Goal: Task Accomplishment & Management: Manage account settings

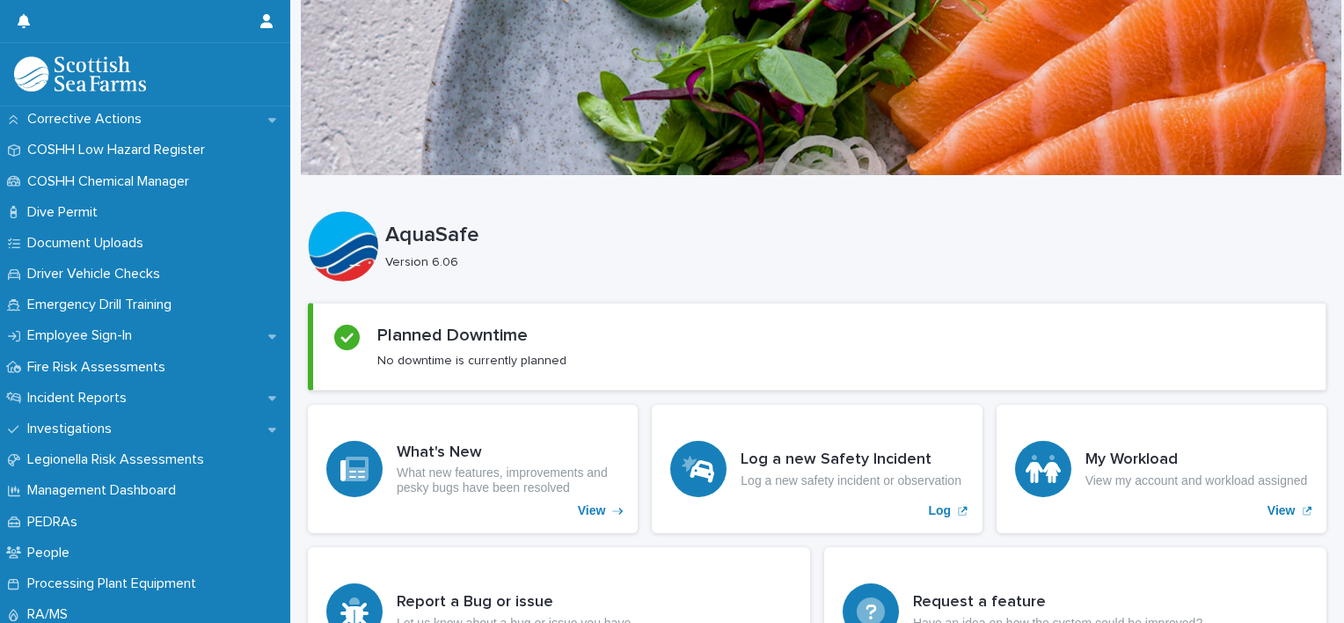
scroll to position [474, 0]
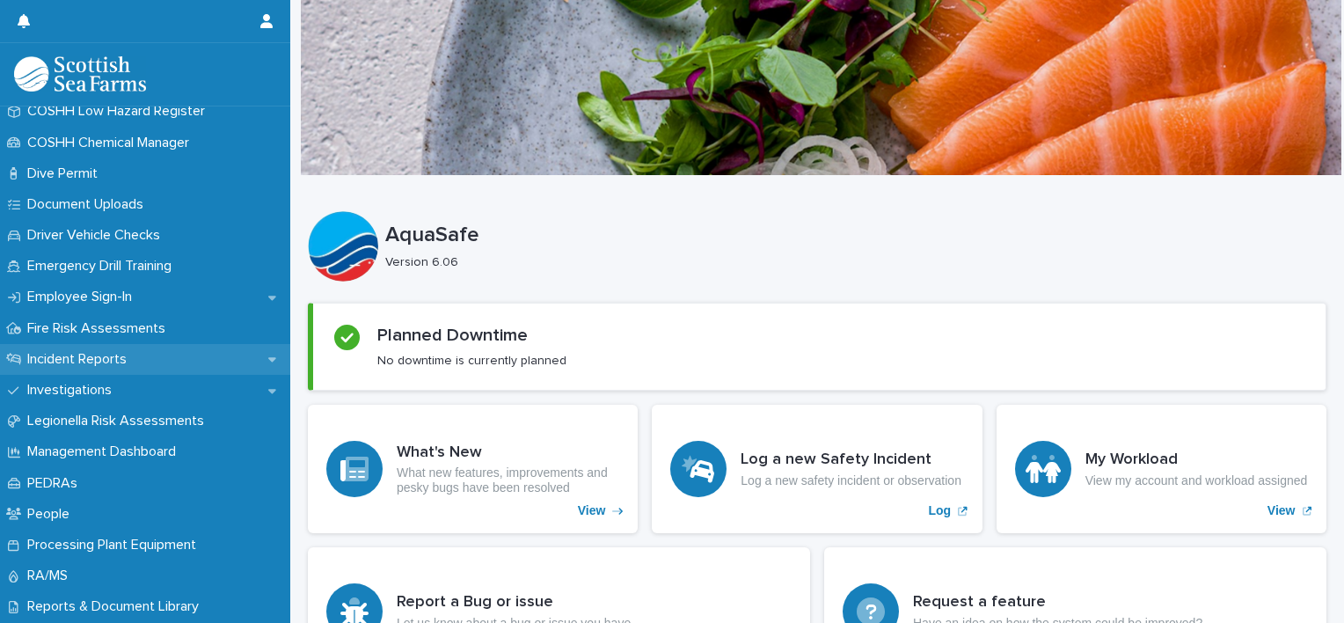
click at [67, 359] on p "Incident Reports" at bounding box center [80, 359] width 121 height 17
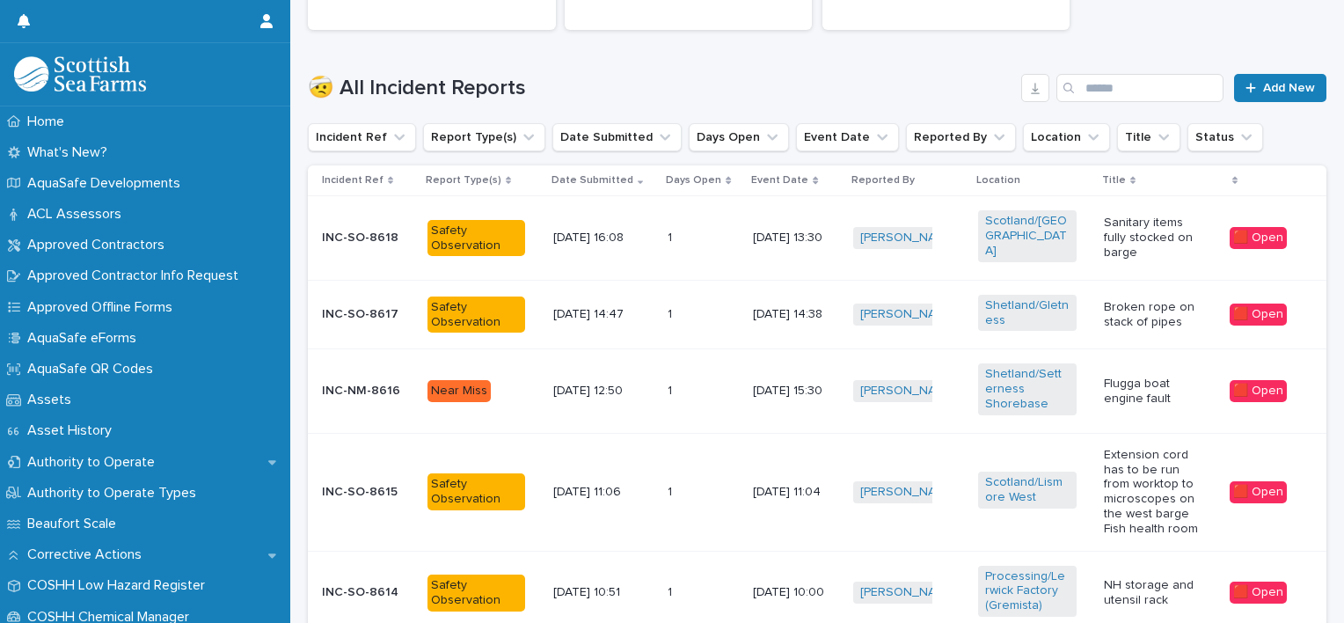
scroll to position [512, 0]
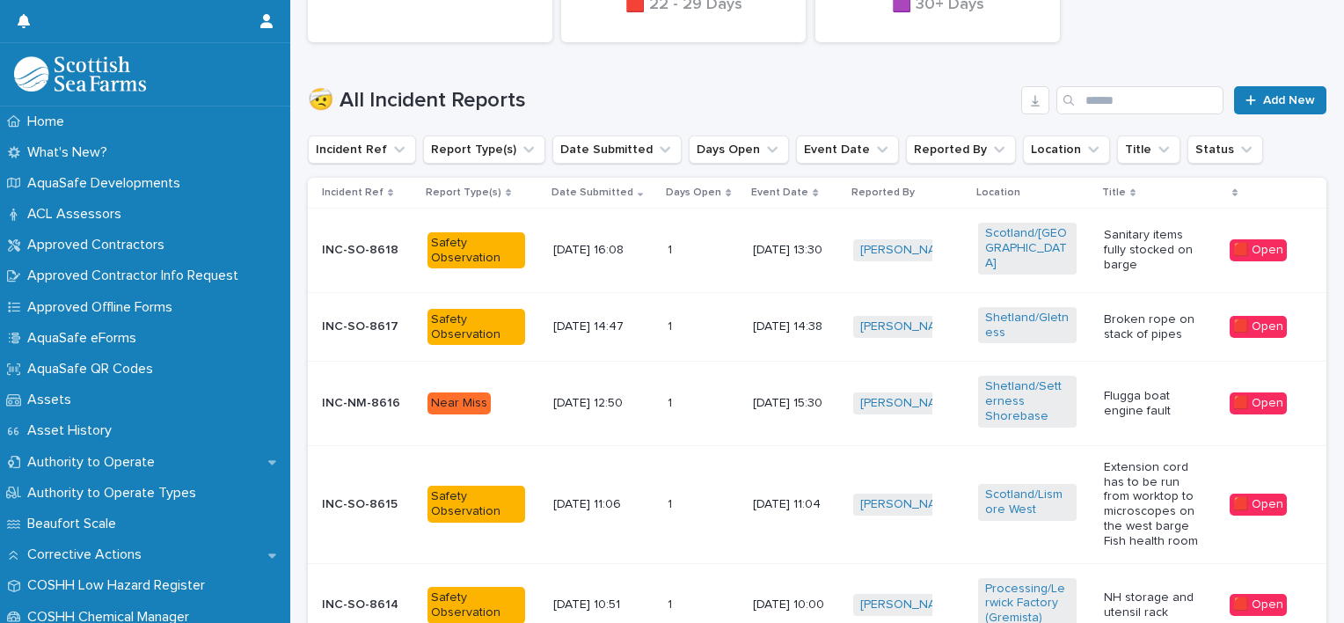
click at [615, 53] on div "🤕 All Incident Reports Add New" at bounding box center [817, 93] width 1019 height 84
click at [1042, 143] on button "Location" at bounding box center [1066, 149] width 87 height 28
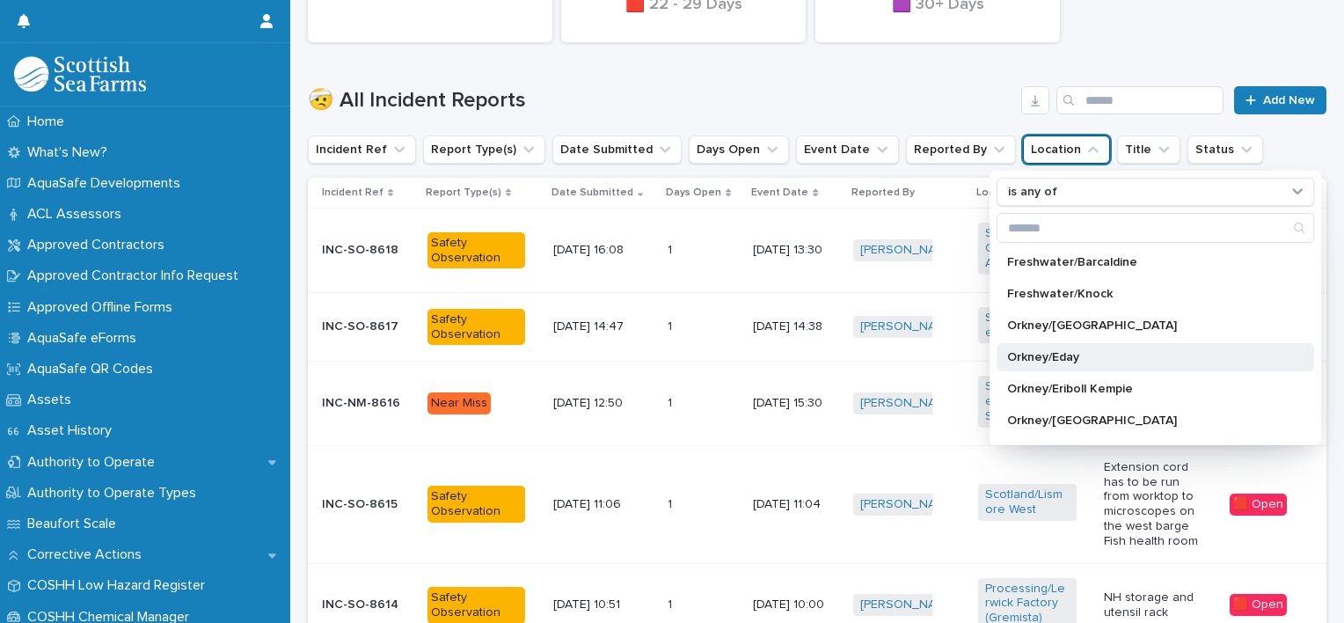
click at [1041, 343] on div "Orkney/Eday" at bounding box center [1156, 357] width 318 height 28
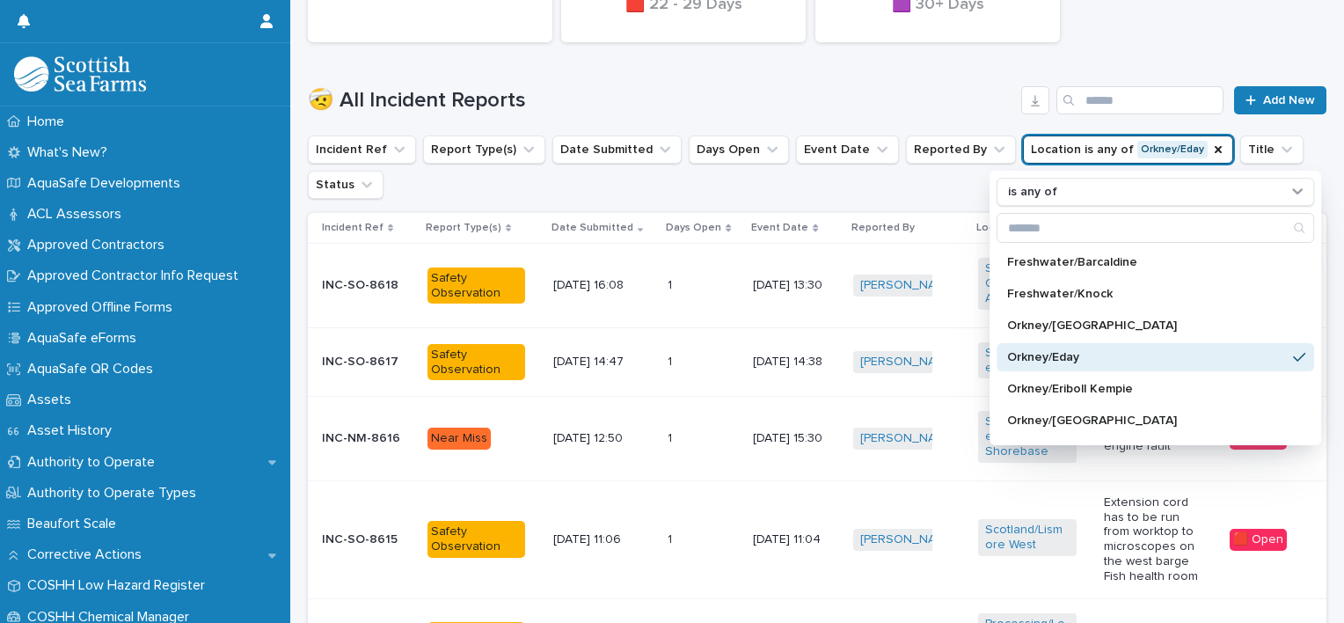
scroll to position [530, 0]
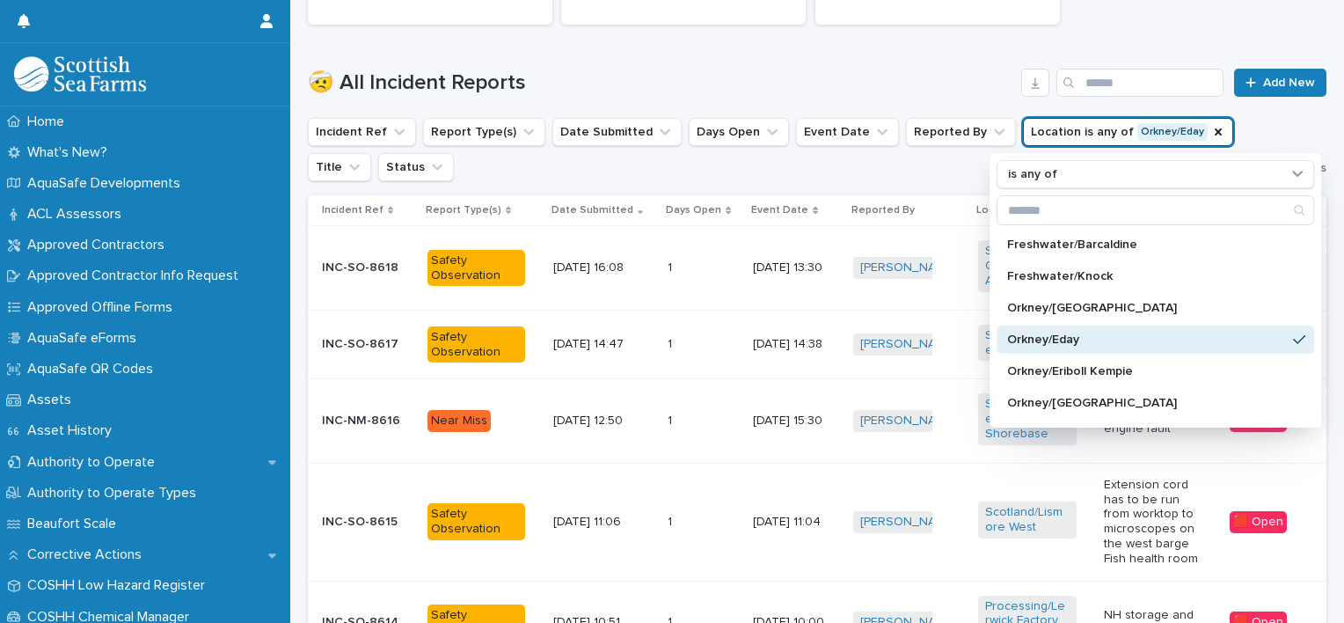
click at [922, 62] on div "🤕 All Incident Reports Add New" at bounding box center [817, 75] width 1019 height 84
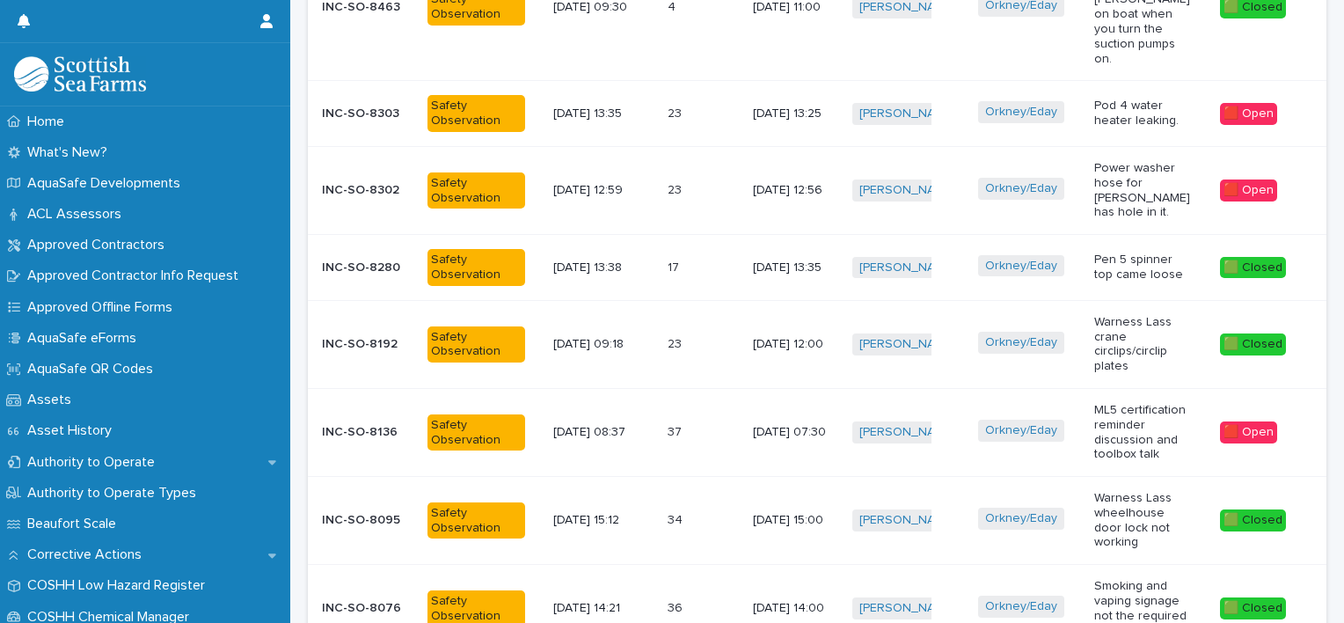
scroll to position [1003, 0]
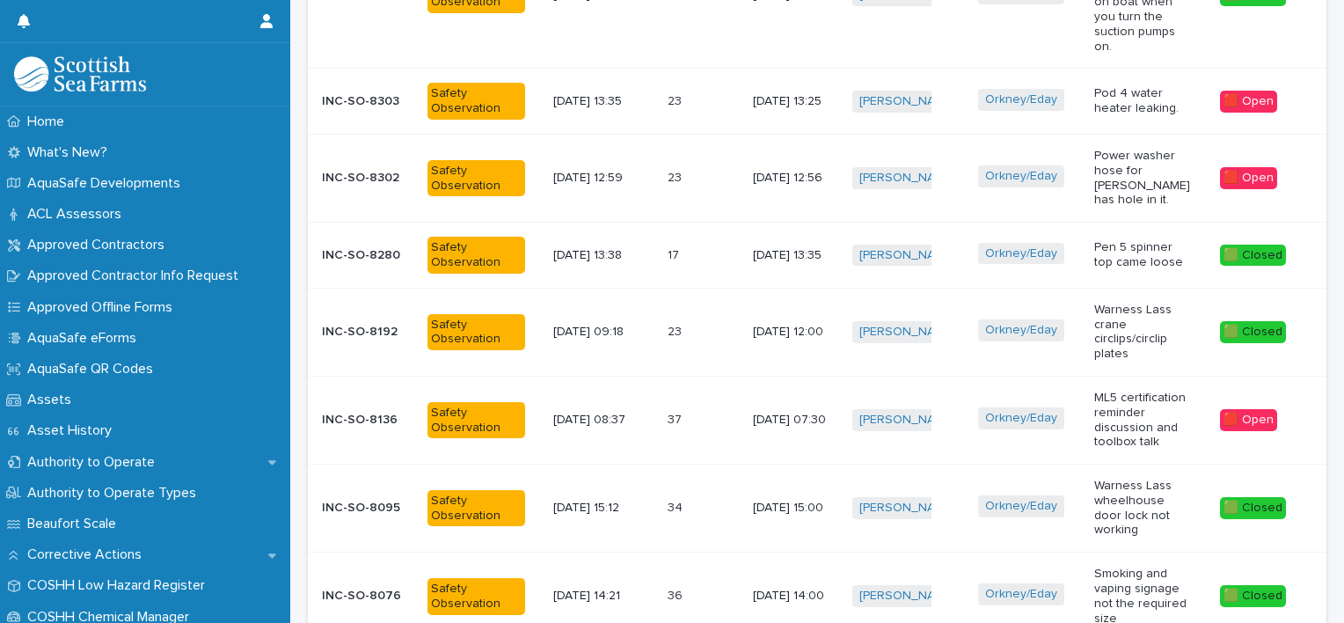
click at [1185, 384] on div "ML5 certification reminder discussion and toolbox talk" at bounding box center [1150, 420] width 112 height 73
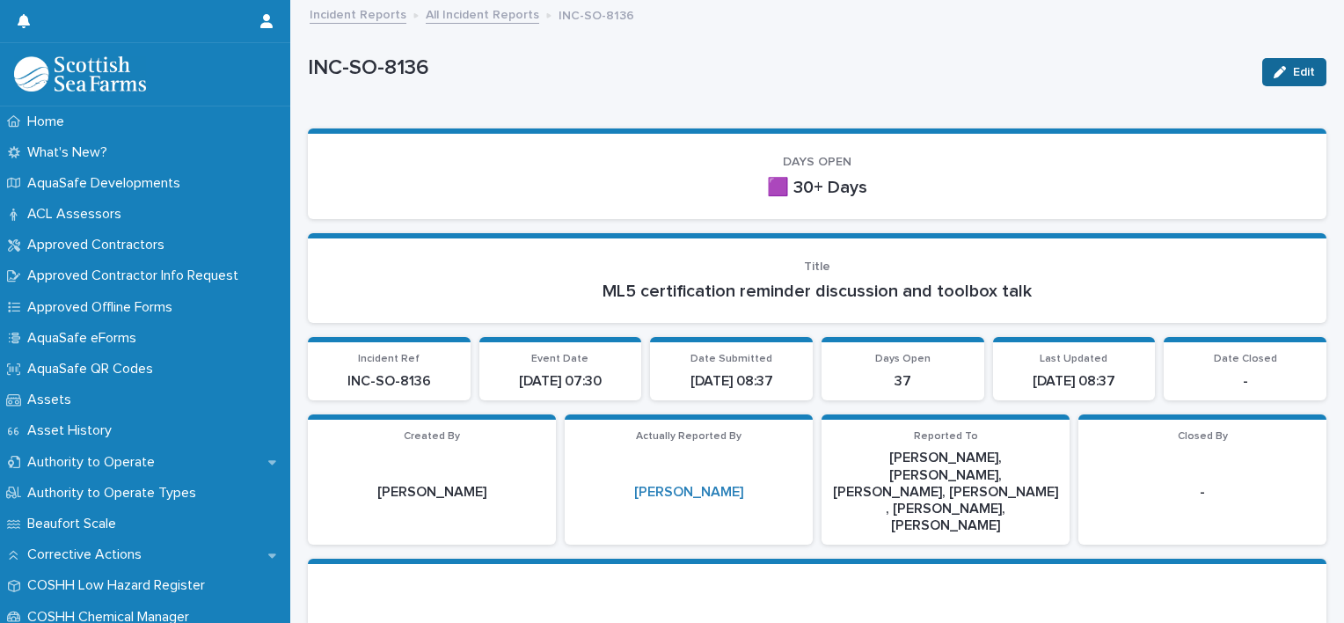
click at [1294, 82] on button "Edit" at bounding box center [1294, 72] width 64 height 28
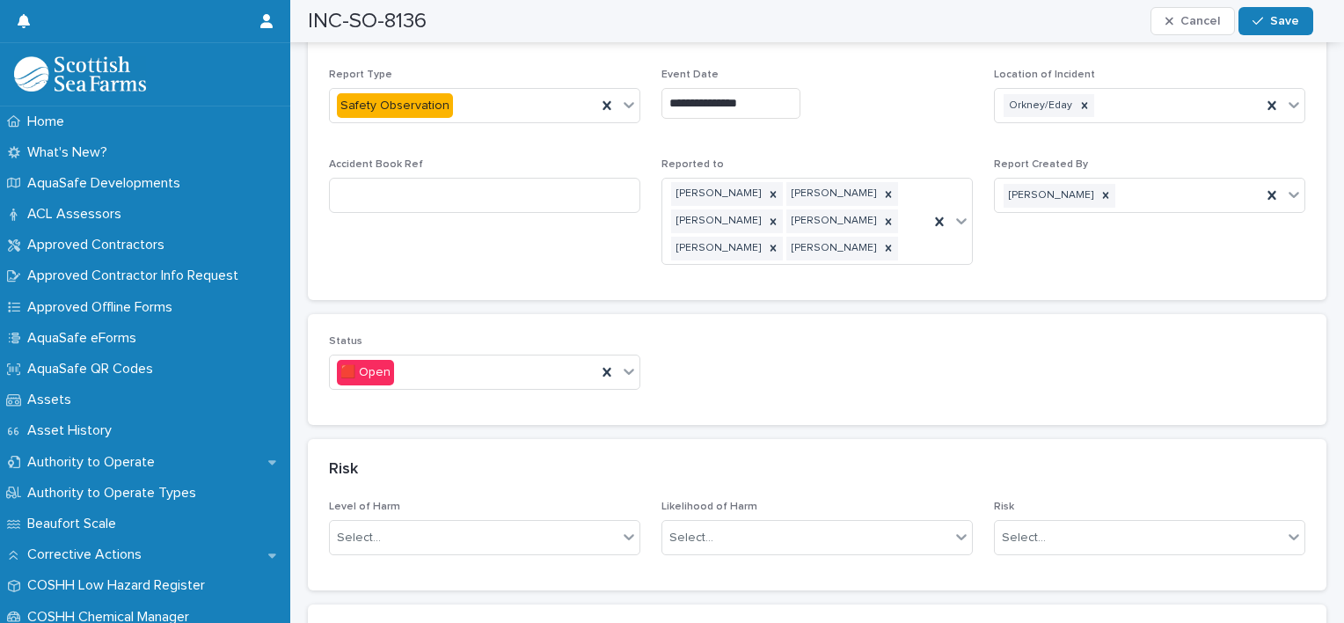
scroll to position [1262, 0]
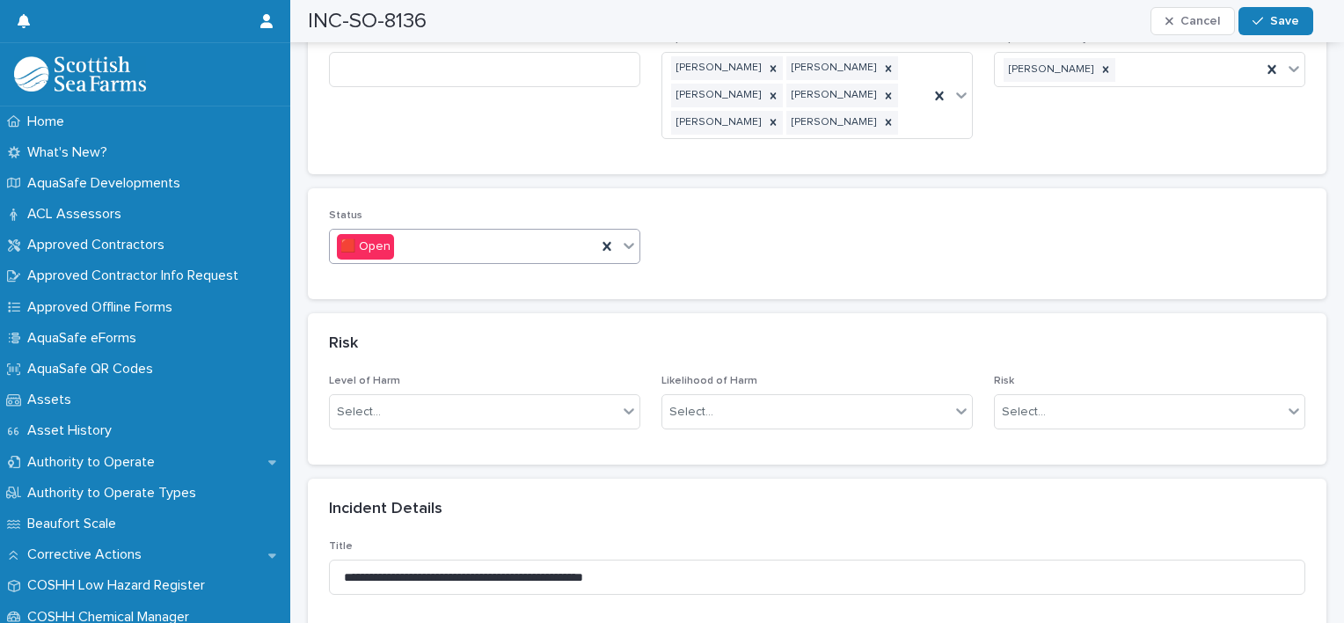
click at [632, 237] on icon at bounding box center [629, 246] width 18 height 18
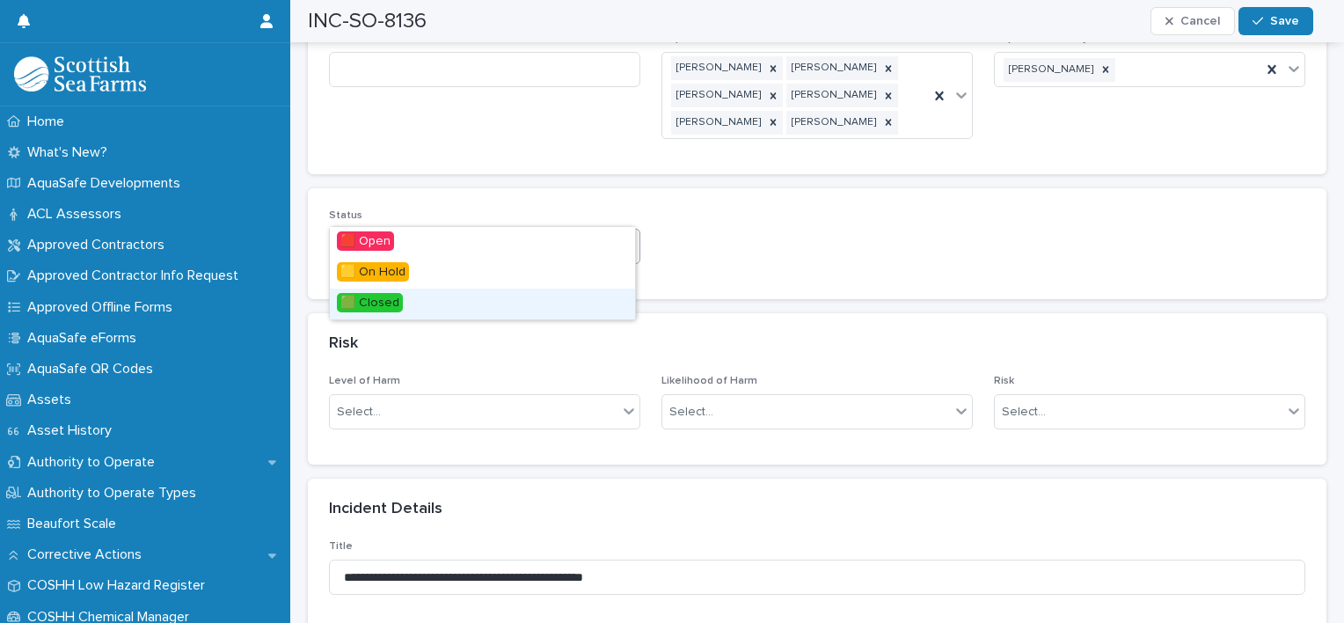
click at [391, 301] on span "🟩 Closed" at bounding box center [370, 302] width 66 height 19
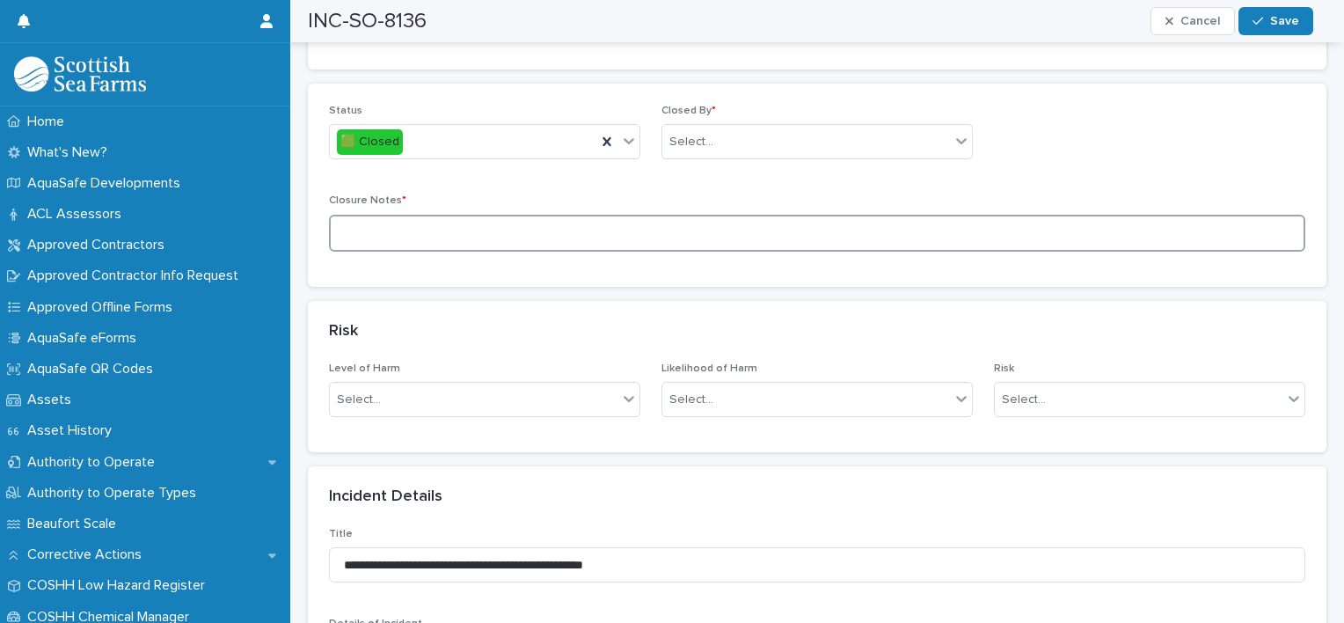
click at [406, 215] on textarea at bounding box center [817, 234] width 976 height 38
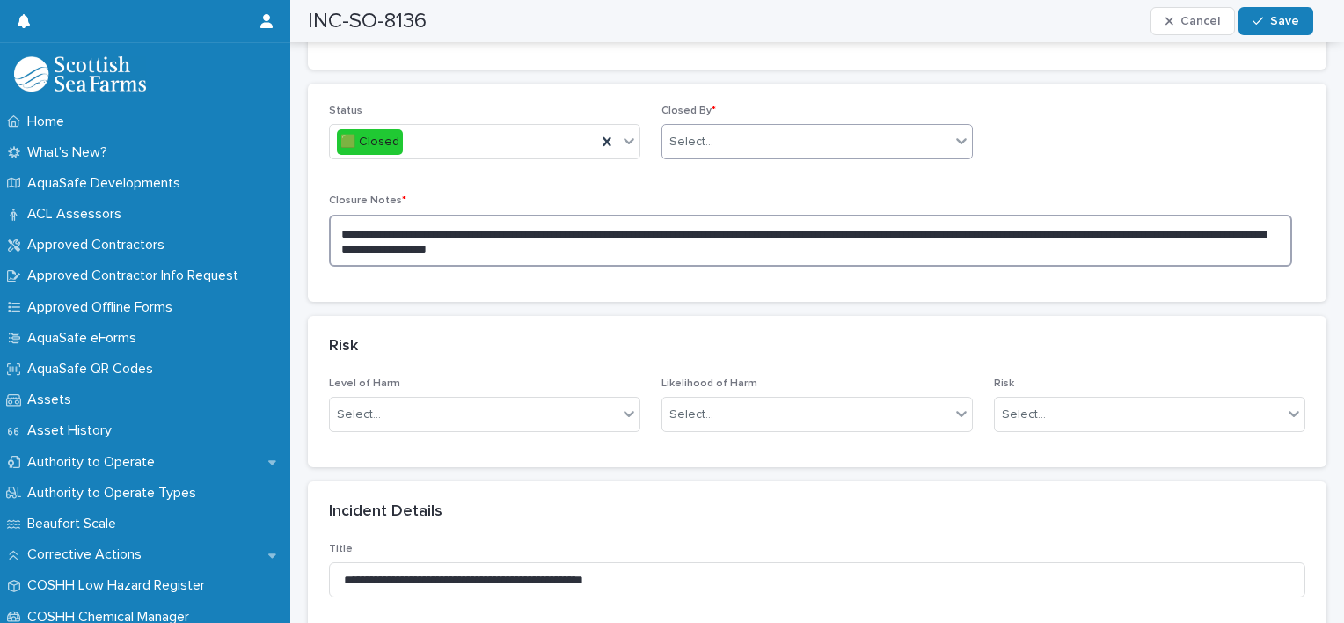
type textarea "**********"
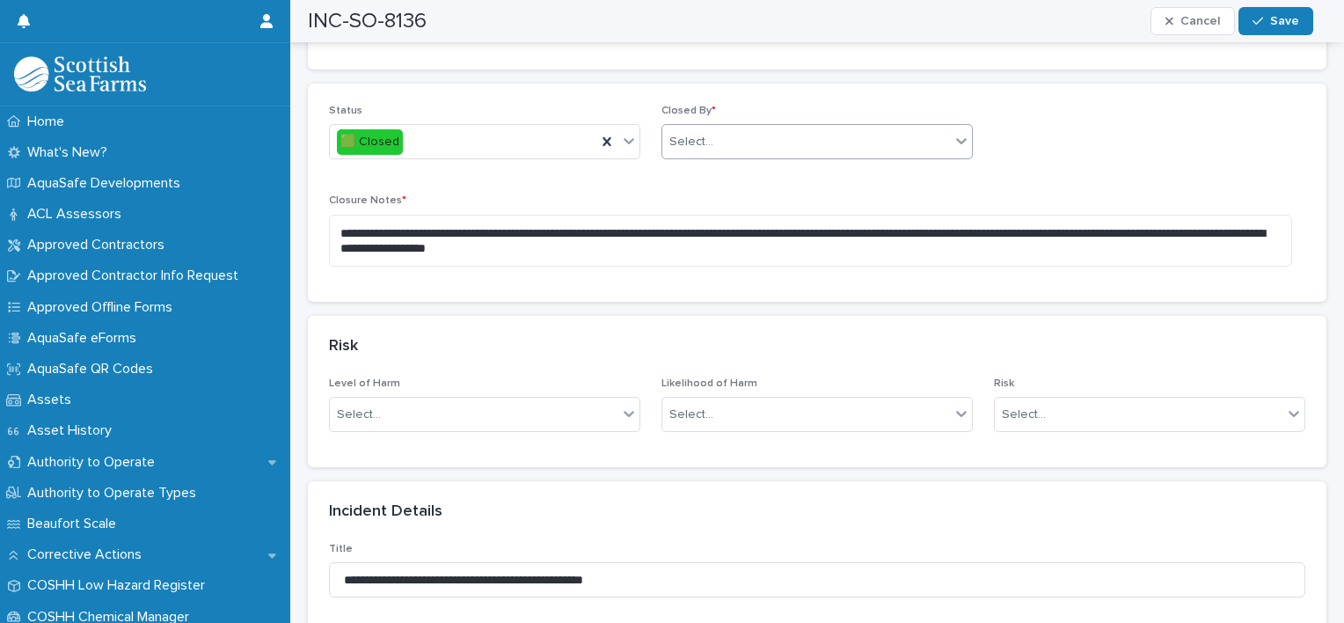
click at [744, 128] on div "Select..." at bounding box center [806, 142] width 288 height 29
type input "*****"
click at [717, 130] on div "[PERSON_NAME]" at bounding box center [810, 138] width 305 height 31
click at [1272, 24] on span "Save" at bounding box center [1284, 21] width 29 height 12
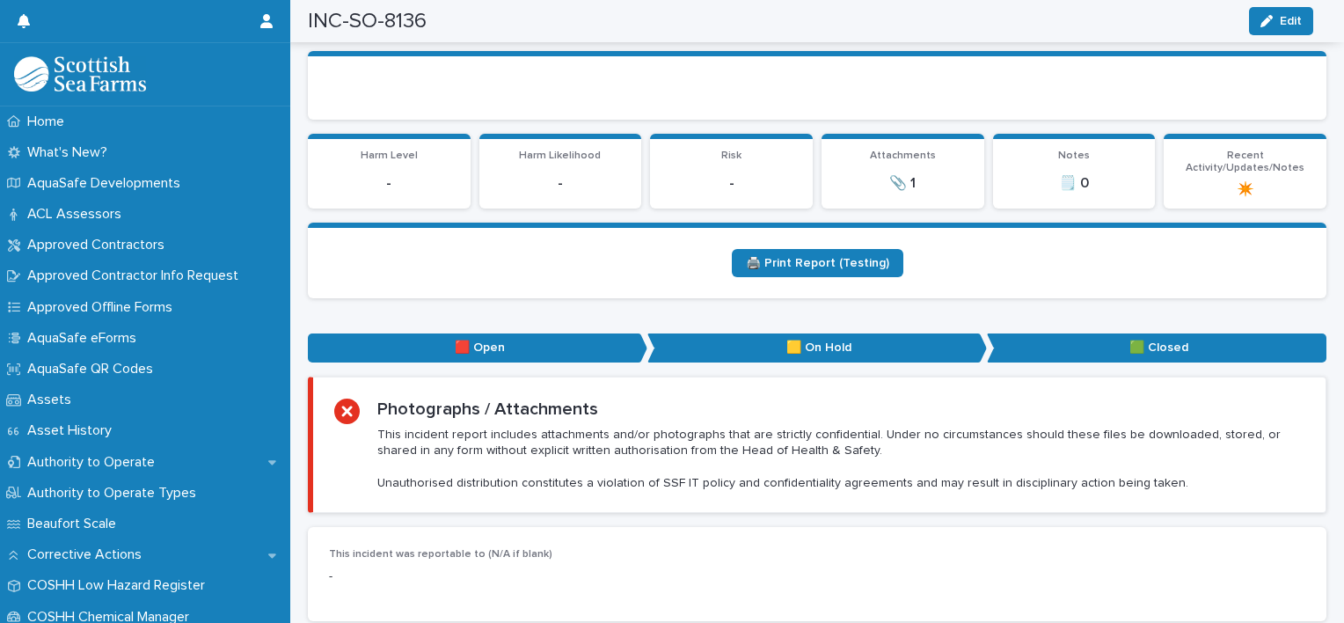
scroll to position [162, 0]
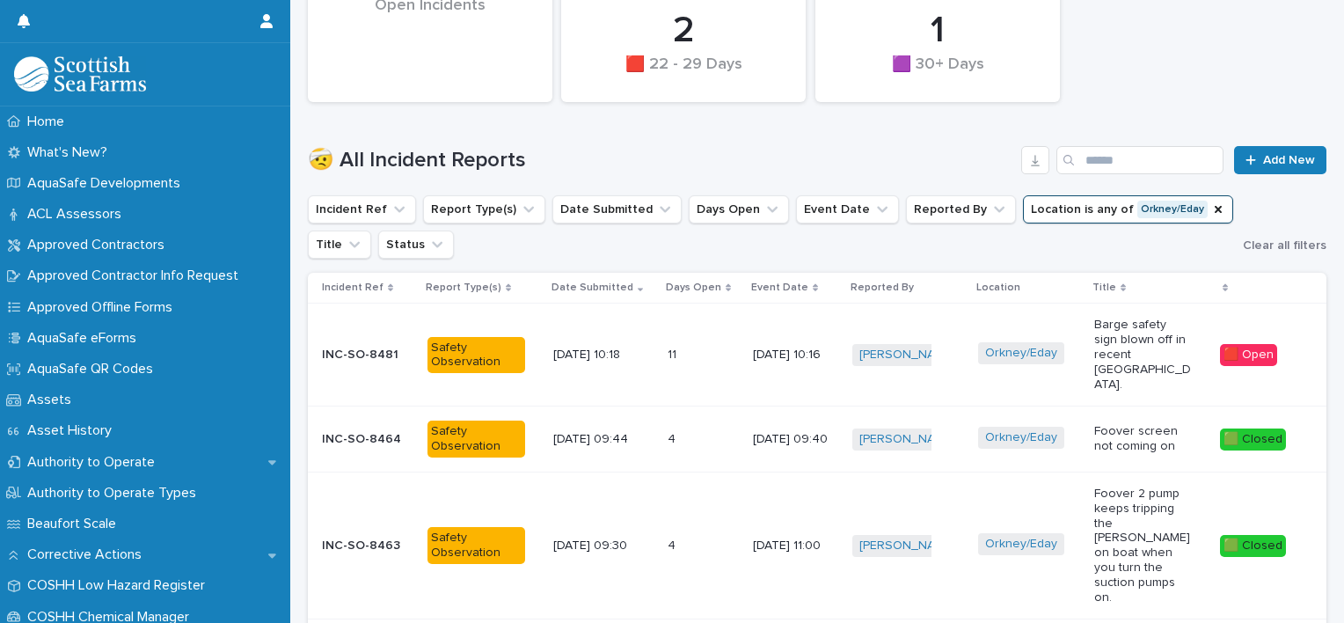
scroll to position [434, 0]
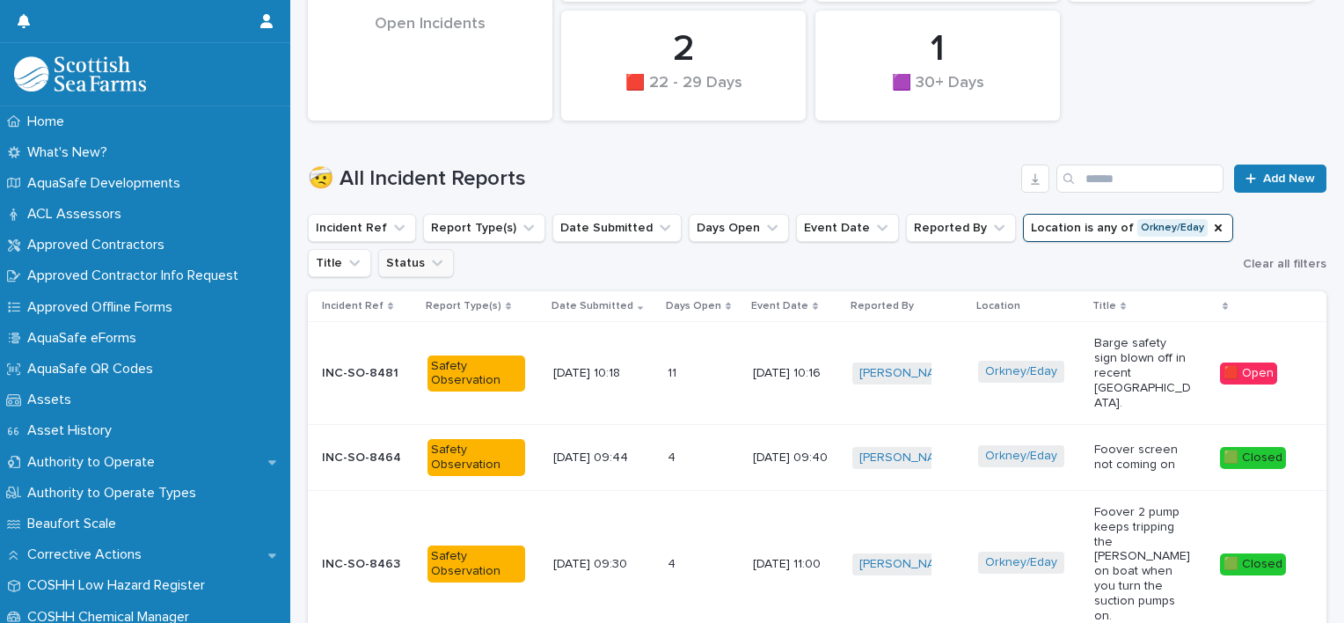
click at [428, 255] on icon "Status" at bounding box center [437, 263] width 18 height 18
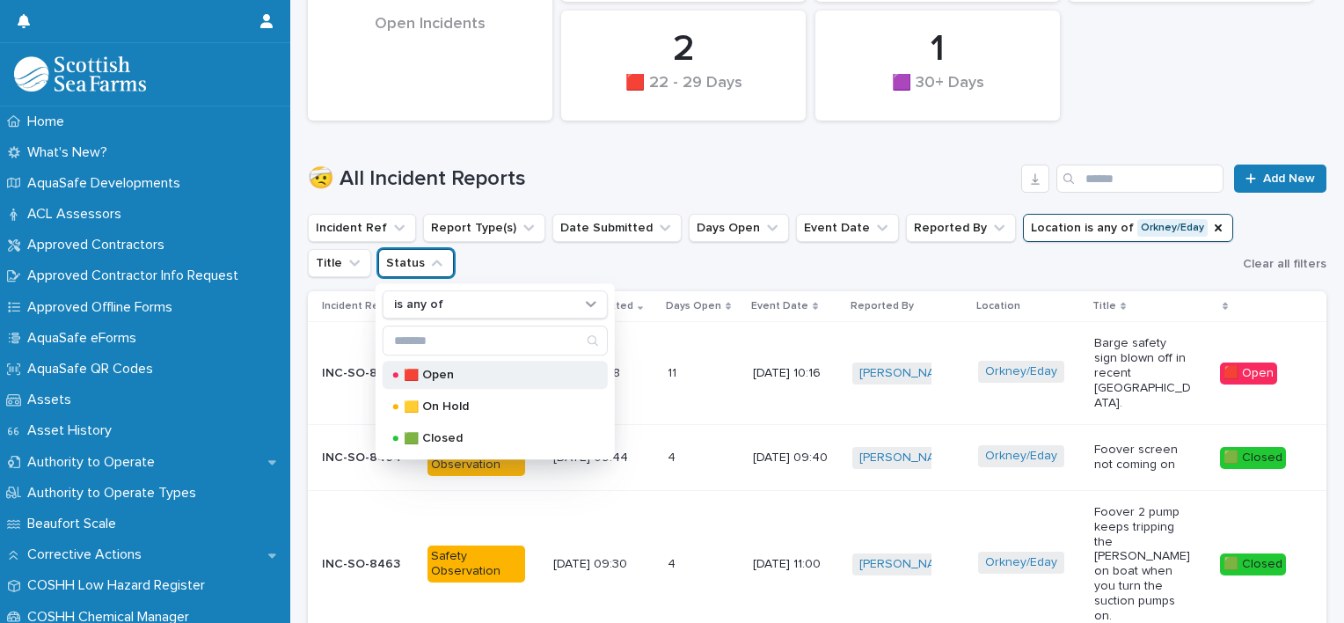
click at [432, 378] on p "🟥 Open" at bounding box center [492, 375] width 176 height 12
click at [923, 182] on h1 "🤕 All Incident Reports" at bounding box center [661, 179] width 706 height 26
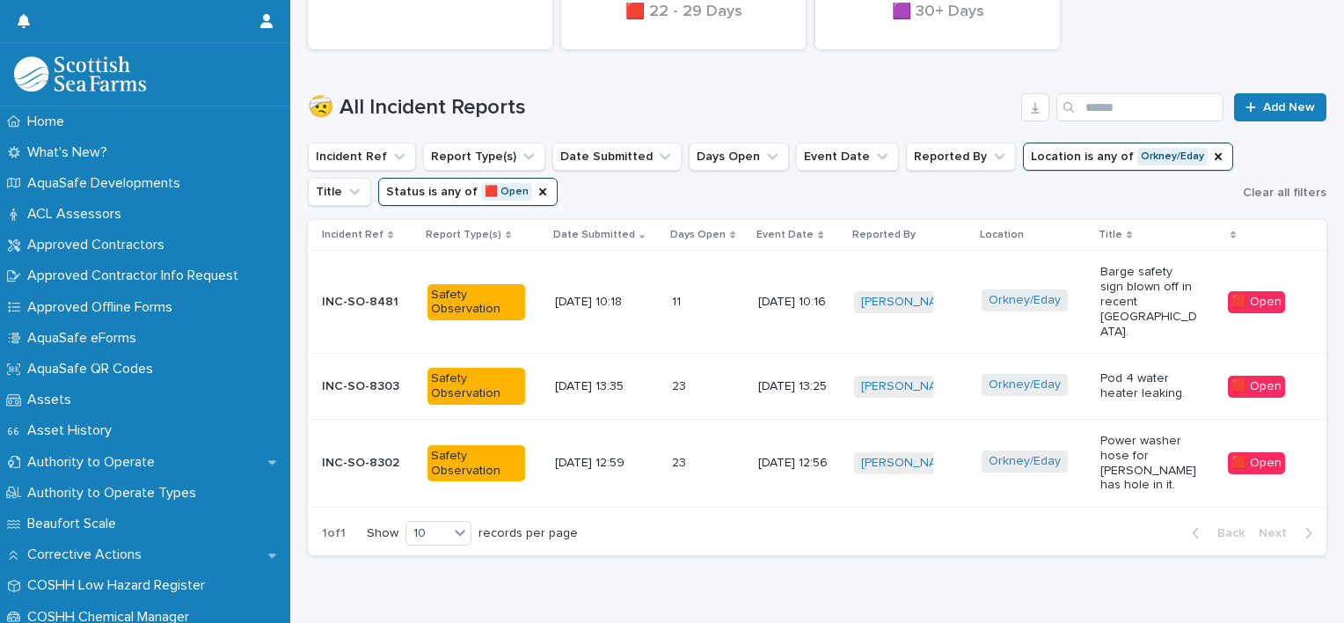
scroll to position [507, 0]
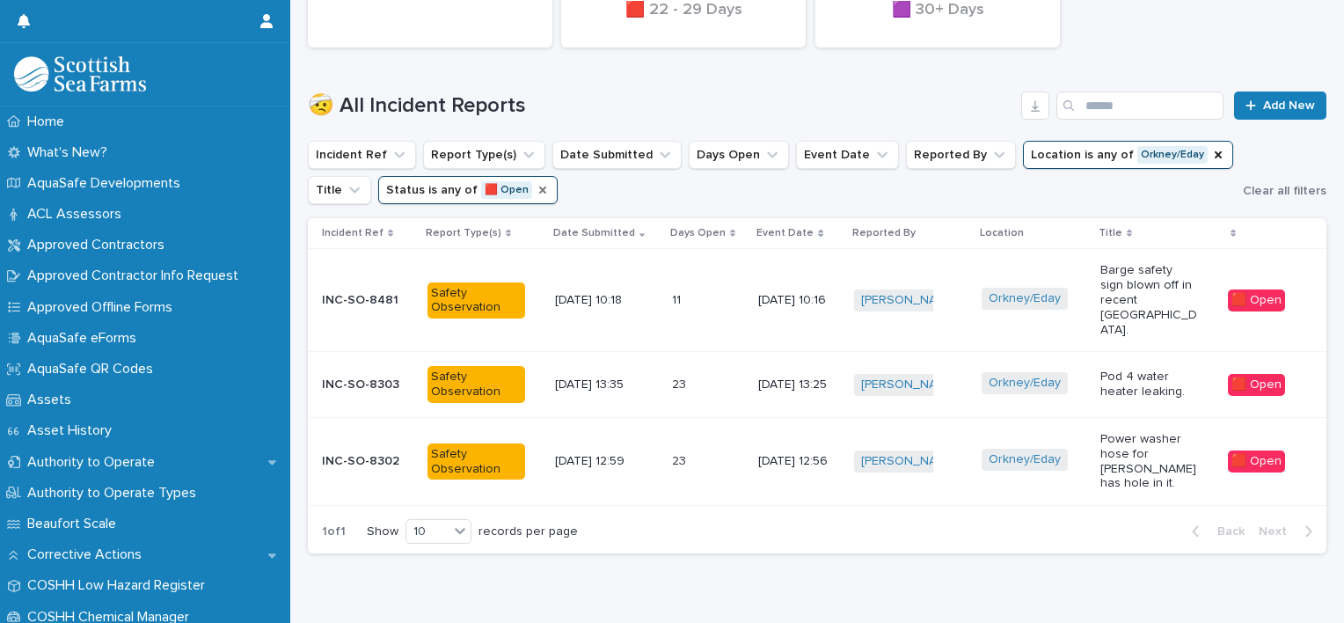
click at [536, 189] on icon "Status" at bounding box center [543, 190] width 14 height 14
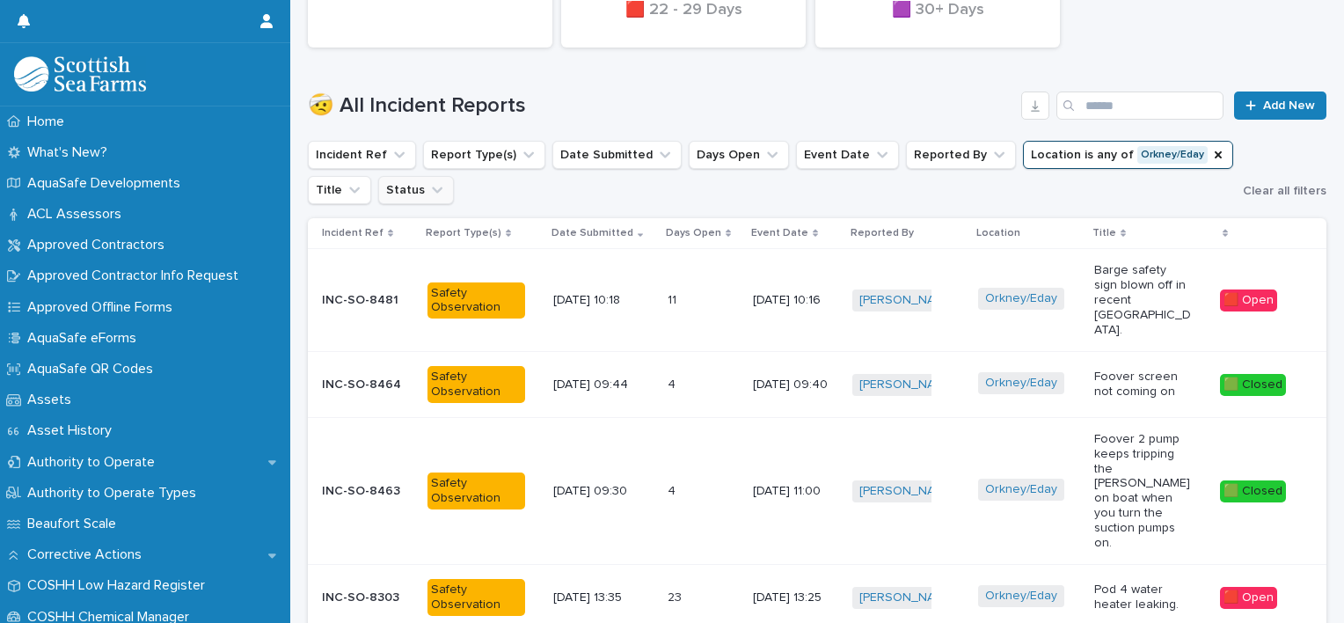
scroll to position [800, 0]
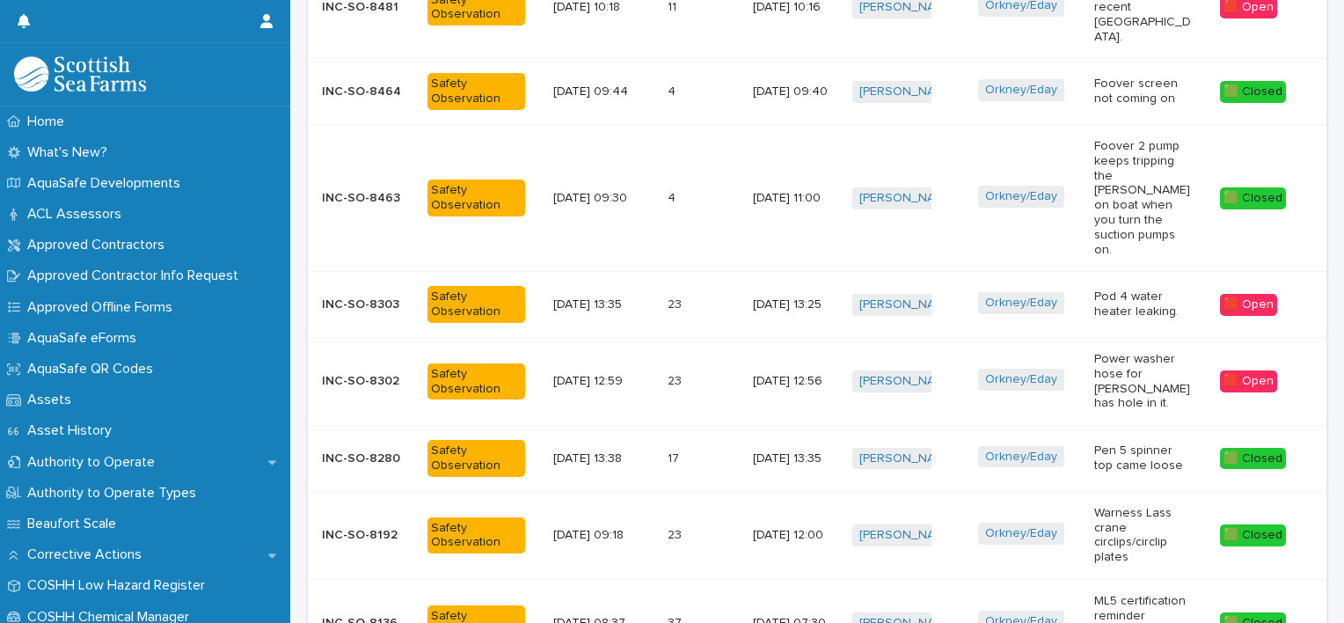
click at [441, 190] on td "Safety Observation" at bounding box center [483, 197] width 126 height 147
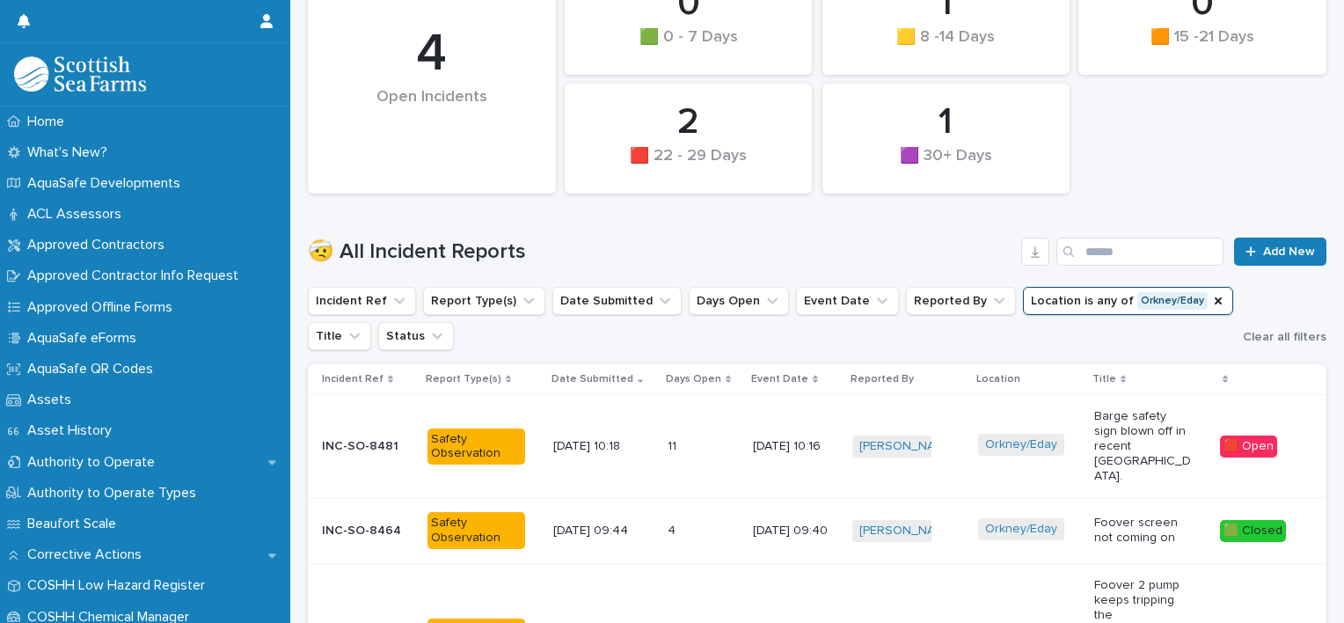
scroll to position [491, 0]
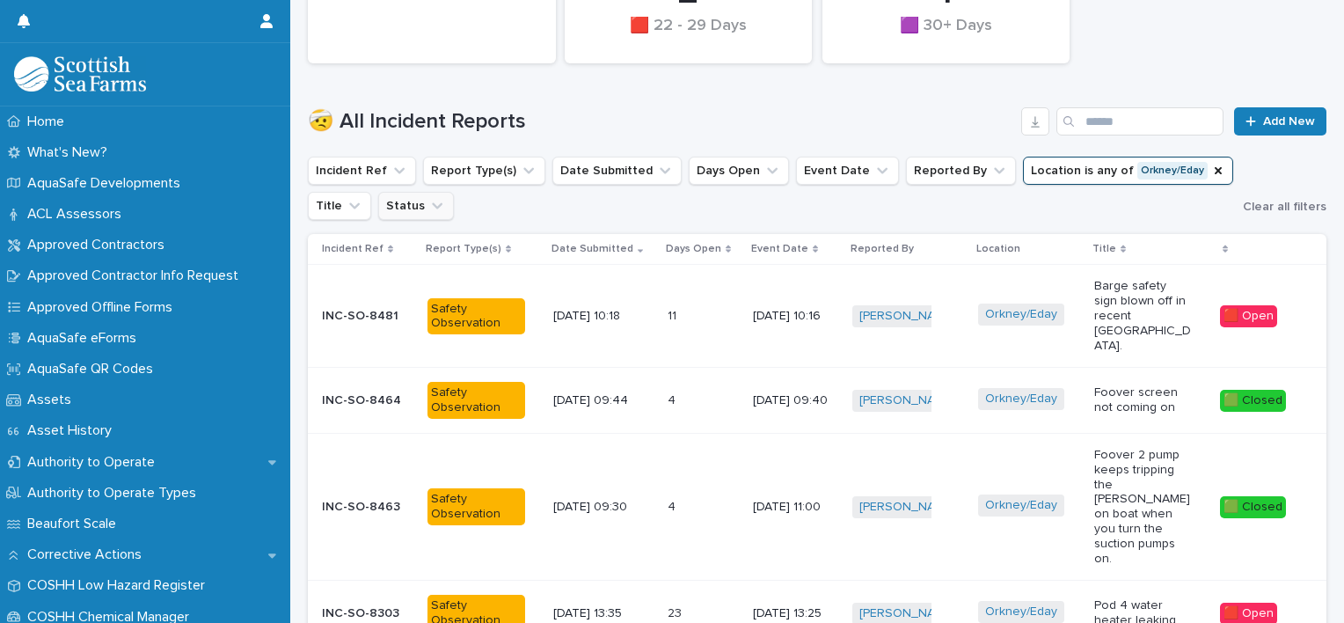
click at [433, 194] on button "Status" at bounding box center [416, 206] width 76 height 28
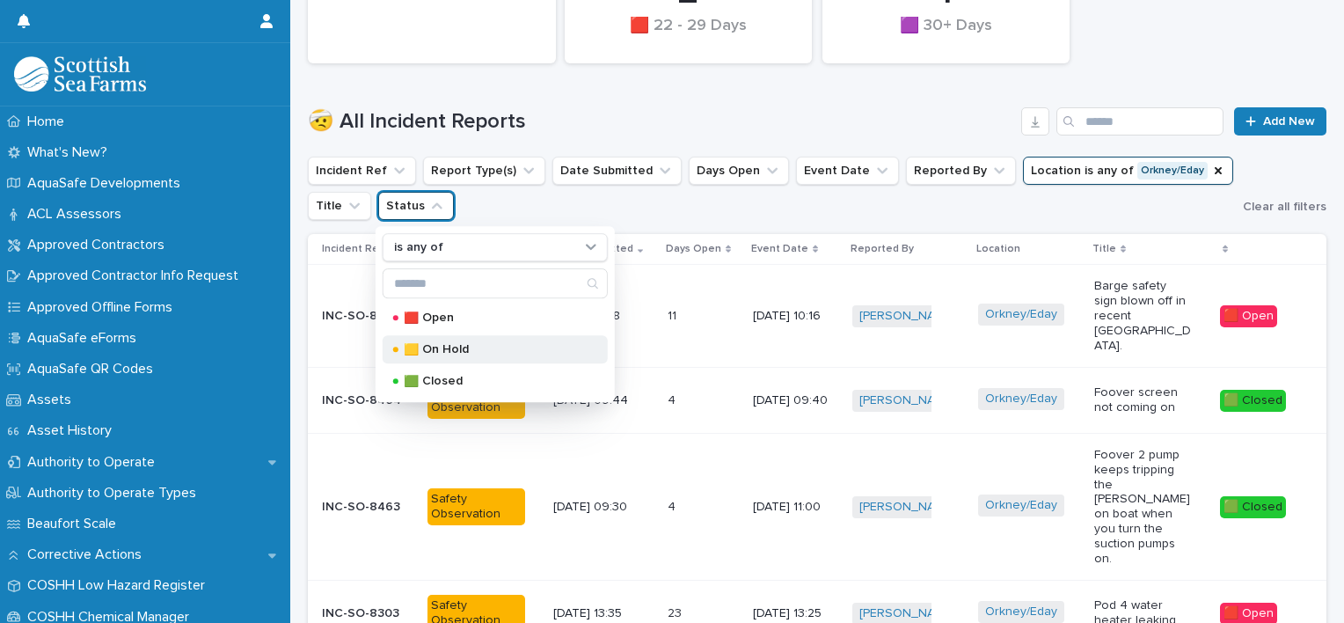
click at [429, 350] on p "🟨 On Hold" at bounding box center [492, 349] width 176 height 12
click at [757, 114] on h1 "🤕 All Incident Reports" at bounding box center [661, 122] width 706 height 26
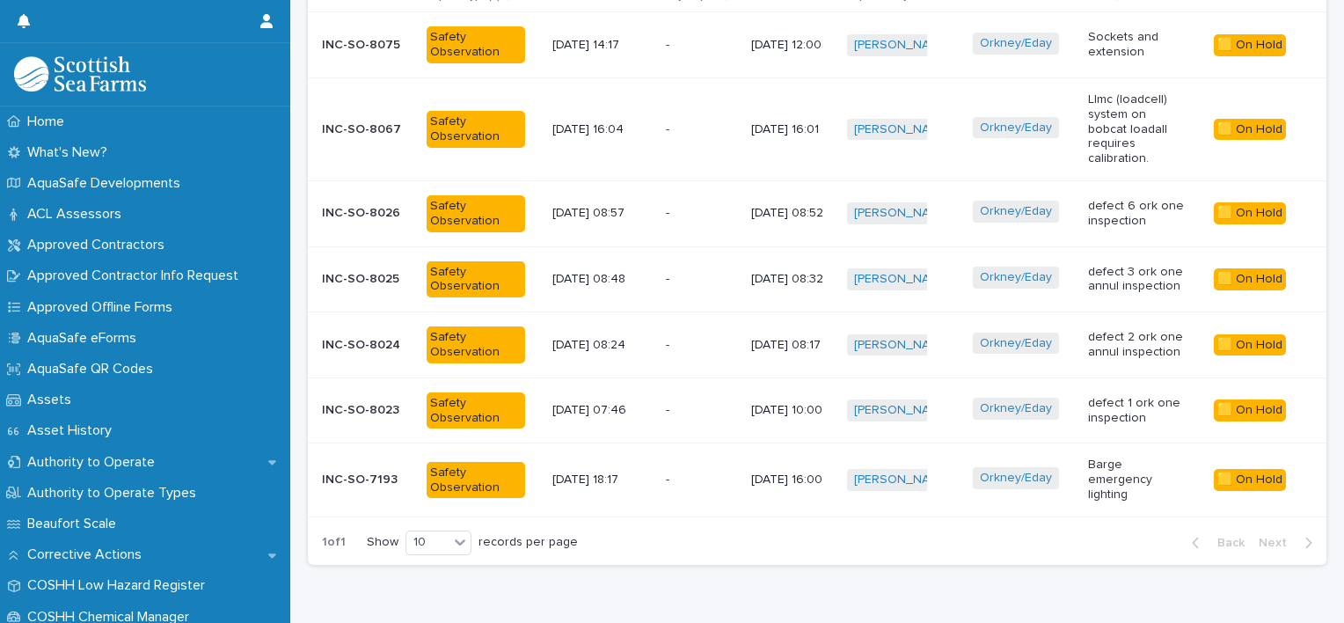
scroll to position [747, 0]
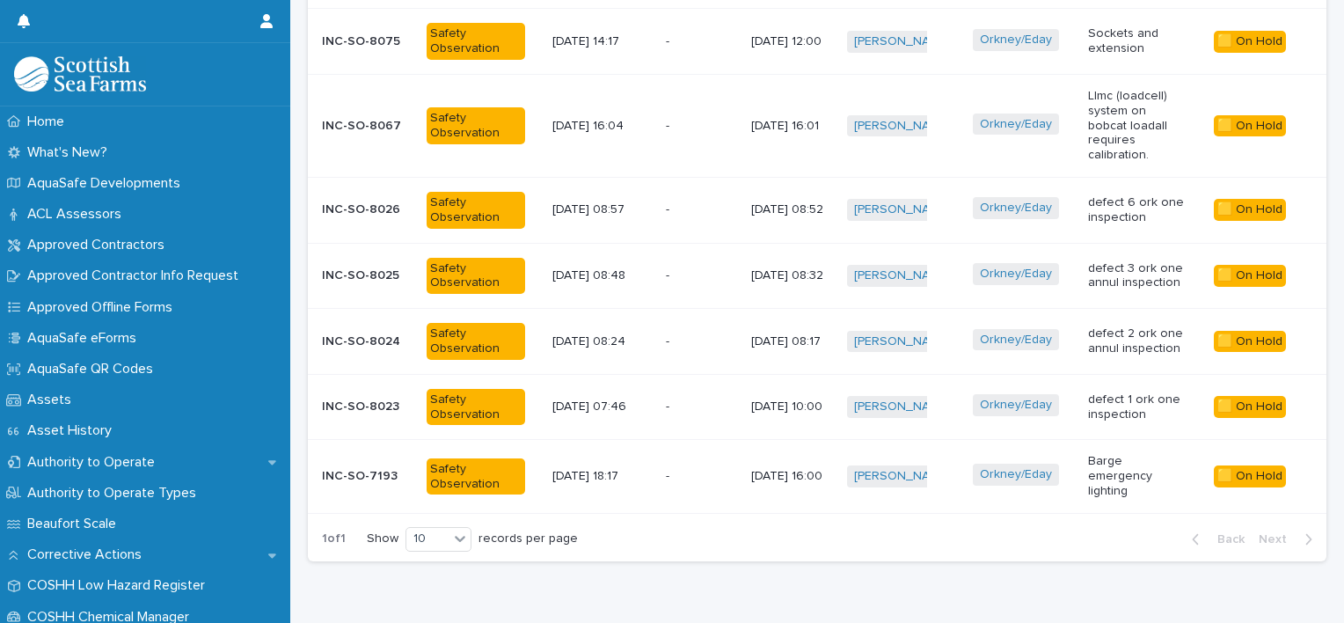
click at [683, 399] on p at bounding box center [690, 406] width 49 height 15
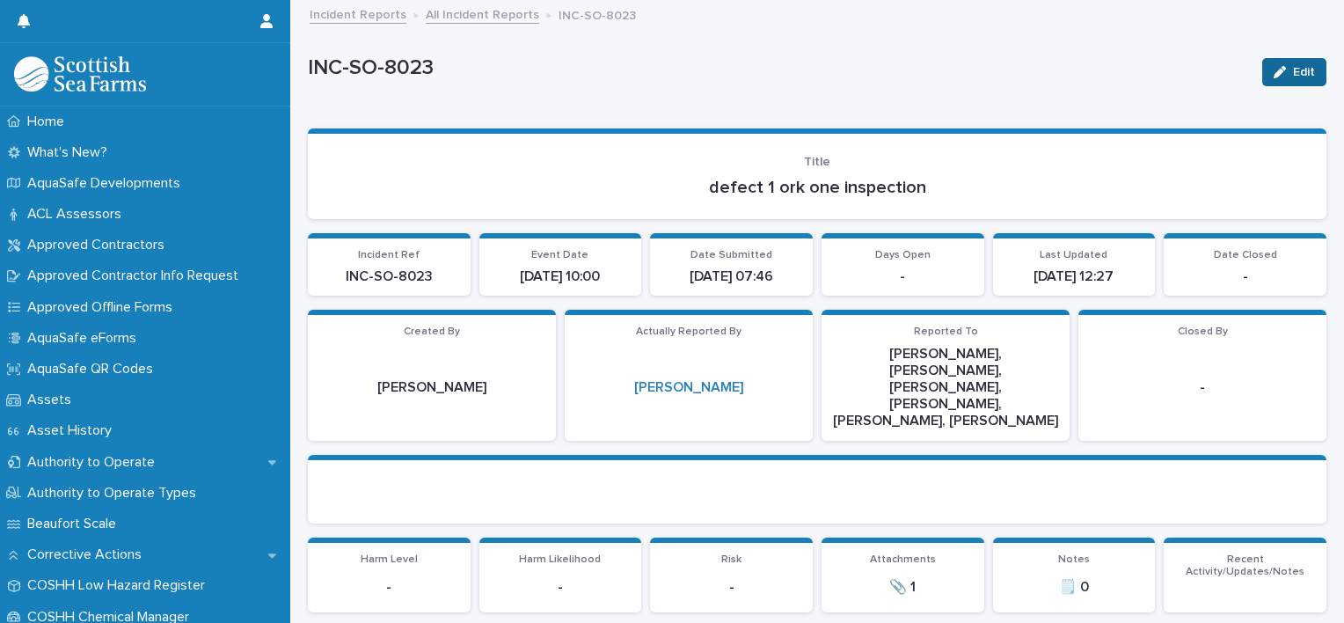
click at [1277, 79] on button "Edit" at bounding box center [1294, 72] width 64 height 28
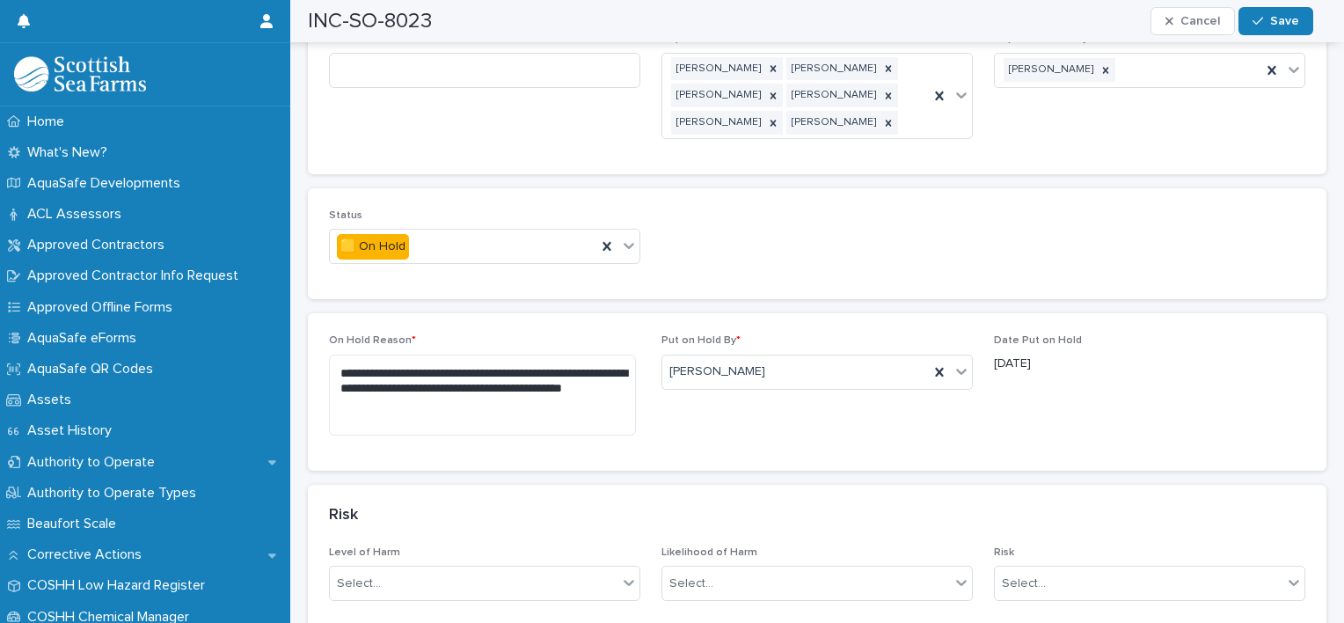
scroll to position [1144, 0]
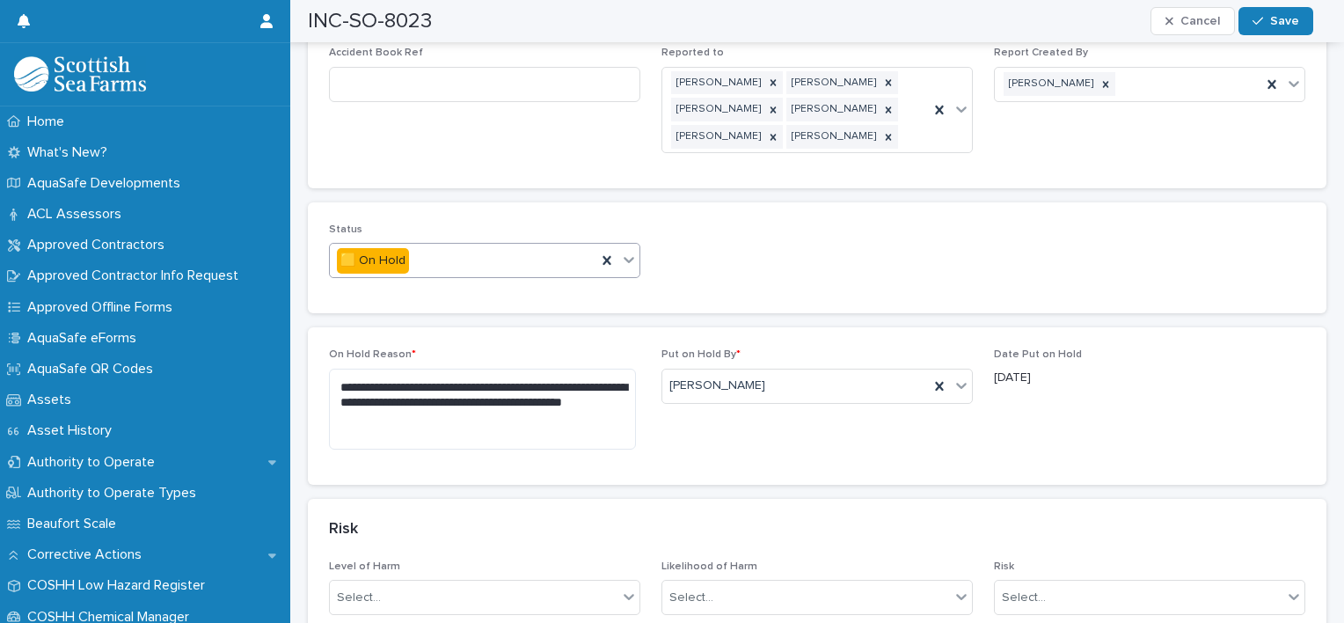
click at [623, 251] on icon at bounding box center [629, 260] width 18 height 18
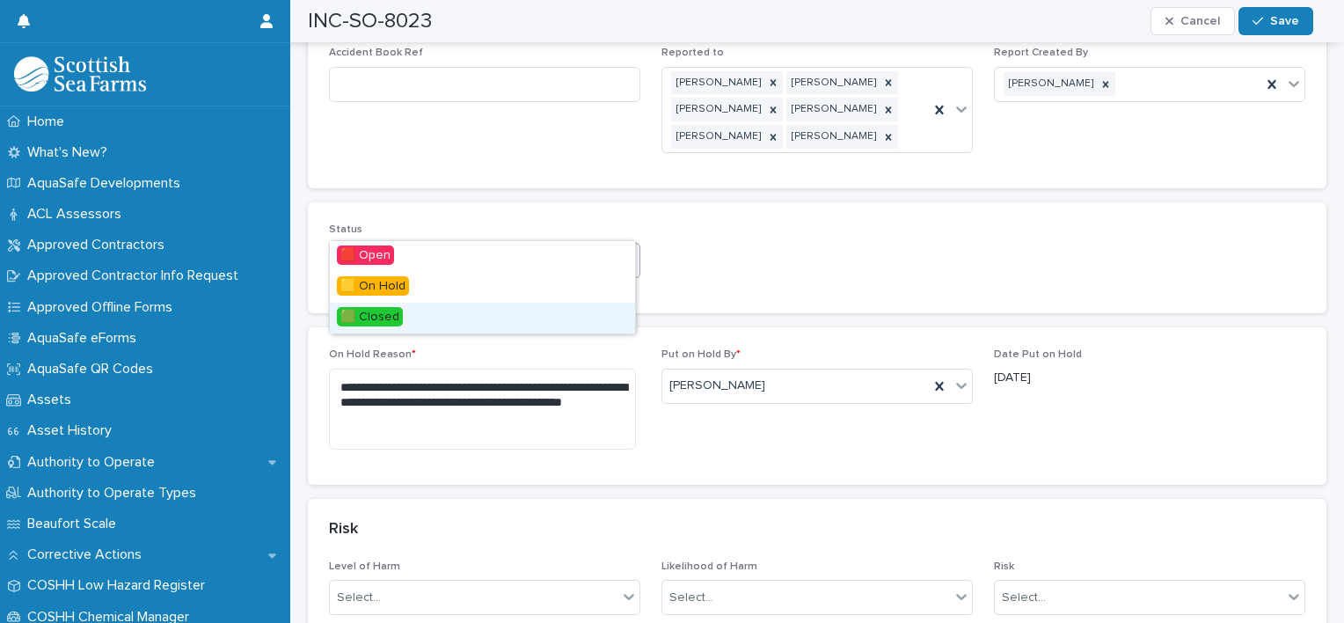
click at [374, 316] on span "🟩 Closed" at bounding box center [370, 316] width 66 height 19
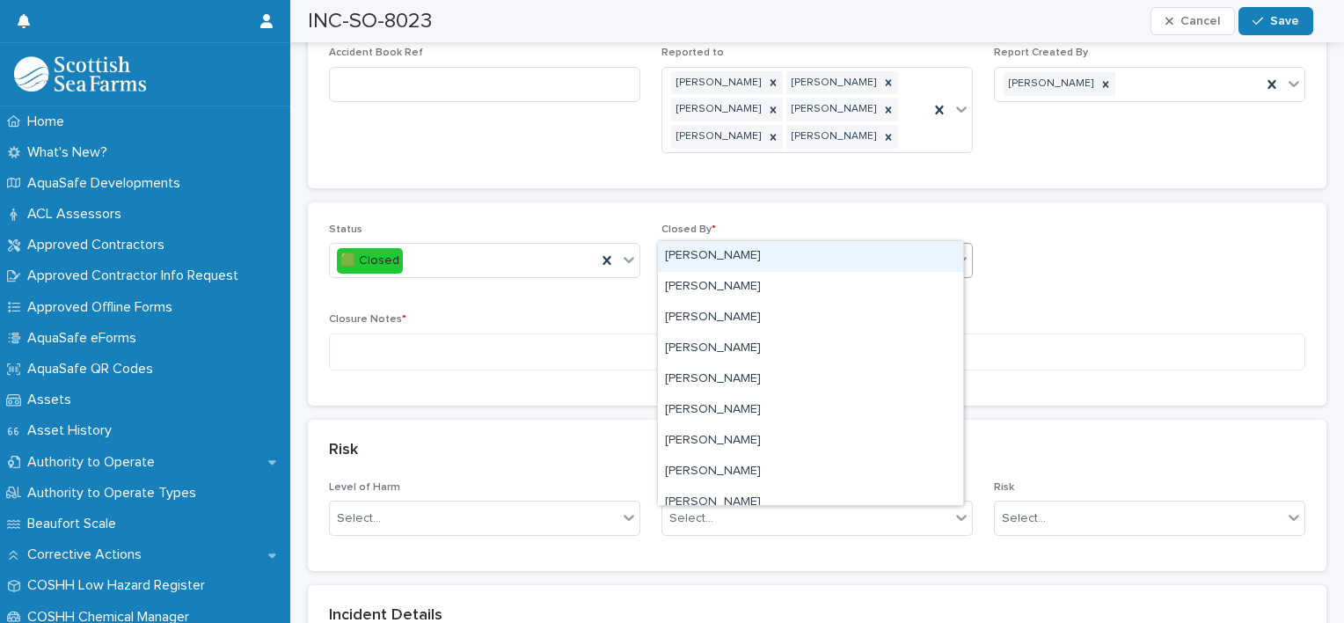
click at [728, 246] on div "Select..." at bounding box center [806, 260] width 288 height 29
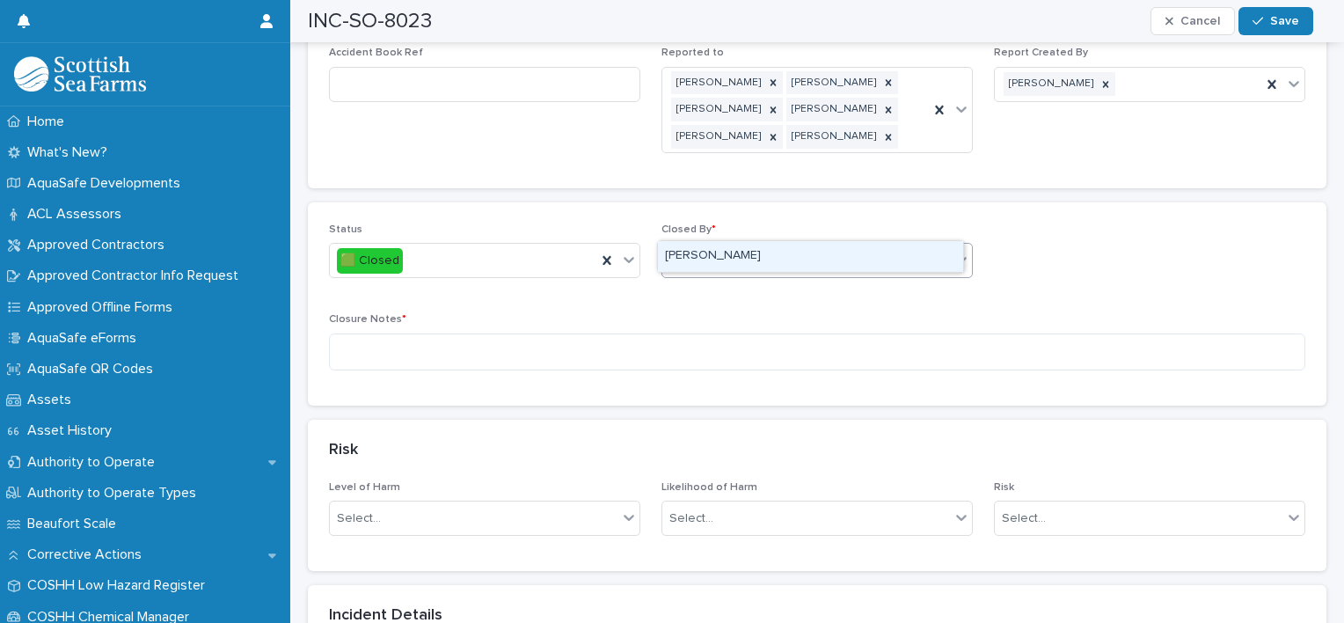
type input "*****"
click at [701, 249] on div "[PERSON_NAME]" at bounding box center [810, 256] width 305 height 31
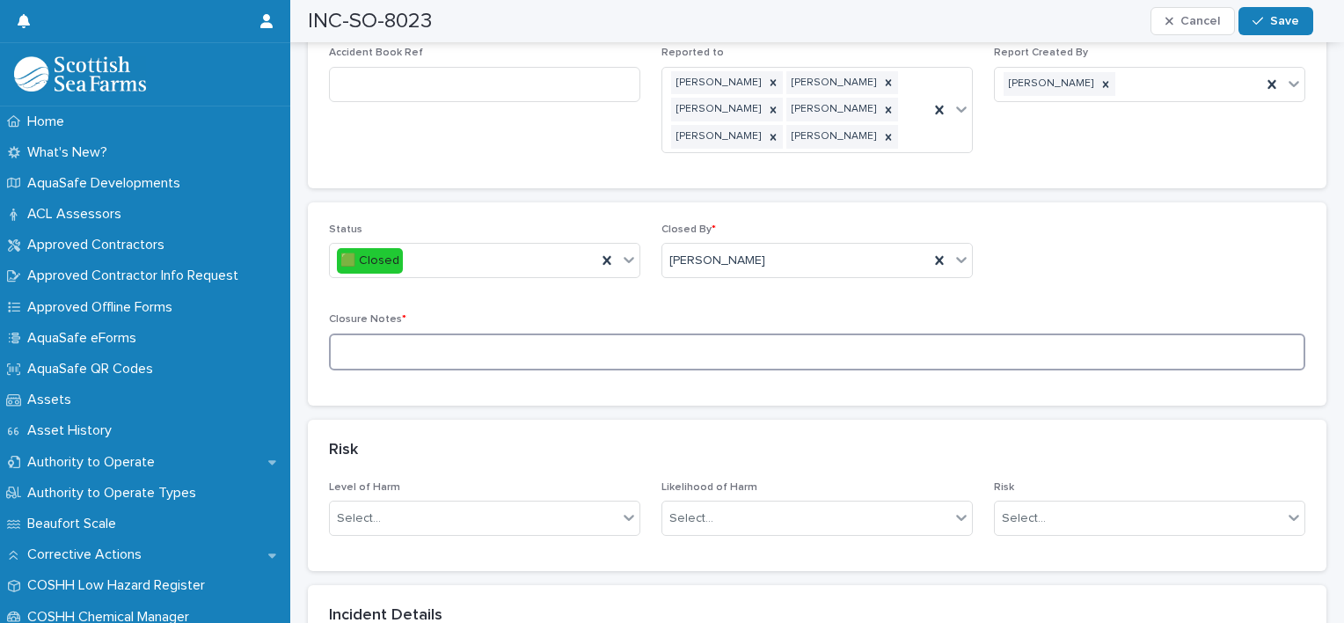
click at [446, 333] on textarea at bounding box center [817, 352] width 976 height 38
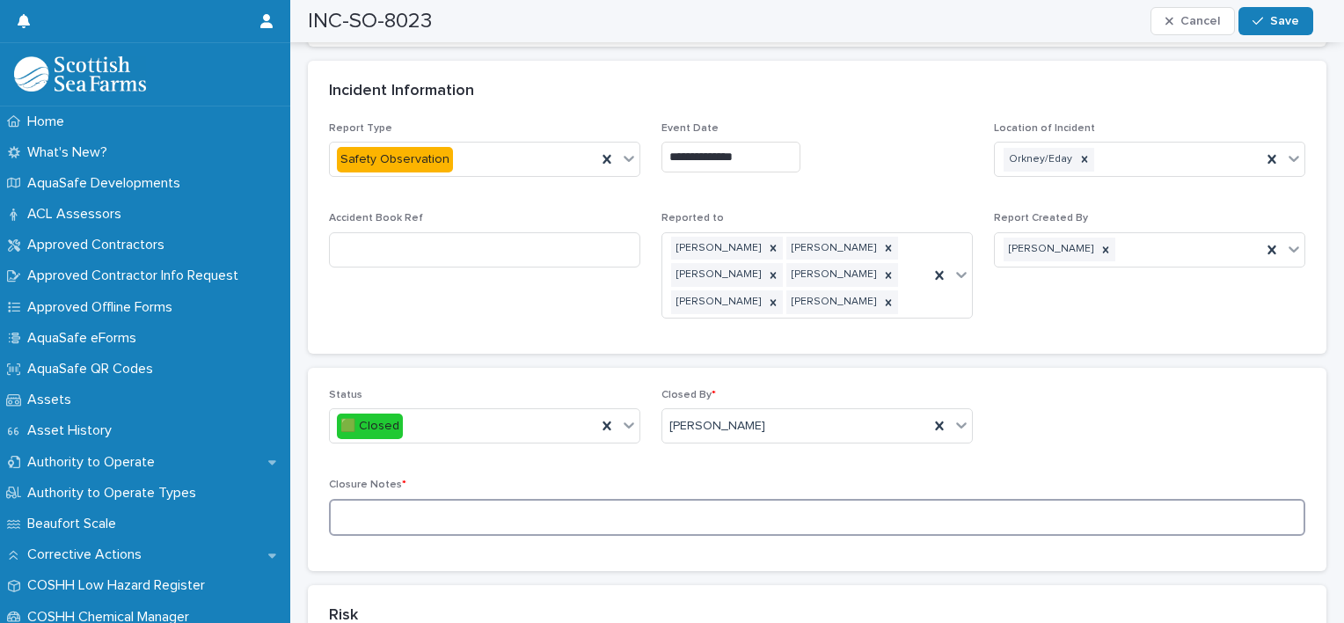
scroll to position [1018, 0]
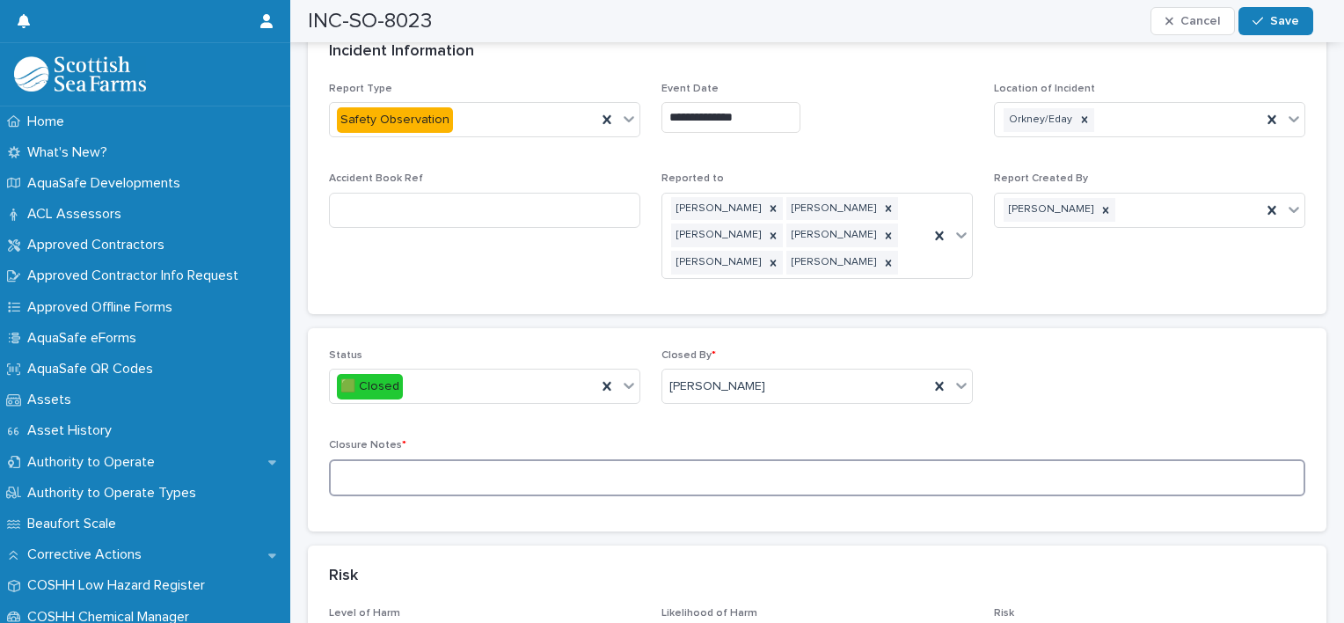
click at [442, 459] on textarea at bounding box center [817, 478] width 976 height 38
type textarea "**********"
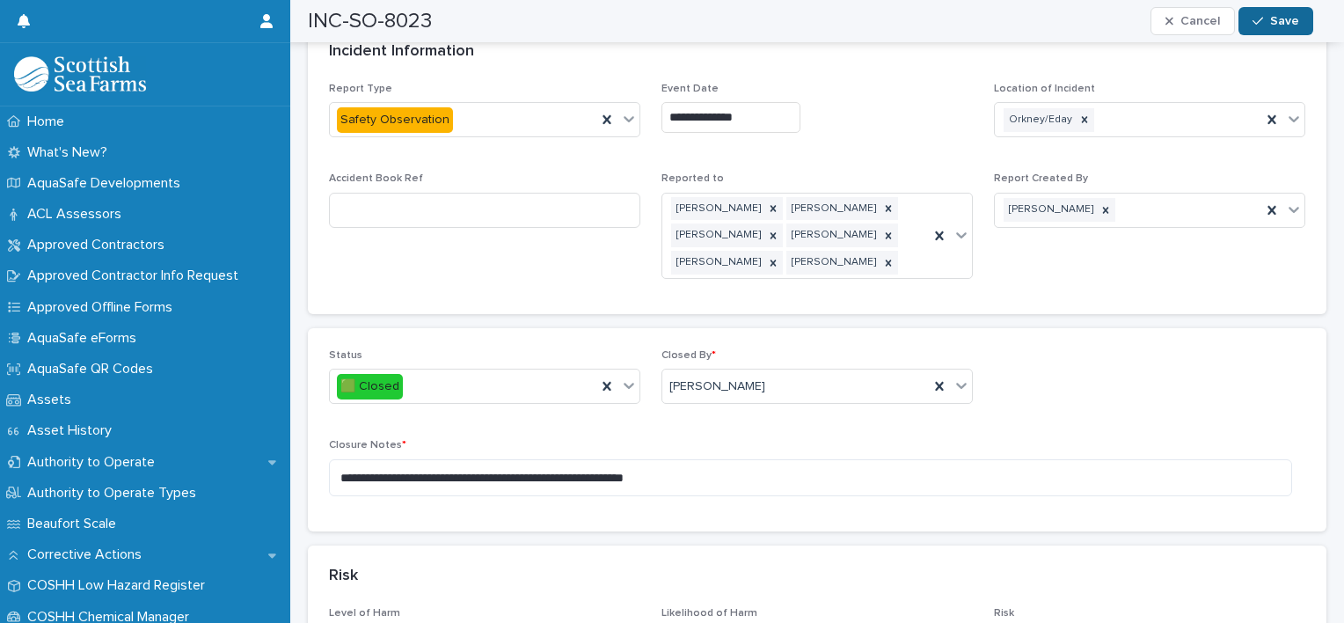
click at [1264, 11] on button "Save" at bounding box center [1276, 21] width 75 height 28
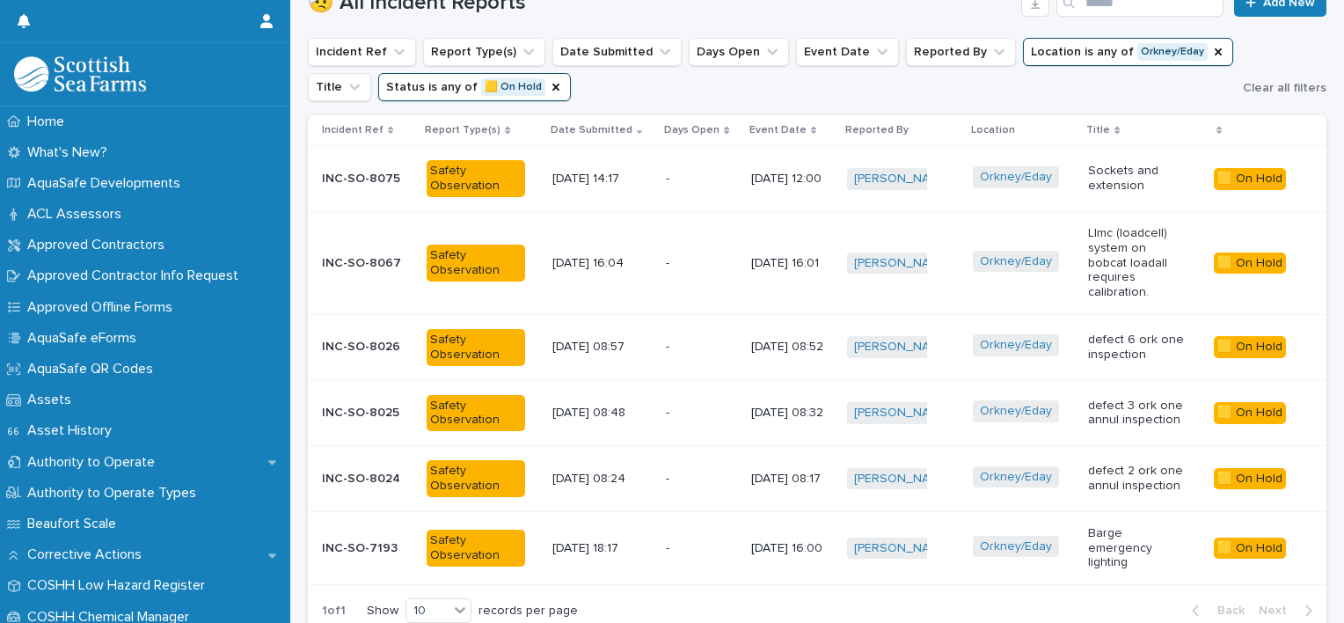
scroll to position [680, 0]
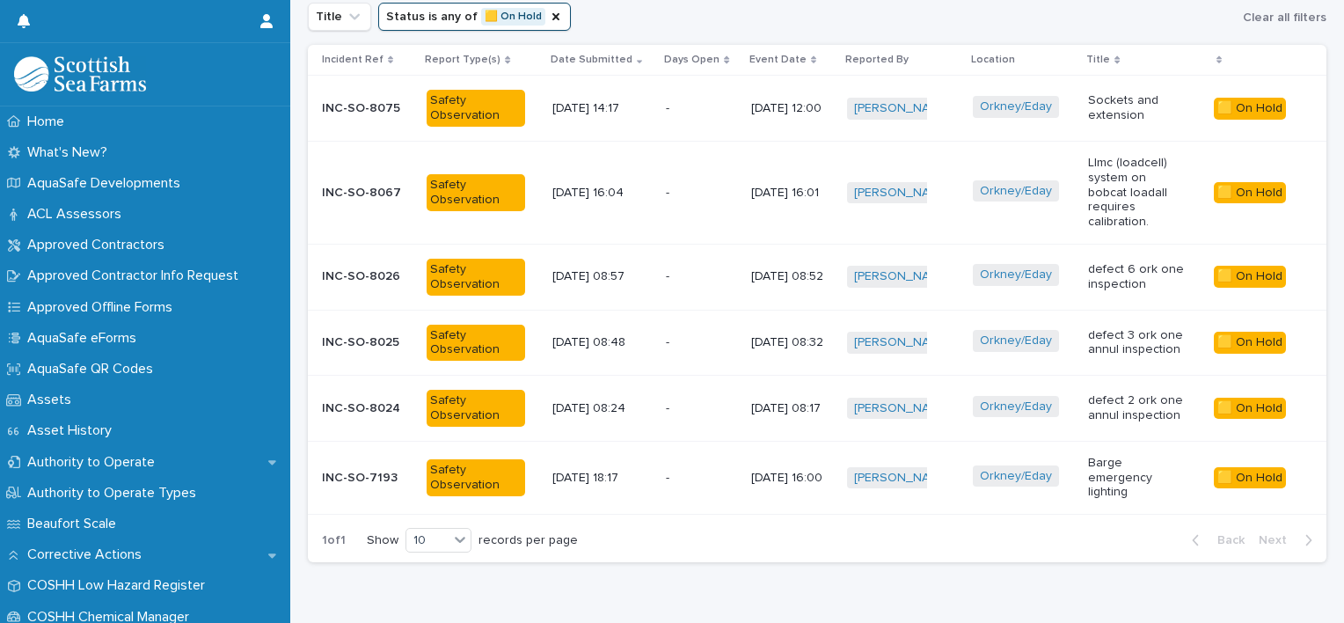
click at [1059, 396] on div "Orkney/Eday" at bounding box center [1022, 409] width 98 height 26
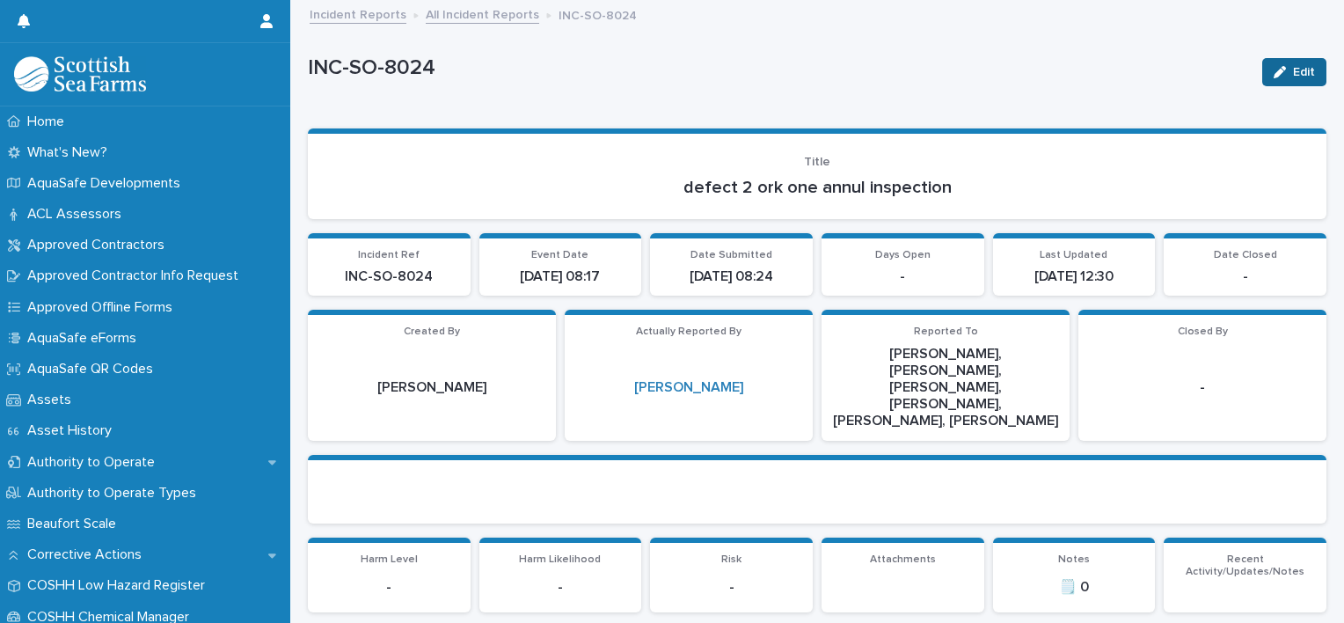
click at [1293, 74] on span "Edit" at bounding box center [1304, 72] width 22 height 12
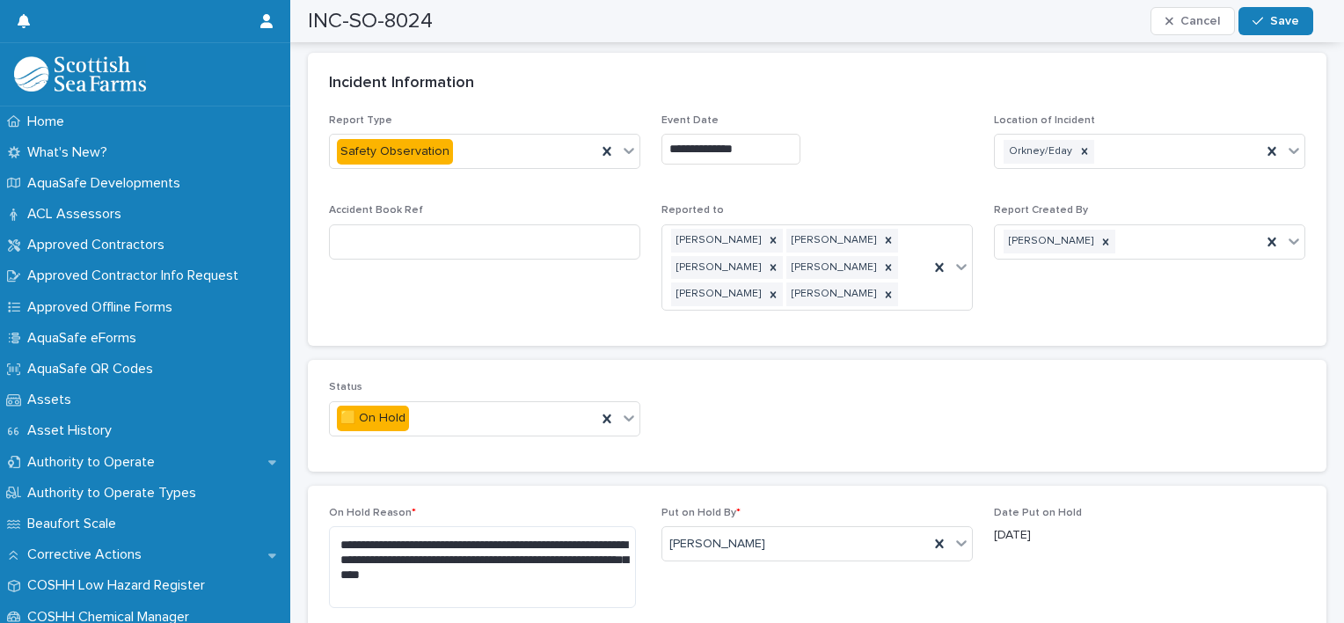
scroll to position [939, 0]
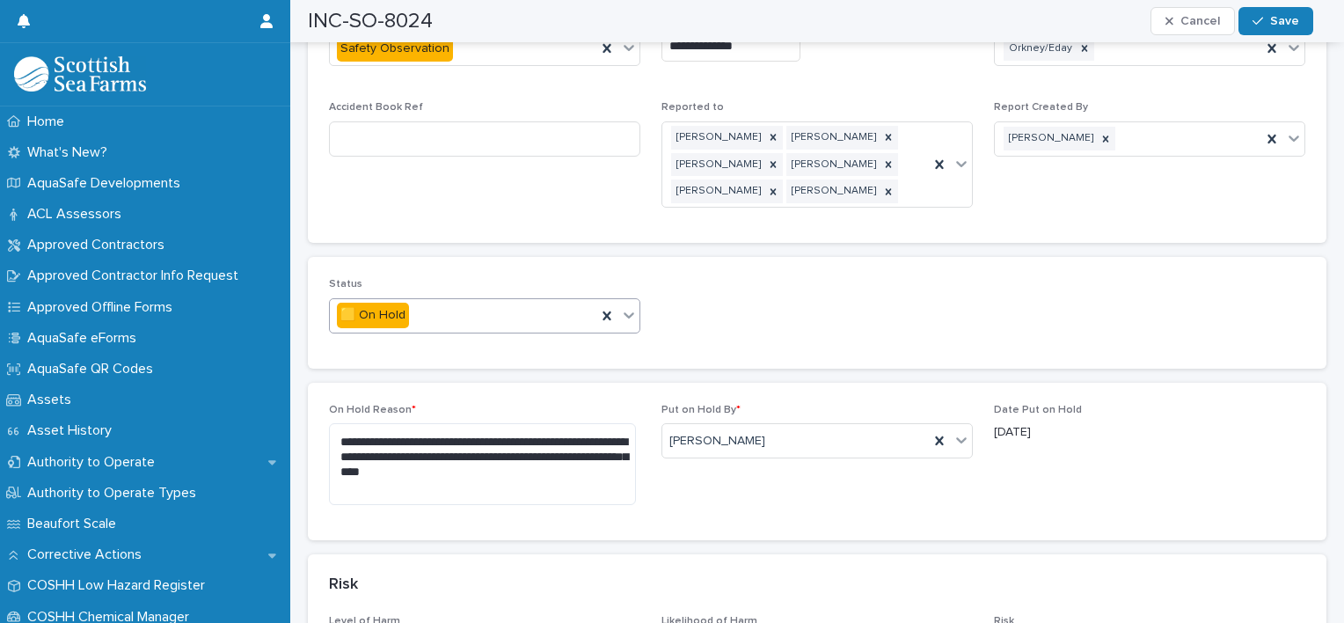
click at [628, 306] on icon at bounding box center [629, 315] width 18 height 18
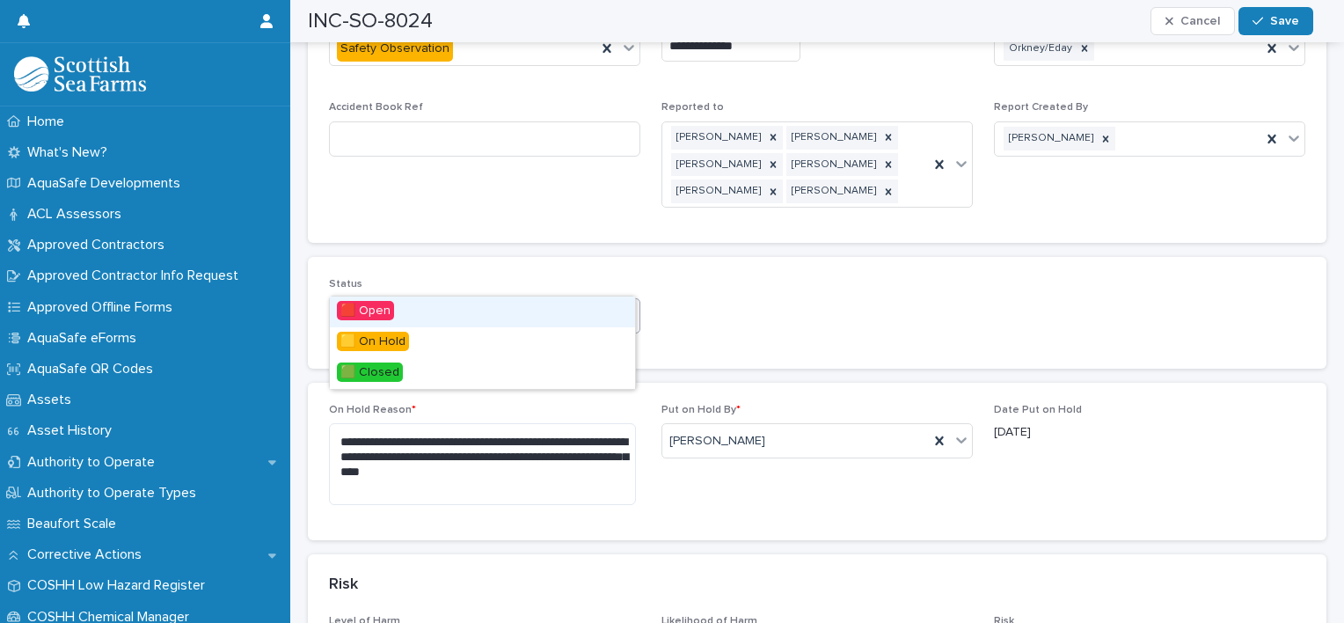
click at [412, 316] on div "🟥 Open" at bounding box center [482, 311] width 305 height 31
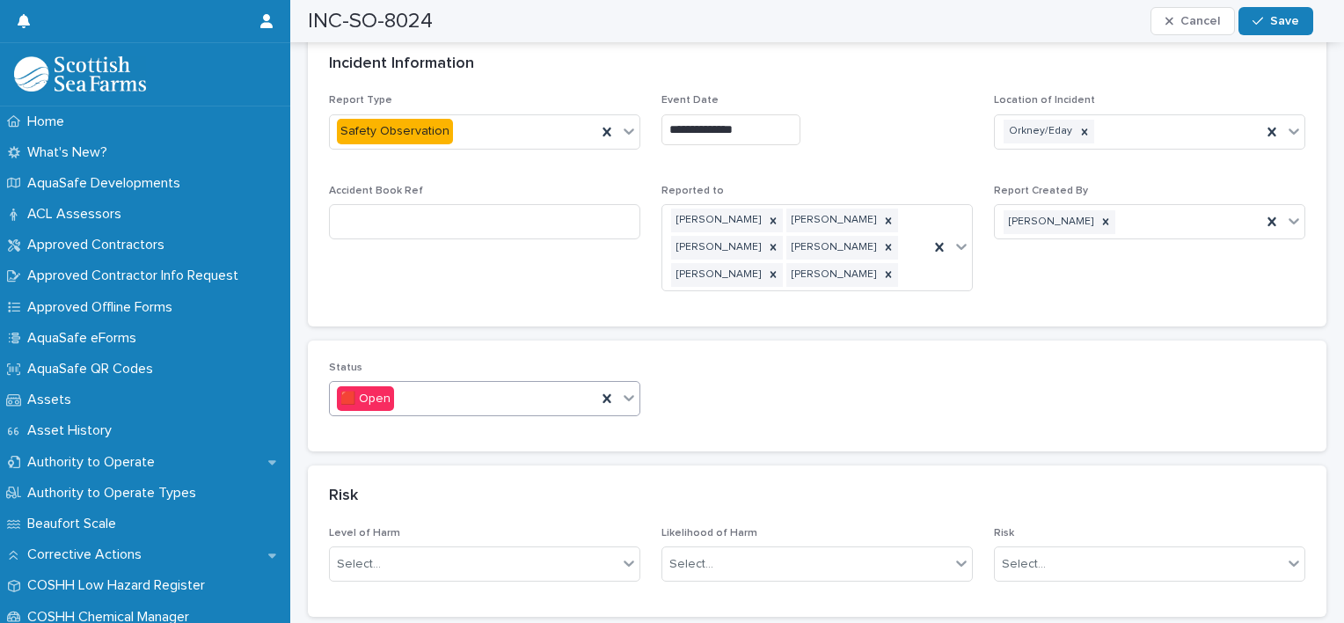
click at [625, 271] on div "**********" at bounding box center [817, 209] width 1019 height 231
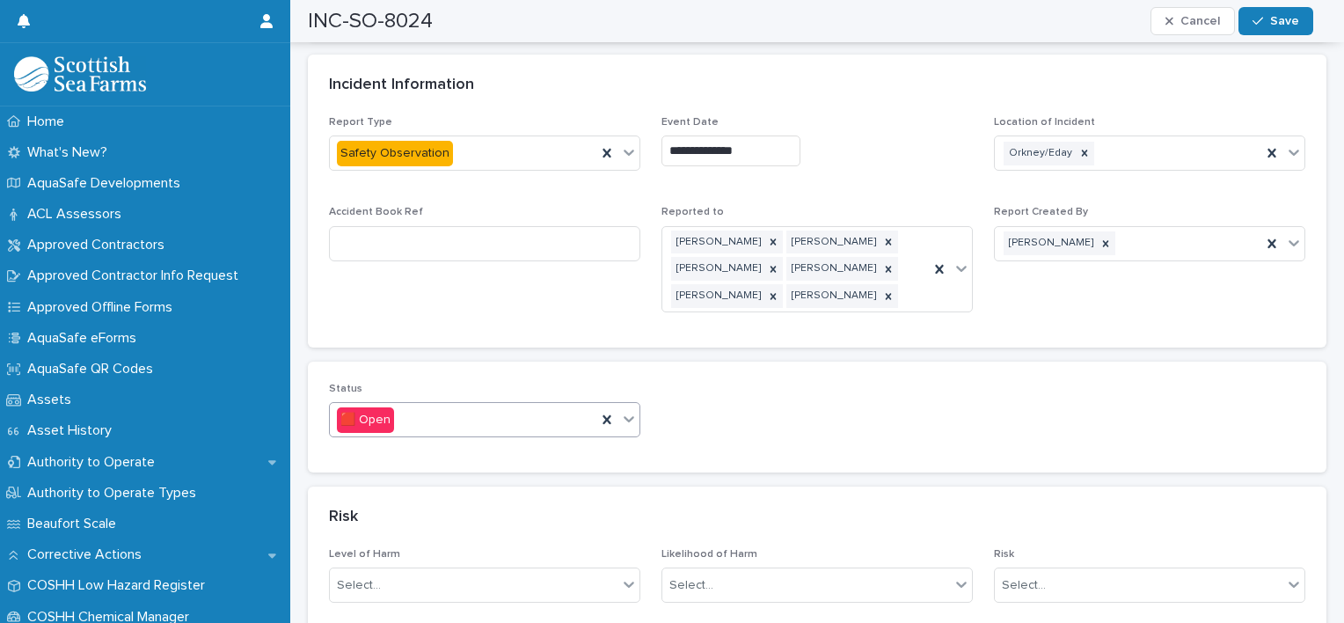
click at [624, 403] on div at bounding box center [628, 419] width 21 height 32
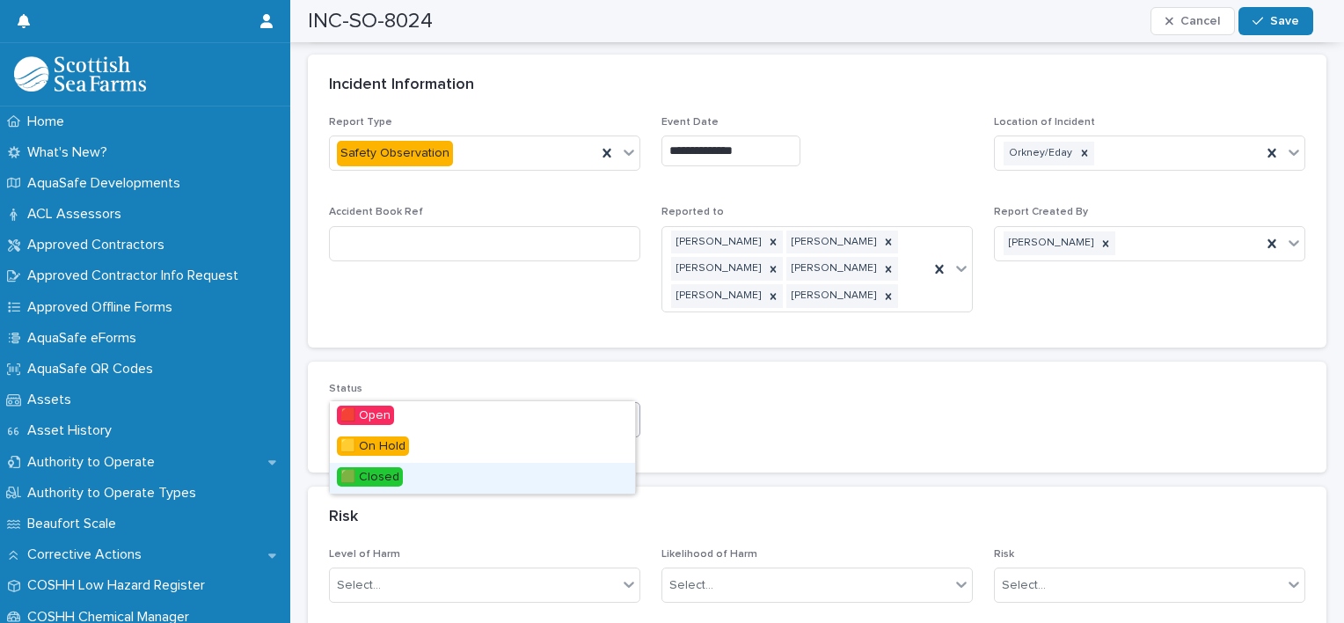
click at [413, 472] on div "🟩 Closed" at bounding box center [482, 478] width 305 height 31
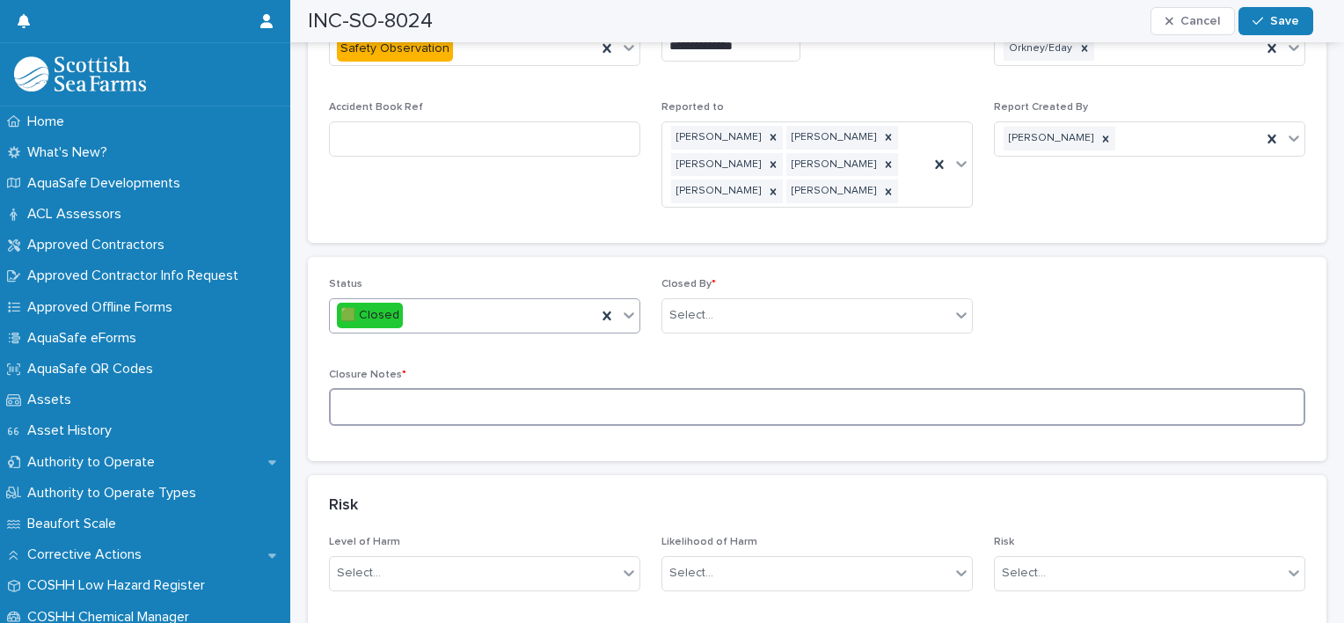
click at [570, 388] on textarea at bounding box center [817, 407] width 976 height 38
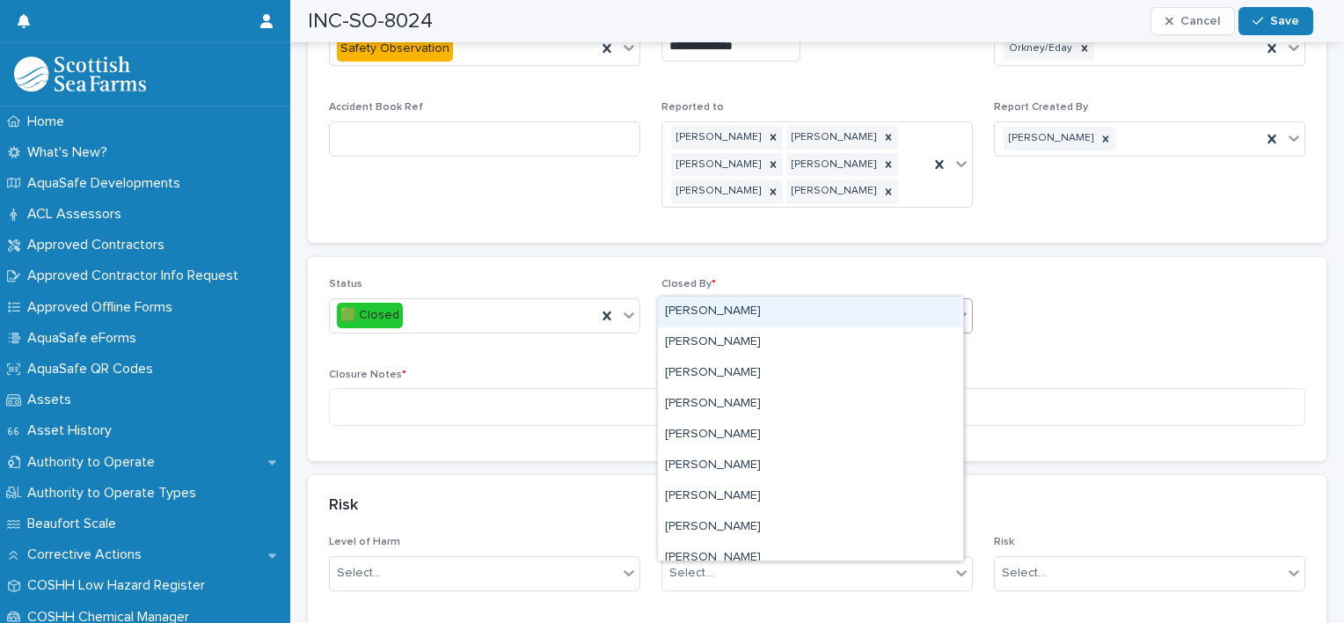
click at [755, 301] on div "Select..." at bounding box center [806, 315] width 288 height 29
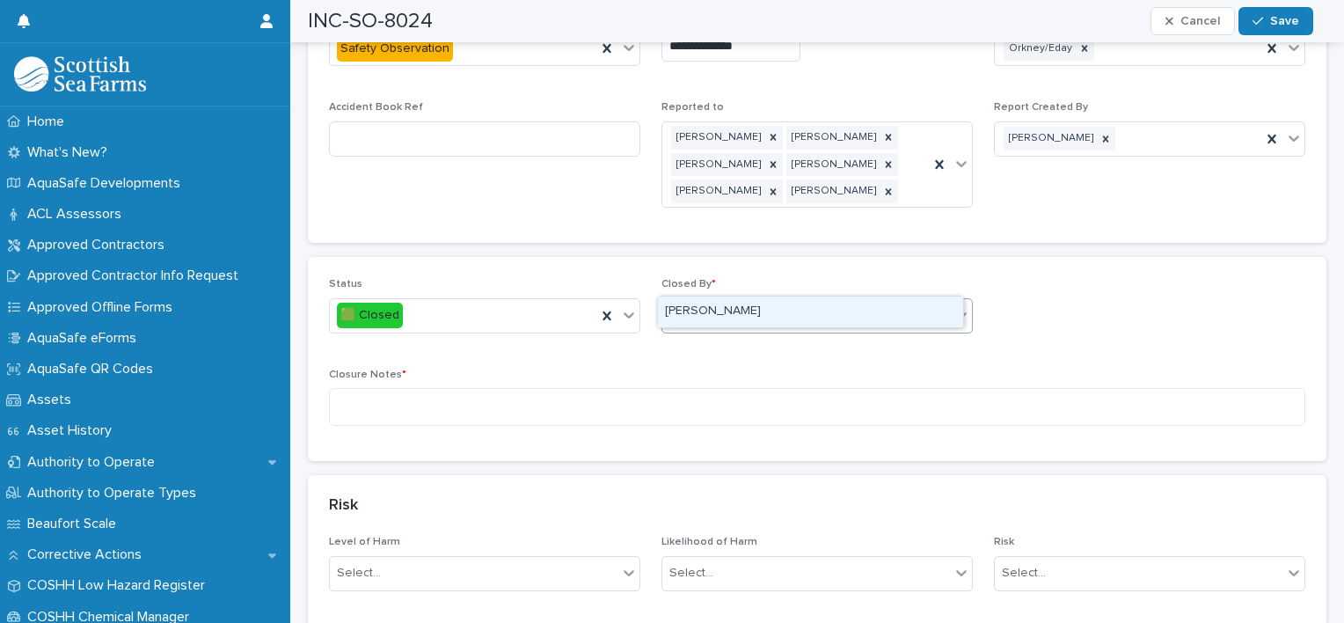
type input "*****"
click at [693, 313] on div "[PERSON_NAME]" at bounding box center [810, 311] width 305 height 31
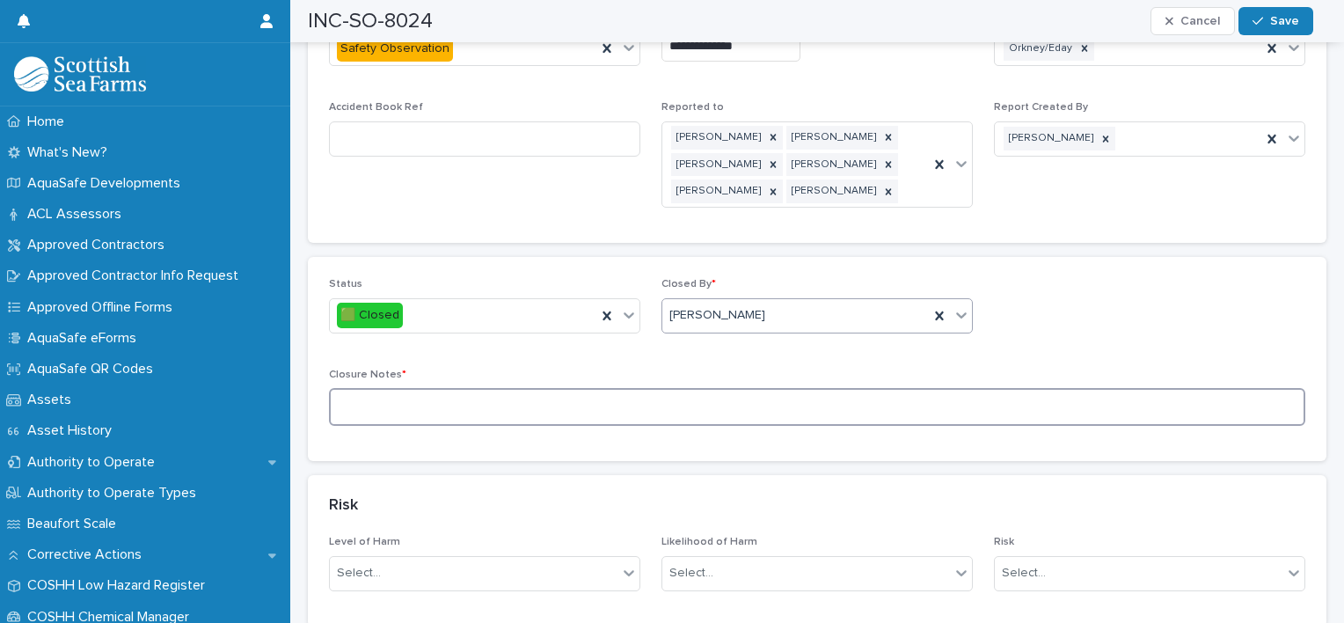
click at [450, 388] on textarea at bounding box center [817, 407] width 976 height 38
click at [448, 388] on textarea at bounding box center [817, 407] width 976 height 38
type textarea "**********"
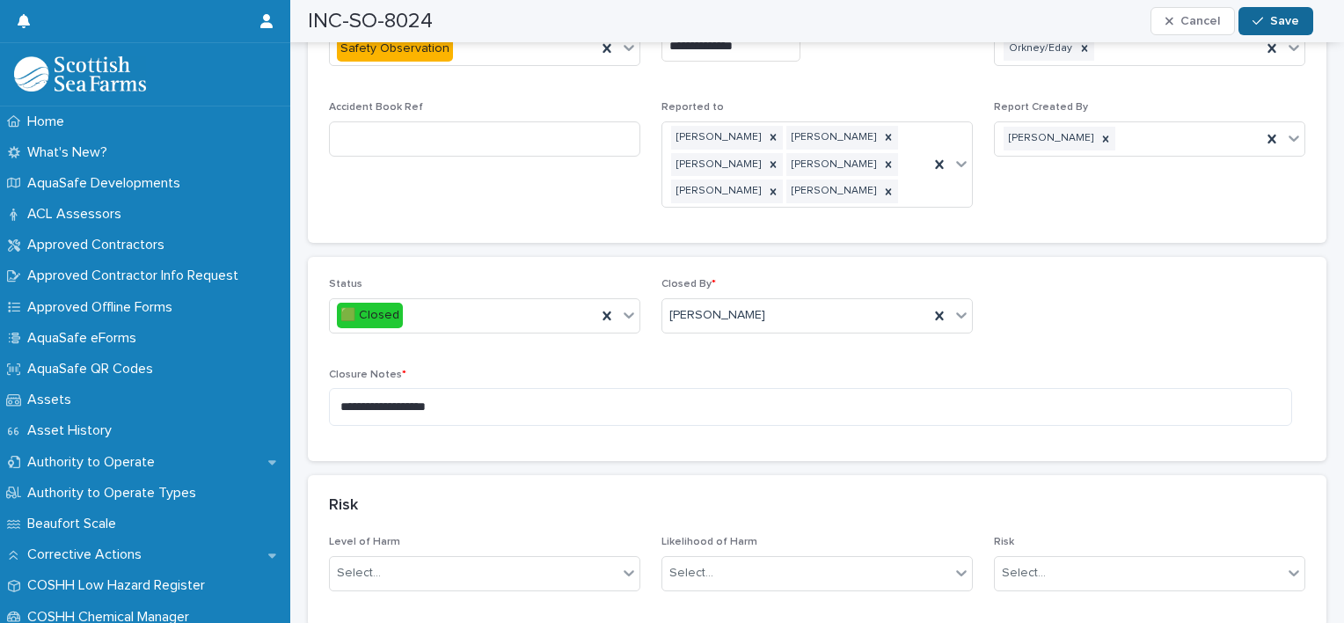
click at [1274, 32] on button "Save" at bounding box center [1276, 21] width 75 height 28
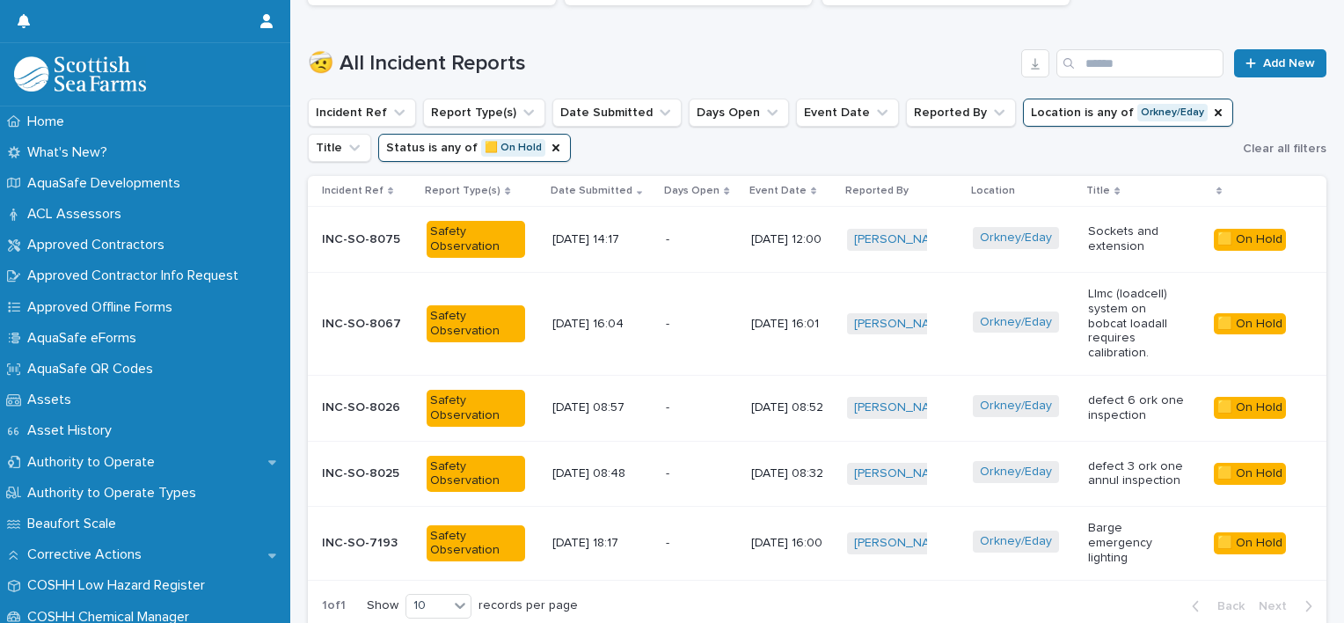
scroll to position [645, 0]
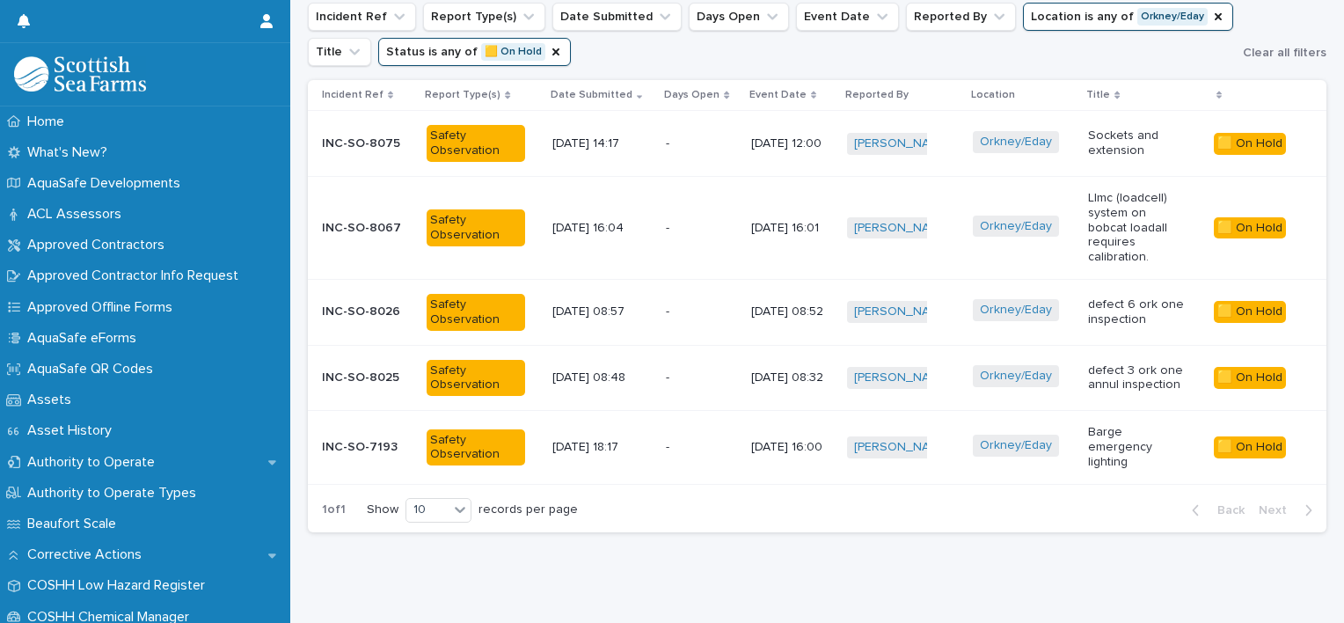
click at [1069, 352] on td "Orkney/Eday" at bounding box center [1024, 378] width 116 height 66
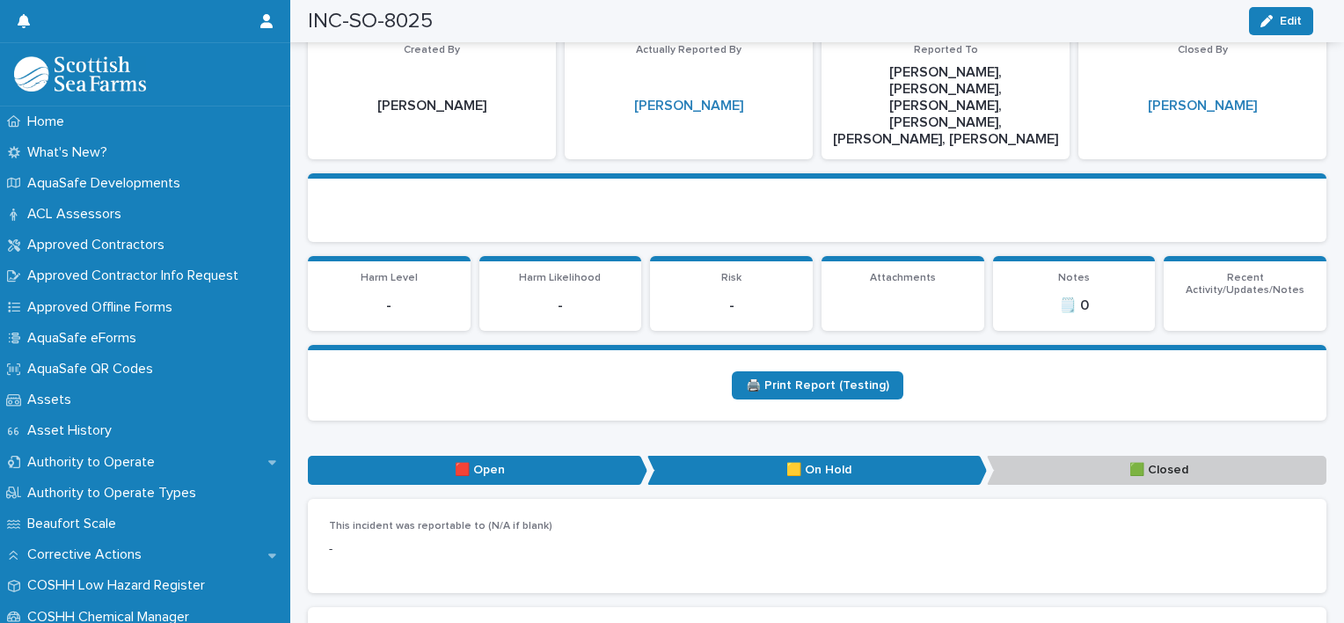
scroll to position [170, 0]
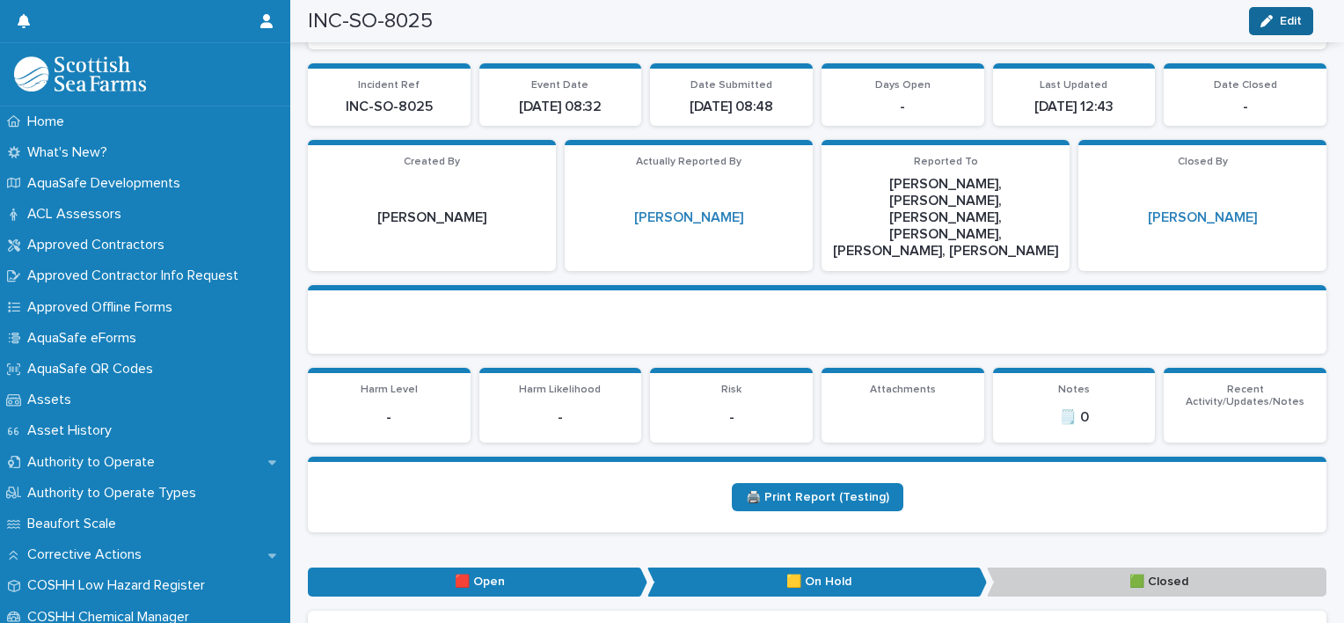
click at [1283, 18] on span "Edit" at bounding box center [1291, 21] width 22 height 12
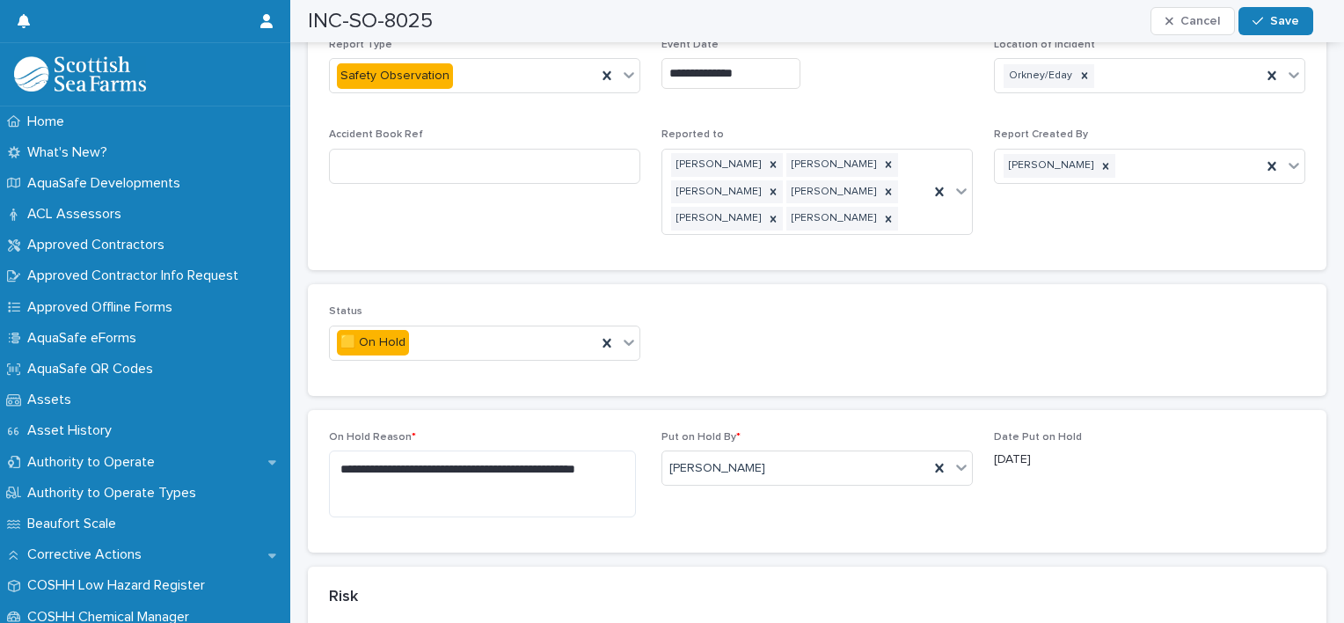
scroll to position [936, 0]
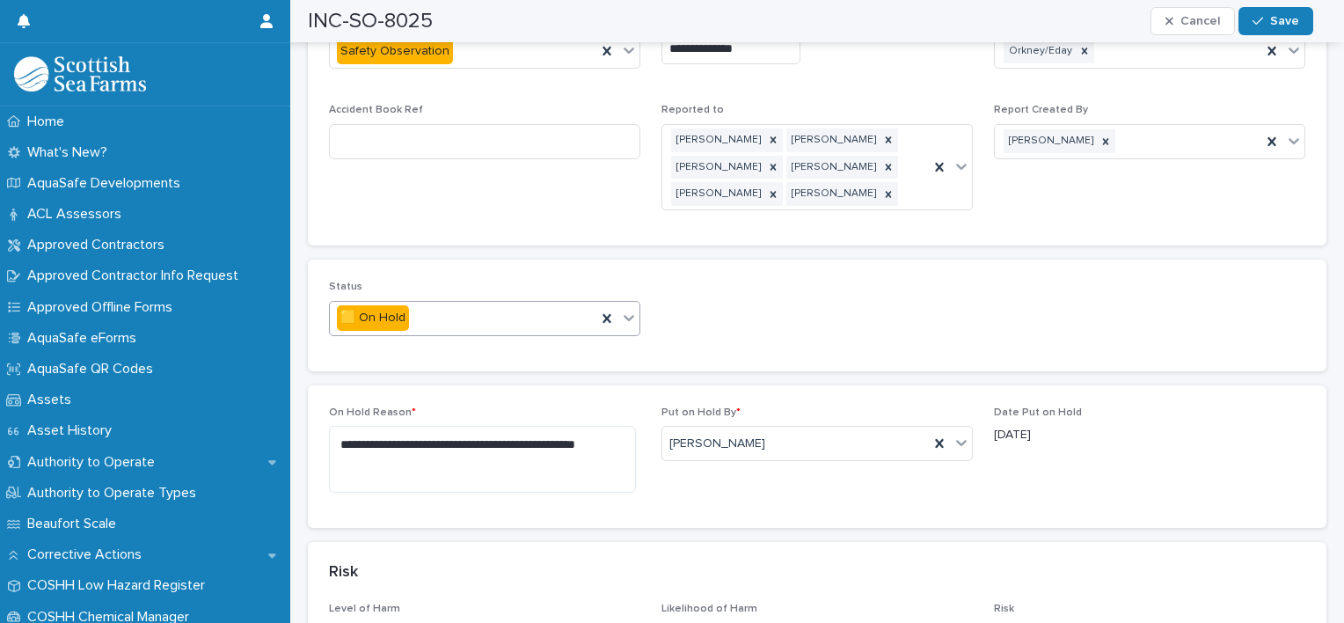
click at [620, 309] on icon at bounding box center [629, 318] width 18 height 18
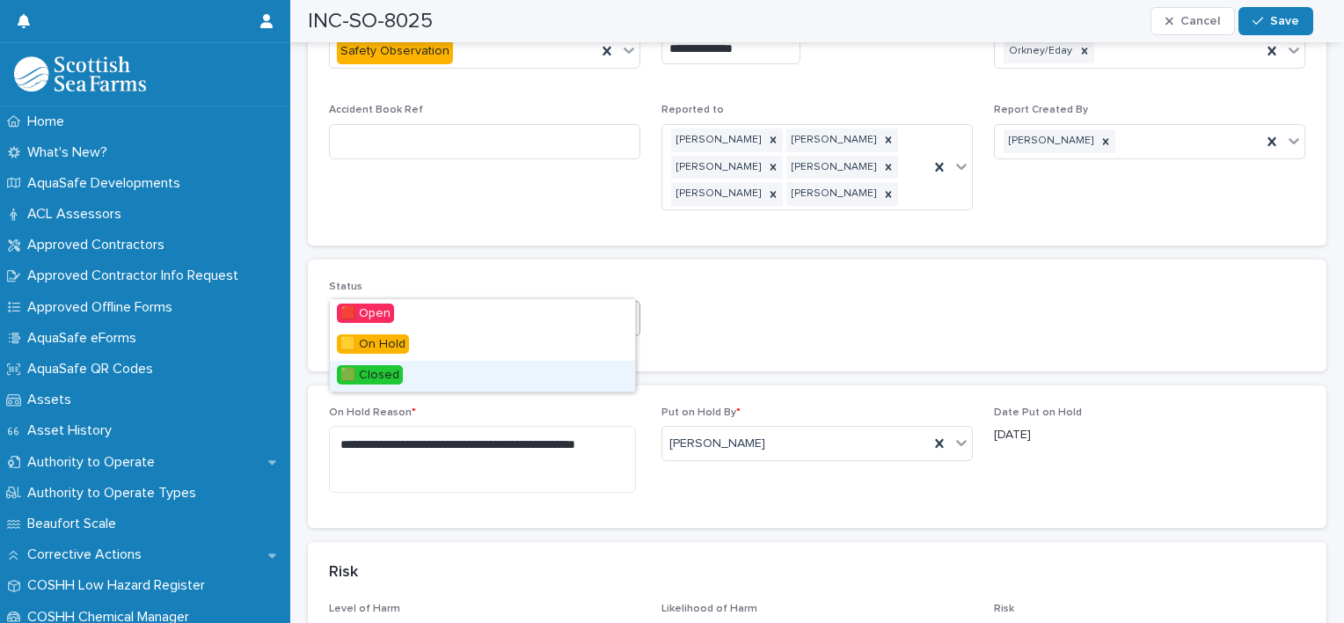
click at [404, 365] on div "🟩 Closed" at bounding box center [482, 376] width 305 height 31
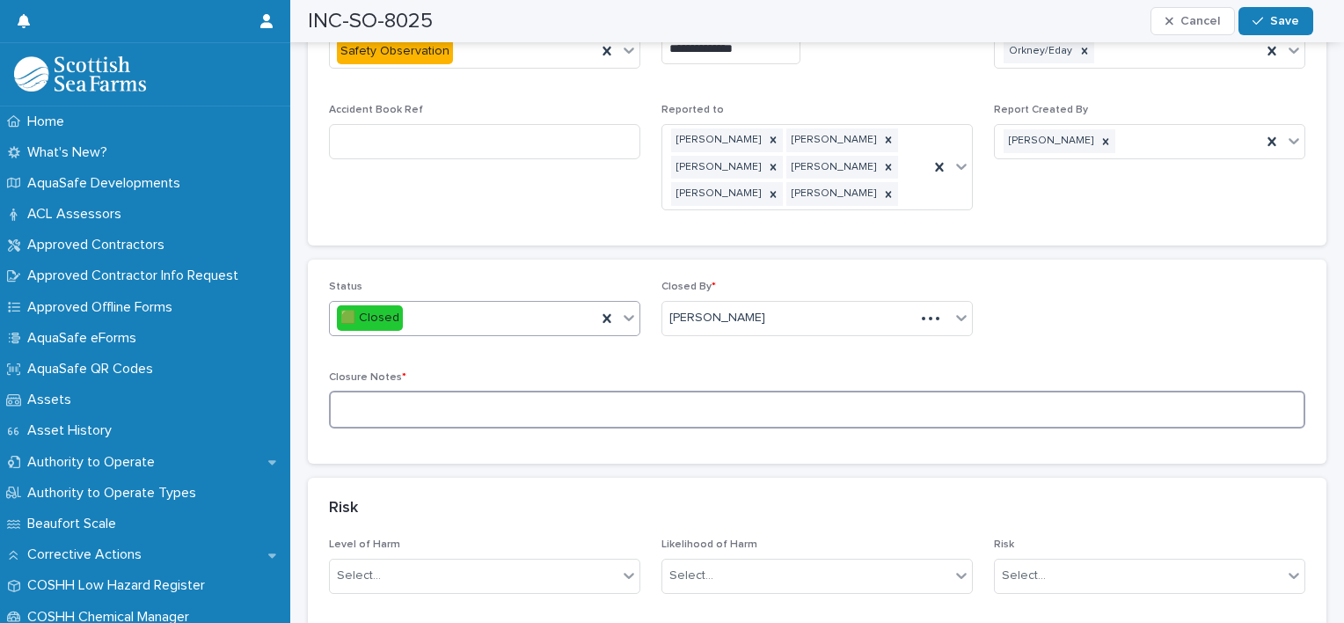
click at [382, 391] on textarea at bounding box center [817, 410] width 976 height 38
click at [377, 391] on textarea "**********" at bounding box center [810, 410] width 963 height 38
click at [383, 391] on textarea "**********" at bounding box center [810, 410] width 963 height 38
click at [628, 391] on textarea "**********" at bounding box center [810, 410] width 963 height 38
type textarea "**********"
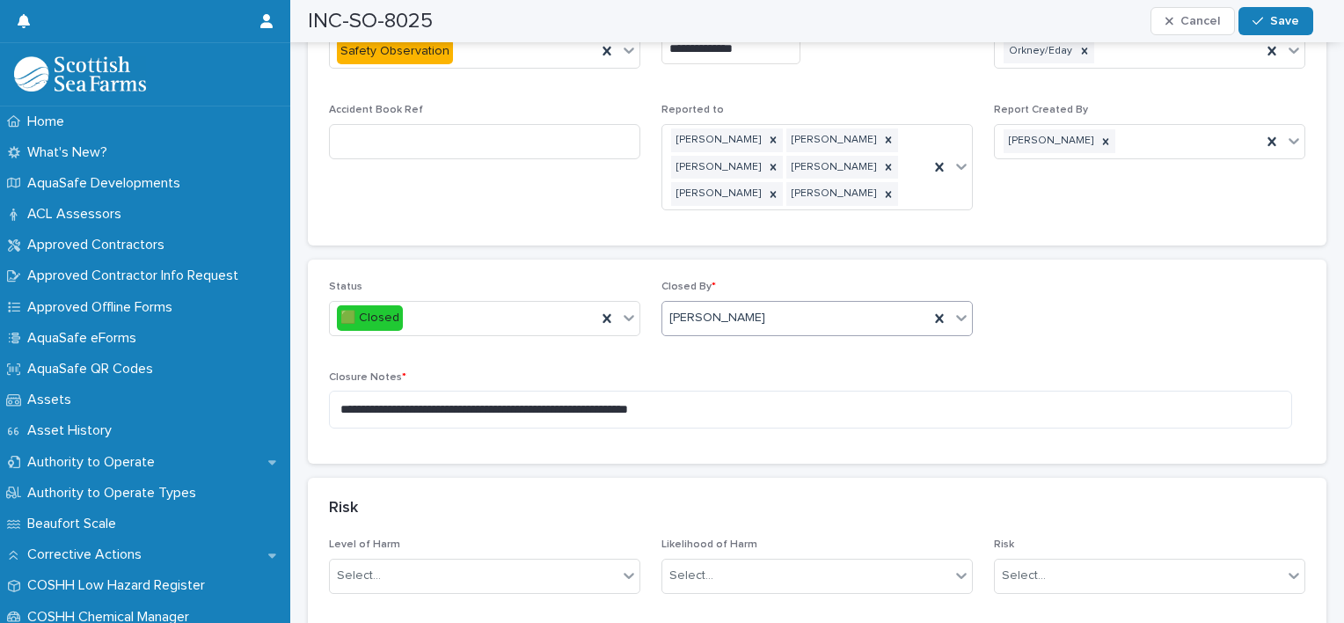
click at [953, 309] on icon at bounding box center [962, 318] width 18 height 18
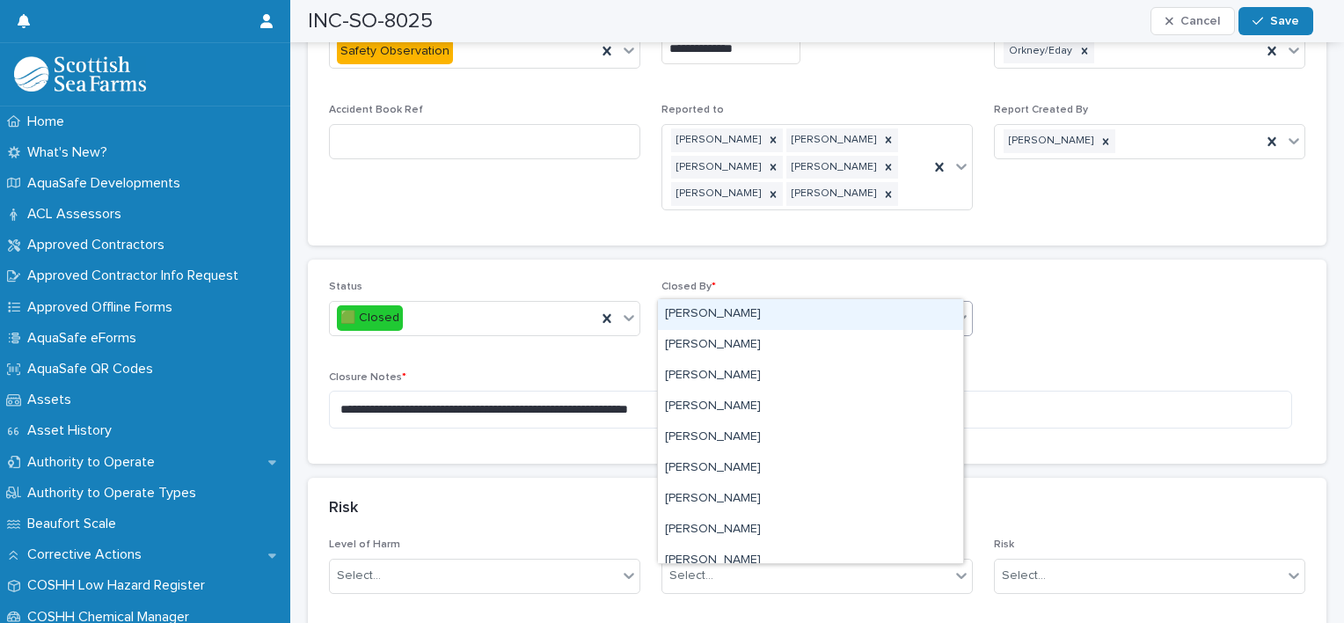
click at [778, 303] on div "[PERSON_NAME]" at bounding box center [795, 317] width 267 height 29
click at [761, 303] on div "Select..." at bounding box center [806, 317] width 288 height 29
type input "*"
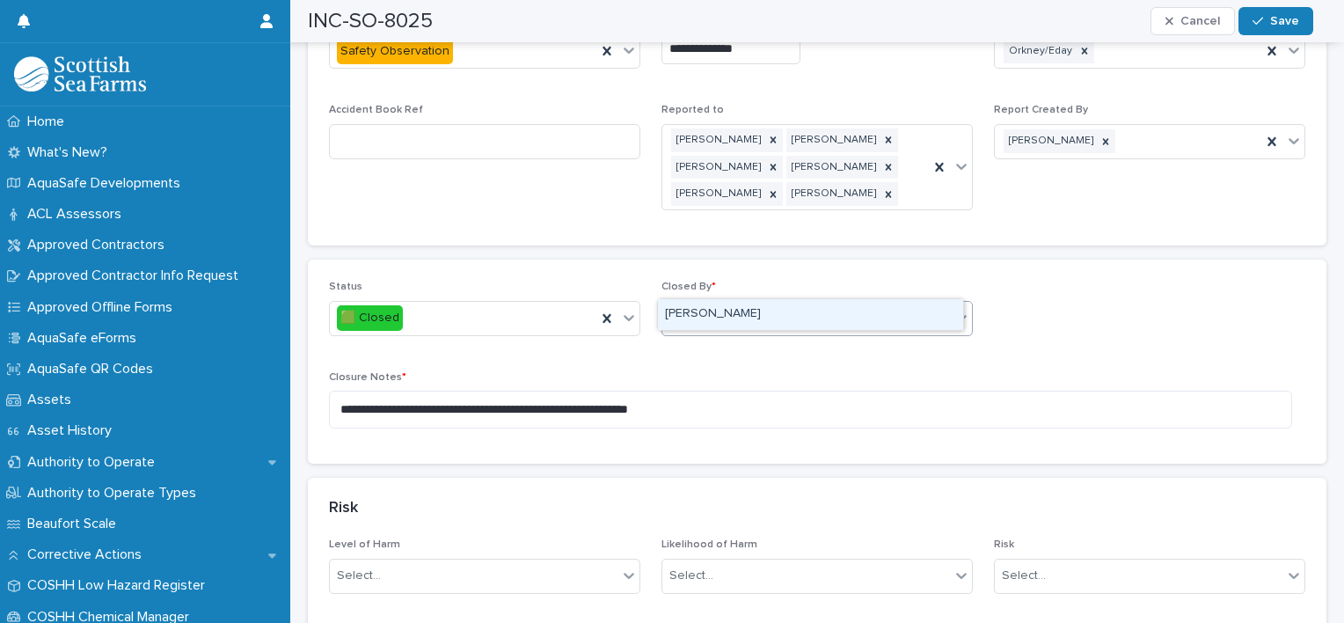
type input "*****"
click at [727, 313] on div "[PERSON_NAME]" at bounding box center [810, 314] width 305 height 31
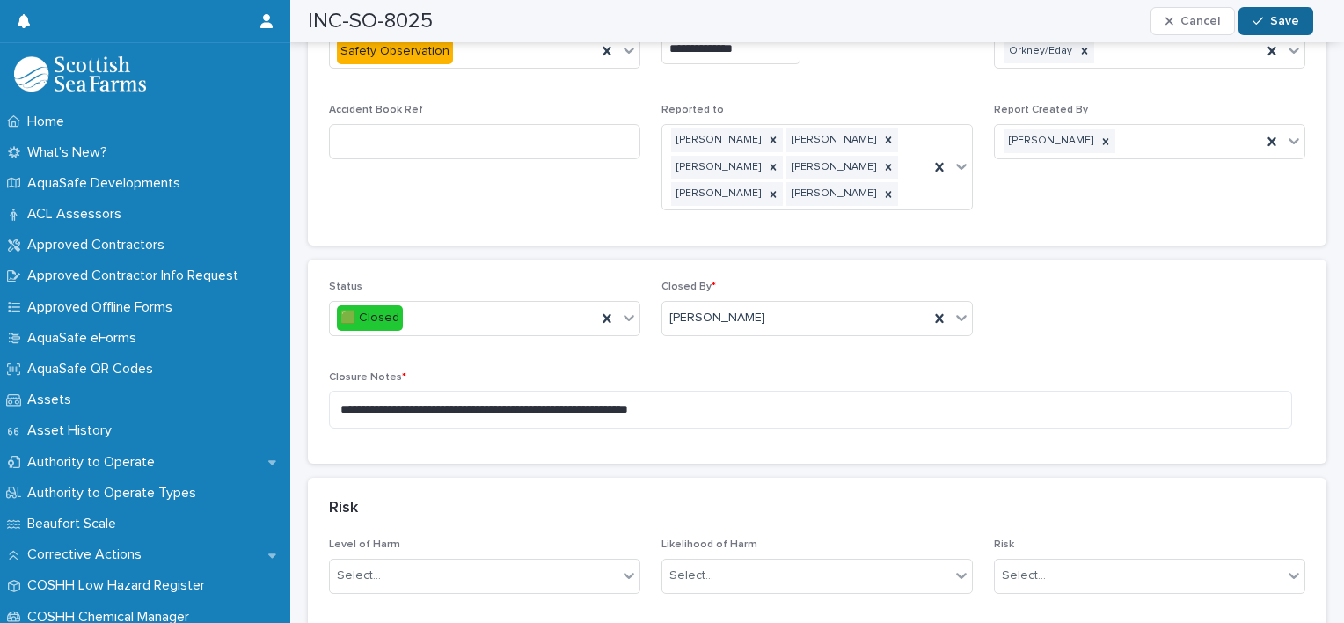
click at [1272, 11] on button "Save" at bounding box center [1276, 21] width 75 height 28
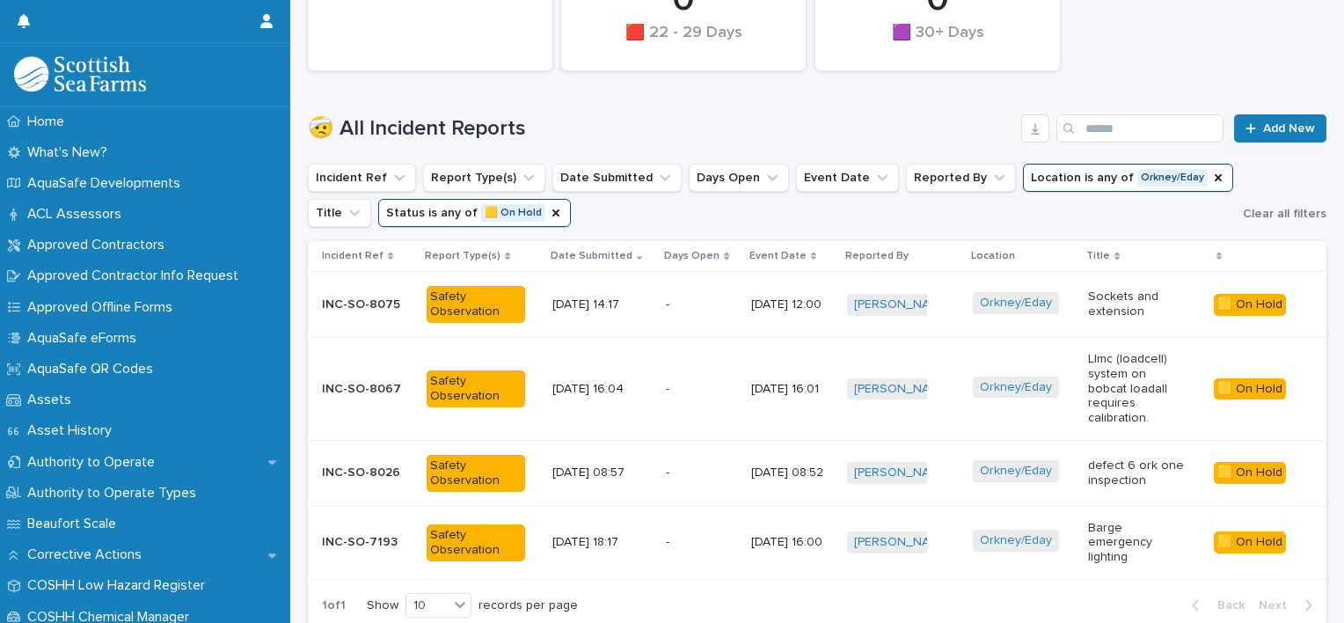
scroll to position [580, 0]
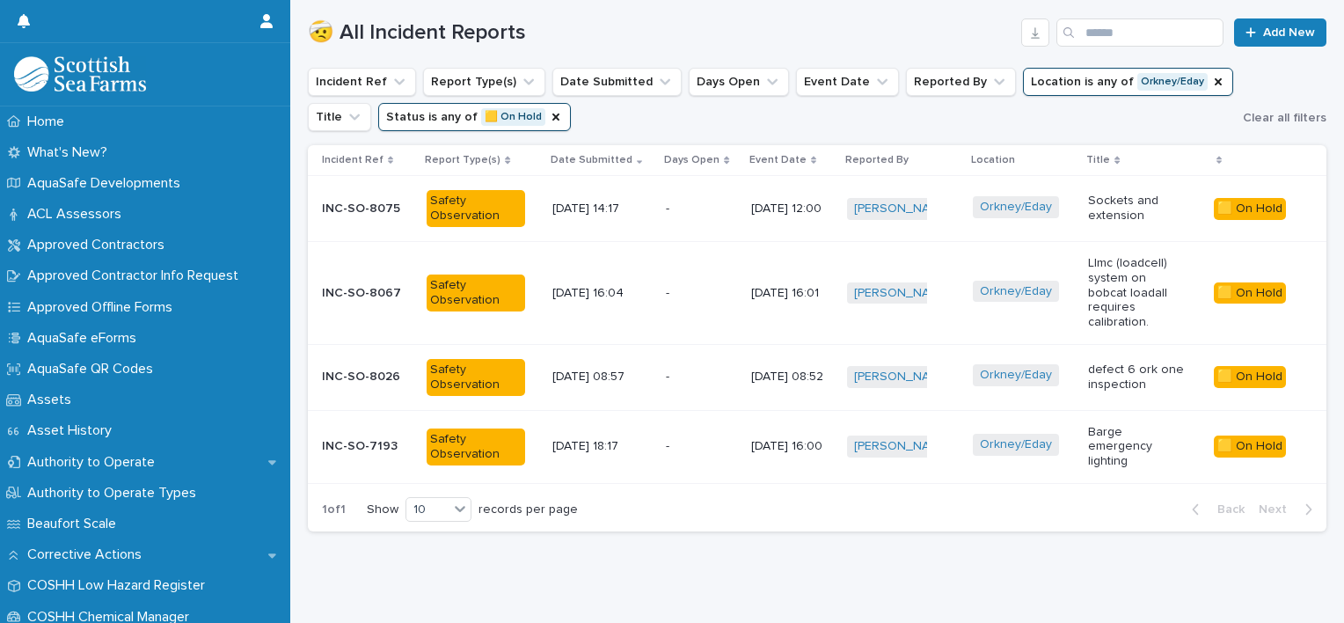
click at [1081, 359] on td "defect 6 ork one inspection" at bounding box center [1143, 377] width 125 height 66
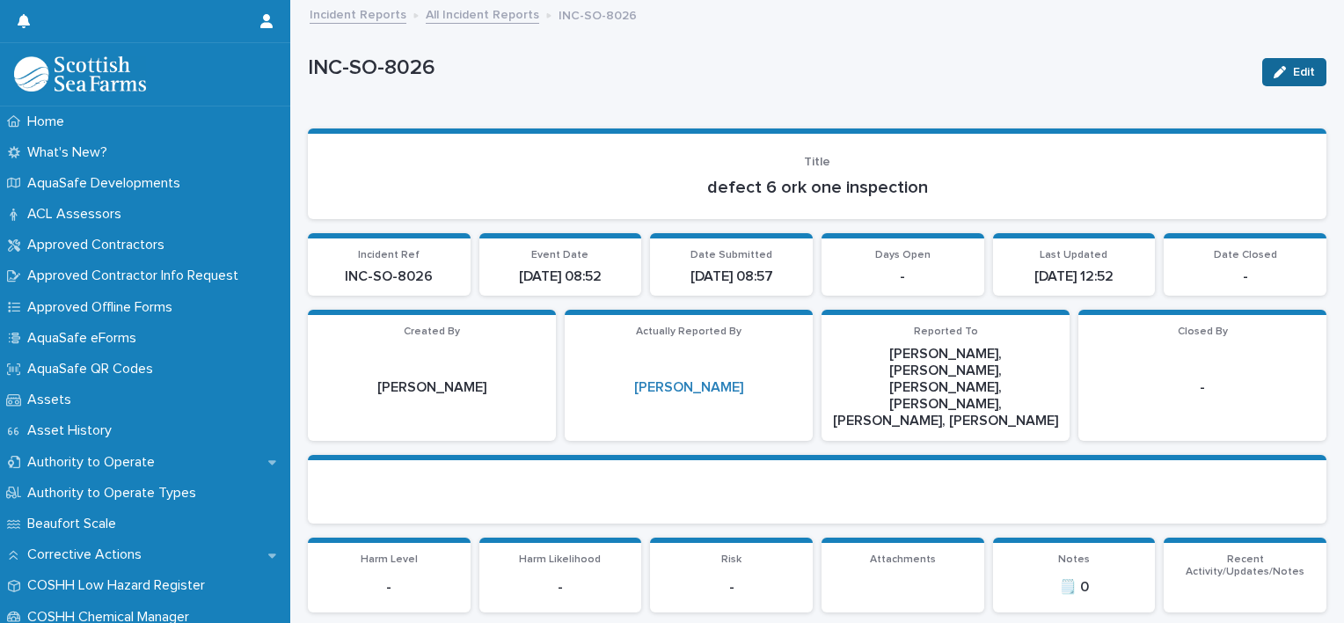
click at [1282, 58] on button "Edit" at bounding box center [1294, 72] width 64 height 28
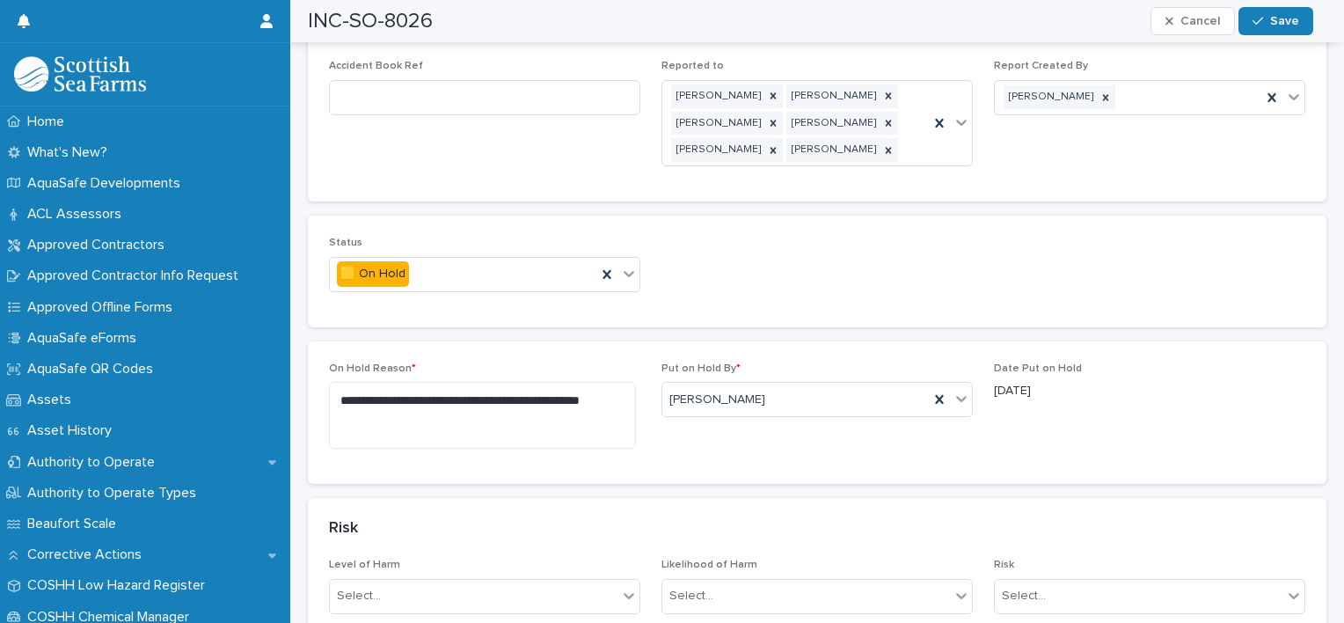
scroll to position [999, 0]
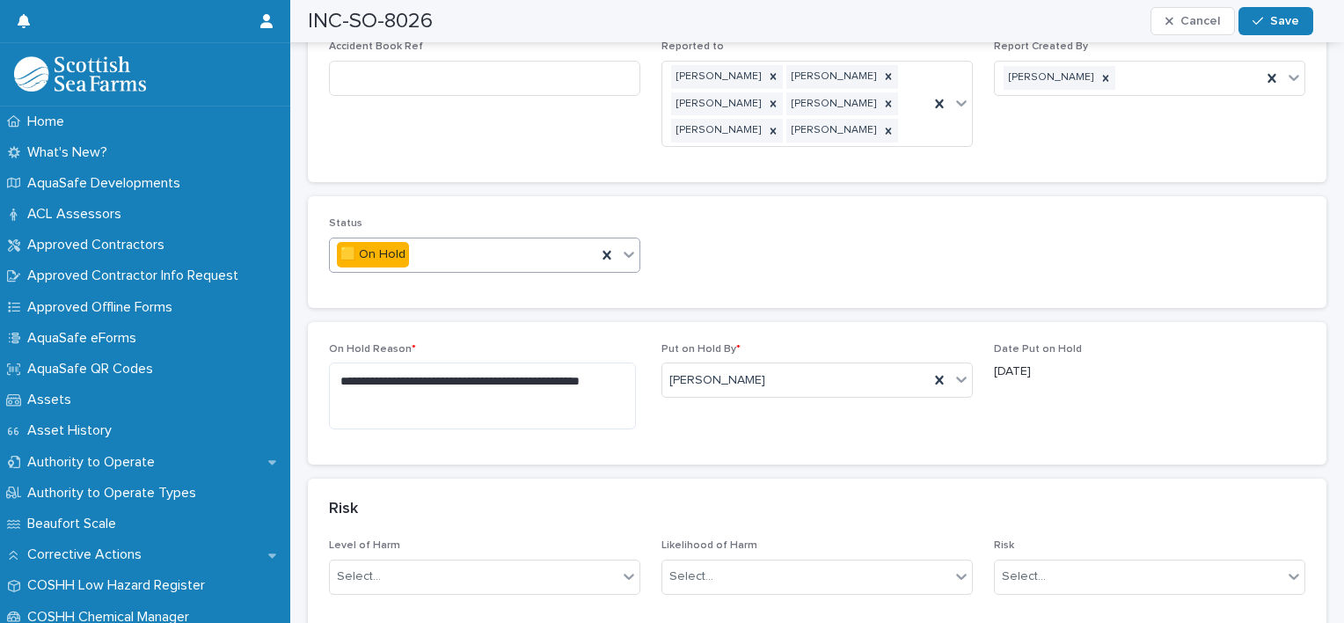
click at [624, 252] on icon at bounding box center [629, 255] width 11 height 6
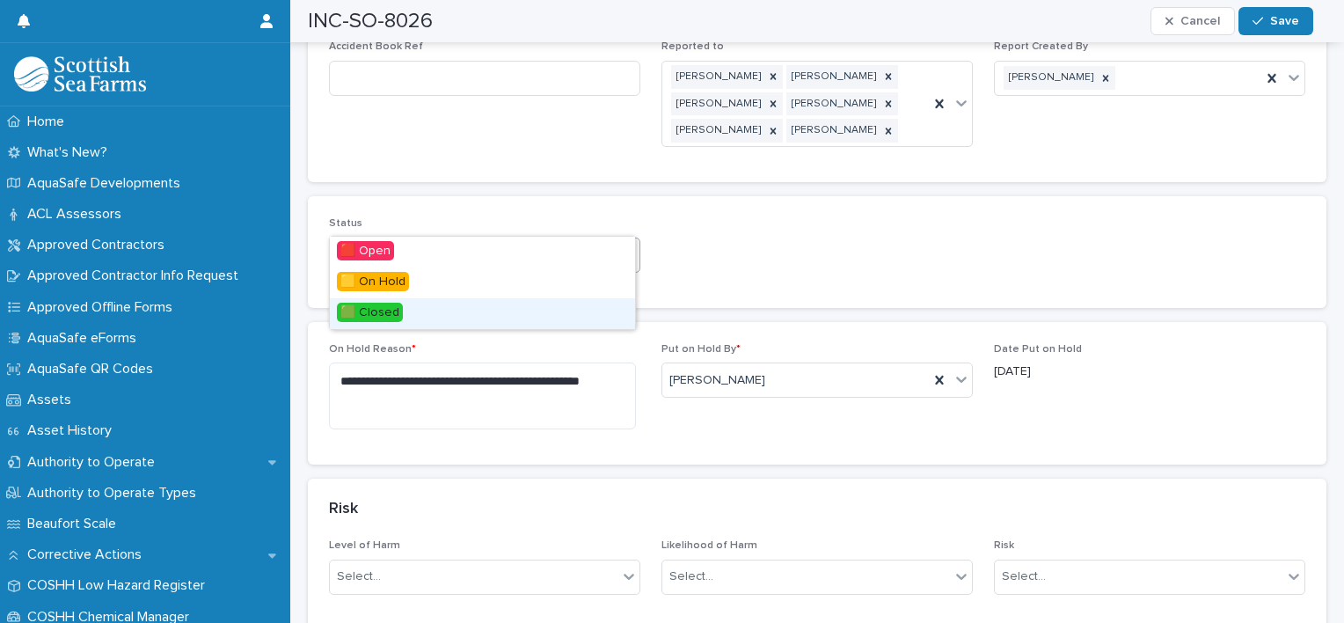
click at [411, 311] on div "🟩 Closed" at bounding box center [482, 313] width 305 height 31
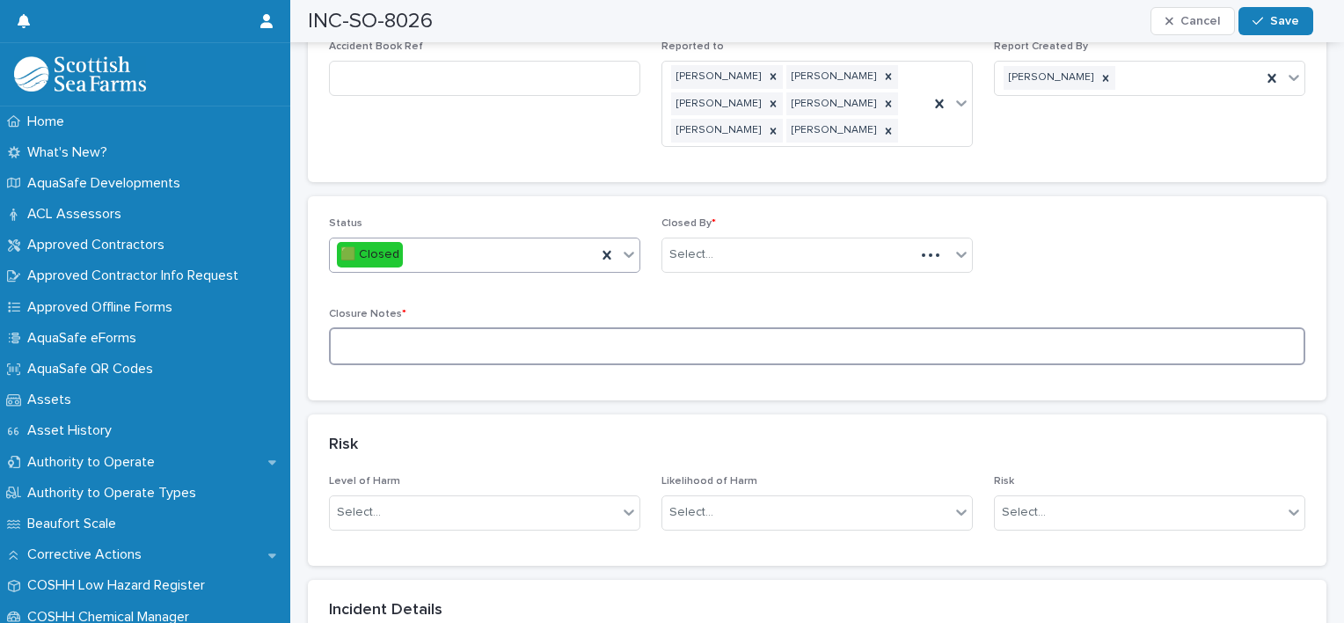
click at [377, 327] on textarea at bounding box center [817, 346] width 976 height 38
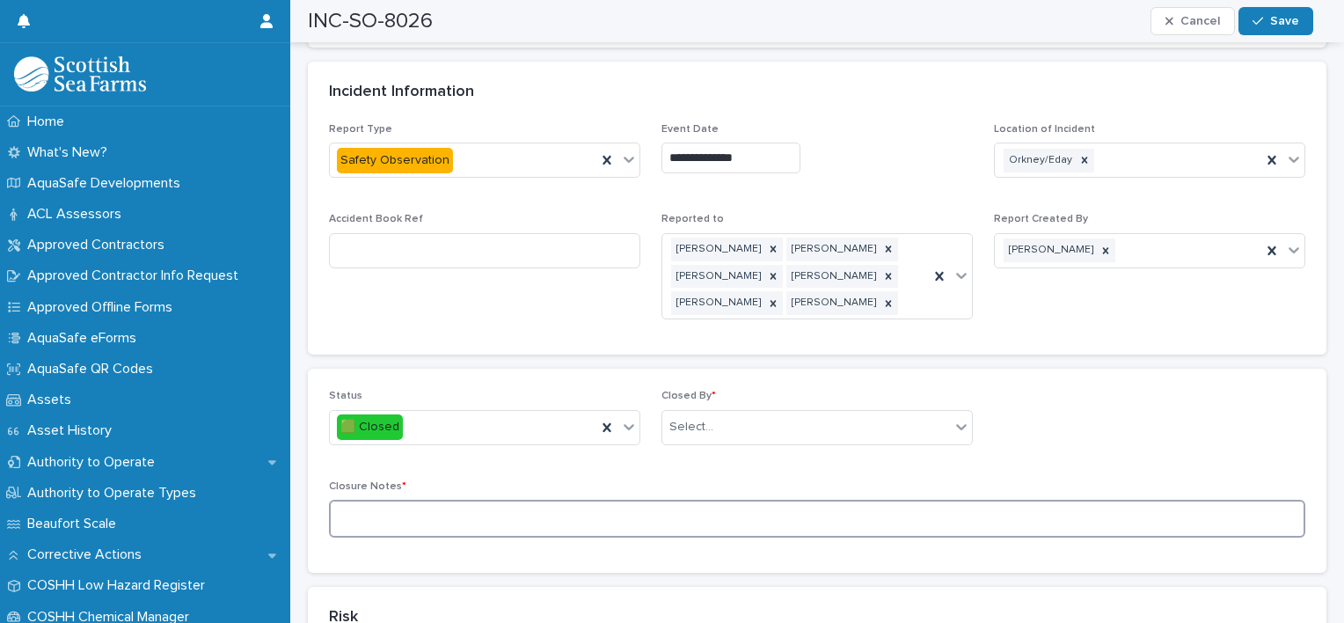
scroll to position [821, 0]
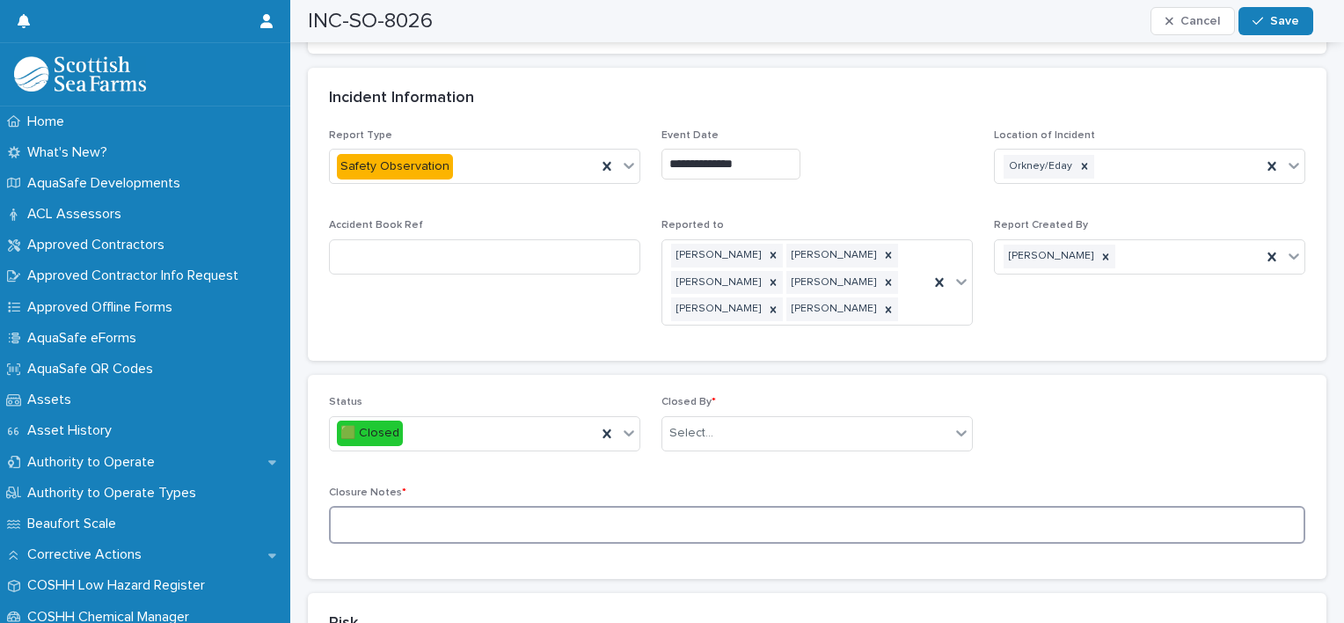
click at [472, 506] on textarea at bounding box center [817, 525] width 976 height 38
type textarea "*"
type textarea "**********"
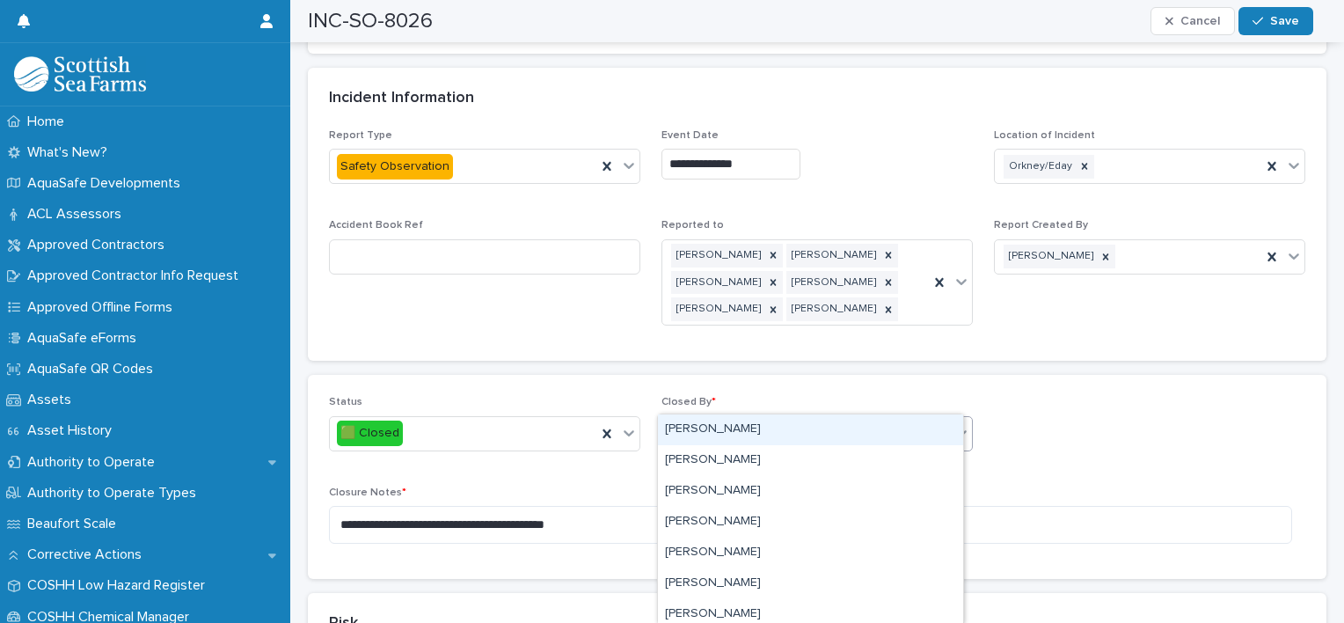
click at [701, 424] on div "Select..." at bounding box center [691, 433] width 44 height 18
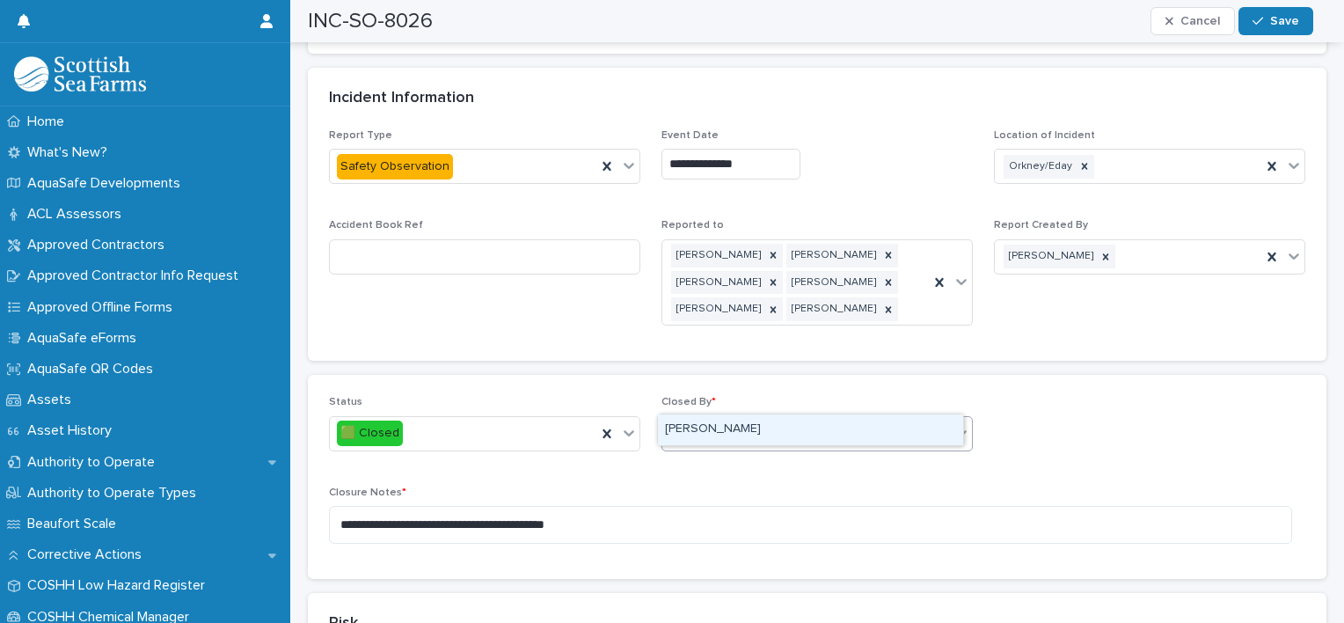
type input "*****"
click at [713, 420] on div "[PERSON_NAME]" at bounding box center [810, 429] width 305 height 31
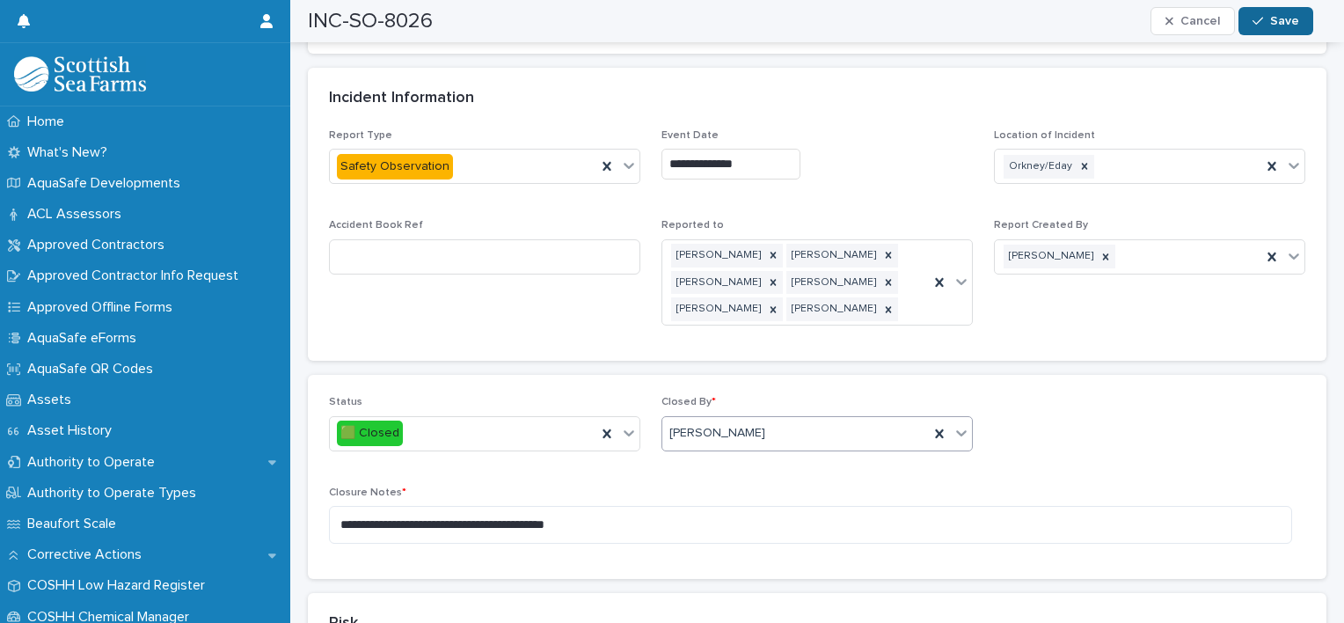
click at [1269, 19] on div "button" at bounding box center [1262, 21] width 18 height 12
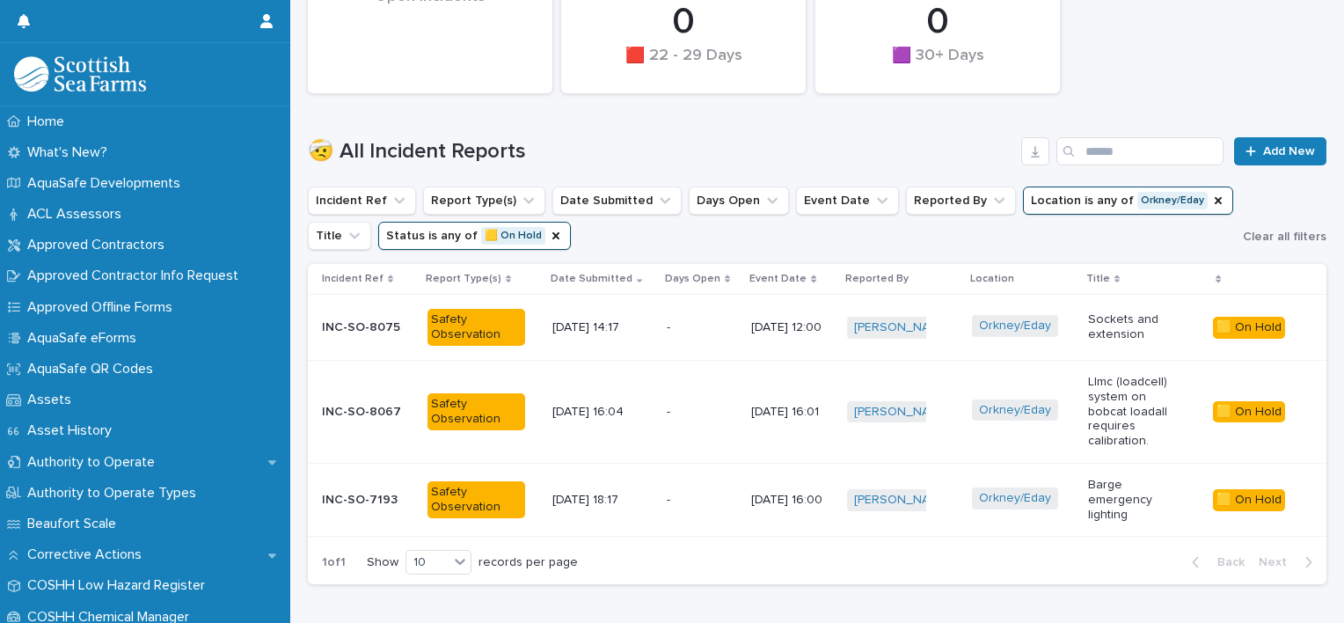
scroll to position [514, 0]
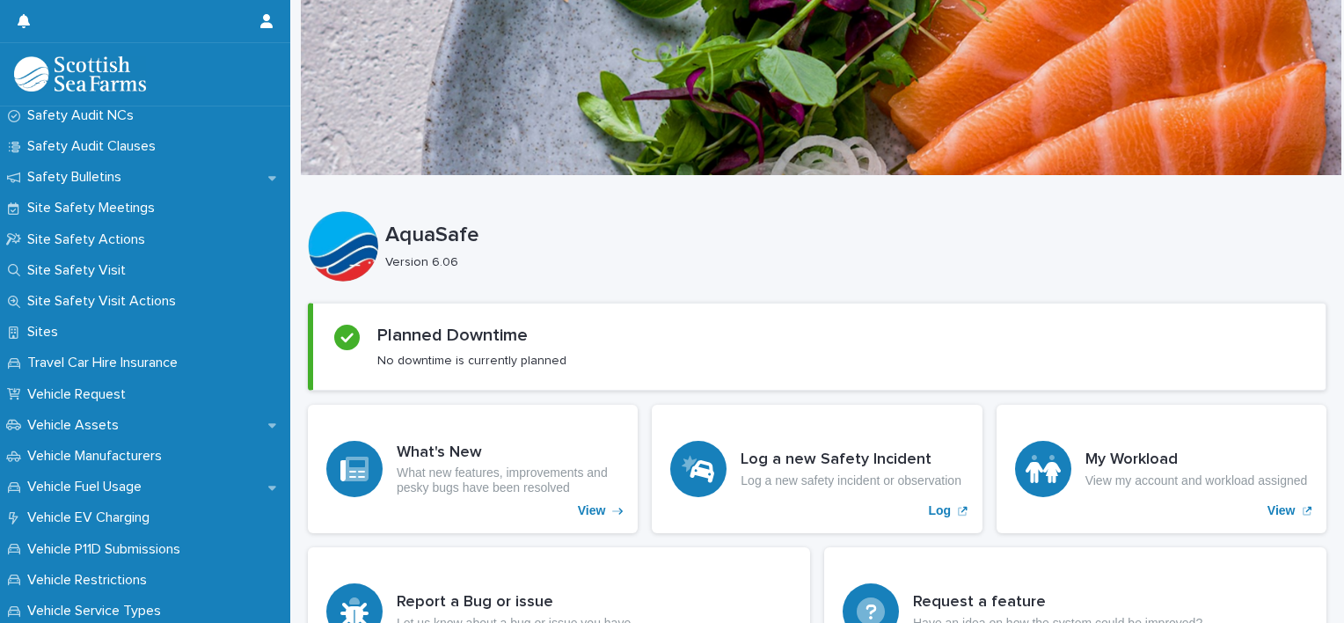
scroll to position [1119, 0]
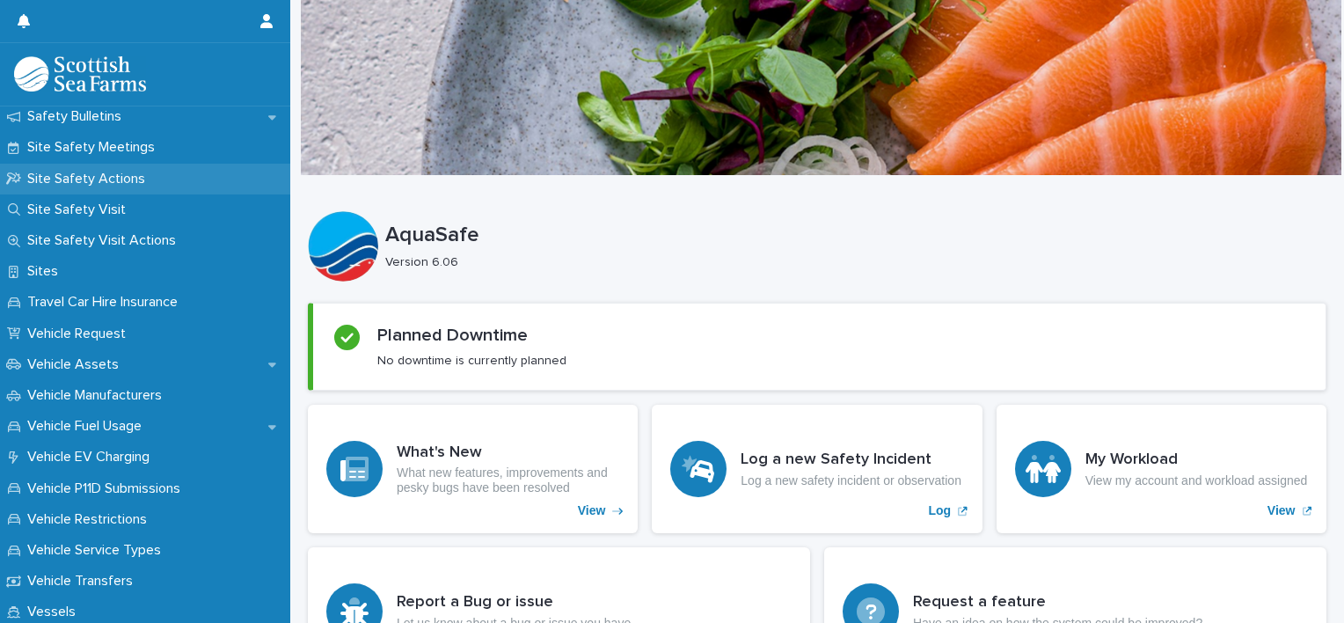
click at [70, 169] on div "Site Safety Actions" at bounding box center [145, 179] width 290 height 31
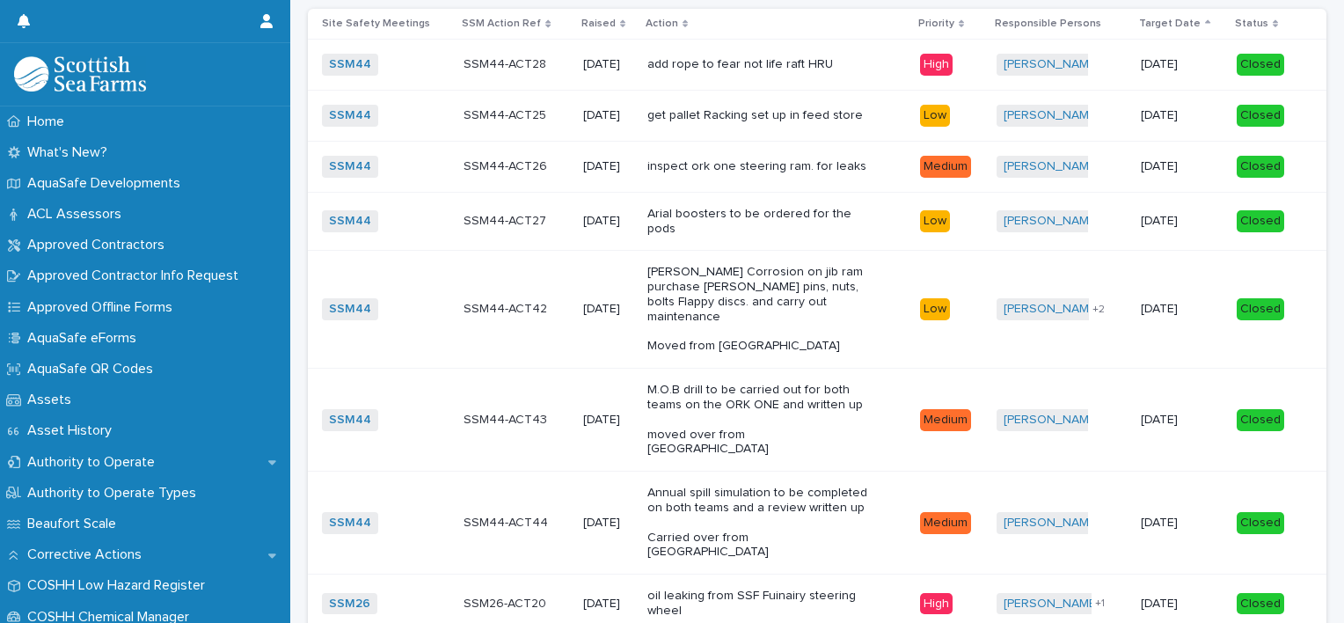
scroll to position [69, 0]
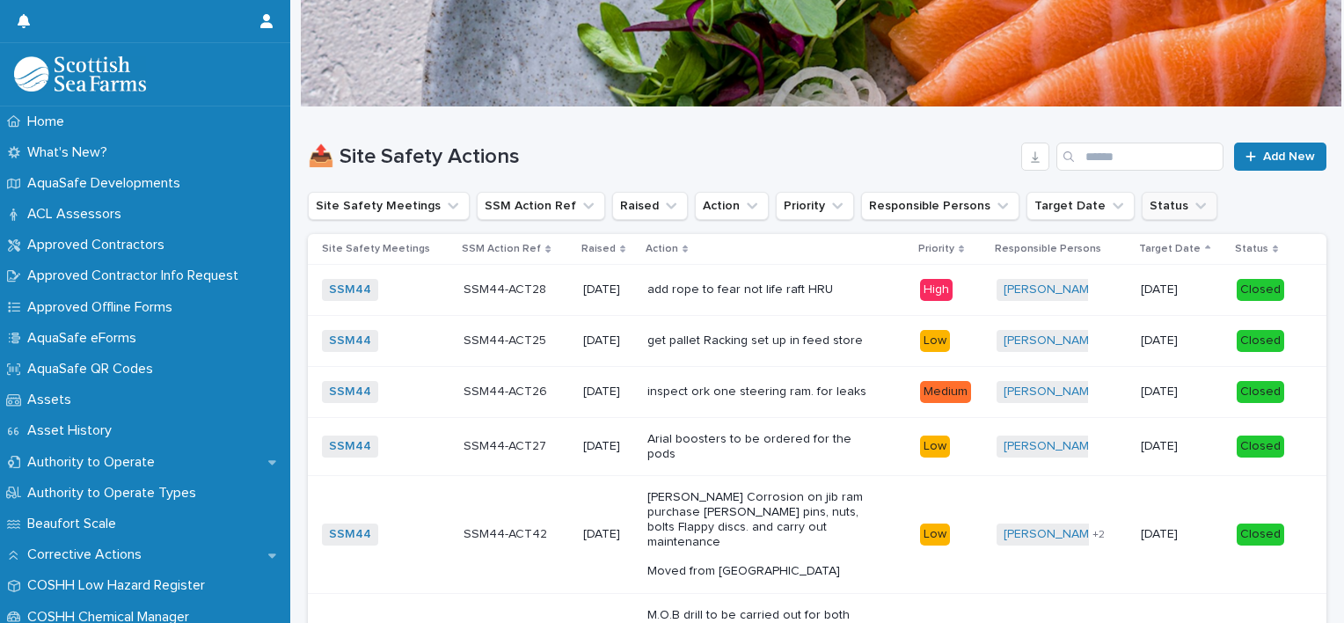
click at [1192, 208] on icon "Status" at bounding box center [1201, 206] width 18 height 18
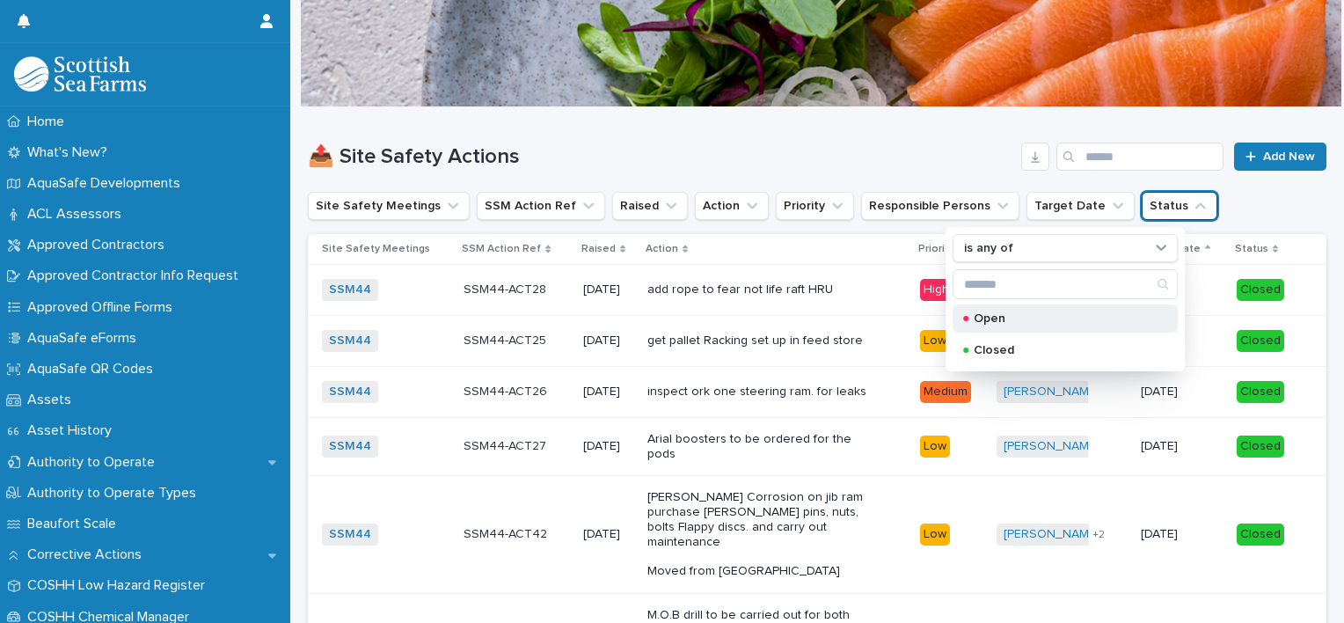
click at [1006, 322] on p "Open" at bounding box center [1062, 318] width 176 height 12
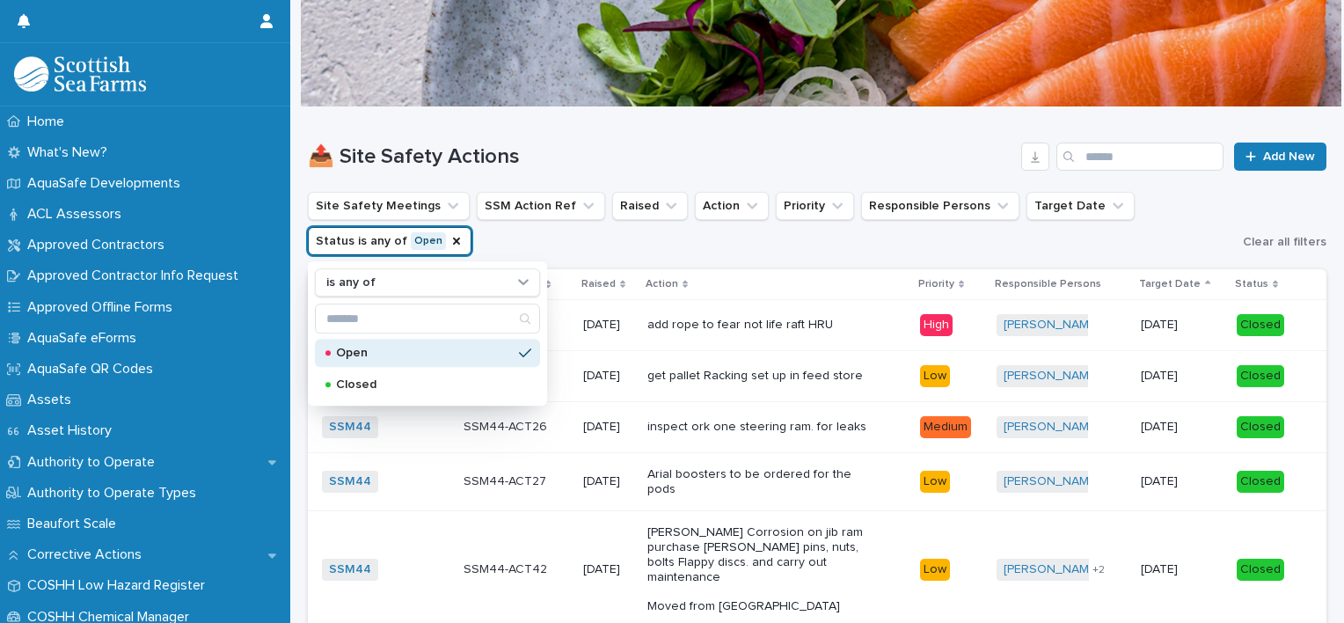
click at [970, 165] on h1 "📤 Site Safety Actions" at bounding box center [661, 157] width 706 height 26
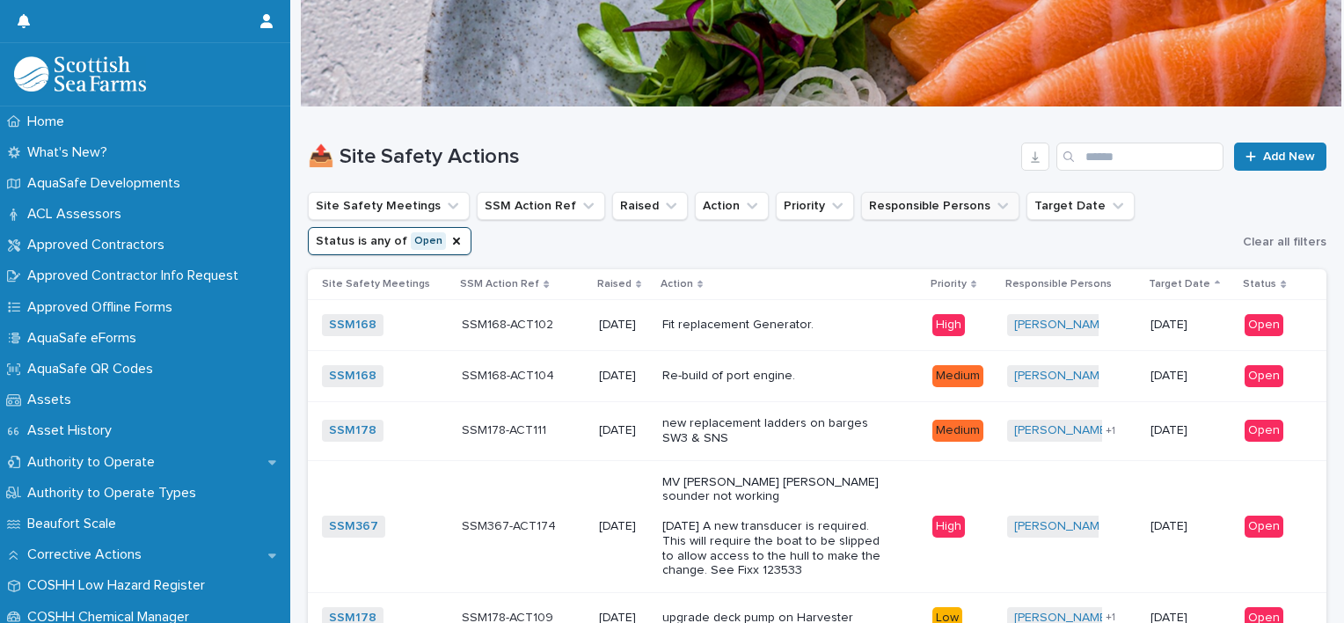
click at [994, 204] on icon "Responsible Persons" at bounding box center [1003, 206] width 18 height 18
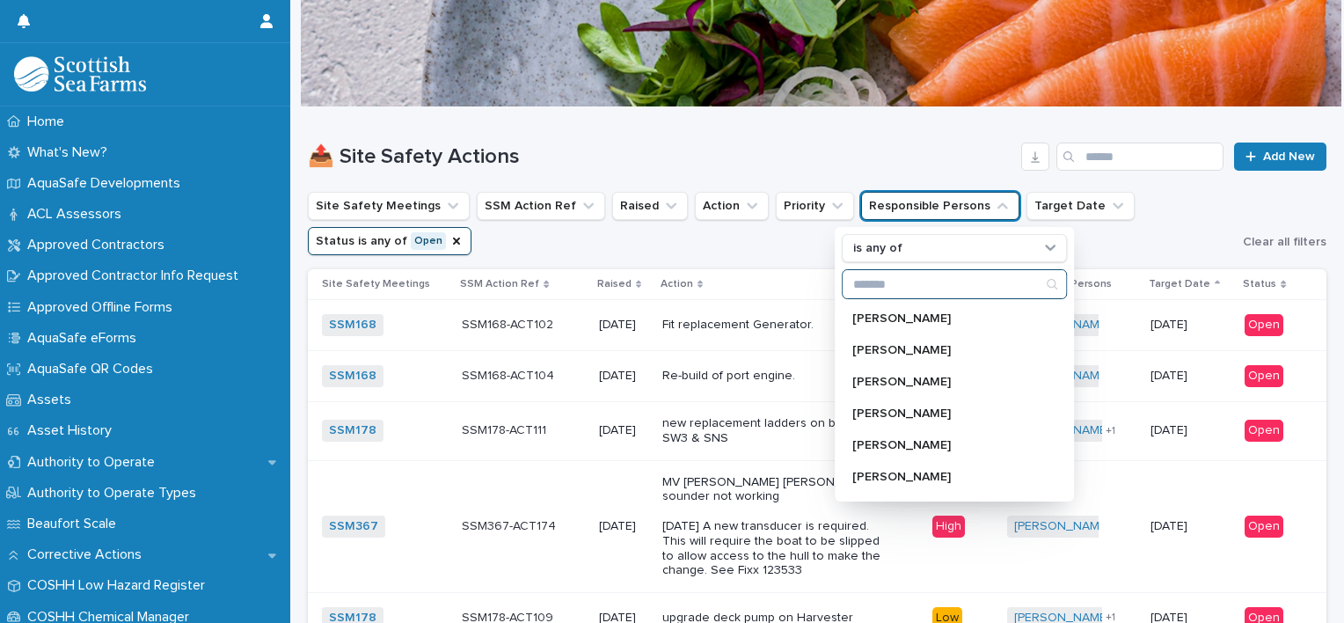
click at [967, 286] on input "Search" at bounding box center [954, 284] width 223 height 28
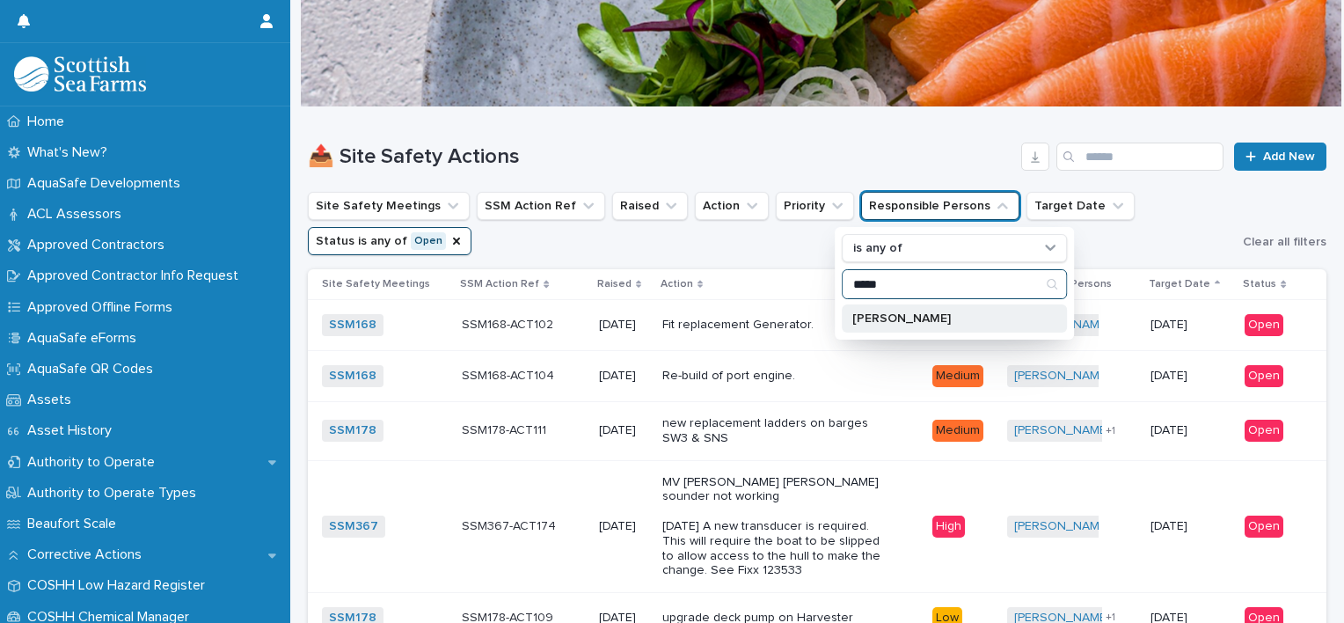
type input "*****"
click at [903, 316] on p "[PERSON_NAME]" at bounding box center [945, 318] width 186 height 12
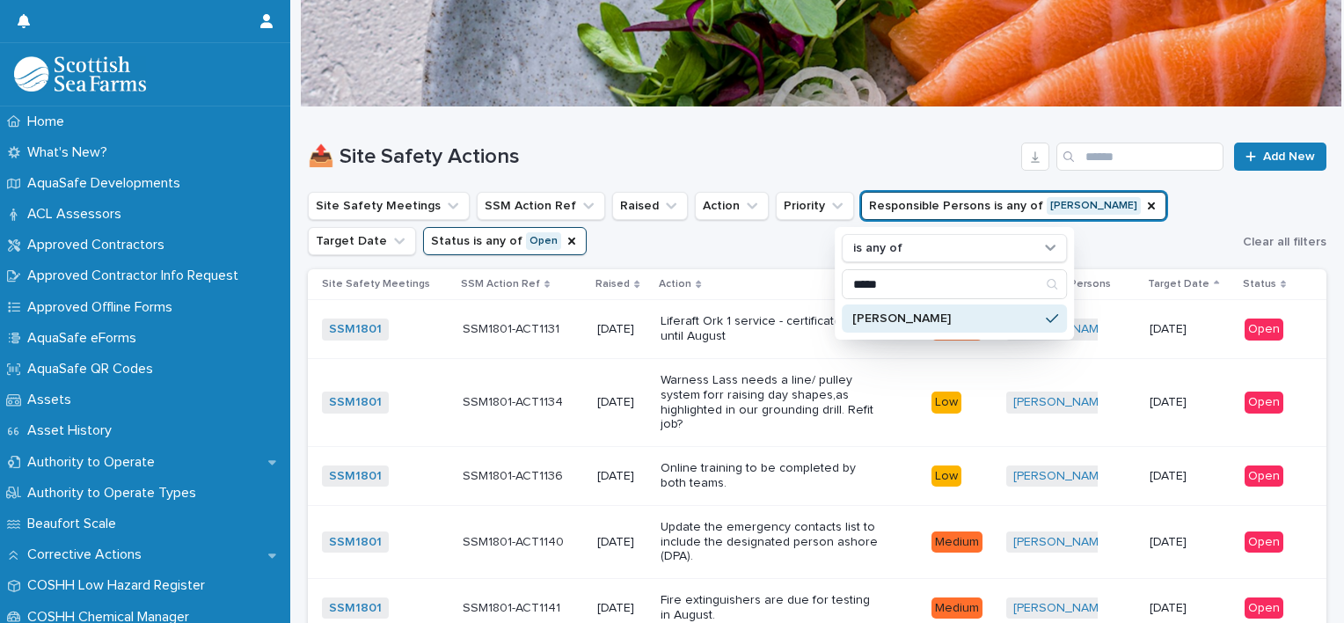
click at [1126, 248] on ul "Site Safety Meetings SSM Action Ref Raised Action Priority Responsible Persons …" at bounding box center [771, 223] width 935 height 70
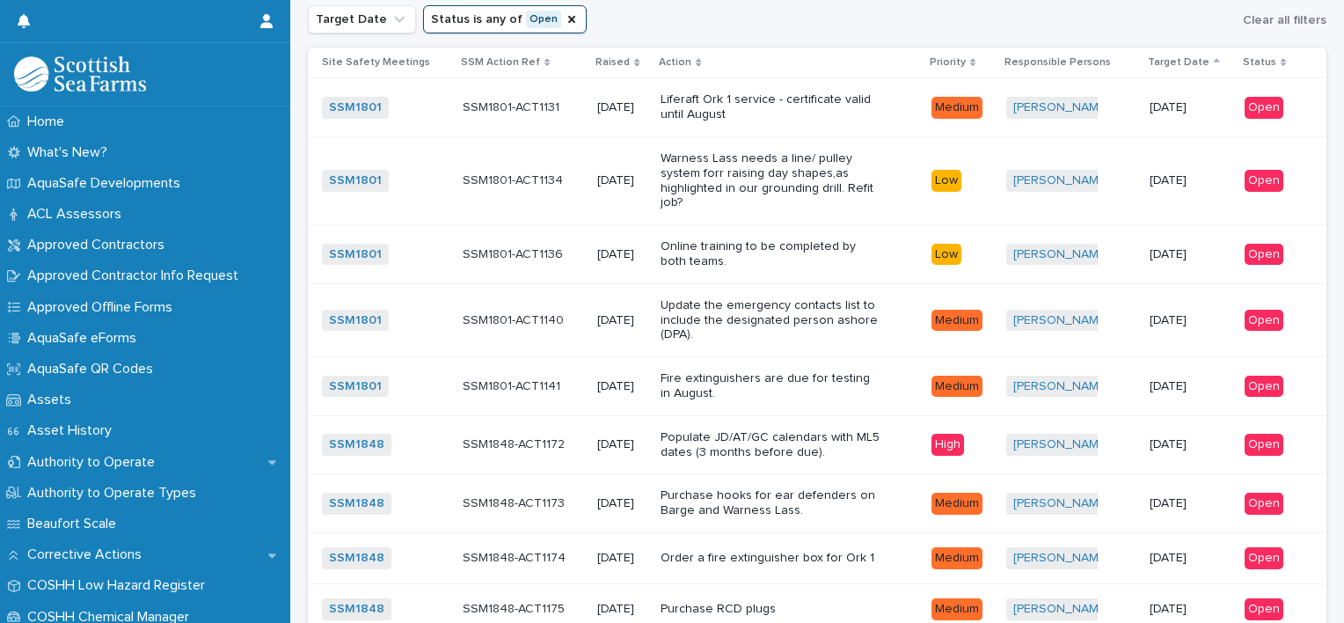
scroll to position [486, 0]
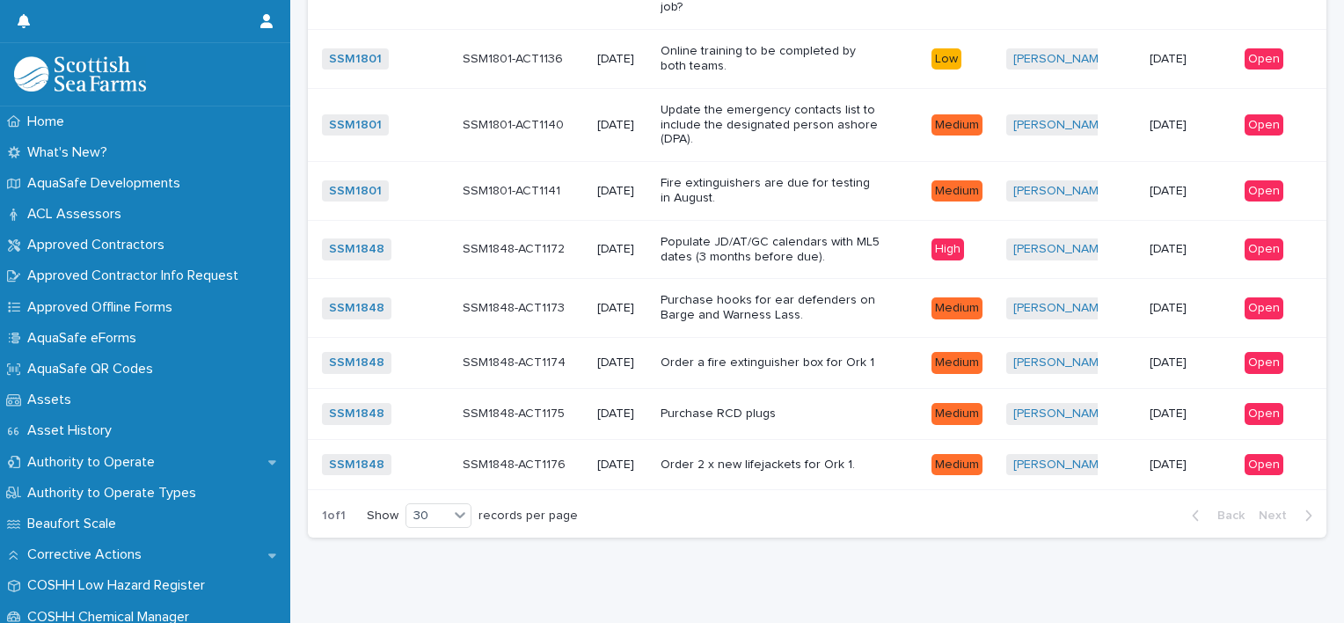
click at [871, 461] on p "Order 2 x new lifejackets for Ork 1." at bounding box center [771, 464] width 220 height 15
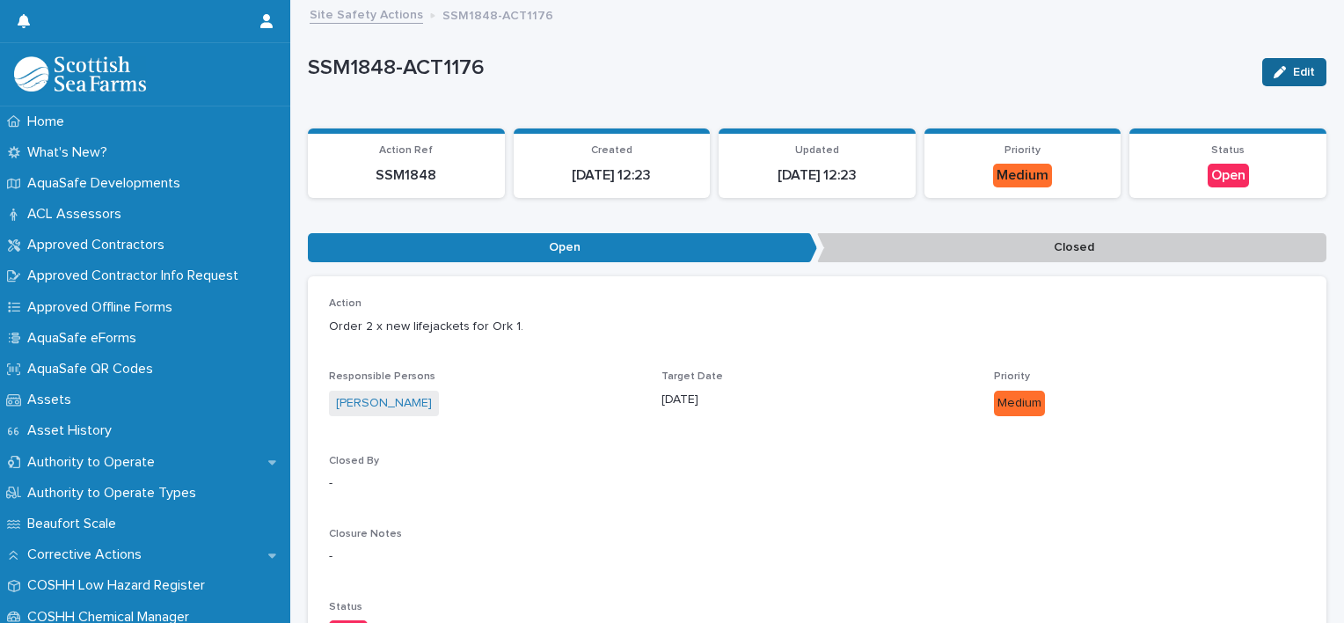
click at [1270, 84] on button "Edit" at bounding box center [1294, 72] width 64 height 28
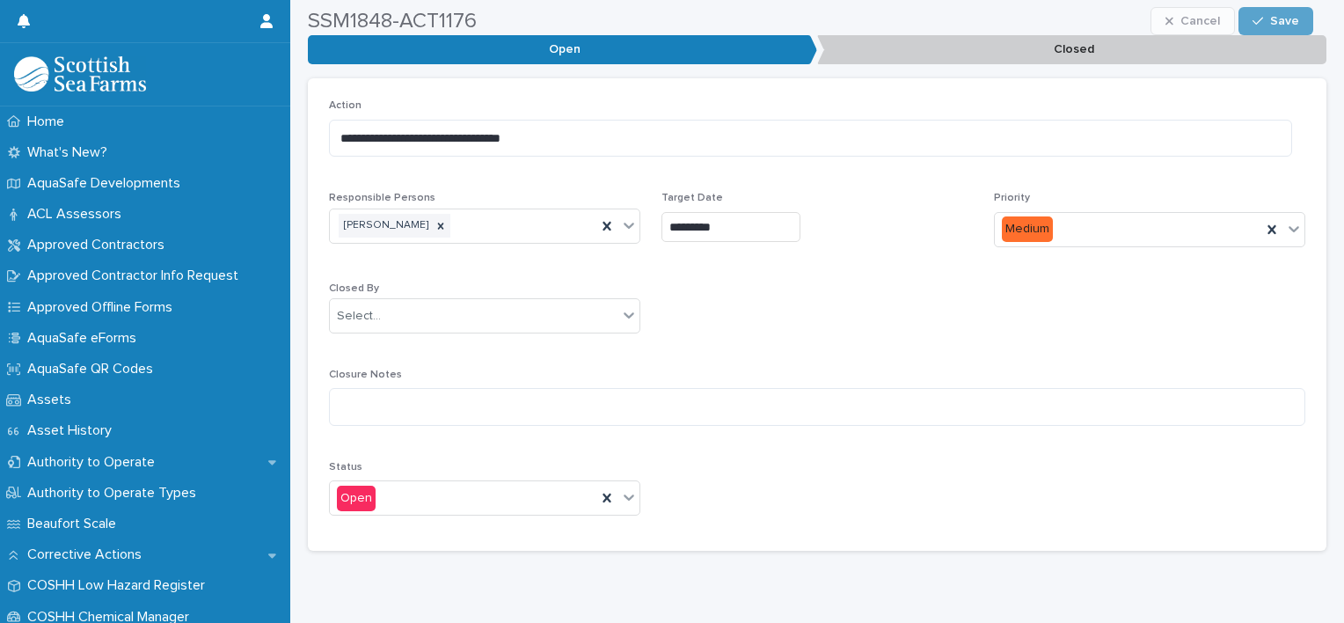
scroll to position [238, 0]
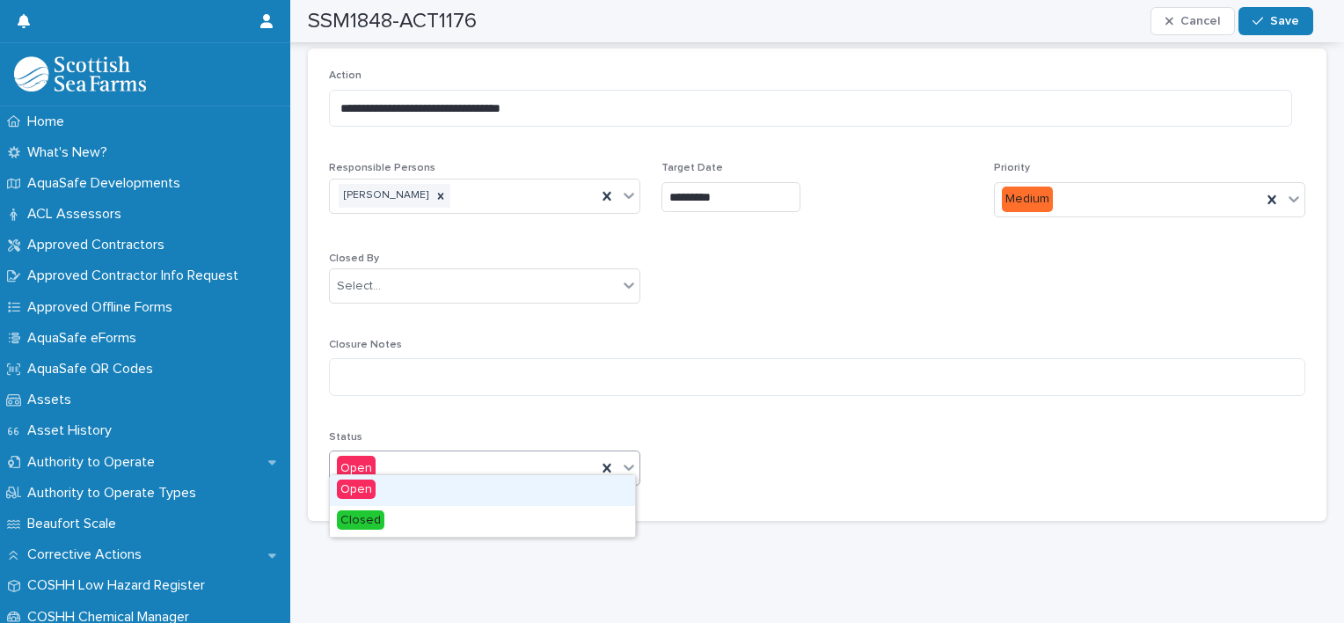
click at [625, 461] on icon at bounding box center [629, 467] width 18 height 18
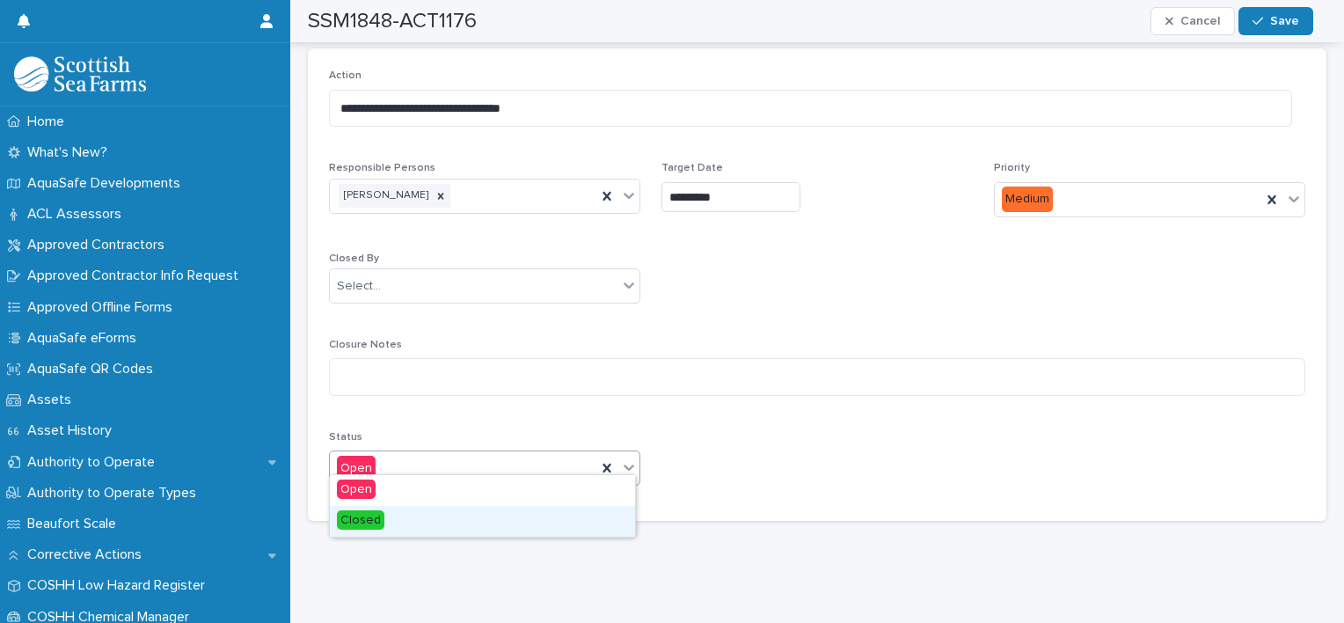
click at [467, 510] on div "Closed" at bounding box center [482, 521] width 305 height 31
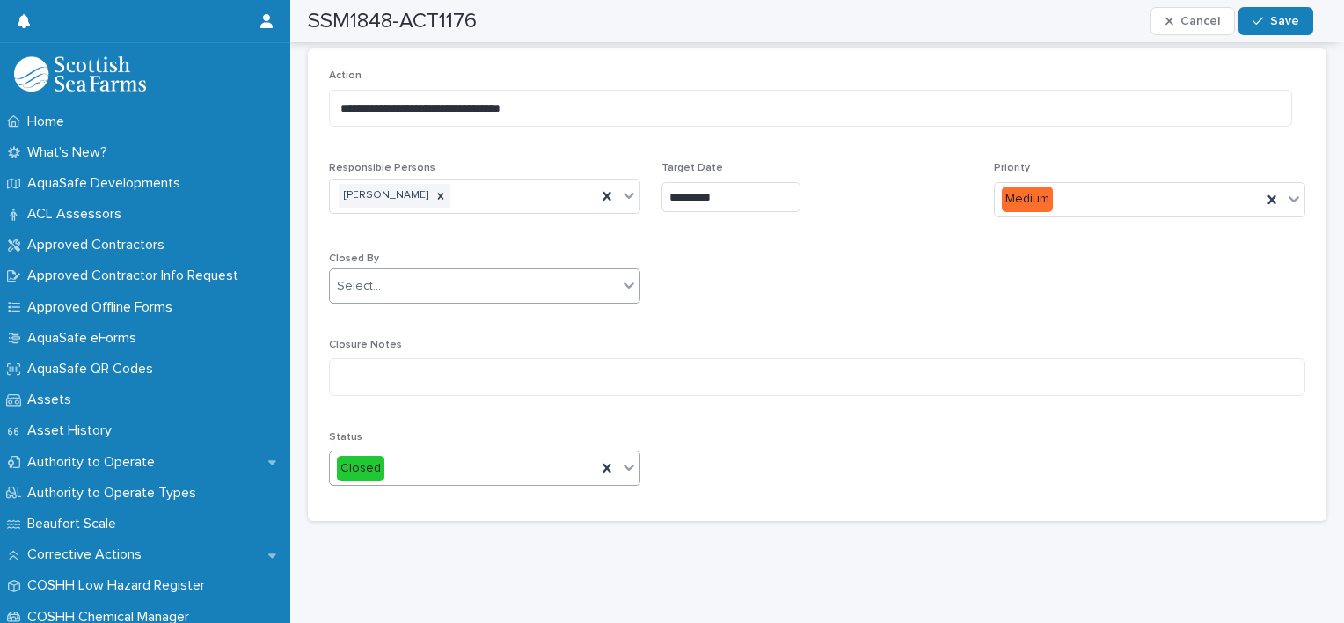
click at [413, 272] on div "Select..." at bounding box center [474, 286] width 288 height 29
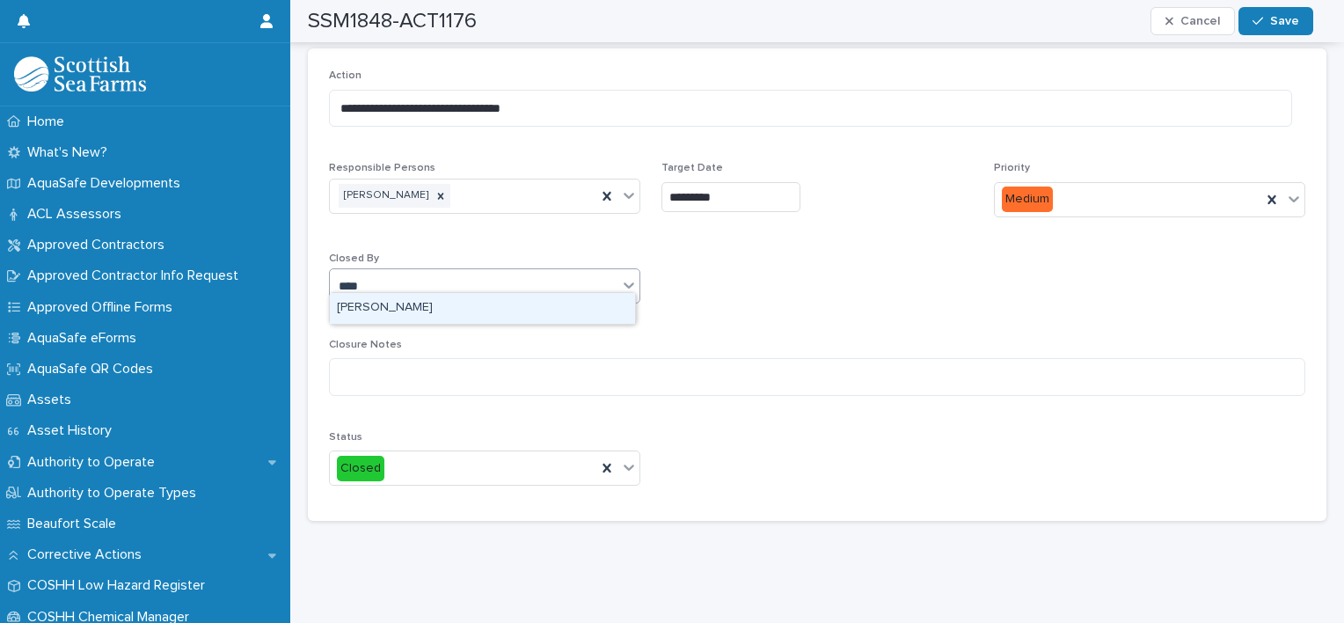
type input "*****"
click at [390, 317] on div "[PERSON_NAME]" at bounding box center [482, 308] width 305 height 31
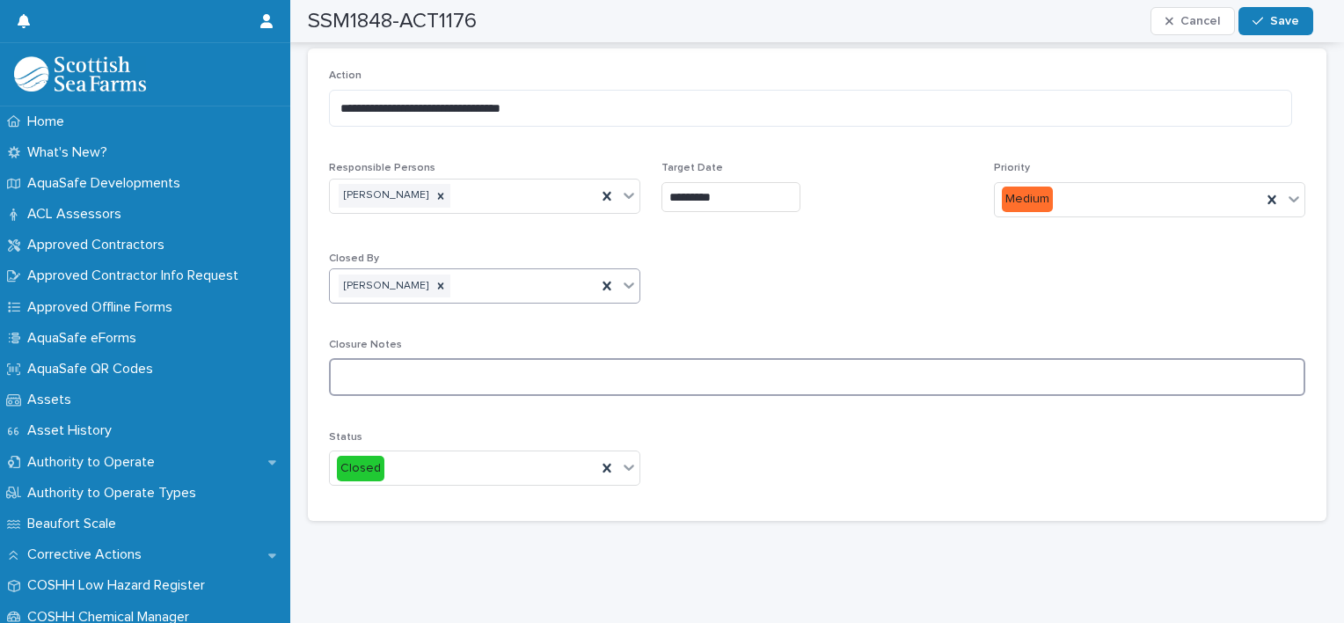
click at [359, 366] on textarea at bounding box center [817, 377] width 976 height 38
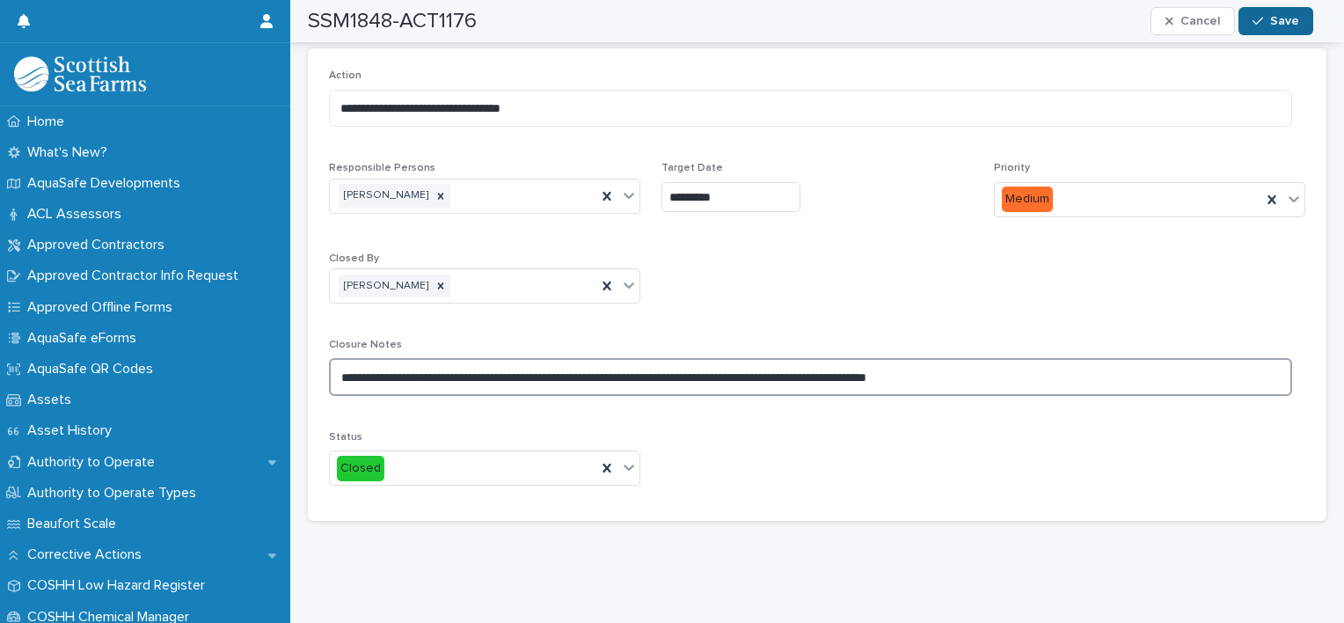
type textarea "**********"
click at [1281, 15] on span "Save" at bounding box center [1284, 21] width 29 height 12
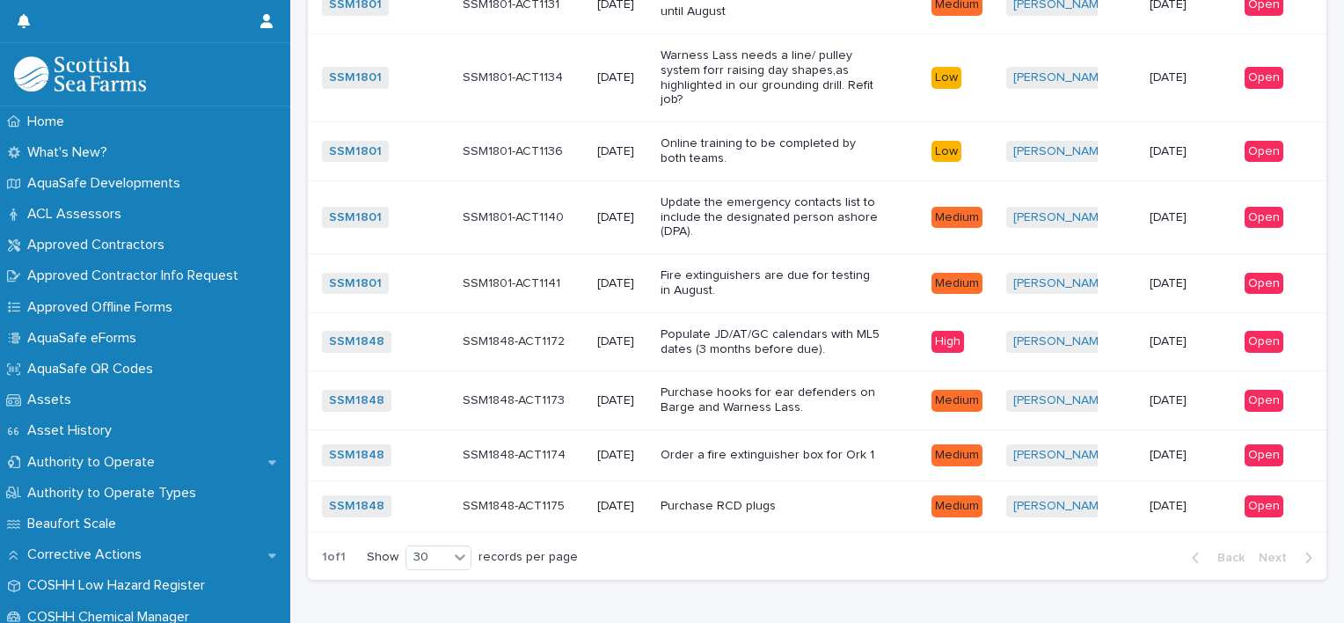
scroll to position [463, 0]
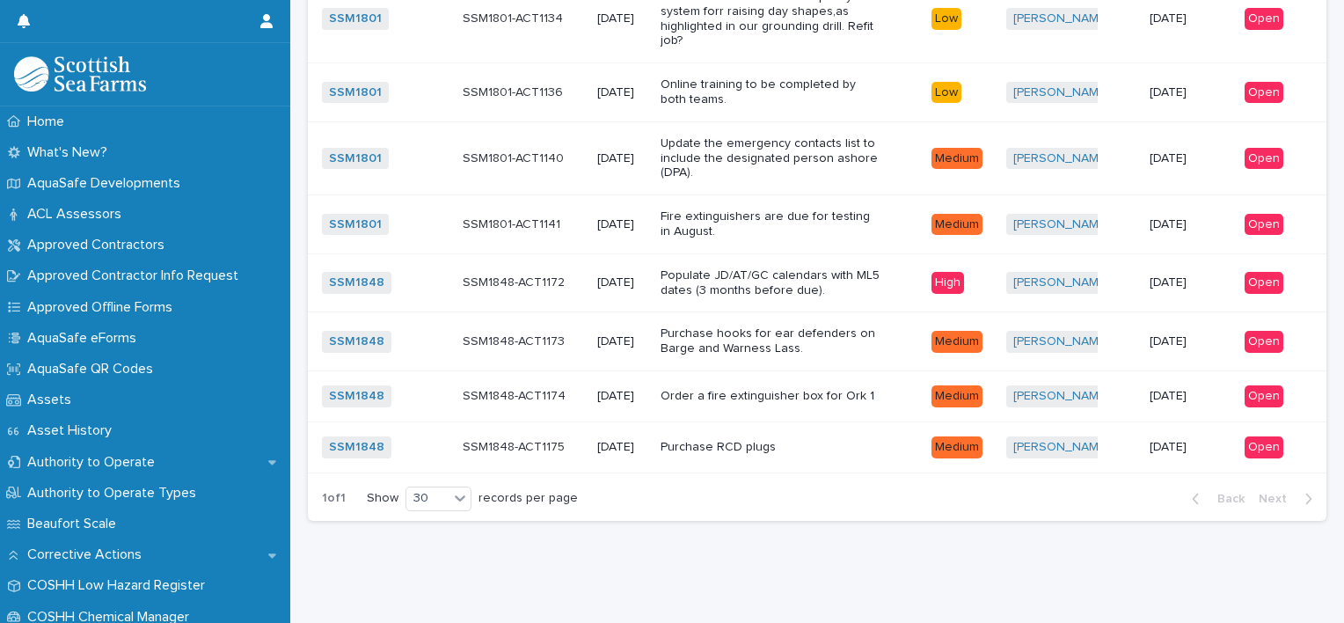
click at [812, 451] on td "Purchase RCD plugs" at bounding box center [789, 446] width 270 height 51
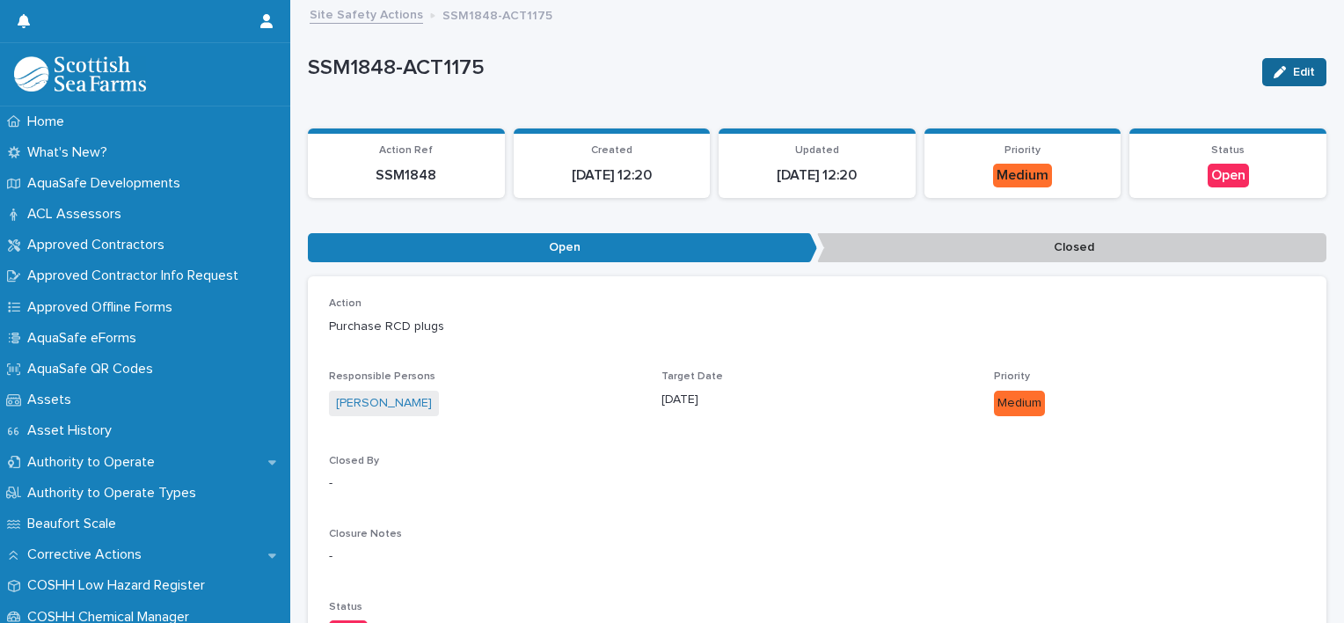
click at [1276, 73] on div "button" at bounding box center [1283, 72] width 19 height 12
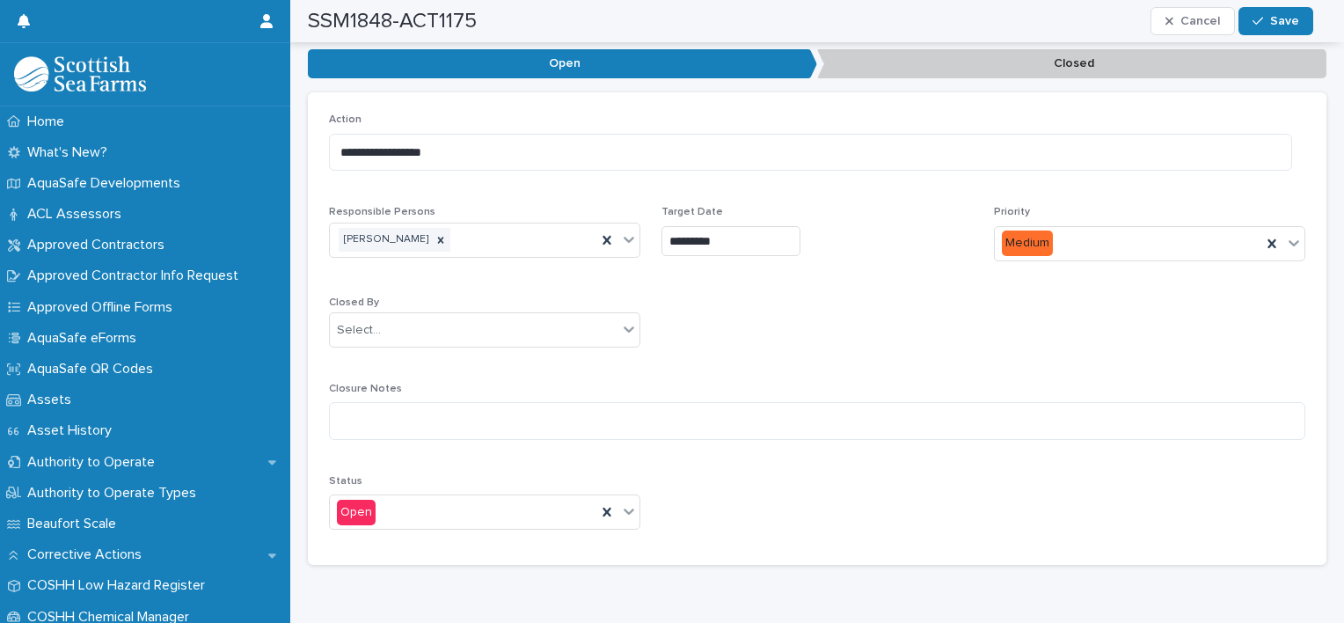
scroll to position [239, 0]
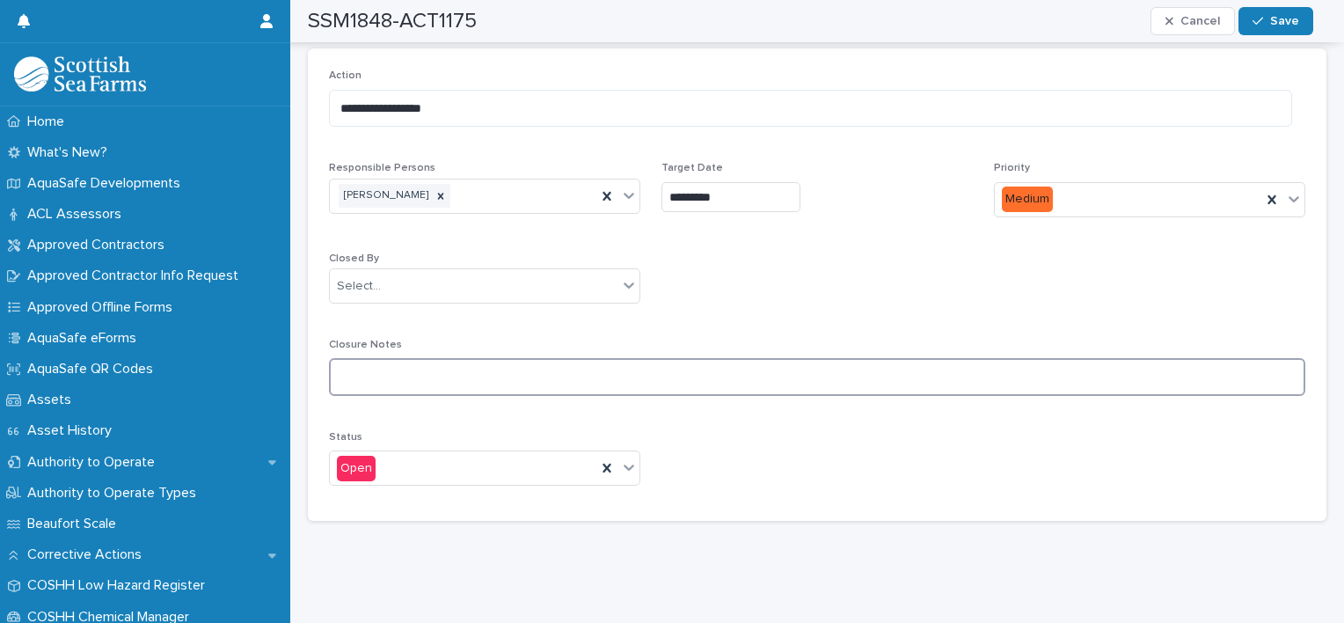
click at [531, 367] on textarea at bounding box center [817, 377] width 976 height 38
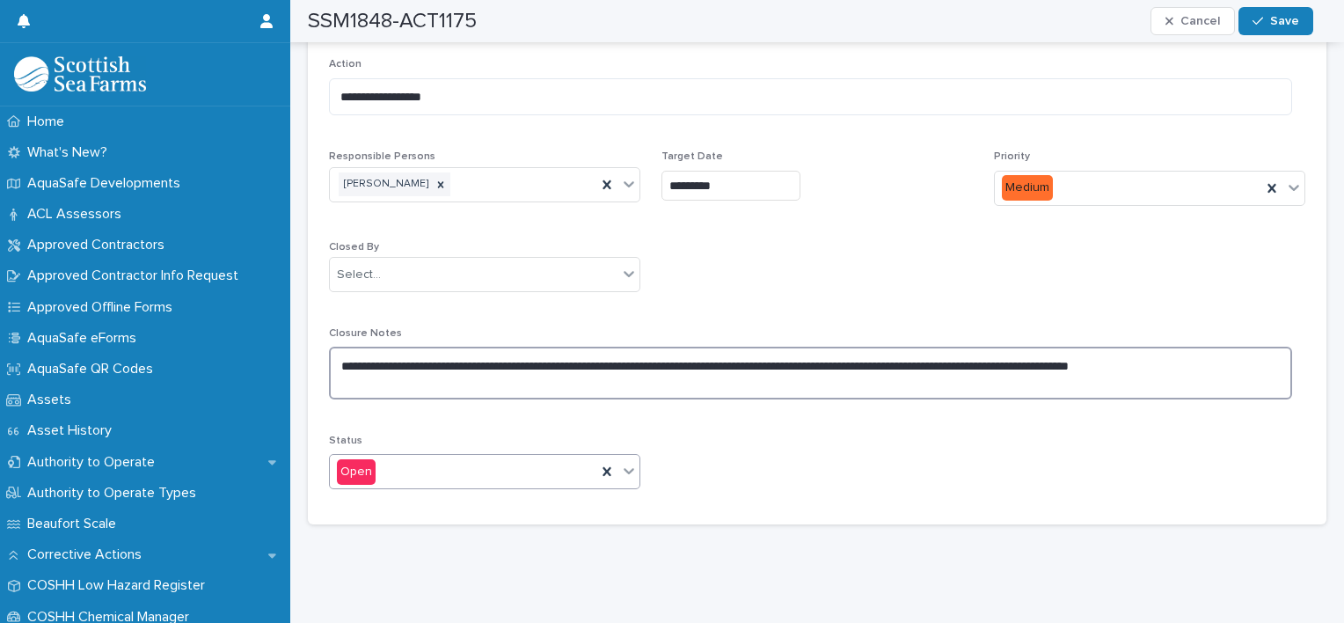
type textarea "**********"
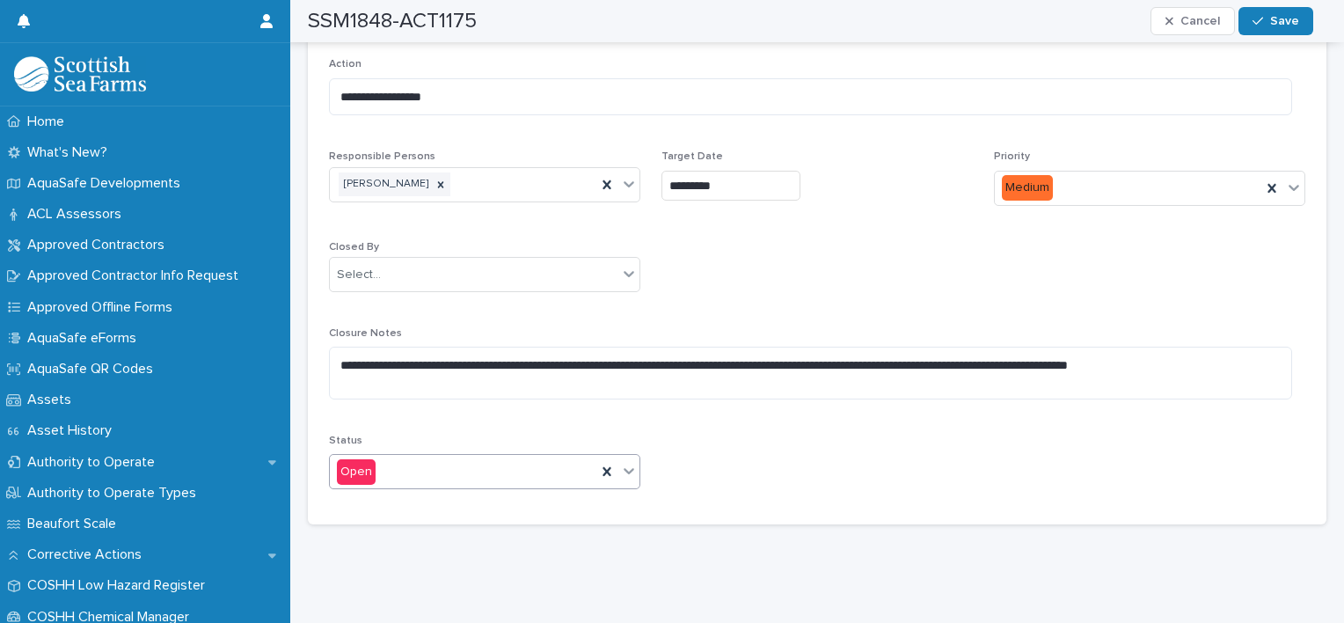
click at [628, 472] on icon at bounding box center [629, 471] width 18 height 18
drag, startPoint x: 467, startPoint y: 517, endPoint x: 442, endPoint y: 524, distance: 25.6
click at [442, 524] on div "Closed" at bounding box center [482, 534] width 305 height 31
click at [1290, 18] on span "Save" at bounding box center [1284, 21] width 29 height 12
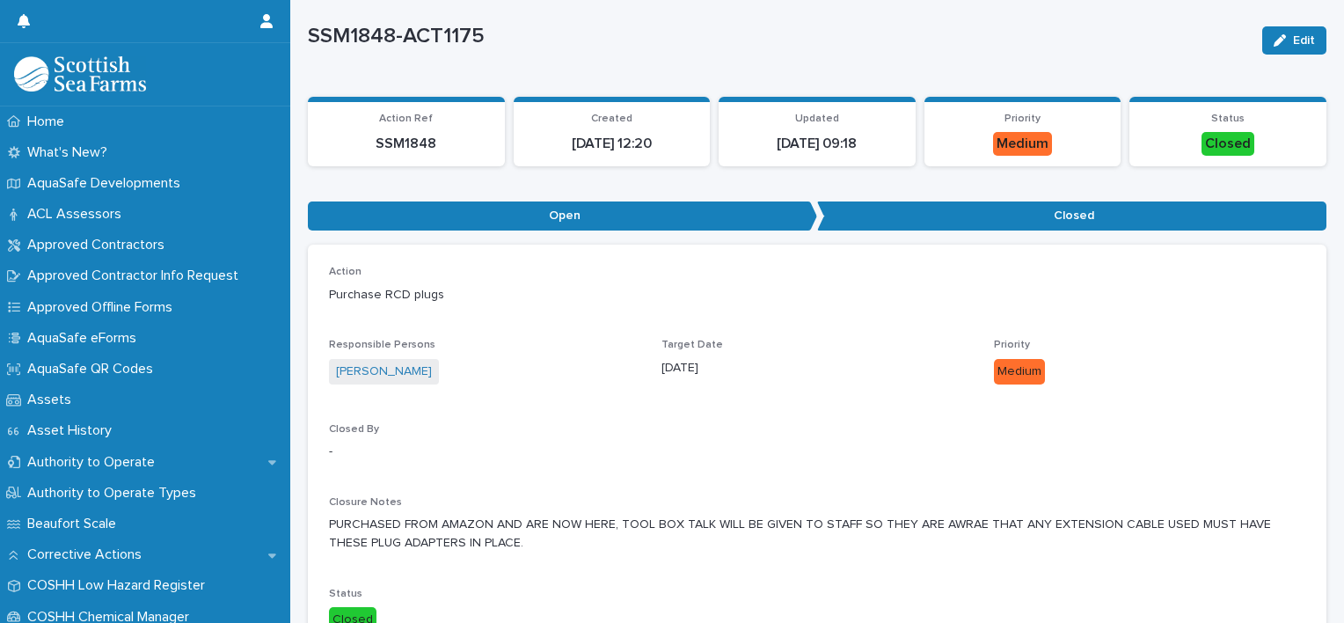
scroll to position [0, 0]
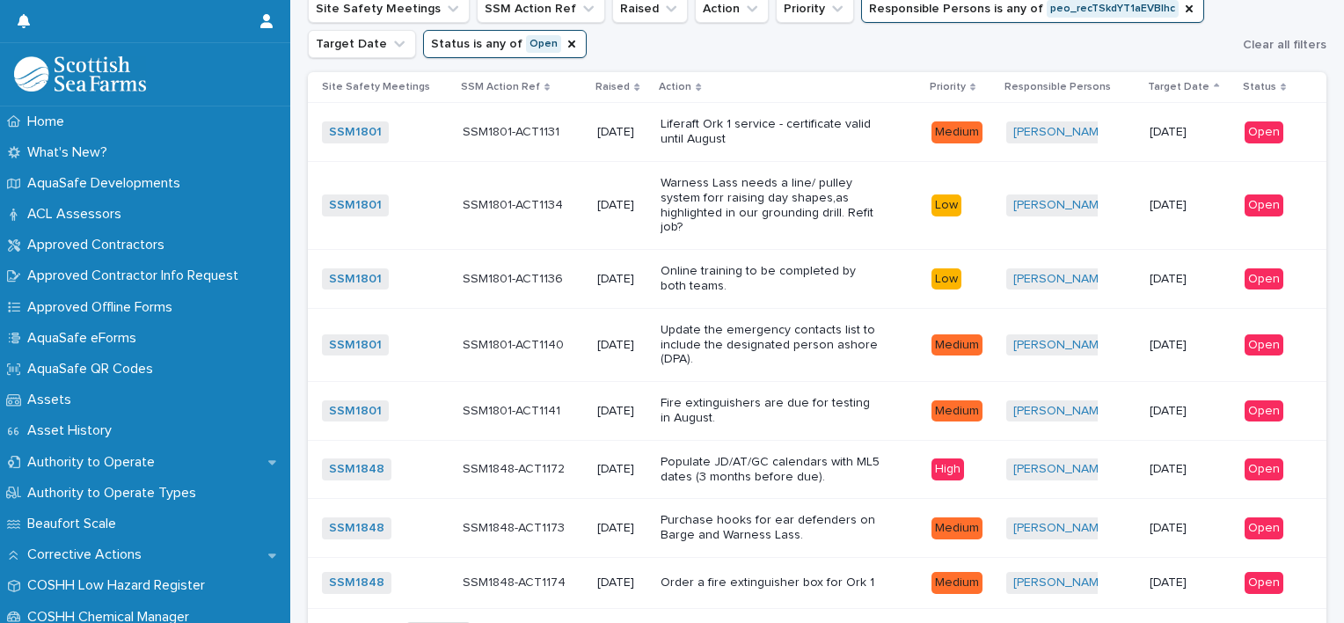
scroll to position [412, 0]
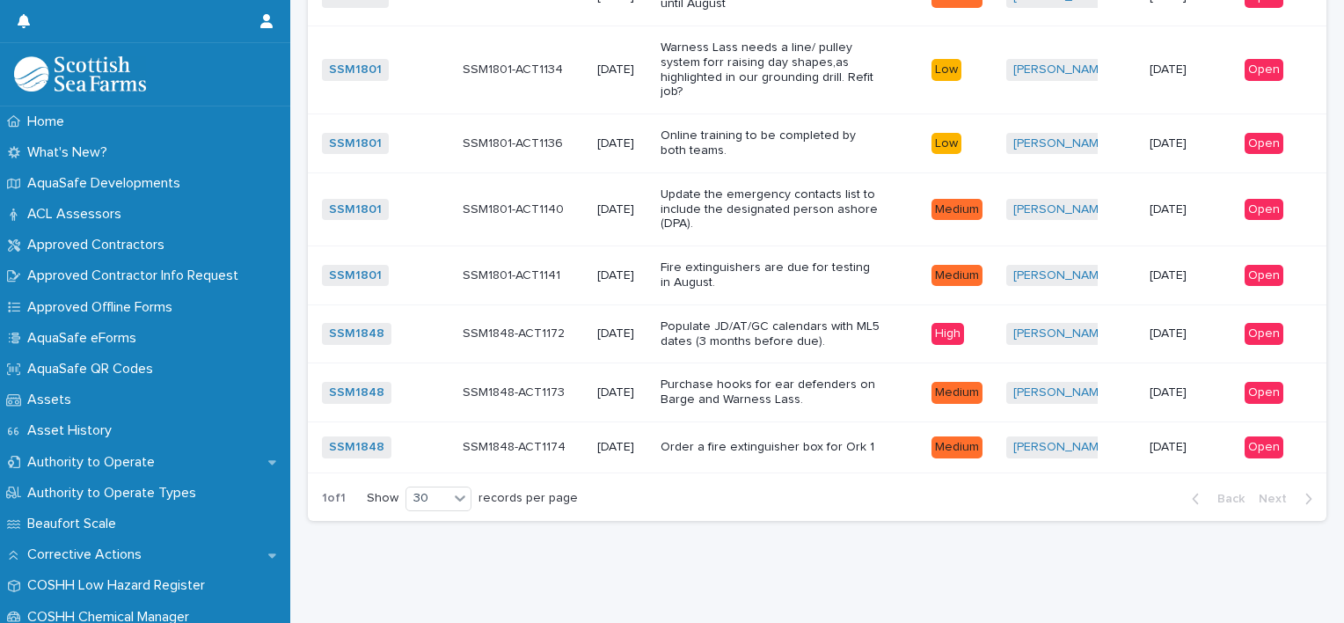
click at [886, 442] on div "Order a fire extinguisher box for Ork 1" at bounding box center [789, 447] width 256 height 29
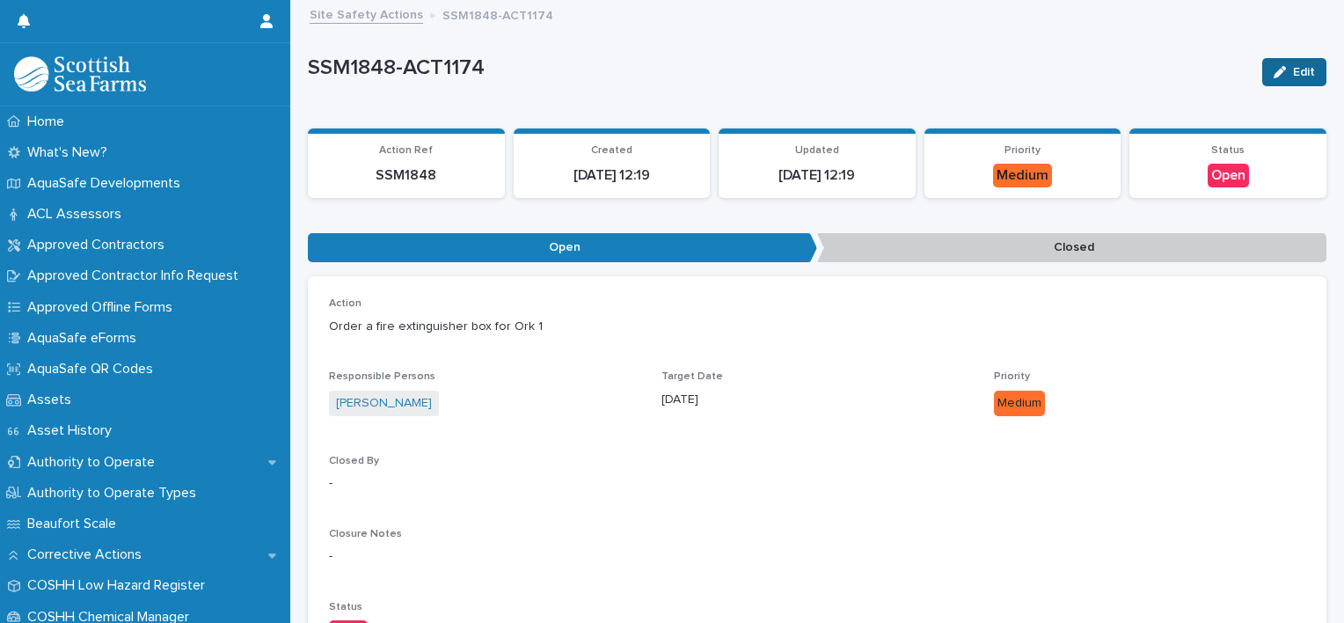
click at [1276, 70] on div "button" at bounding box center [1283, 72] width 19 height 12
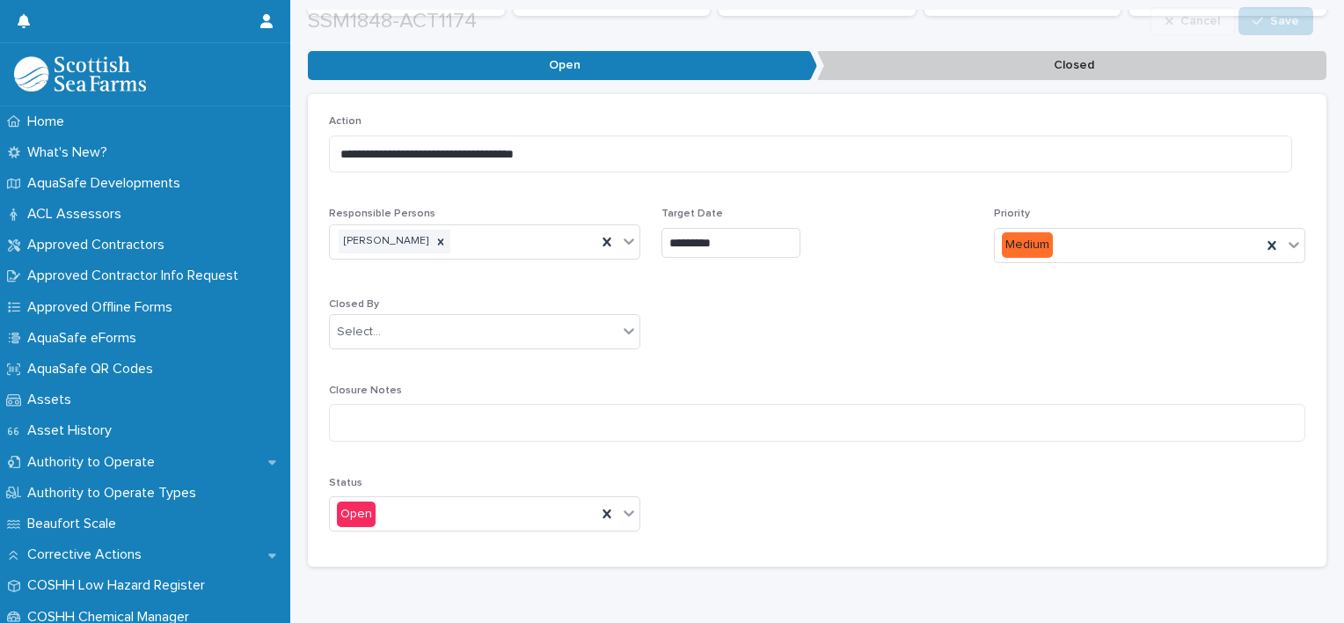
scroll to position [239, 0]
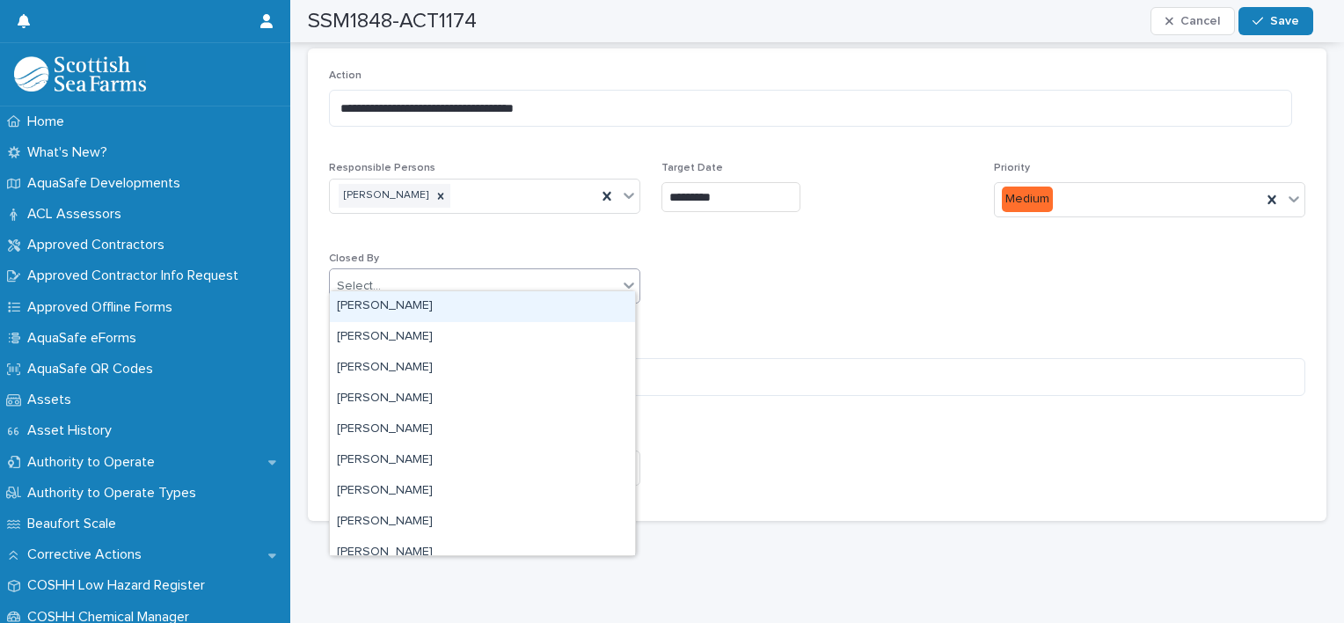
click at [620, 276] on icon at bounding box center [629, 285] width 18 height 18
click at [423, 272] on div "Select..." at bounding box center [474, 286] width 288 height 29
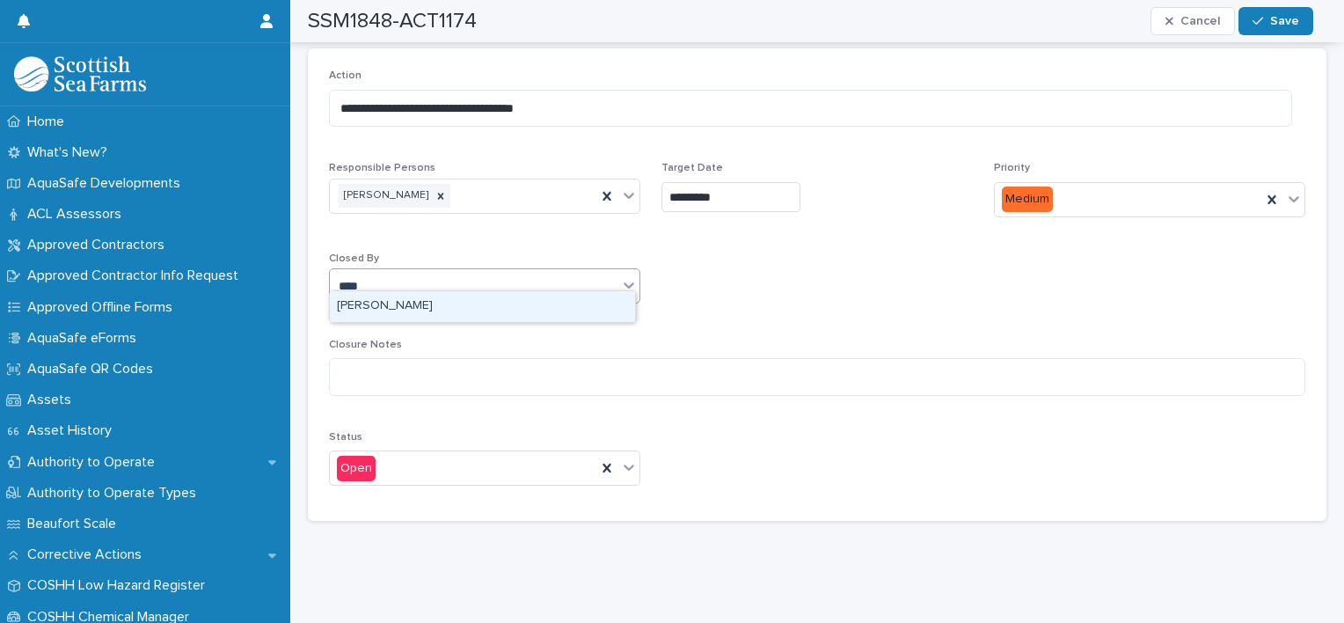
type input "*****"
click at [395, 308] on div "[PERSON_NAME]" at bounding box center [482, 306] width 305 height 31
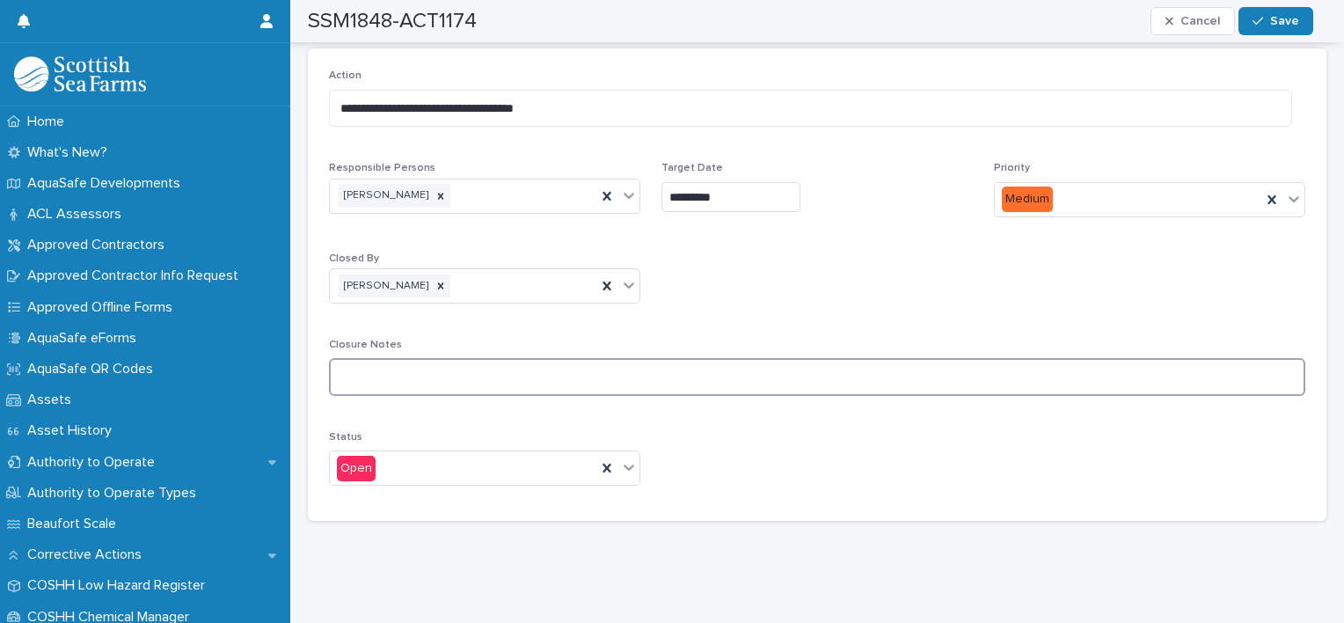
click at [374, 358] on textarea at bounding box center [817, 377] width 976 height 38
type textarea "**********"
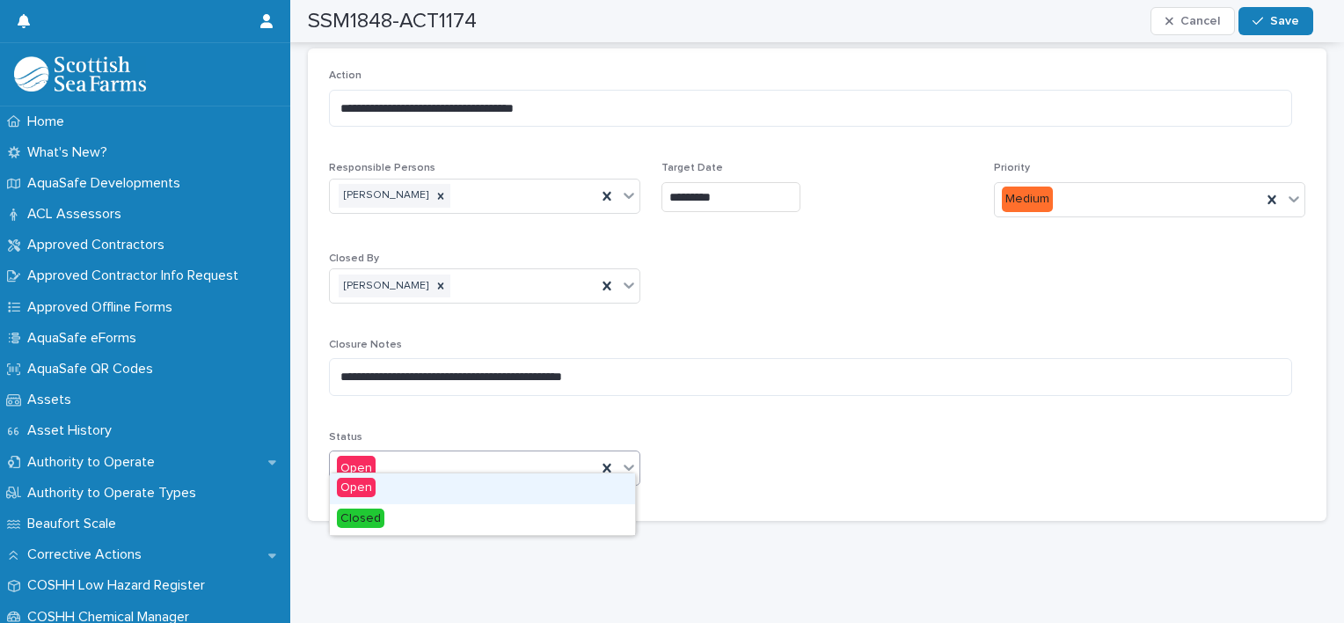
click at [626, 459] on icon at bounding box center [629, 467] width 18 height 18
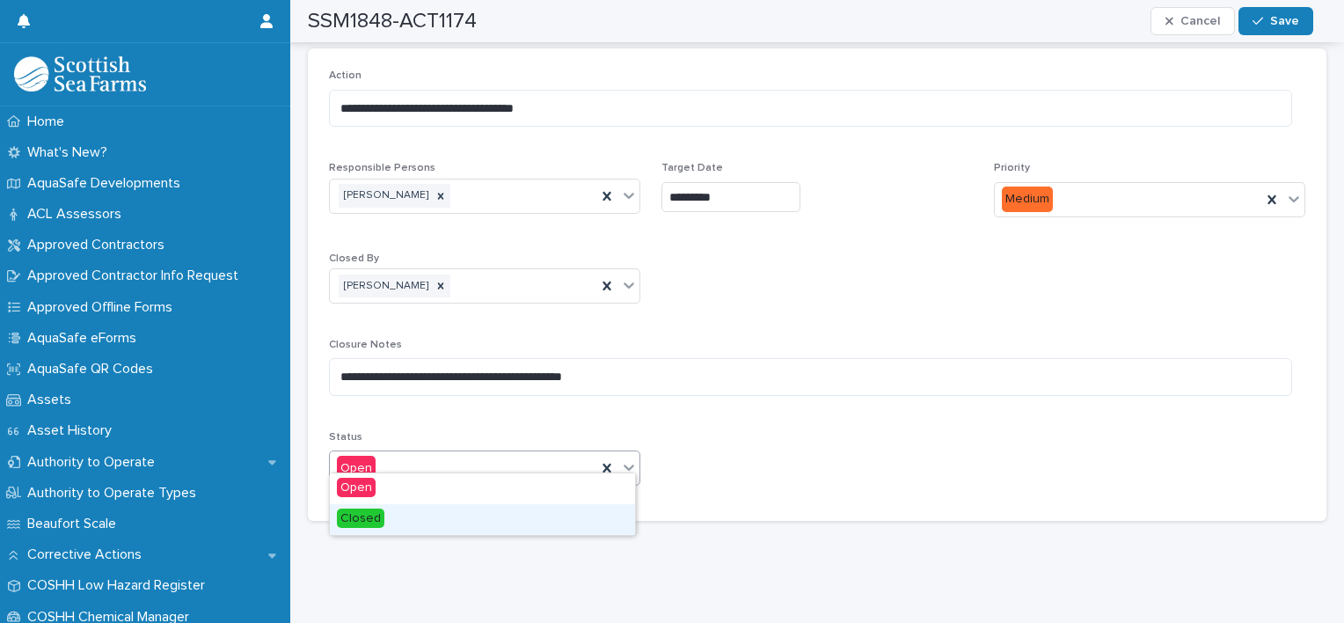
click at [450, 521] on div "Closed" at bounding box center [482, 519] width 305 height 31
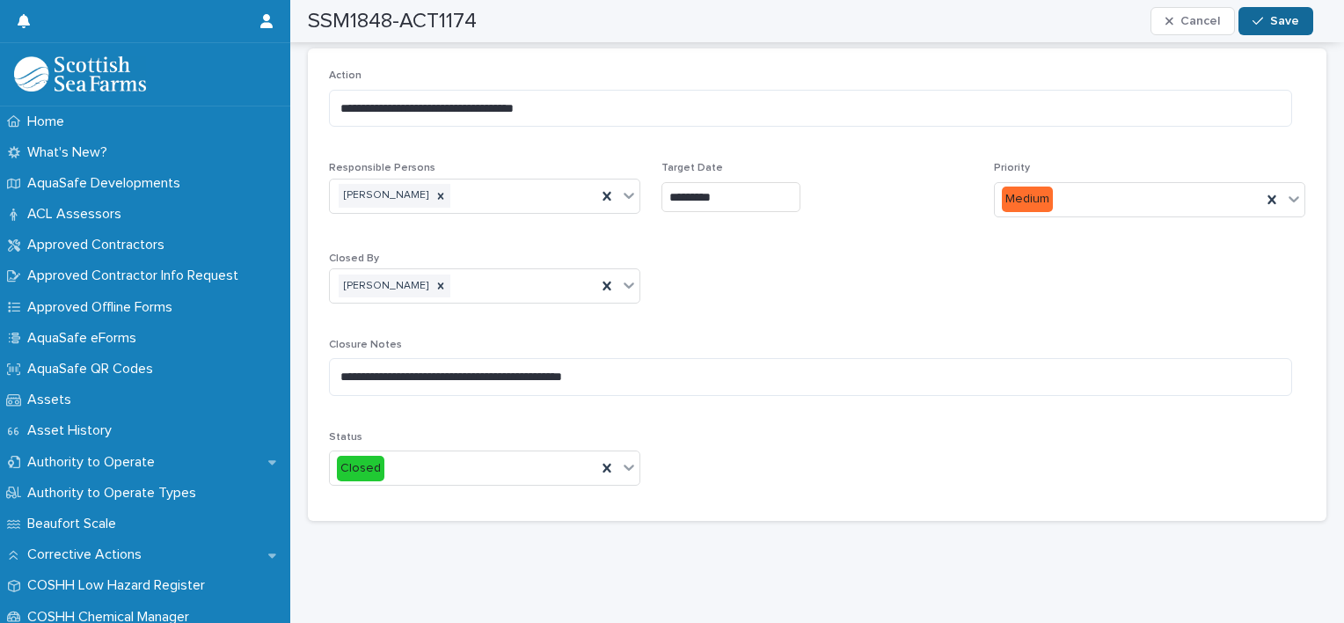
click at [1268, 32] on button "Save" at bounding box center [1276, 21] width 75 height 28
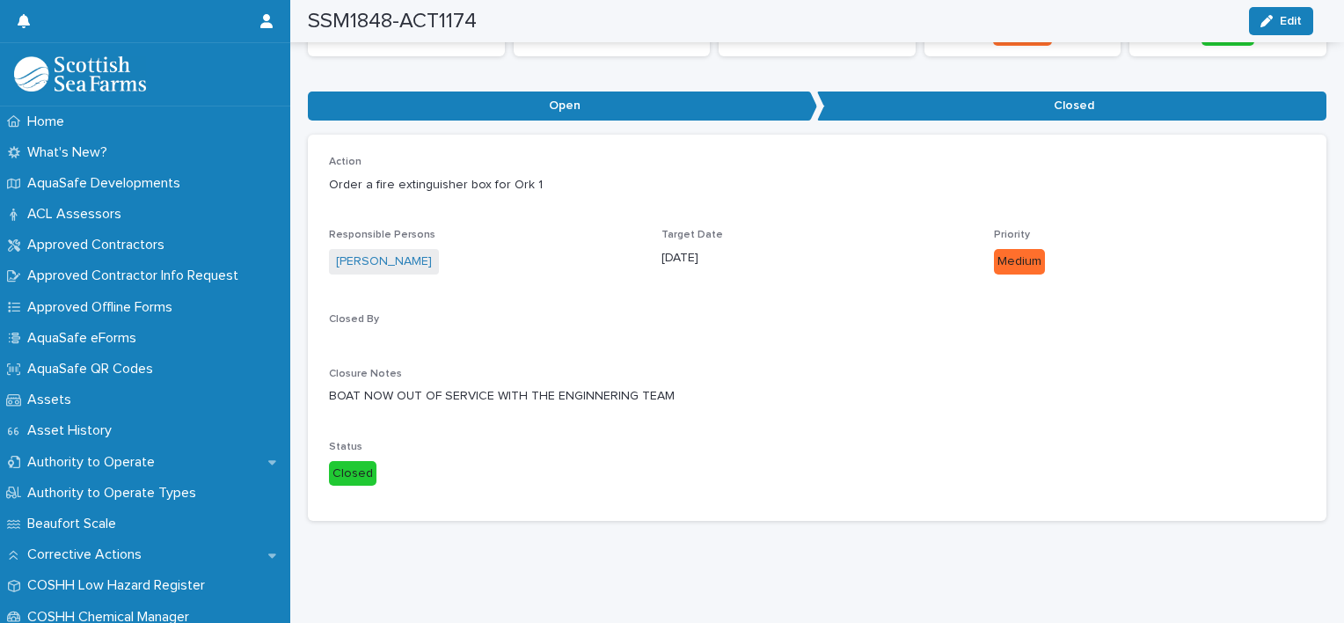
scroll to position [155, 0]
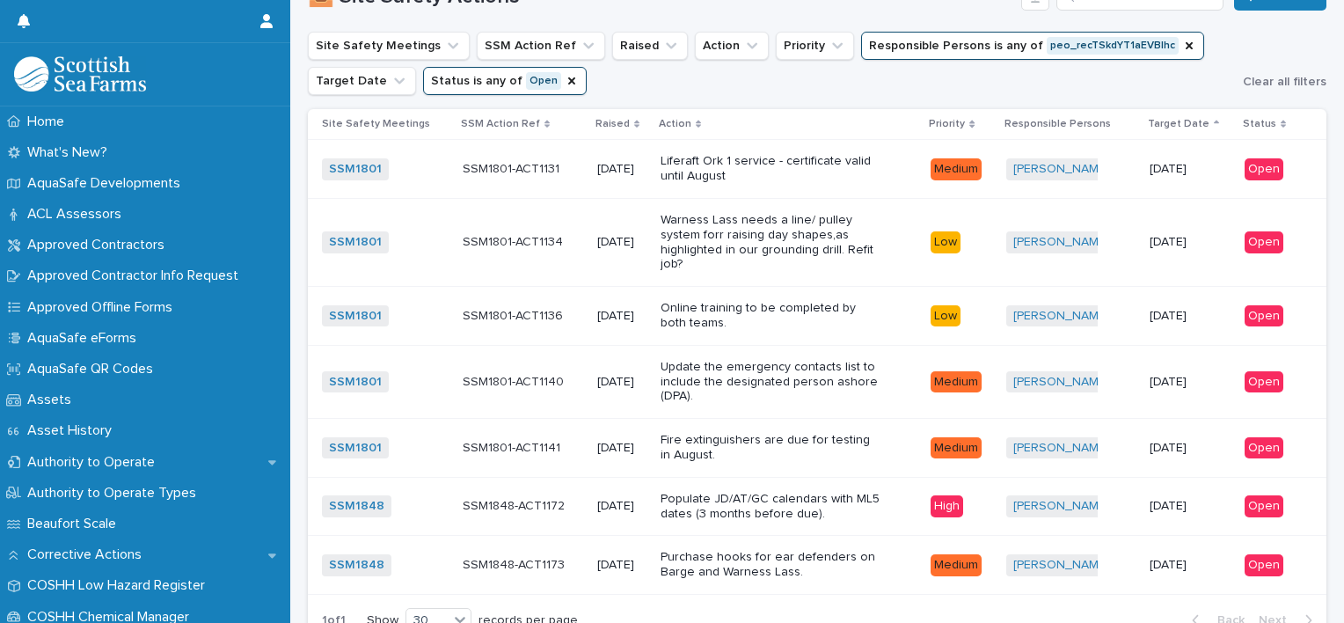
scroll to position [362, 0]
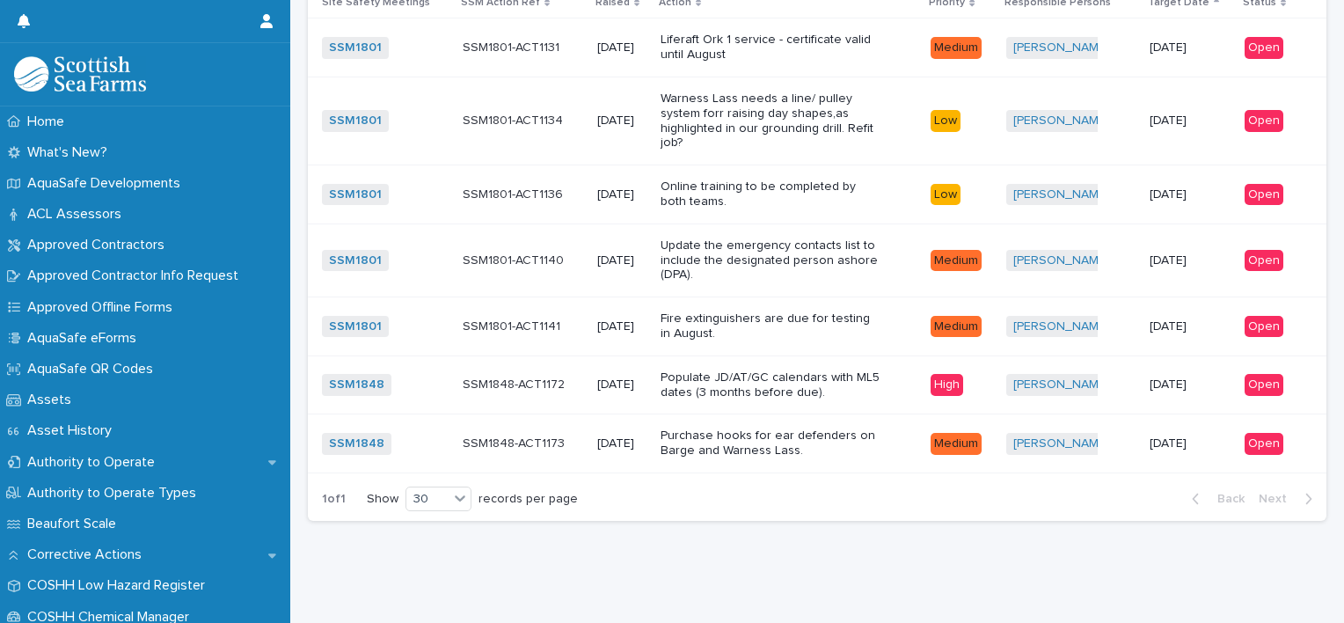
click at [880, 371] on p "Populate JD/AT/GC calendars with ML5 dates (3 months before due)." at bounding box center [771, 385] width 220 height 30
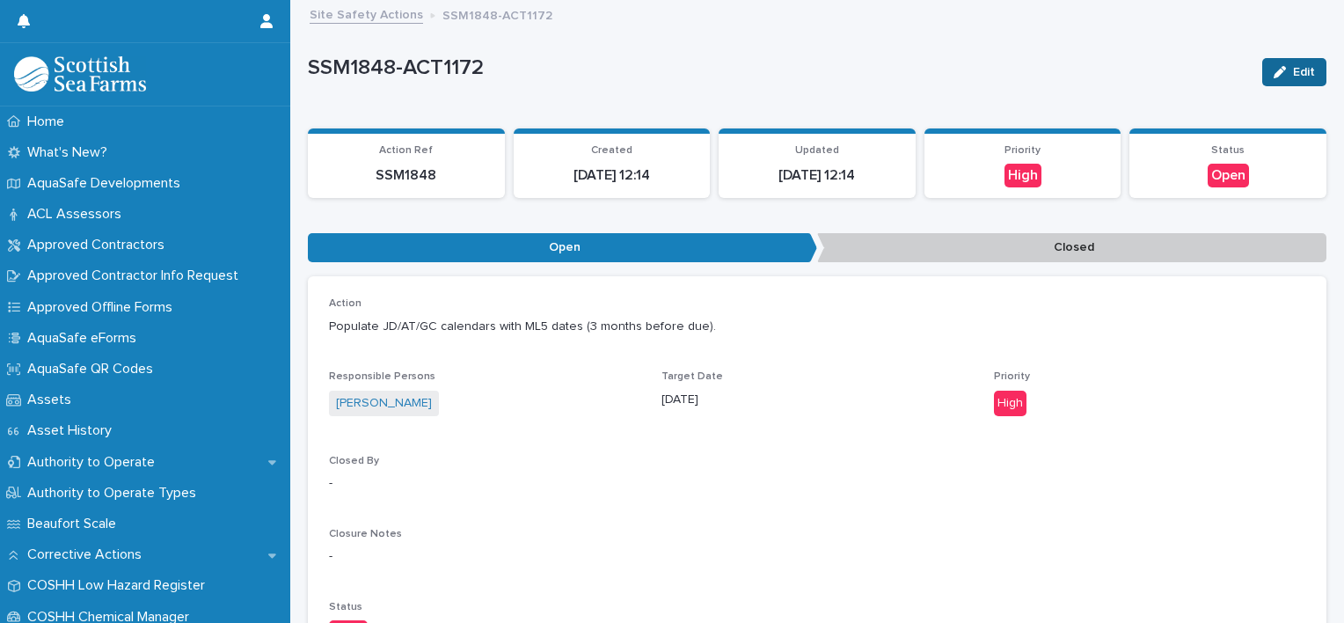
click at [1274, 66] on icon "button" at bounding box center [1280, 72] width 12 height 12
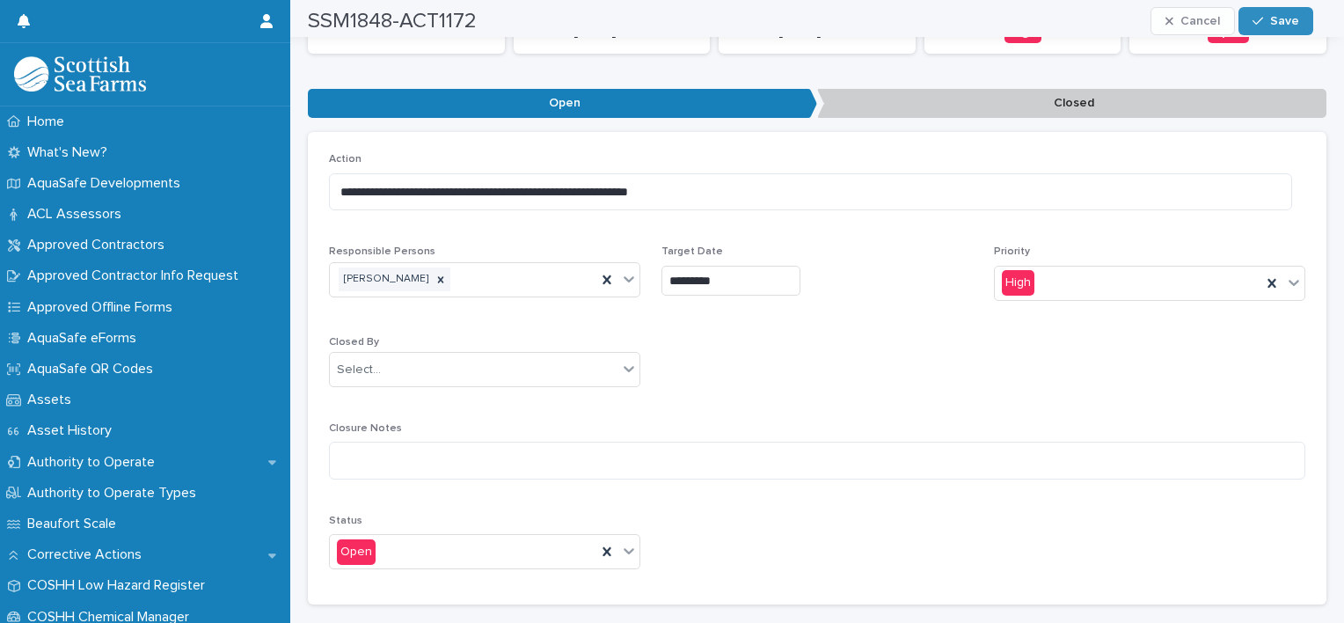
scroll to position [239, 0]
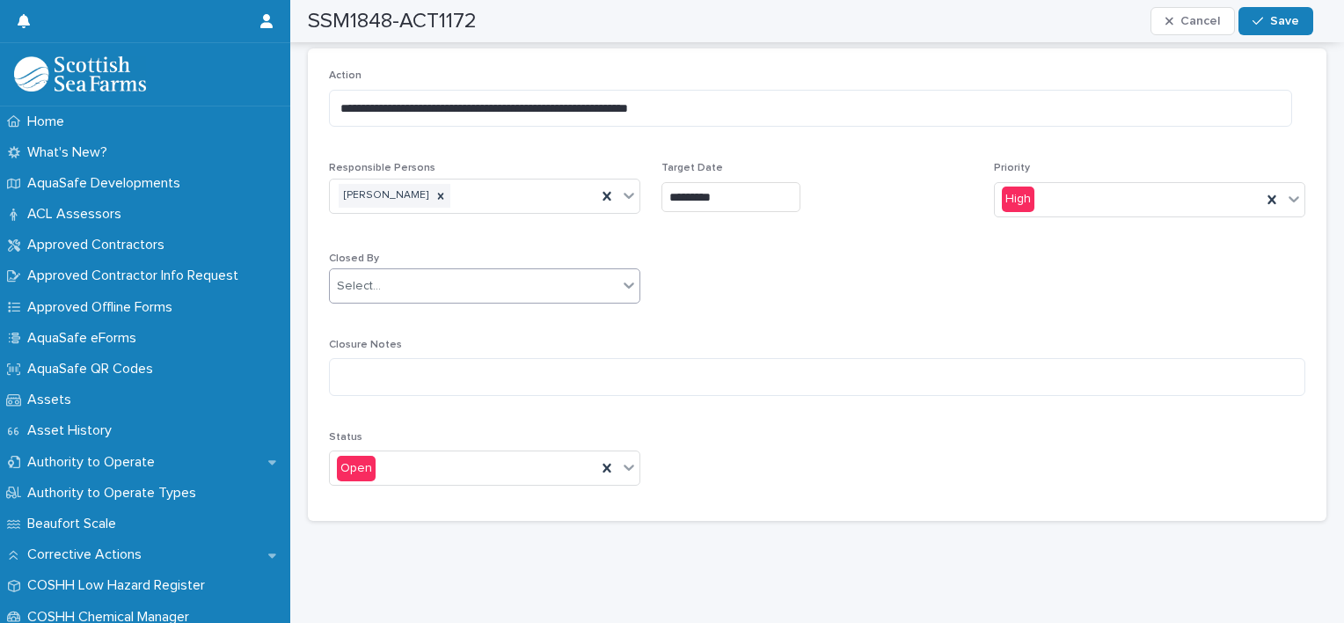
click at [620, 279] on icon at bounding box center [629, 285] width 18 height 18
click at [427, 272] on div "Select..." at bounding box center [474, 286] width 288 height 29
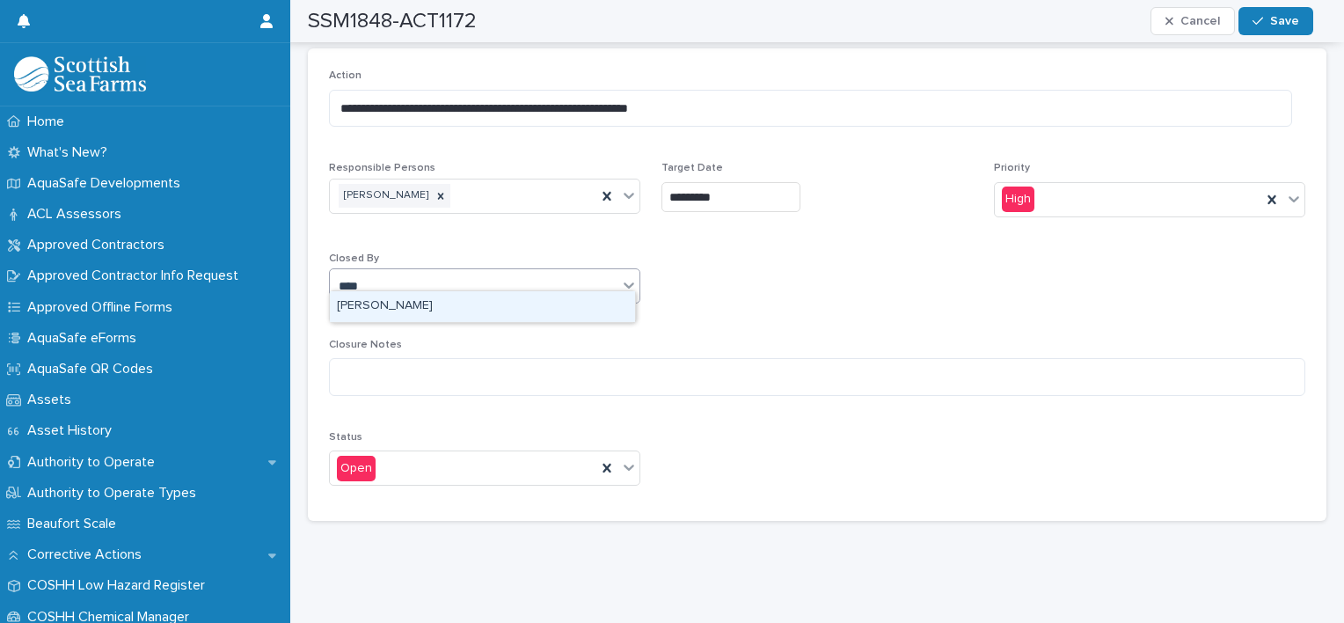
type input "*****"
click at [388, 311] on div "[PERSON_NAME]" at bounding box center [482, 306] width 305 height 31
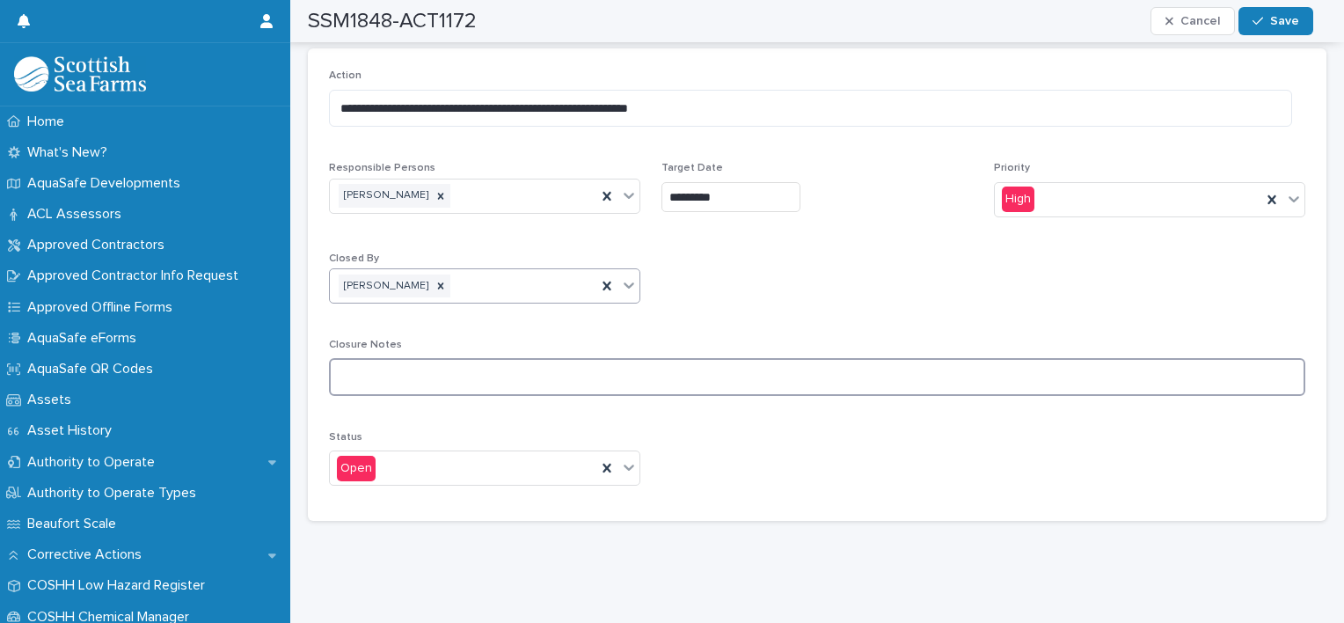
click at [380, 358] on textarea at bounding box center [817, 377] width 976 height 38
type textarea "**********"
click at [624, 458] on icon at bounding box center [629, 467] width 18 height 18
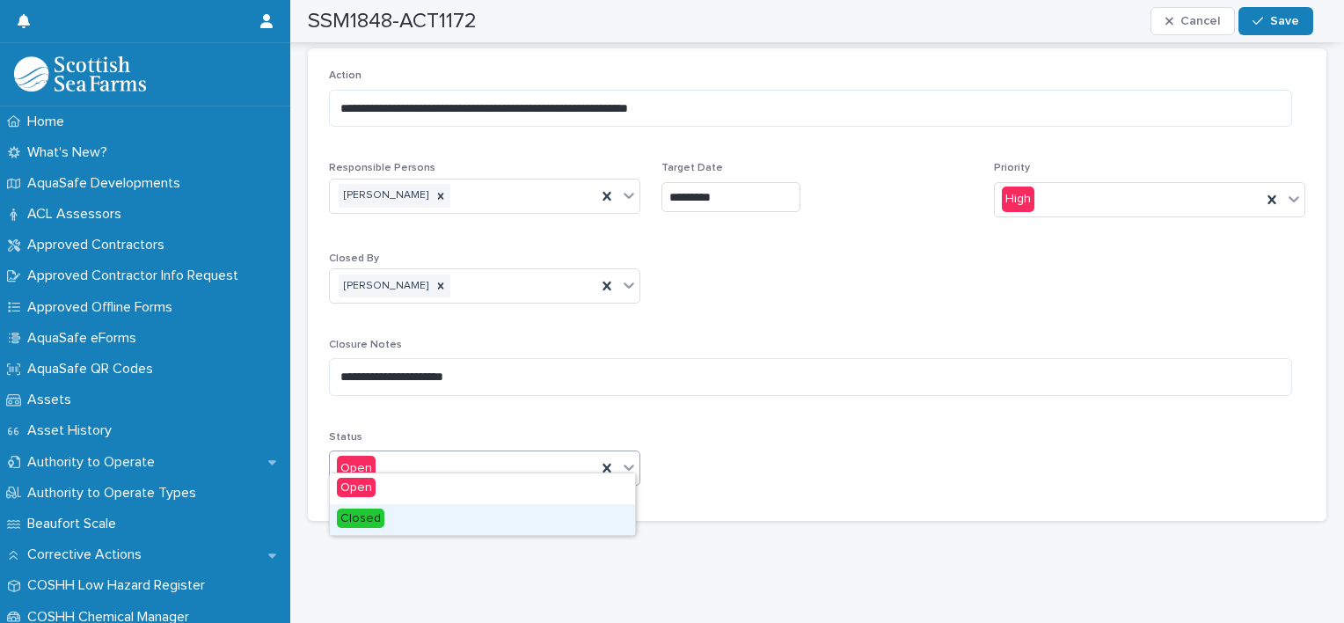
click at [446, 510] on div "Closed" at bounding box center [482, 519] width 305 height 31
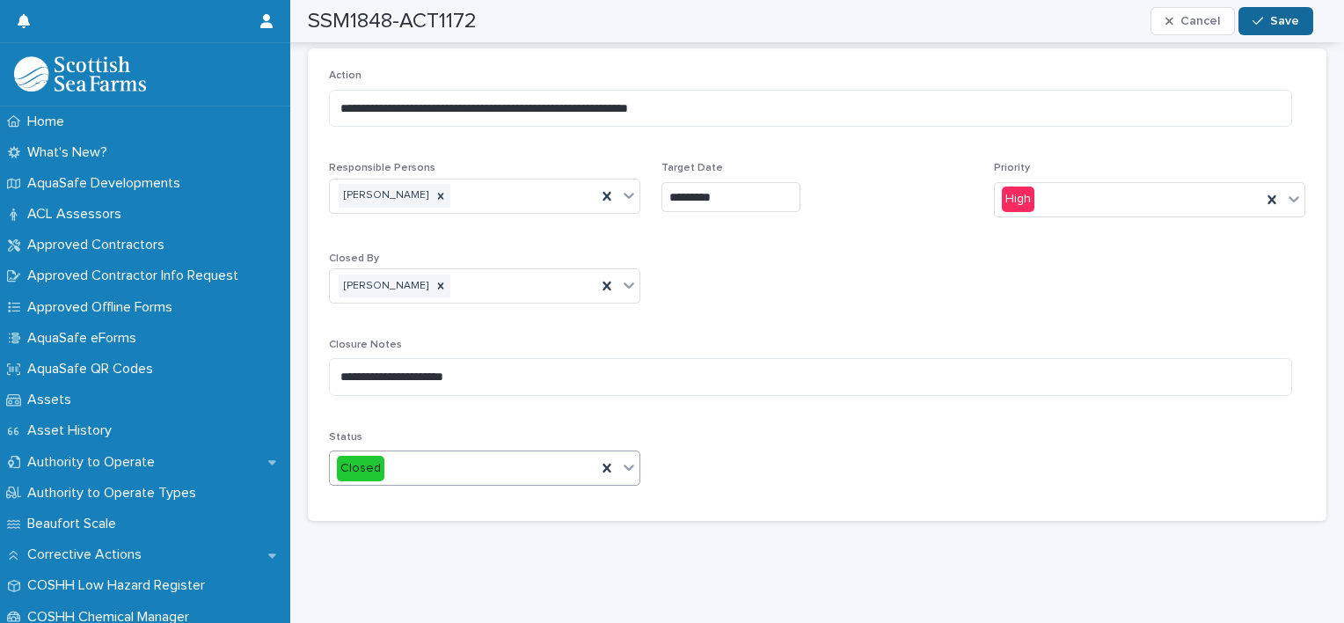
click at [1268, 23] on div "button" at bounding box center [1262, 21] width 18 height 12
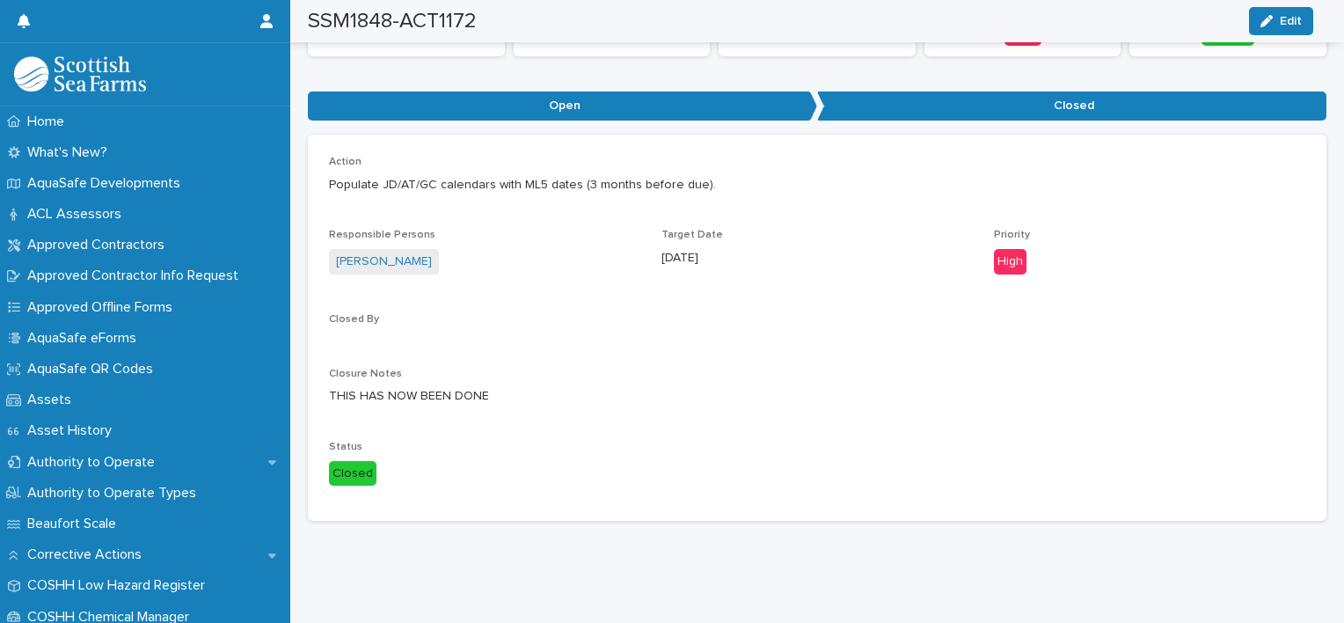
scroll to position [155, 0]
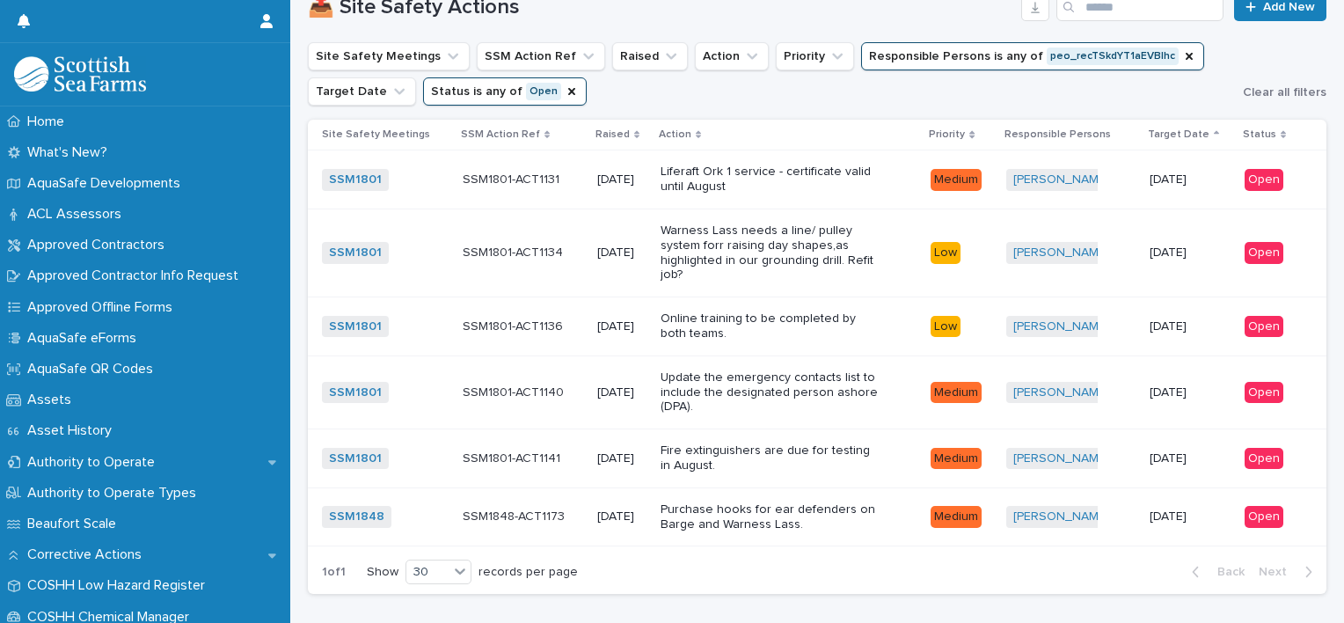
scroll to position [303, 0]
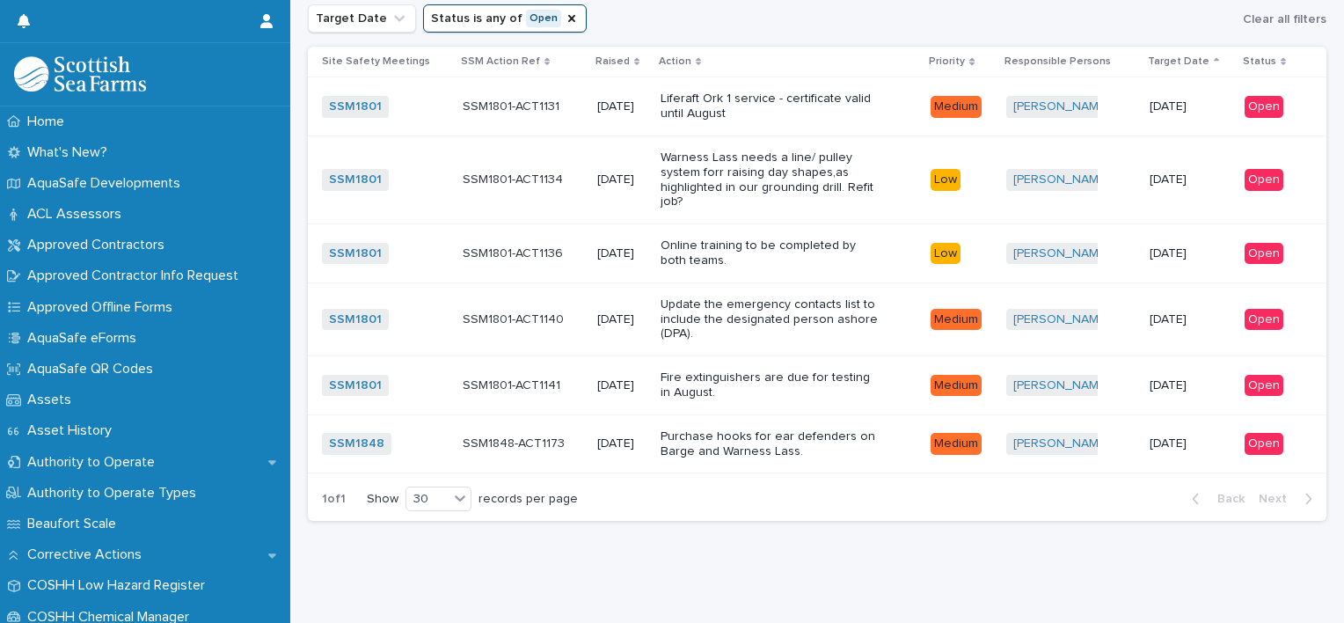
click at [807, 317] on p "Update the emergency contacts list to include the designated person ashore (DPA…" at bounding box center [771, 319] width 220 height 44
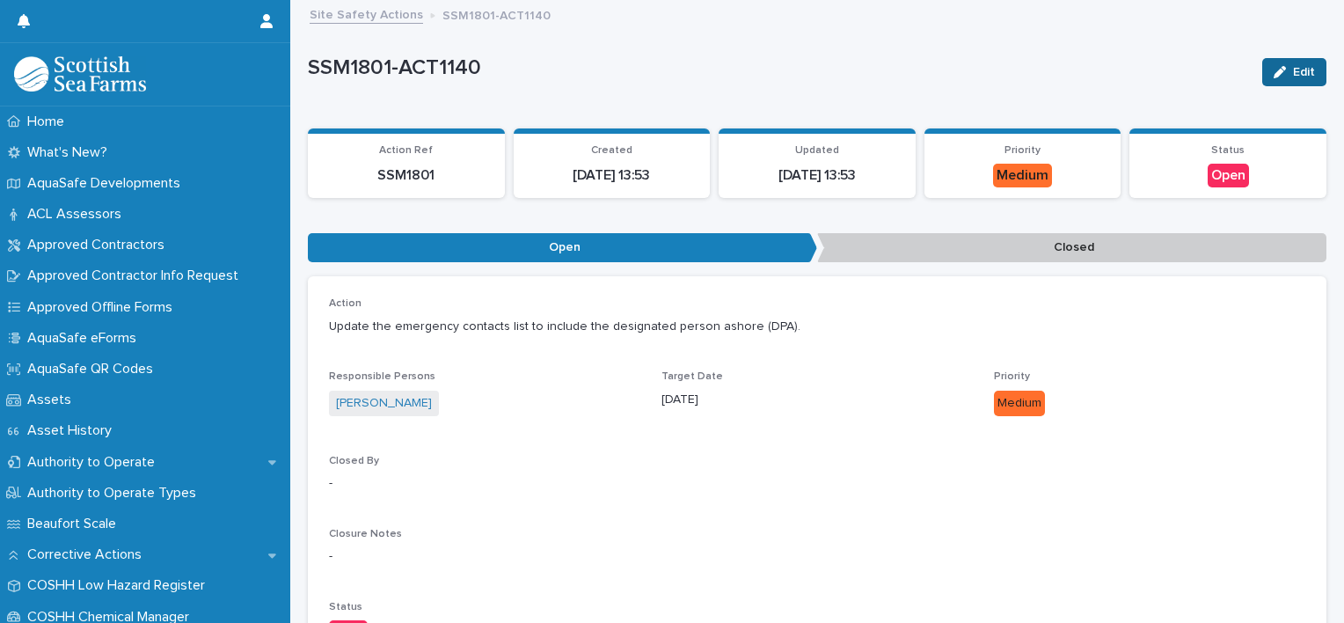
click at [1292, 63] on button "Edit" at bounding box center [1294, 72] width 64 height 28
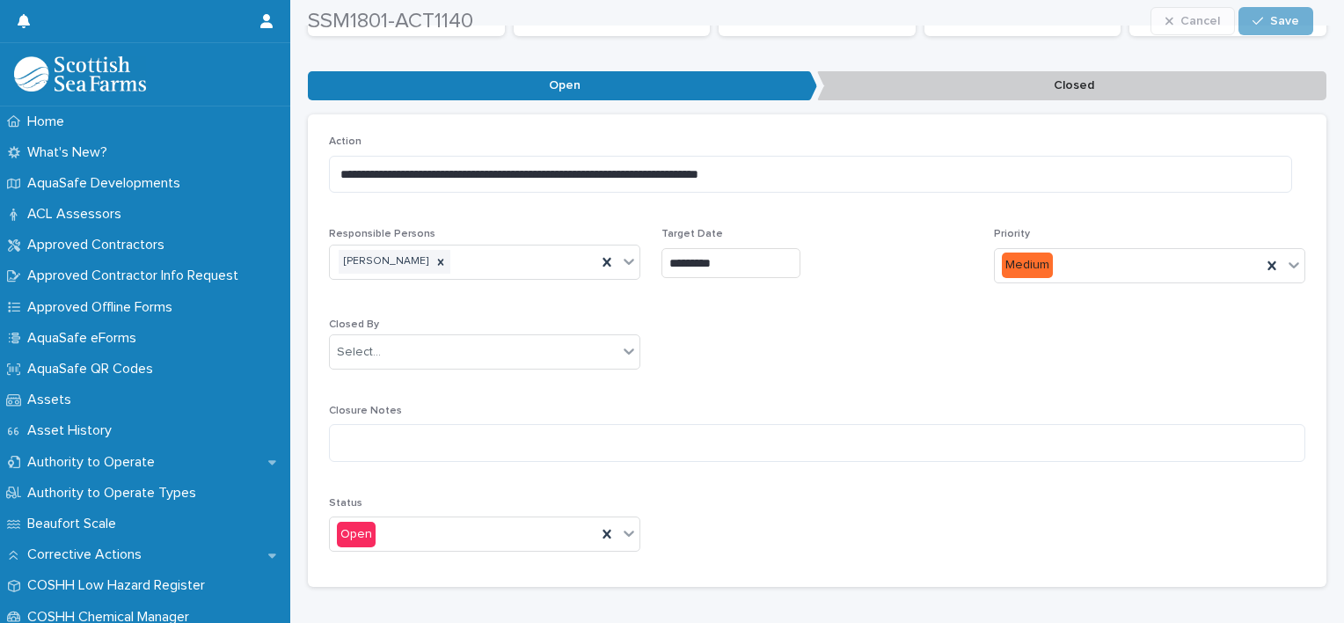
scroll to position [239, 0]
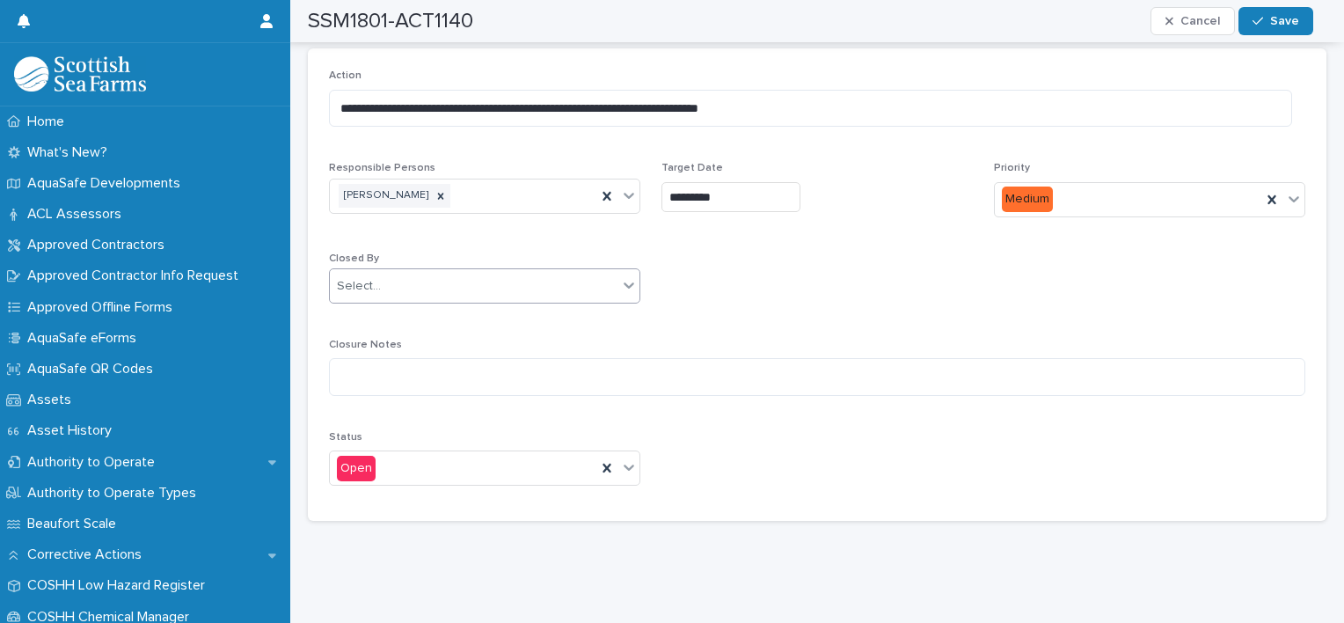
click at [627, 281] on div at bounding box center [628, 285] width 21 height 32
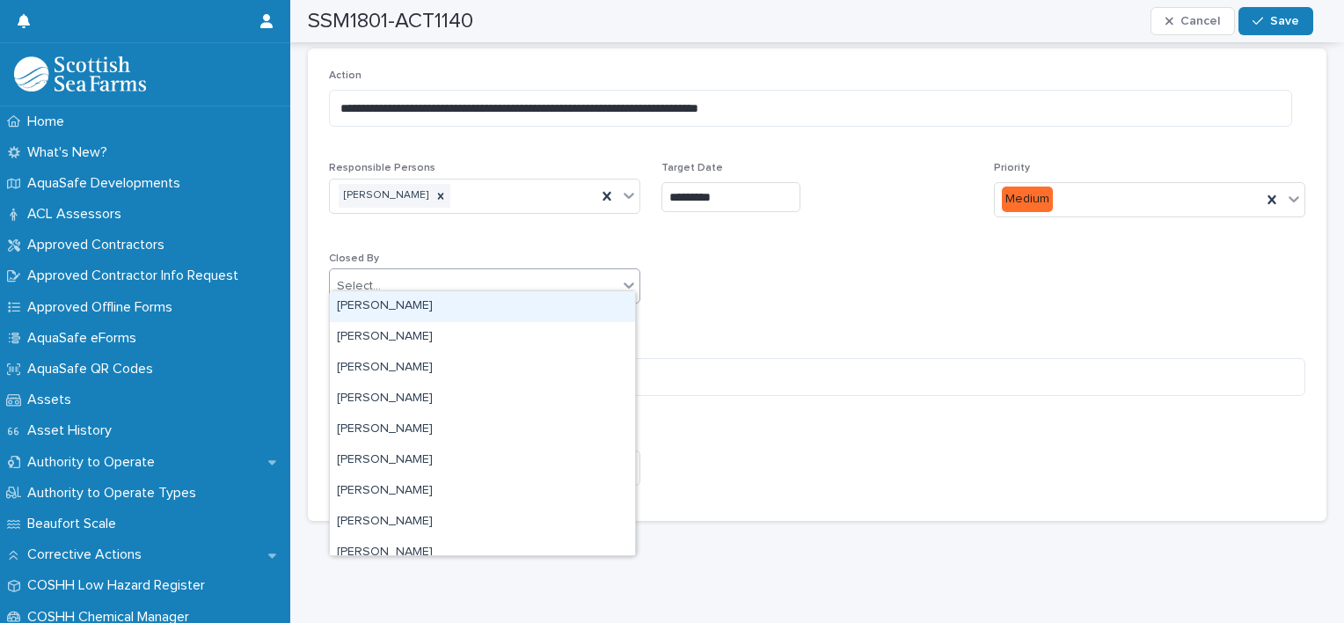
click at [402, 272] on div "Select..." at bounding box center [474, 286] width 288 height 29
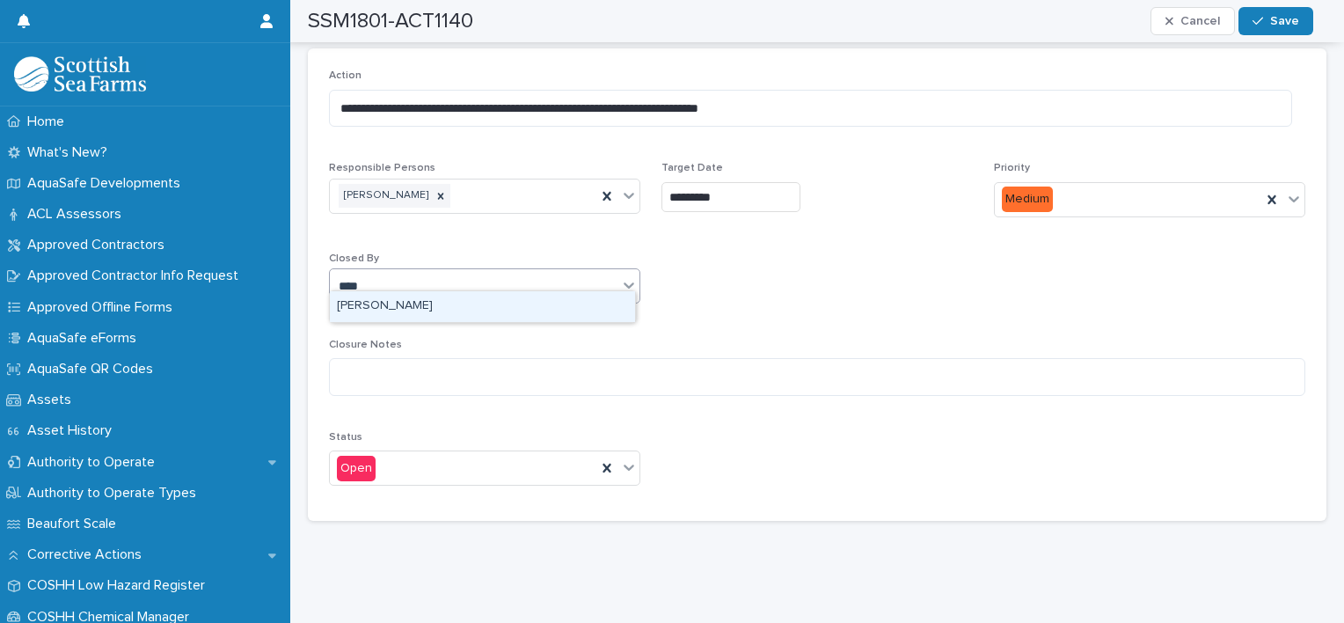
type input "*****"
click at [401, 285] on div "[PERSON_NAME]" at bounding box center [474, 286] width 288 height 29
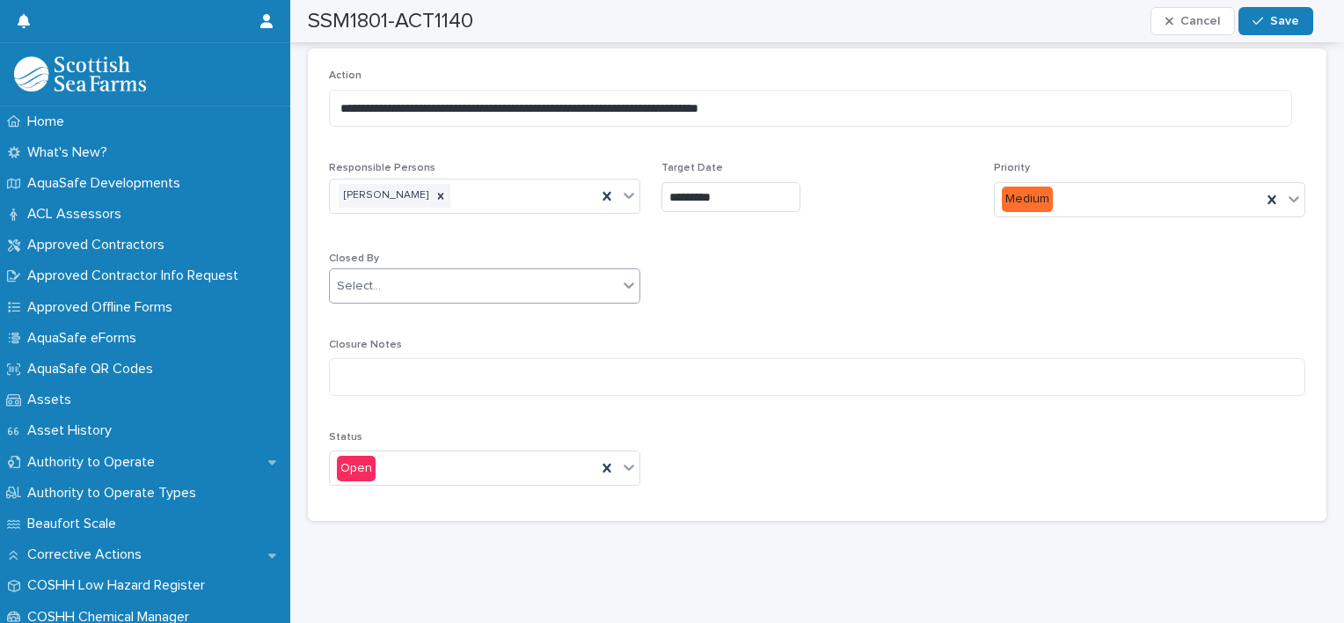
click at [397, 274] on div "Select..." at bounding box center [474, 286] width 288 height 29
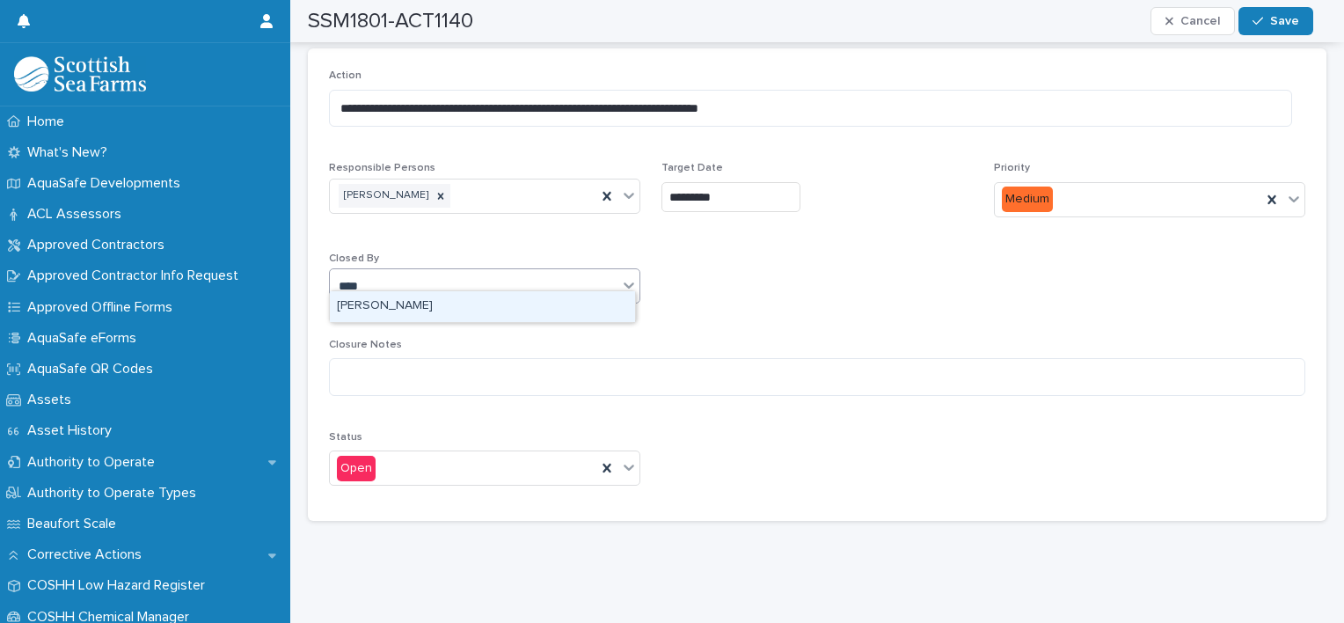
type input "*****"
click at [379, 304] on div "[PERSON_NAME]" at bounding box center [482, 306] width 305 height 31
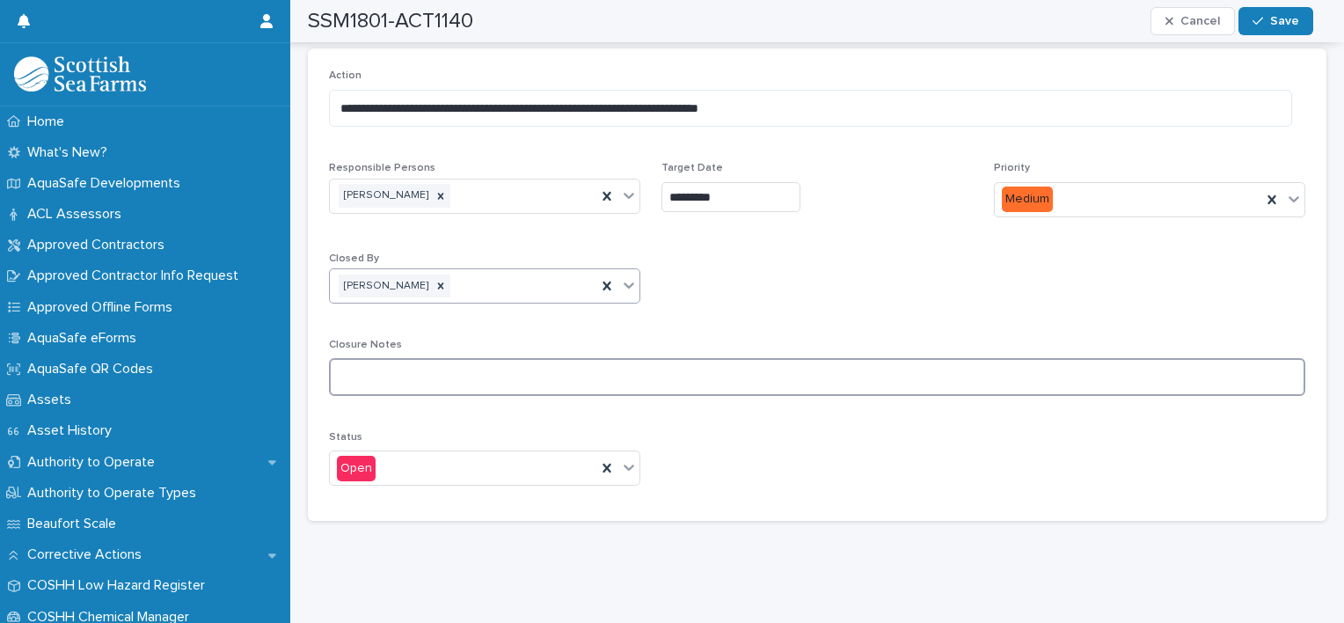
click at [362, 364] on textarea at bounding box center [817, 377] width 976 height 38
type textarea "**********"
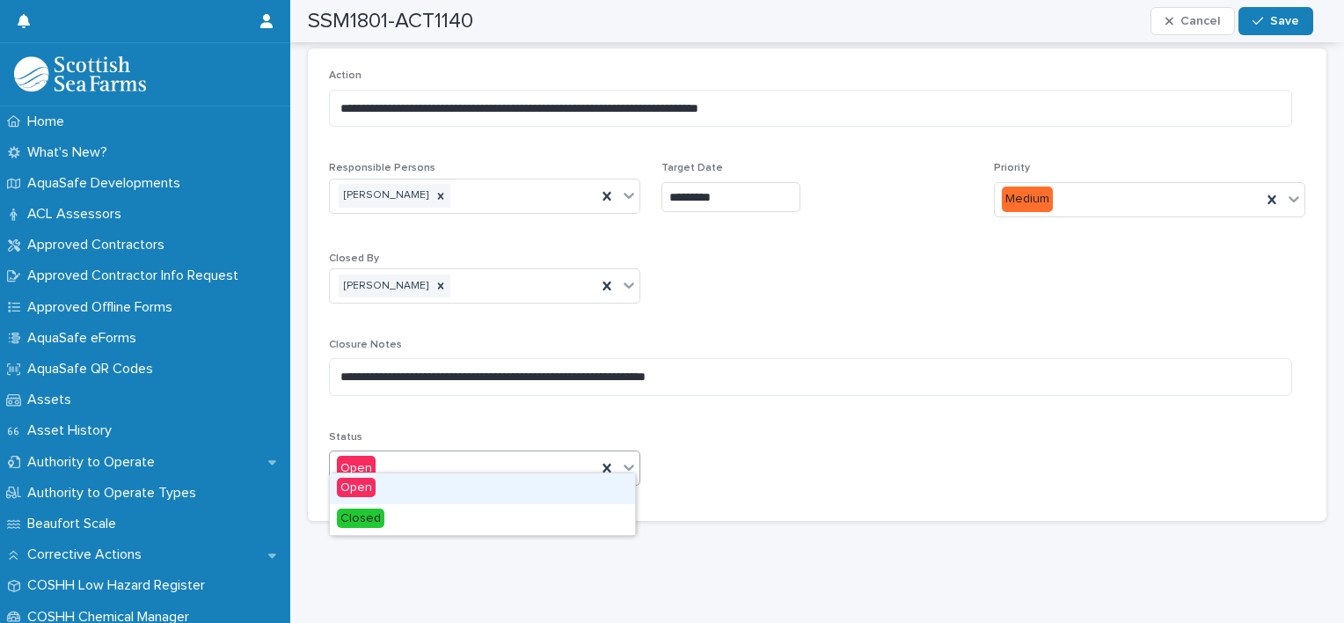
click at [628, 465] on icon at bounding box center [629, 468] width 11 height 6
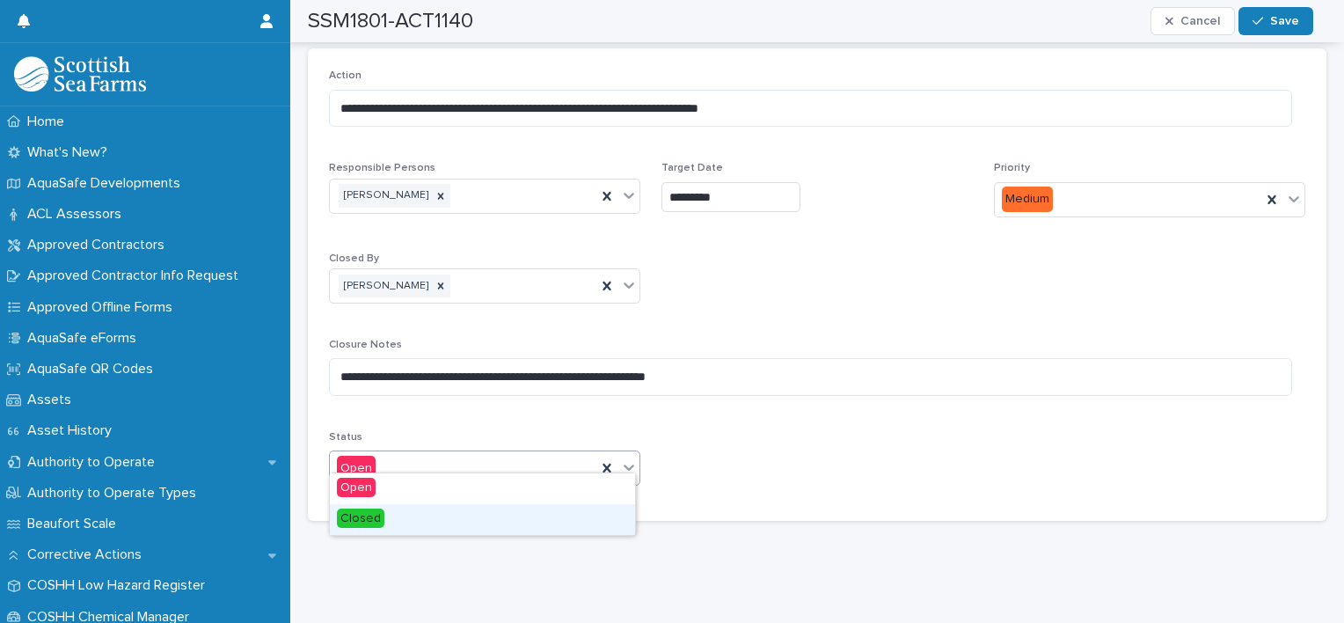
click at [457, 518] on div "Closed" at bounding box center [482, 519] width 305 height 31
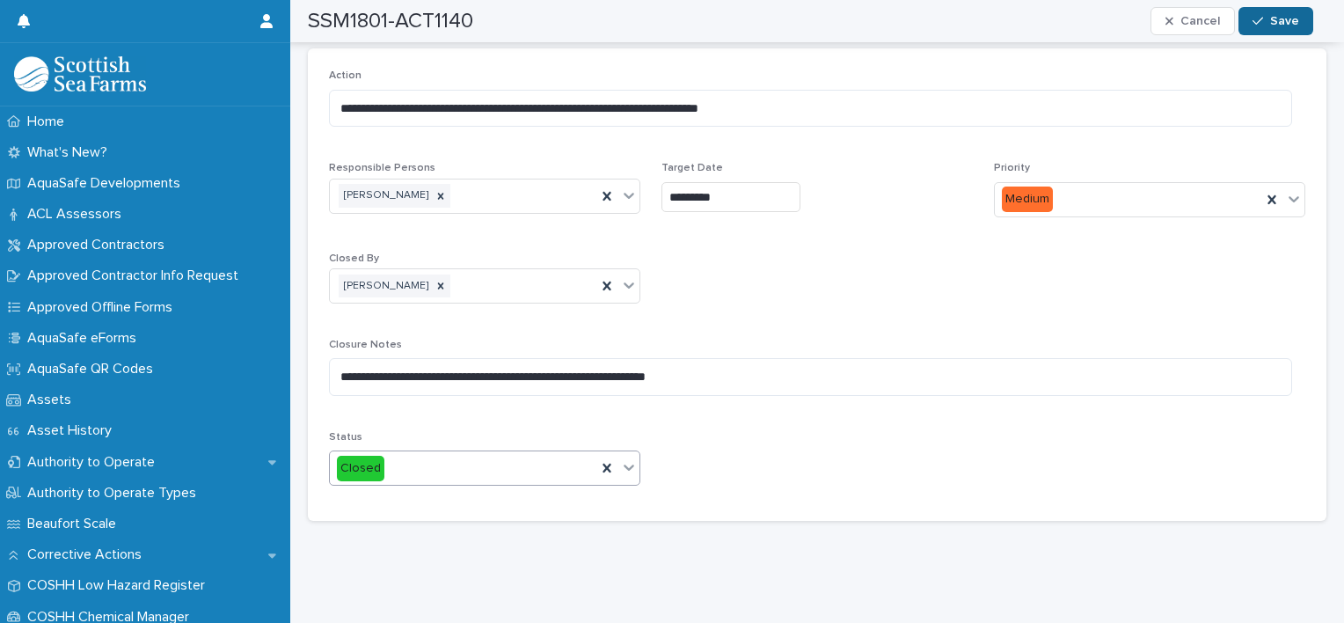
click at [1274, 11] on button "Save" at bounding box center [1276, 21] width 75 height 28
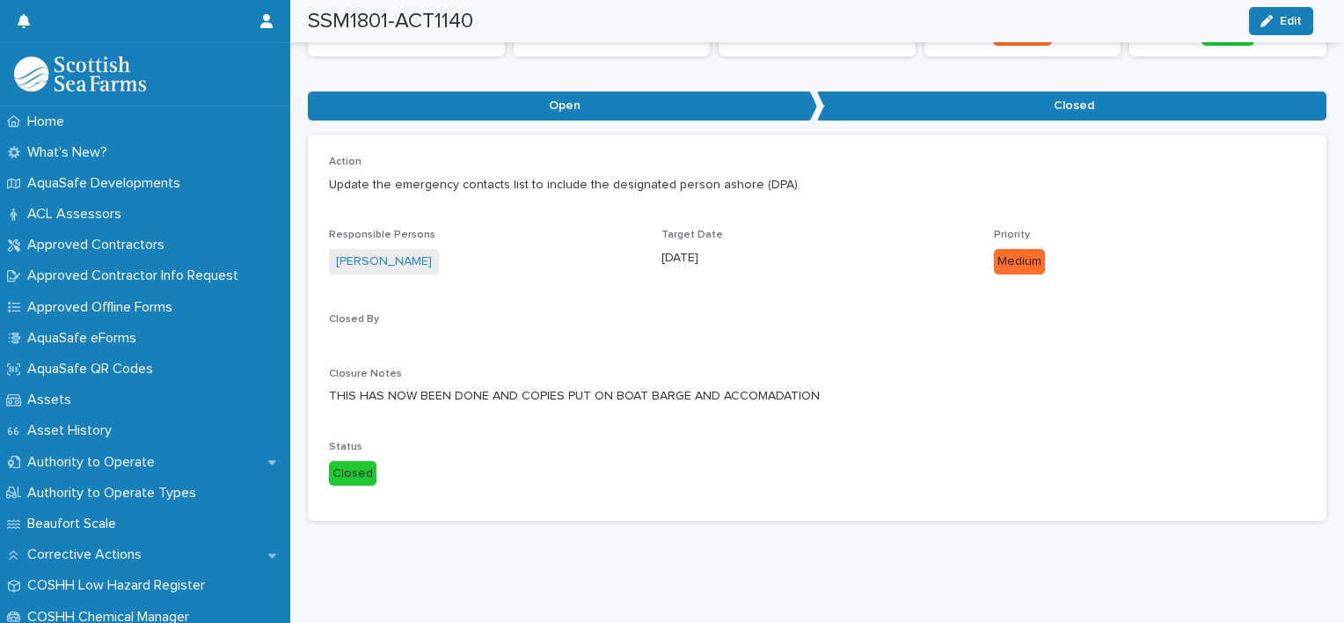
scroll to position [155, 0]
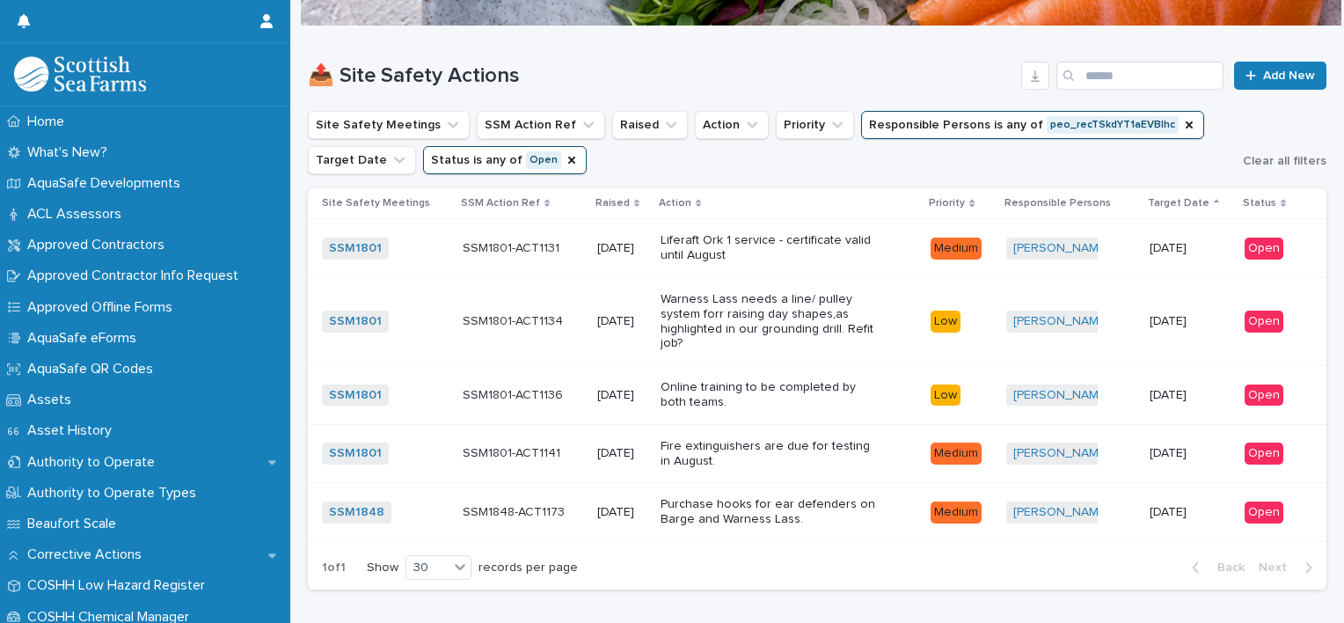
scroll to position [230, 0]
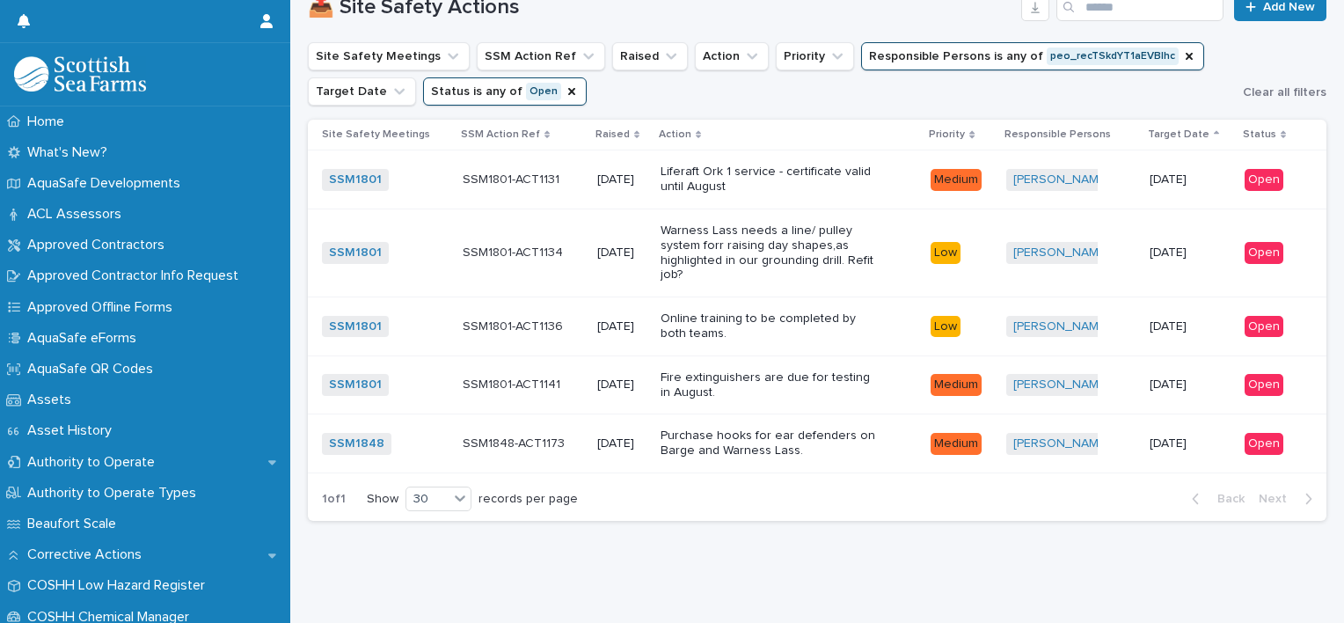
click at [798, 327] on p "Online training to be completed by both teams." at bounding box center [771, 326] width 220 height 30
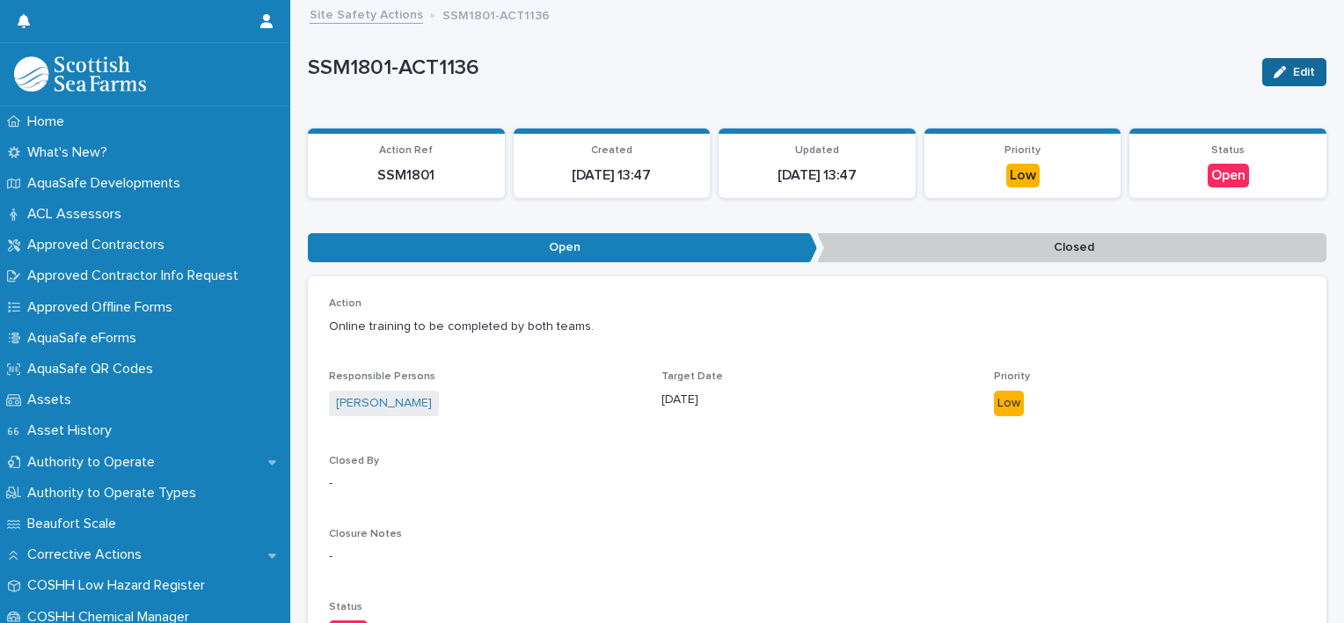
click at [1274, 74] on icon "button" at bounding box center [1280, 72] width 12 height 12
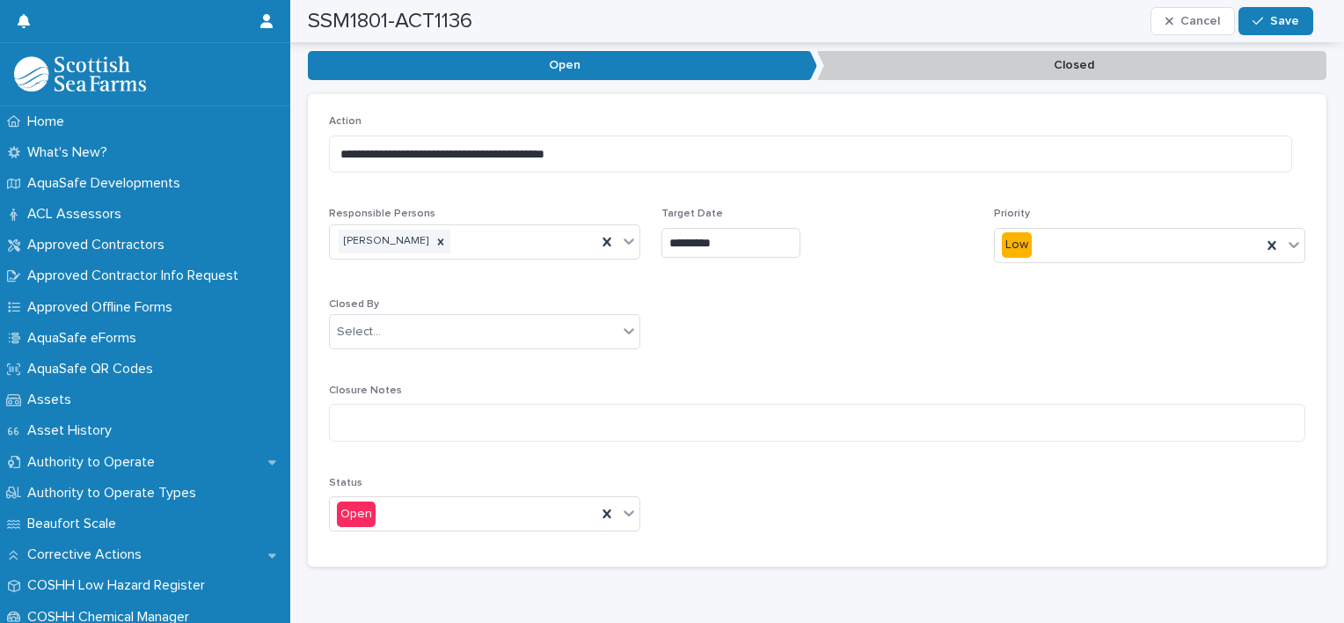
scroll to position [227, 0]
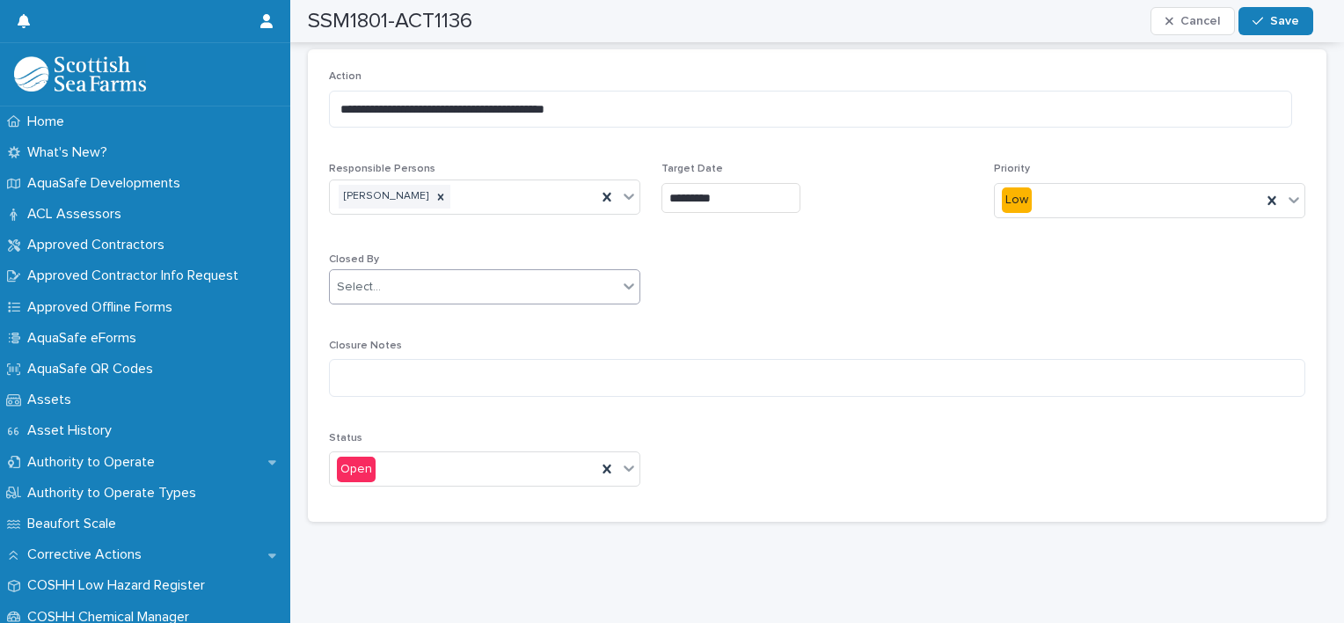
click at [620, 287] on icon at bounding box center [629, 286] width 18 height 18
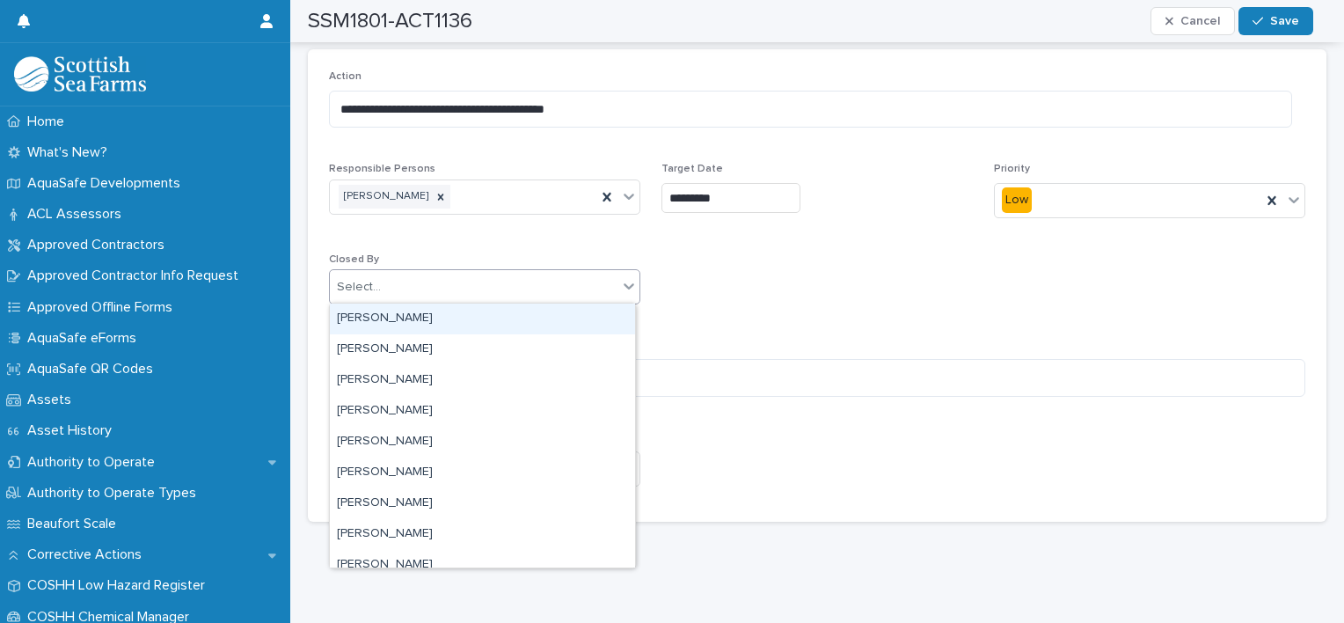
click at [394, 283] on div "Select..." at bounding box center [474, 287] width 288 height 29
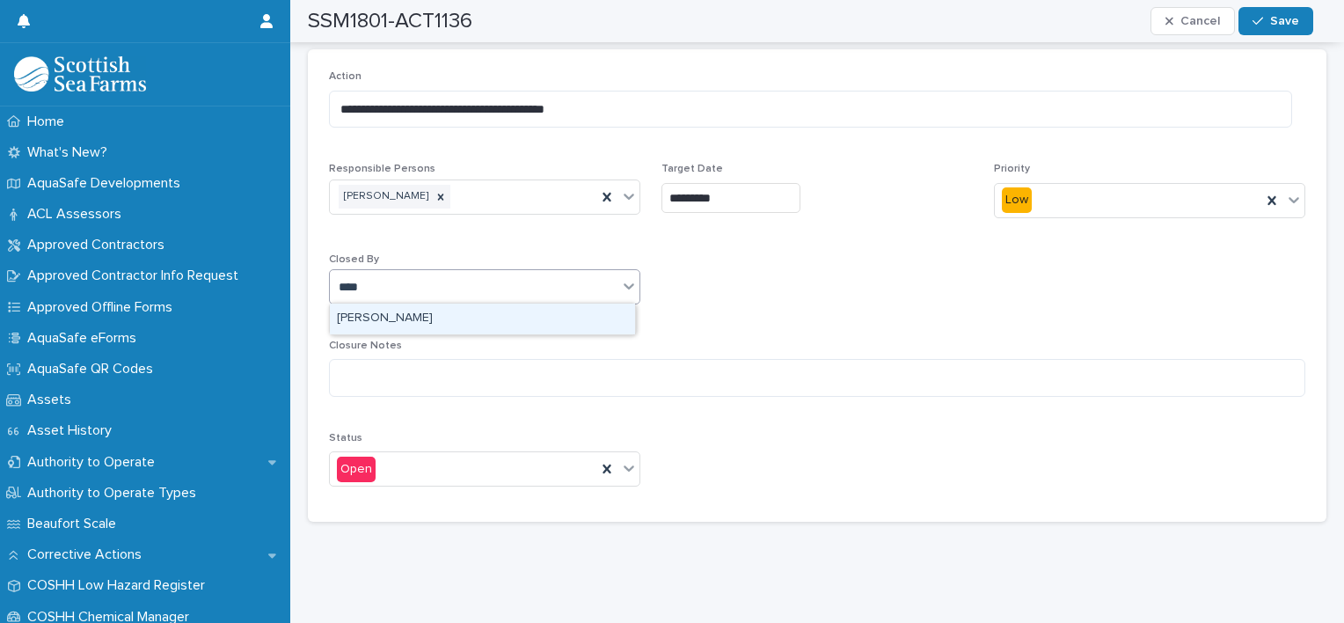
type input "*****"
click at [392, 316] on div "[PERSON_NAME]" at bounding box center [482, 318] width 305 height 31
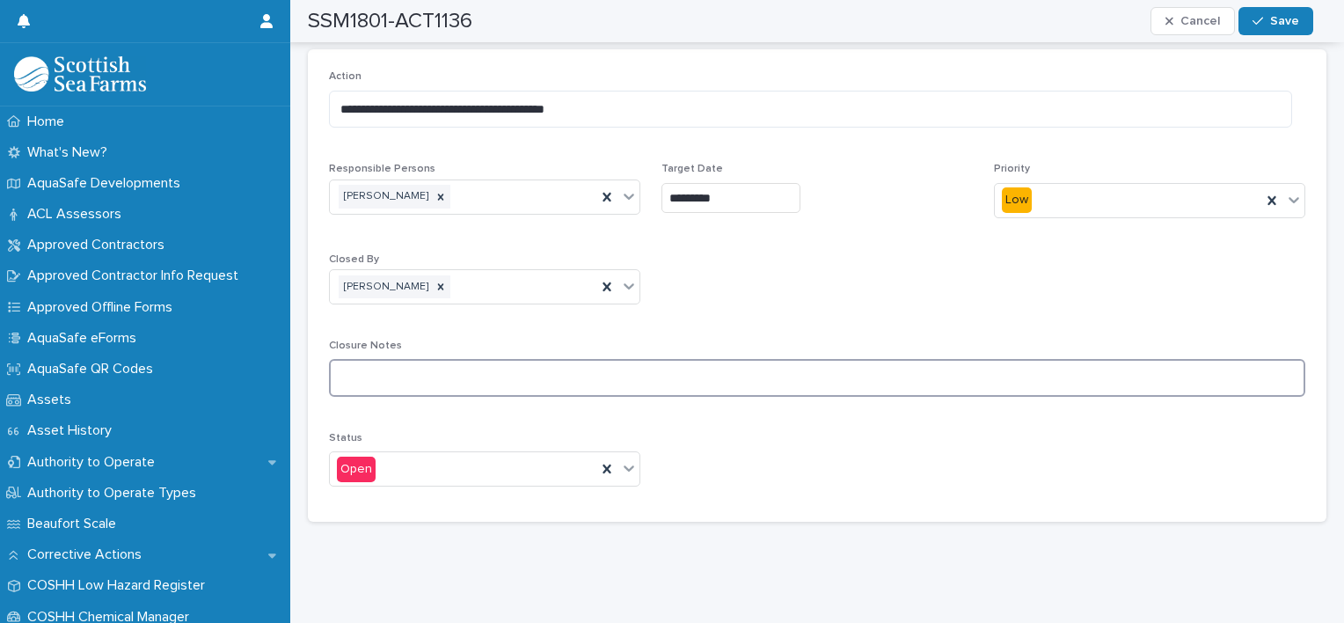
click at [373, 387] on textarea at bounding box center [817, 378] width 976 height 38
type textarea "*"
type textarea "**********"
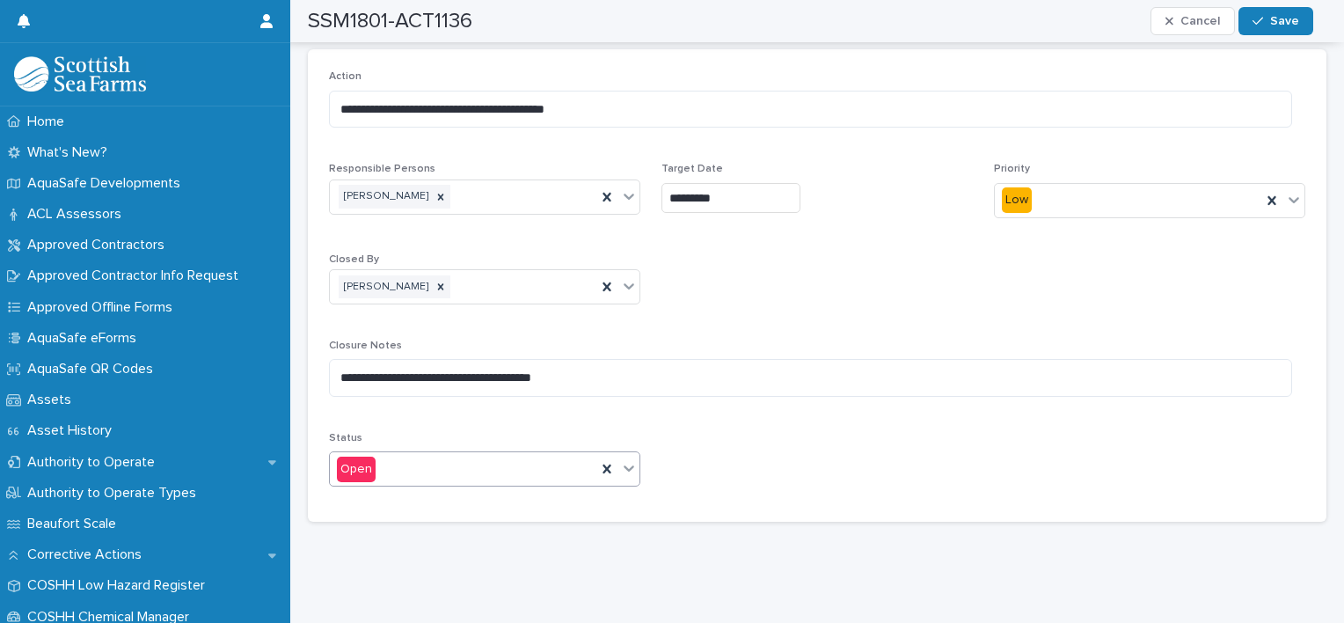
click at [618, 467] on div at bounding box center [628, 468] width 21 height 32
click at [459, 523] on div "Closed" at bounding box center [482, 531] width 305 height 31
click at [1272, 21] on span "Save" at bounding box center [1284, 21] width 29 height 12
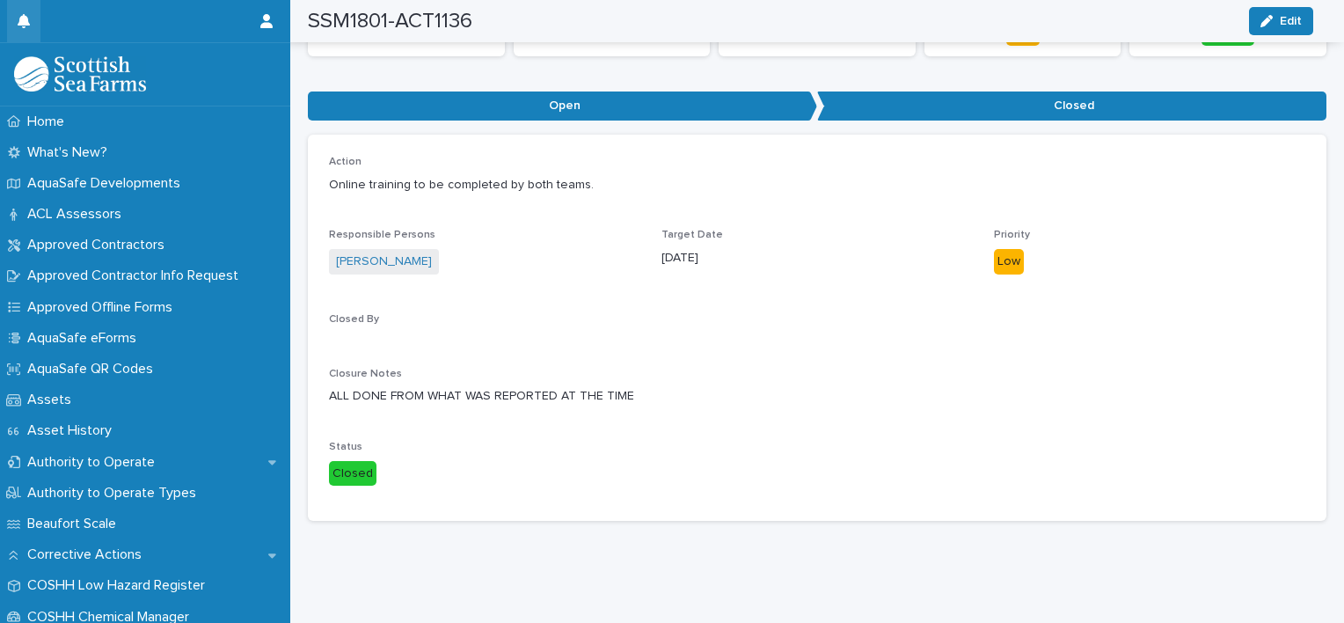
scroll to position [155, 0]
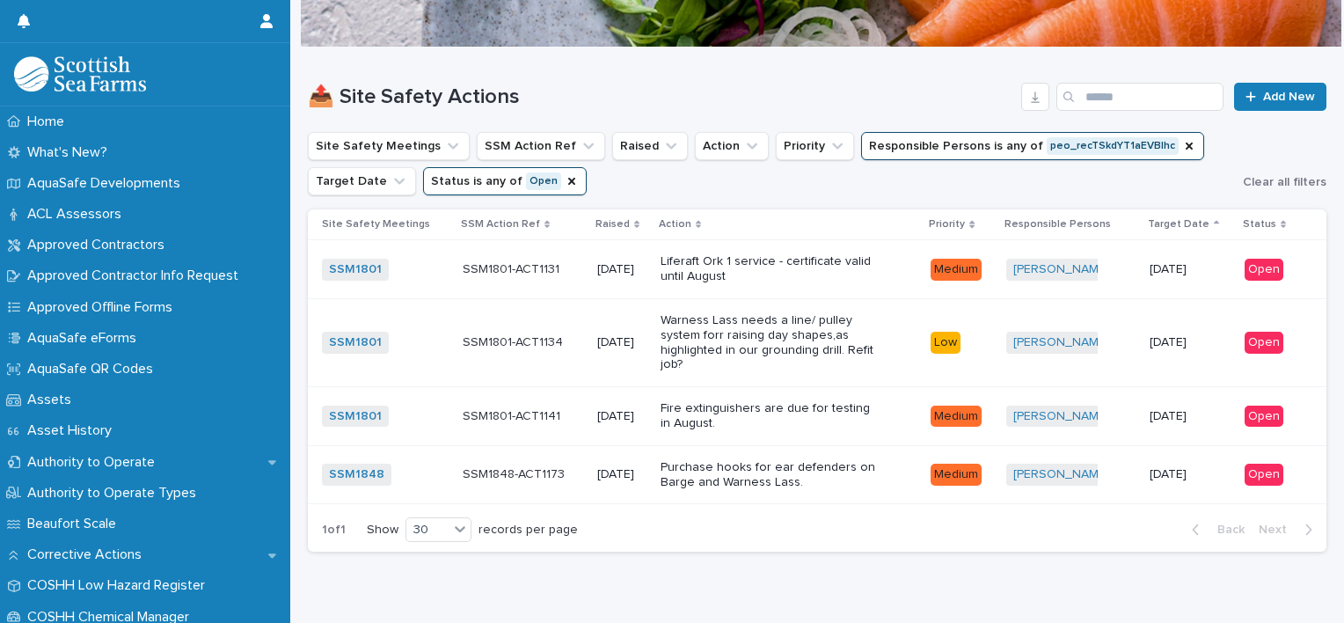
scroll to position [172, 0]
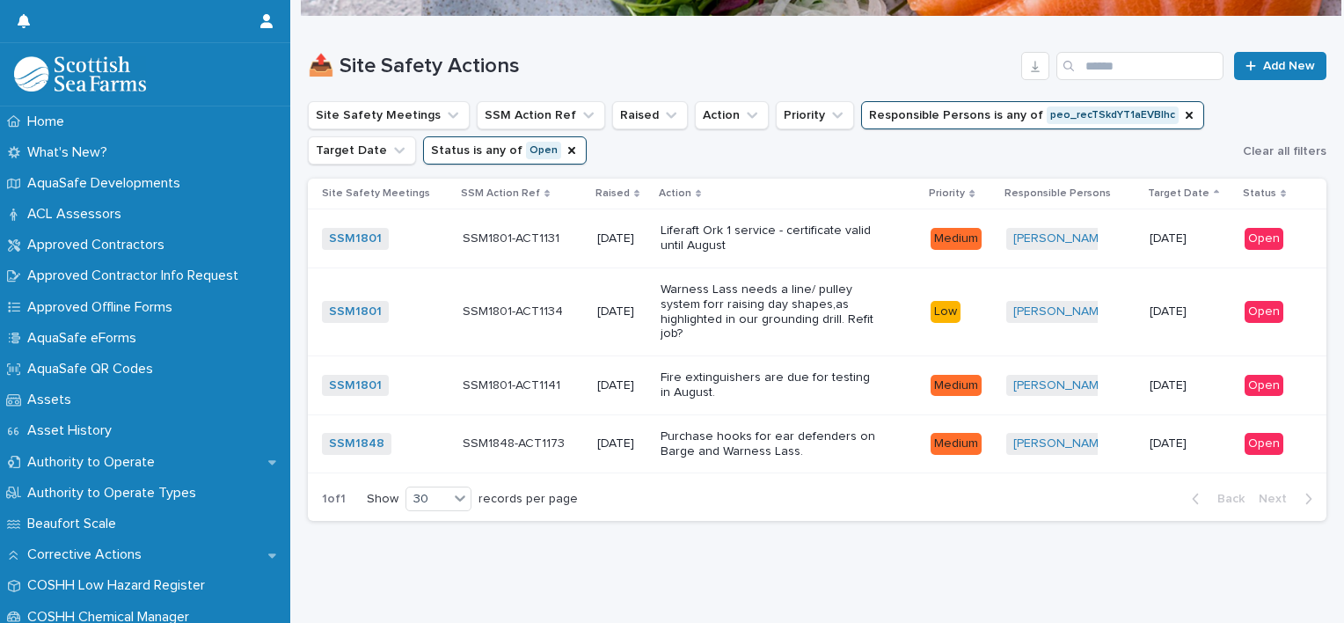
click at [885, 301] on div "Warness Lass needs a line/ pulley system forr raising day shapes,as highlighted…" at bounding box center [789, 311] width 257 height 73
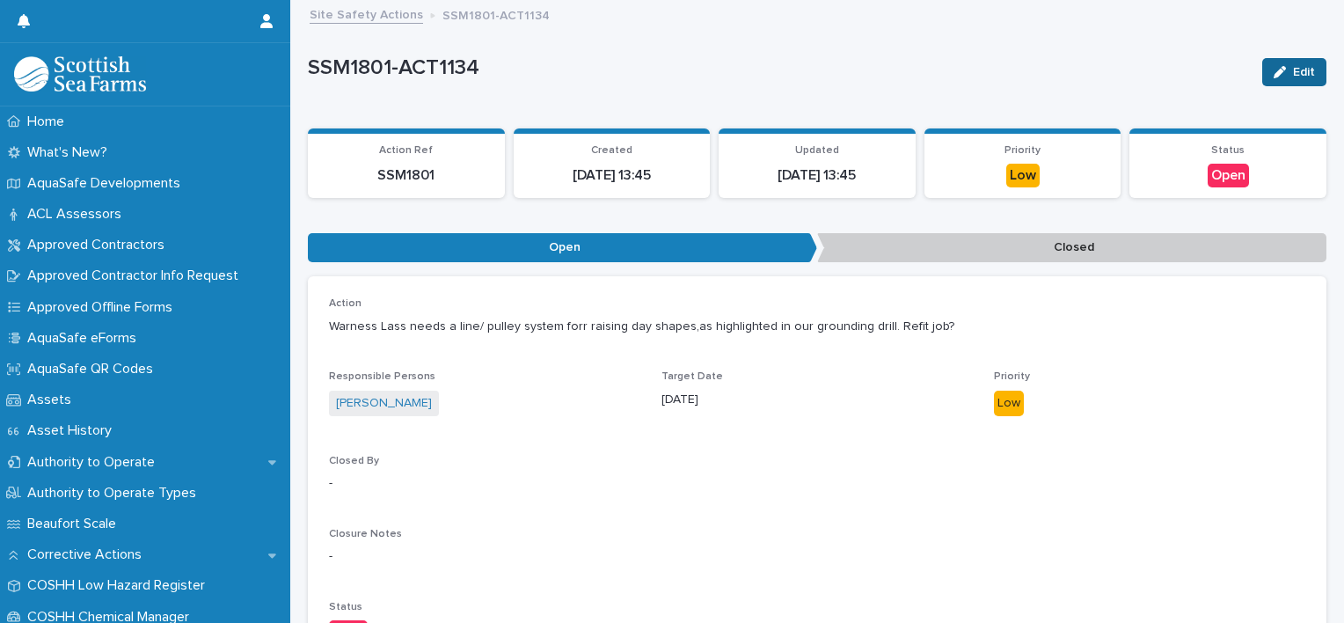
click at [1262, 74] on button "Edit" at bounding box center [1294, 72] width 64 height 28
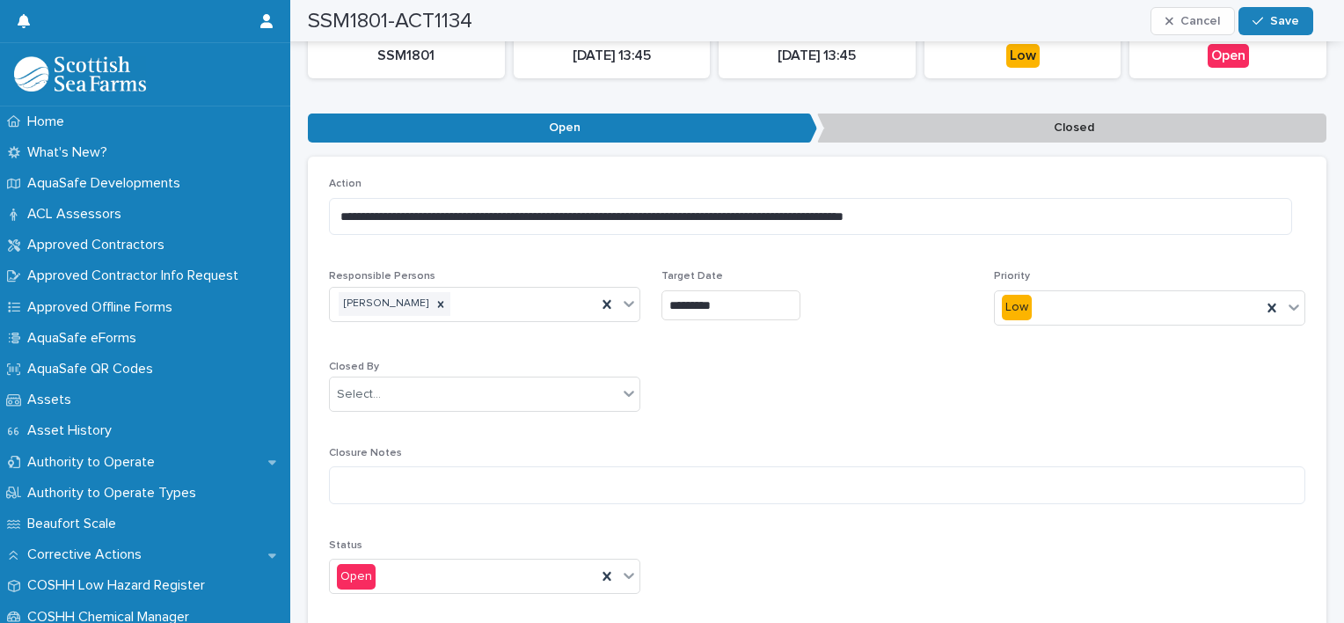
scroll to position [239, 0]
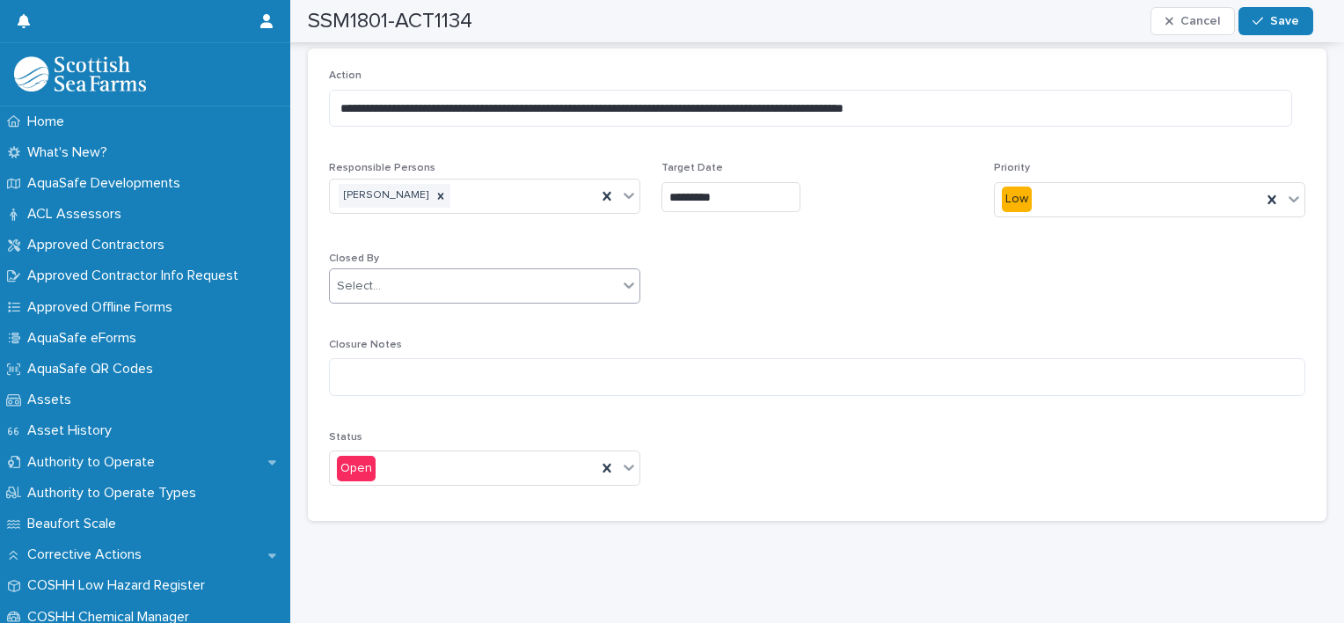
click at [628, 276] on icon at bounding box center [629, 285] width 18 height 18
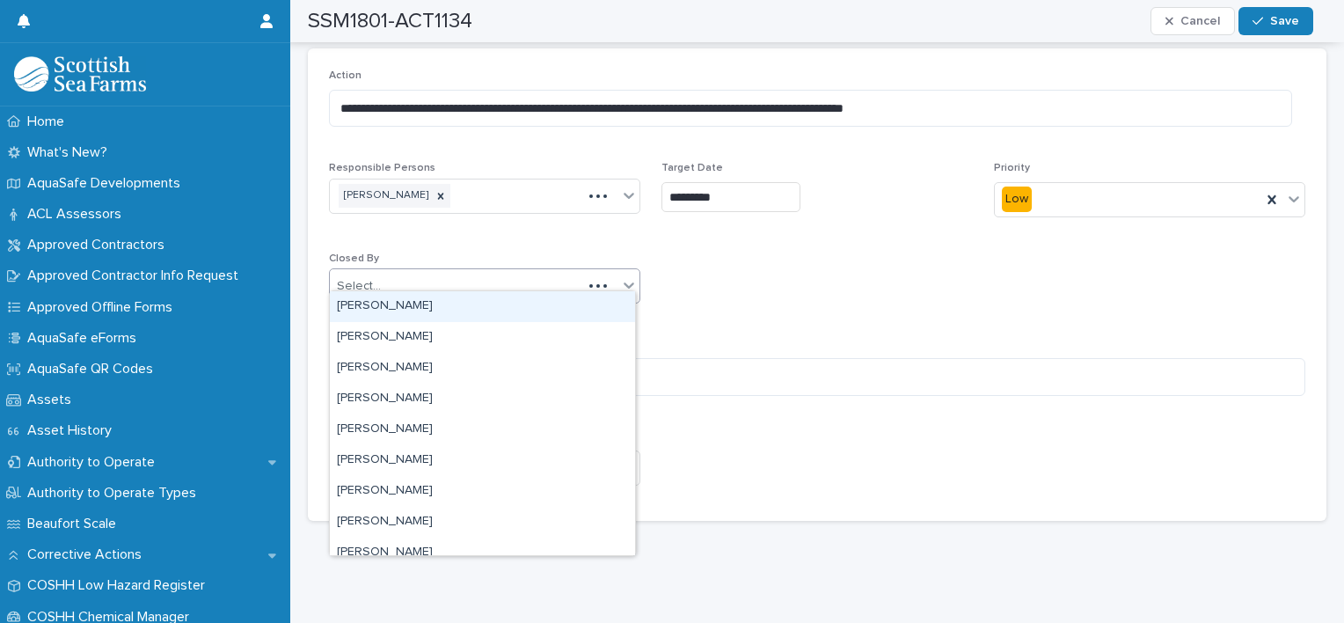
click at [433, 275] on div "Select..." at bounding box center [456, 286] width 252 height 29
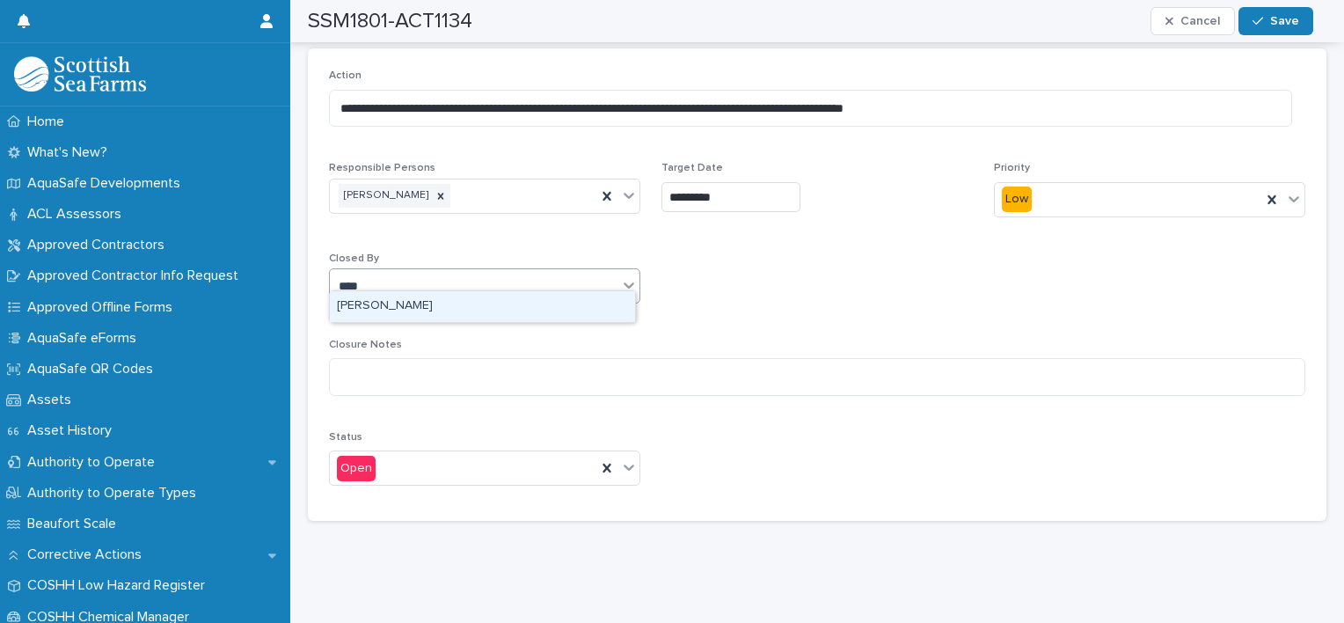
type input "*****"
click at [388, 302] on div "[PERSON_NAME]" at bounding box center [482, 306] width 305 height 31
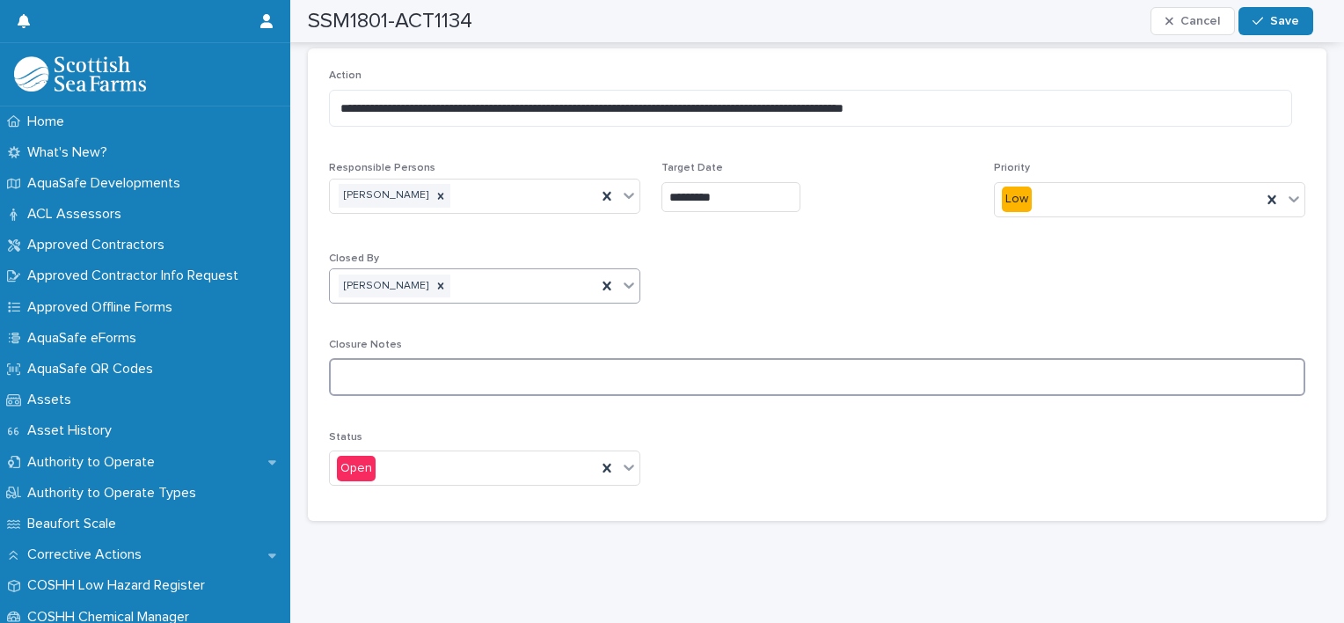
click at [377, 369] on textarea at bounding box center [817, 377] width 976 height 38
type textarea "**********"
click at [631, 458] on icon at bounding box center [629, 467] width 18 height 18
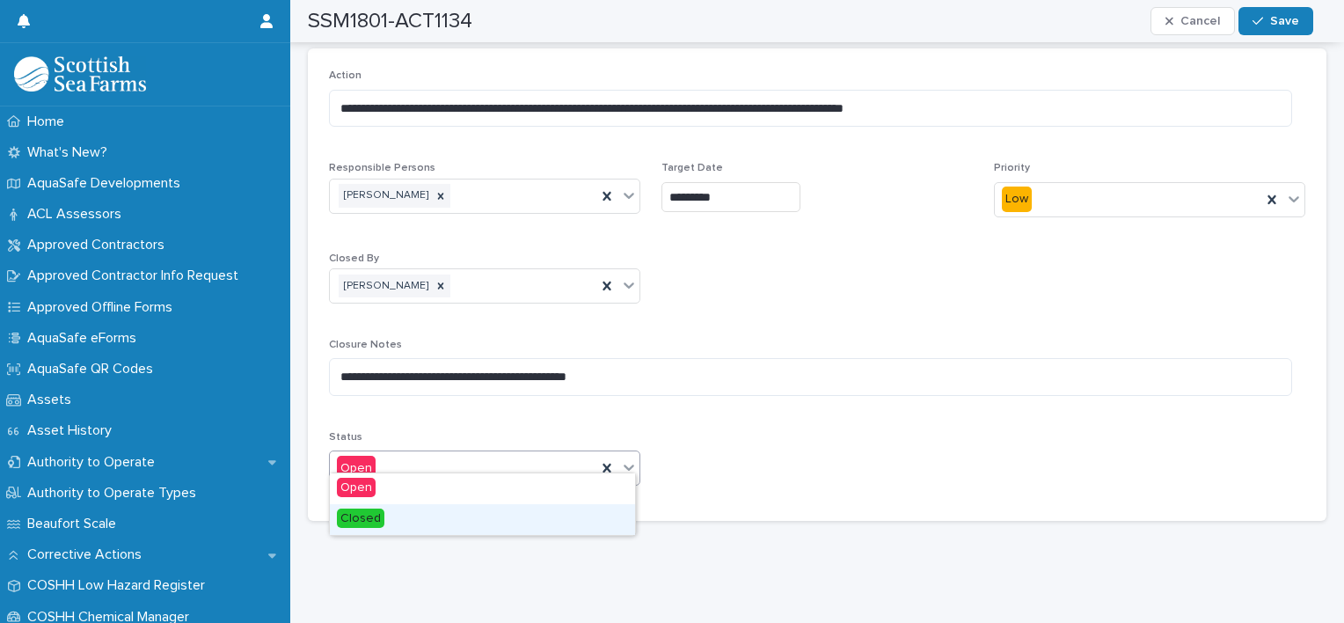
click at [460, 516] on div "Closed" at bounding box center [482, 519] width 305 height 31
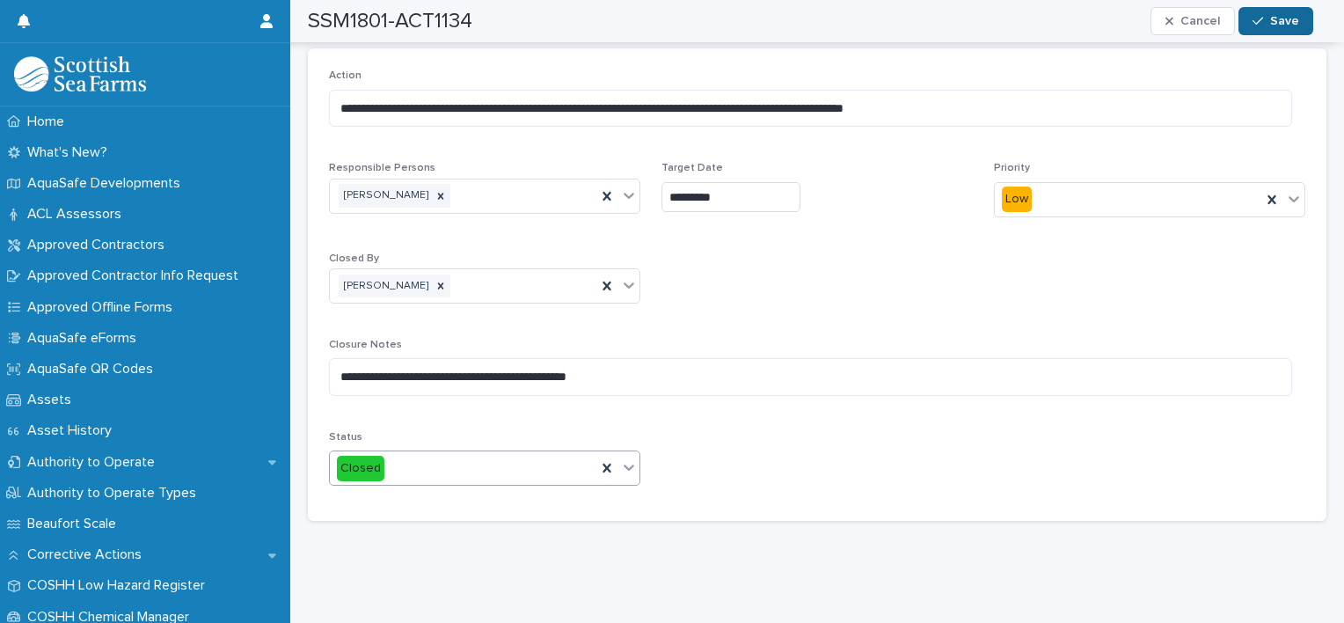
click at [1290, 21] on span "Save" at bounding box center [1284, 21] width 29 height 12
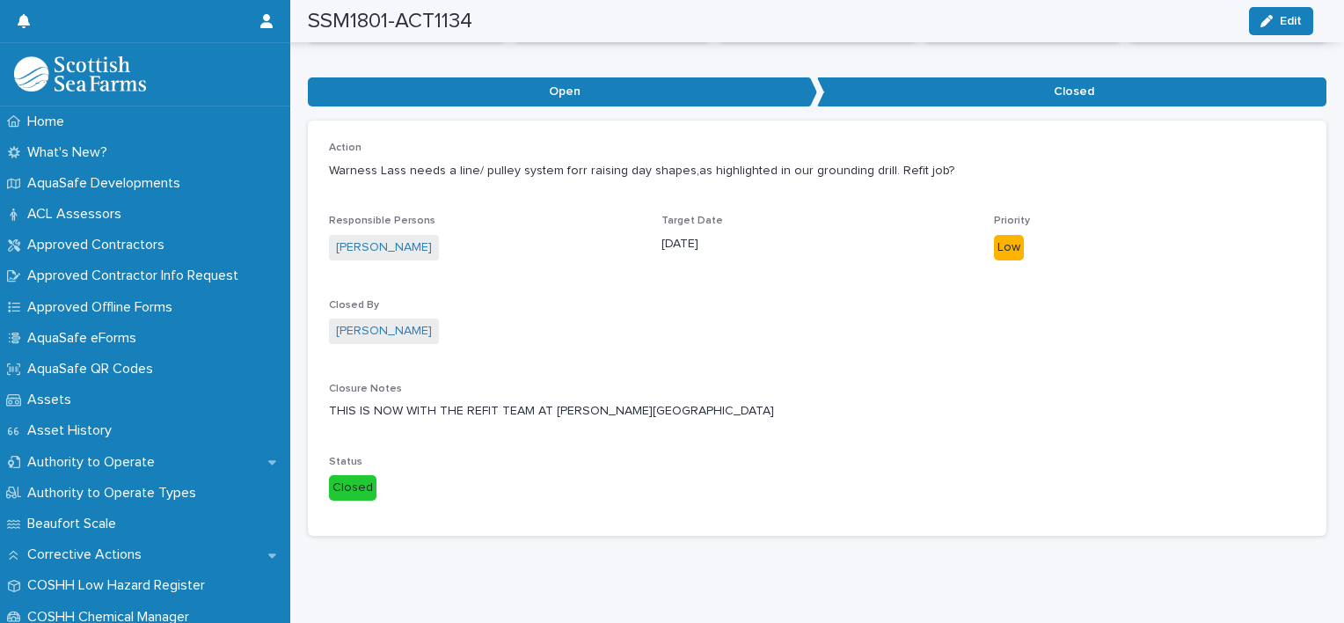
scroll to position [183, 0]
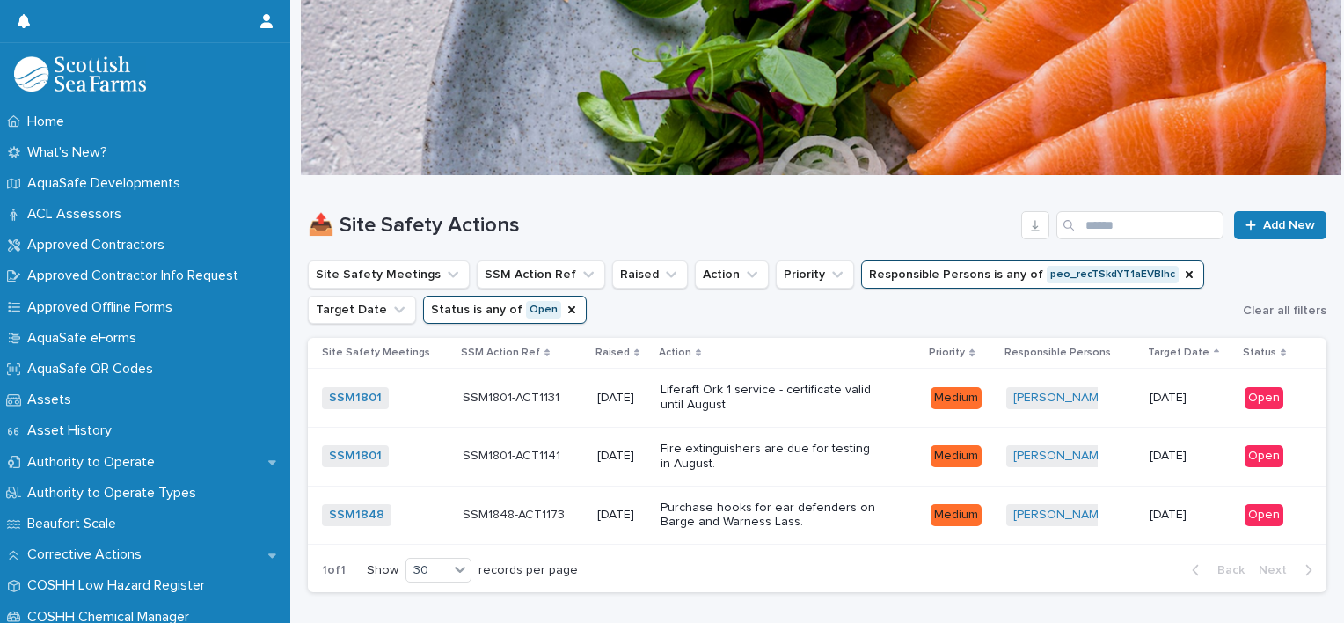
scroll to position [58, 0]
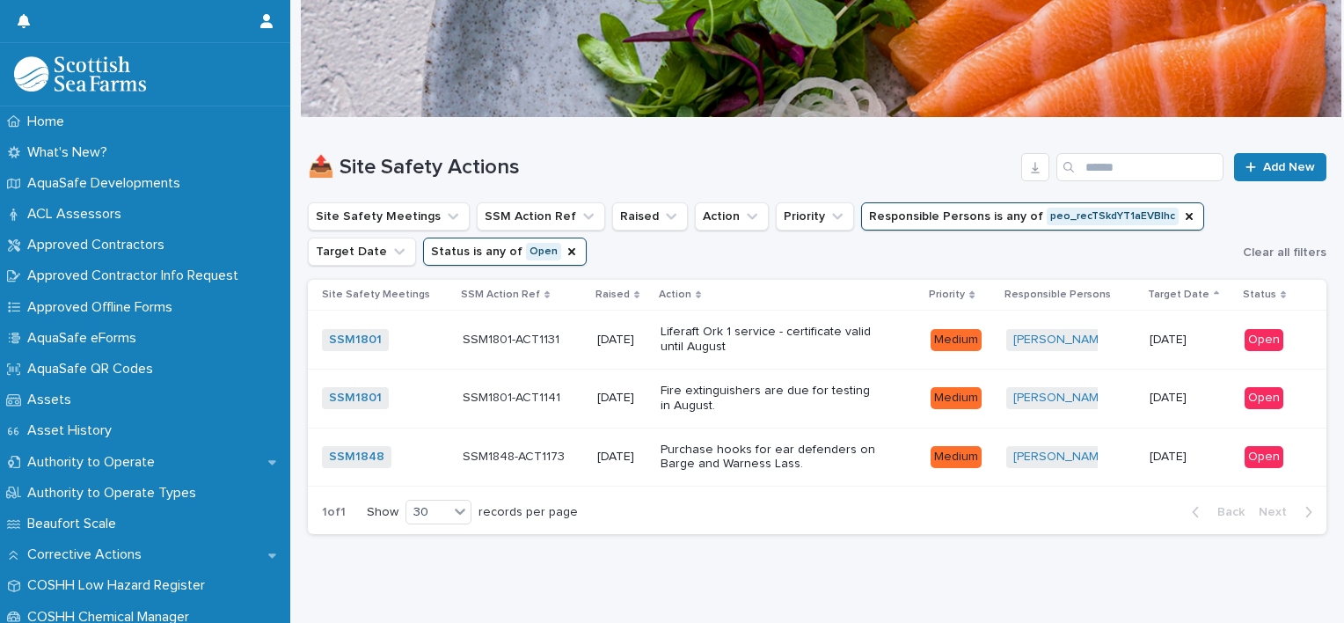
click at [879, 347] on p "Liferaft Ork 1 service - certificate valid until August" at bounding box center [771, 340] width 220 height 30
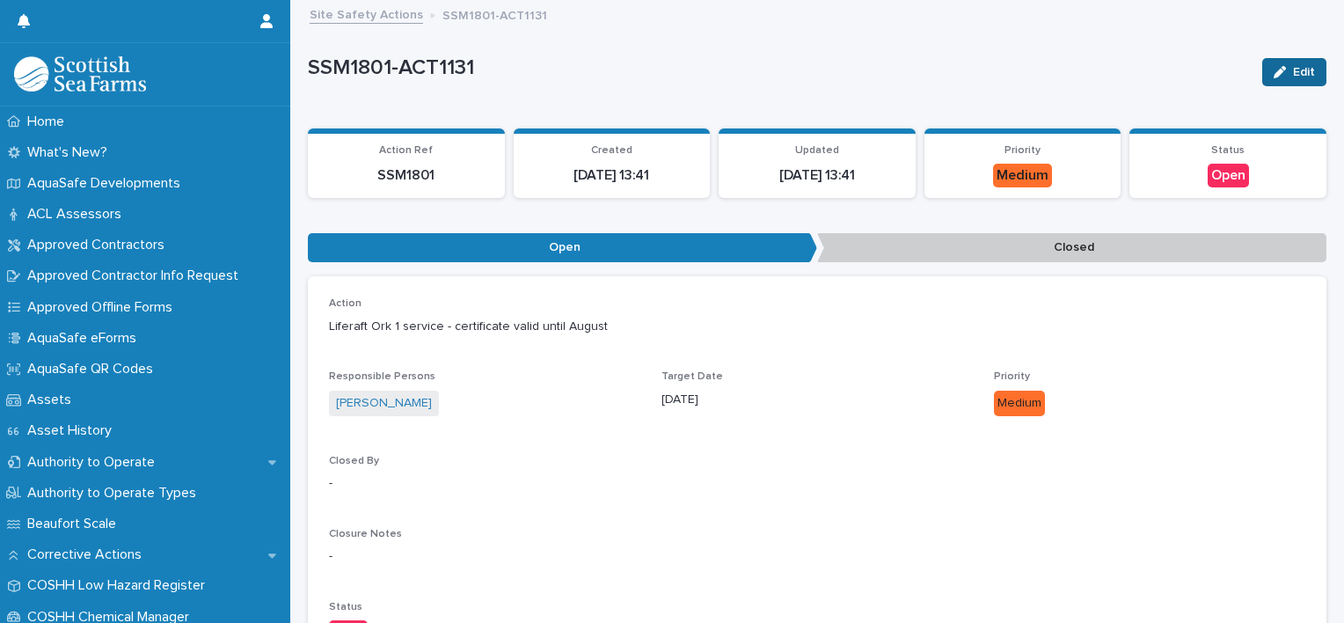
click at [1265, 77] on button "Edit" at bounding box center [1294, 72] width 64 height 28
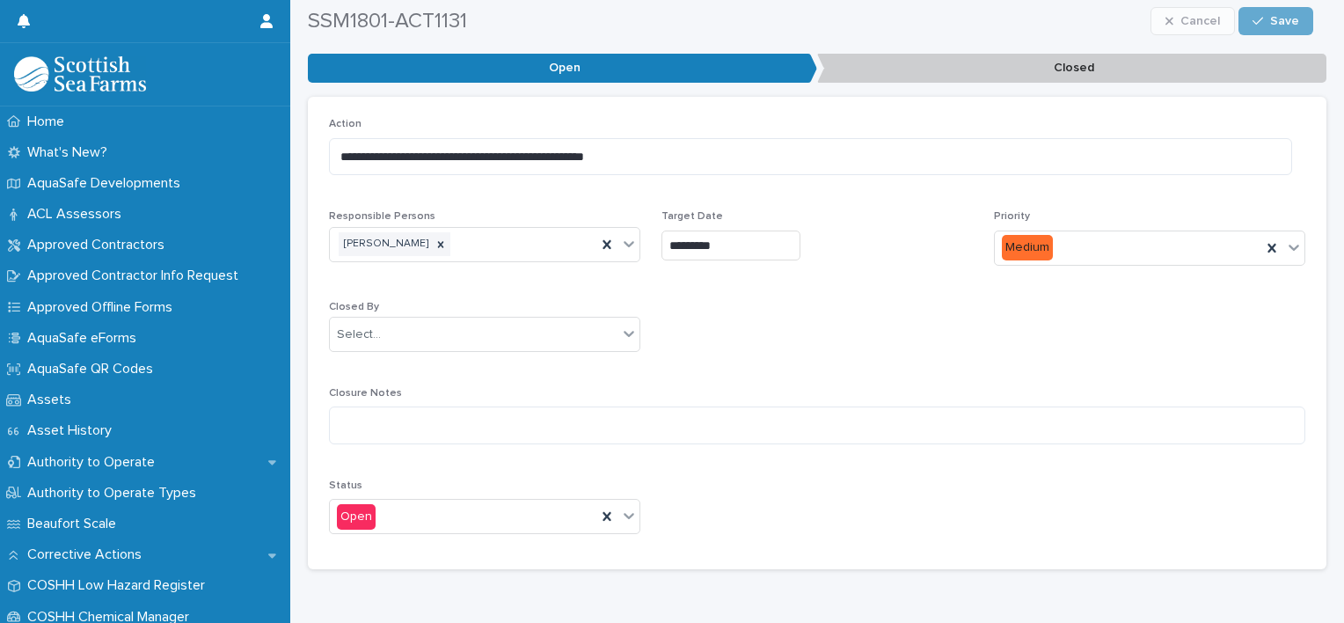
scroll to position [239, 0]
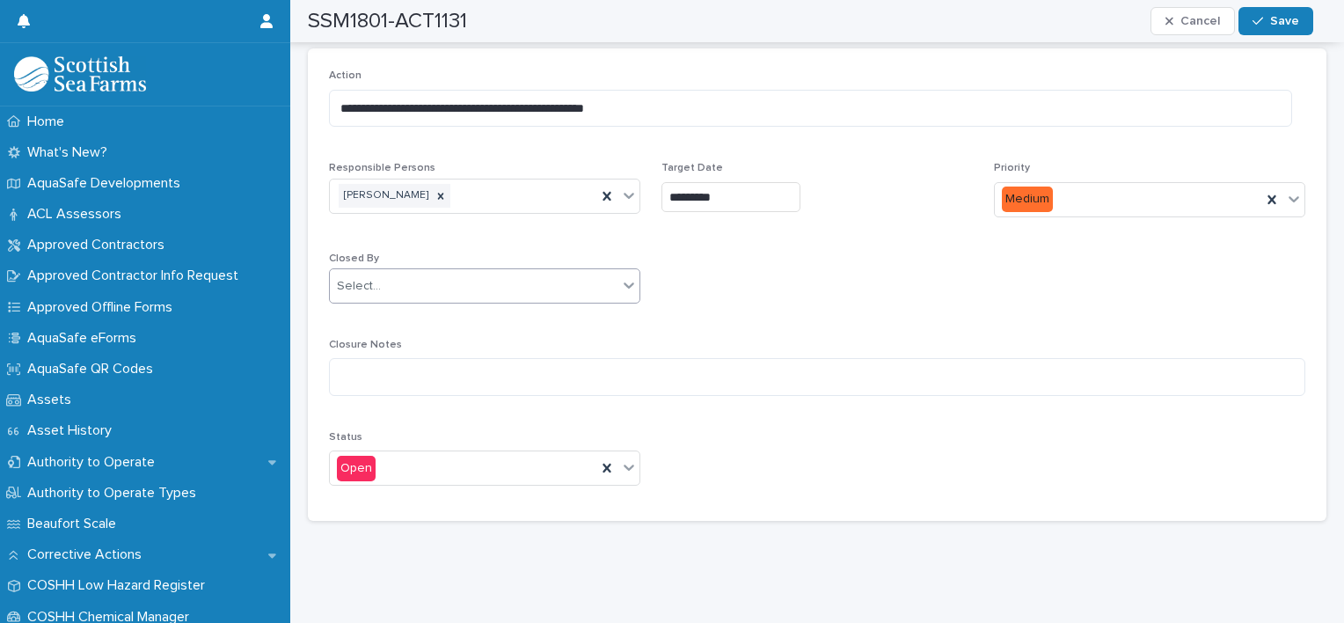
click at [621, 276] on icon at bounding box center [629, 285] width 18 height 18
click at [401, 272] on div "Select..." at bounding box center [474, 286] width 288 height 29
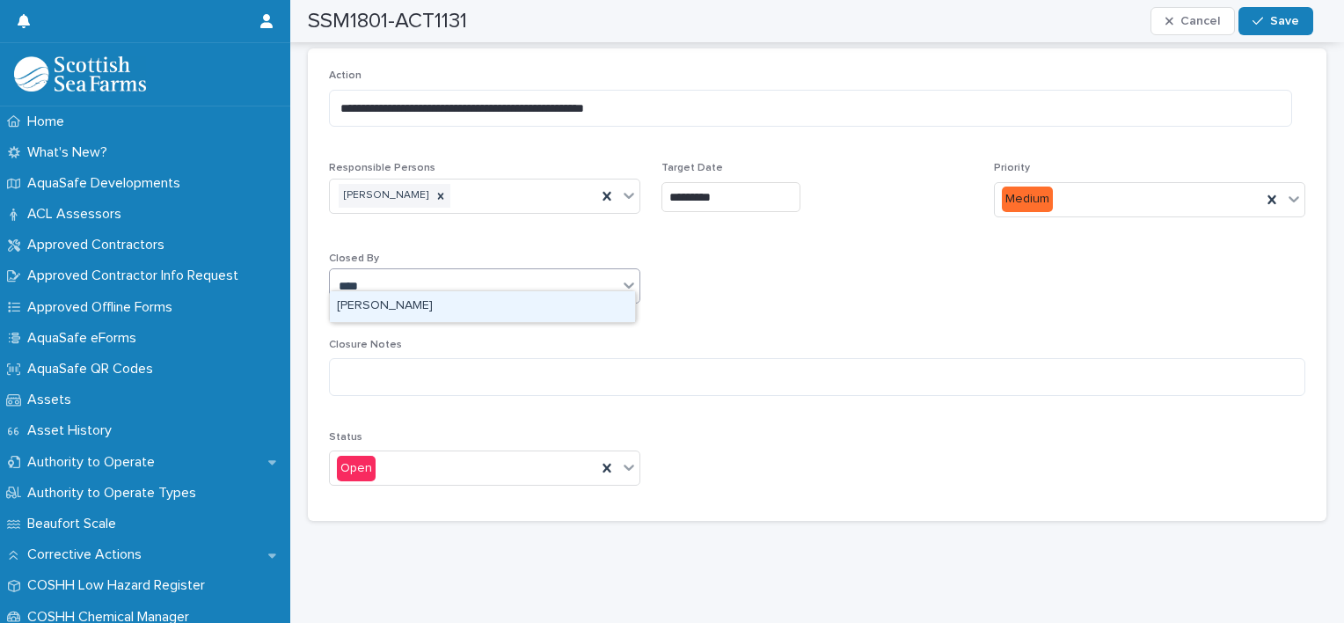
type input "*****"
click at [387, 315] on div "[PERSON_NAME]" at bounding box center [482, 306] width 305 height 31
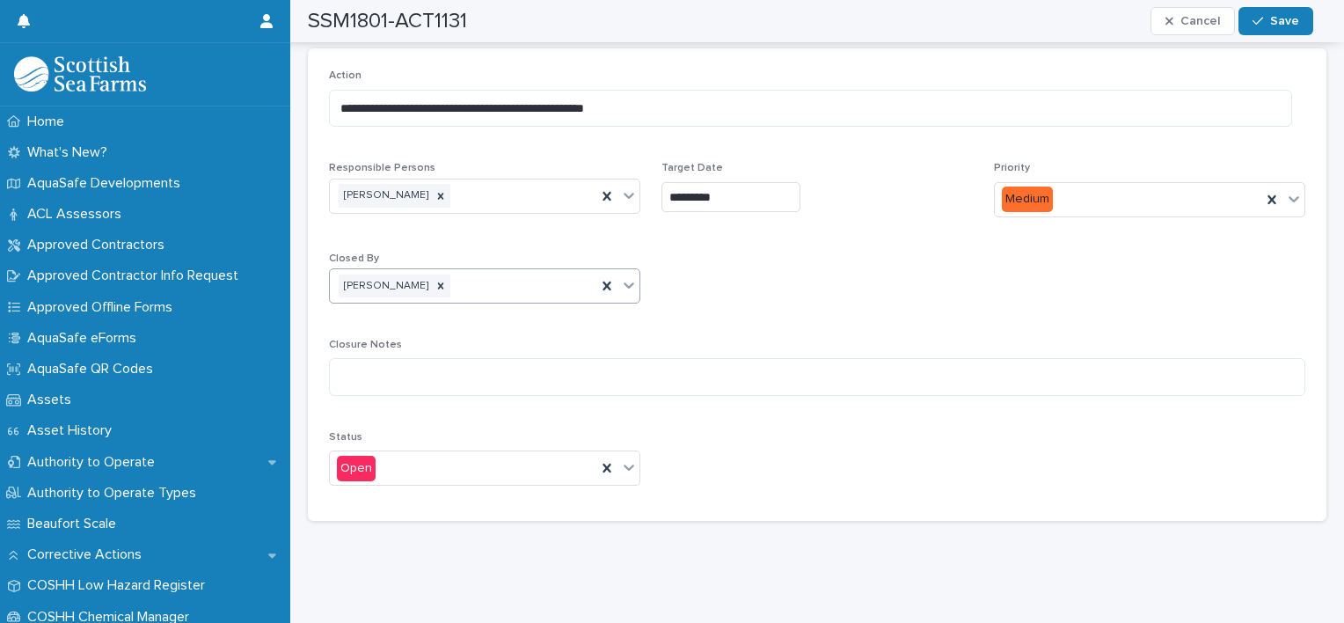
click at [353, 383] on div "Closure Notes" at bounding box center [817, 374] width 976 height 71
click at [371, 367] on textarea at bounding box center [817, 377] width 976 height 38
type textarea "**********"
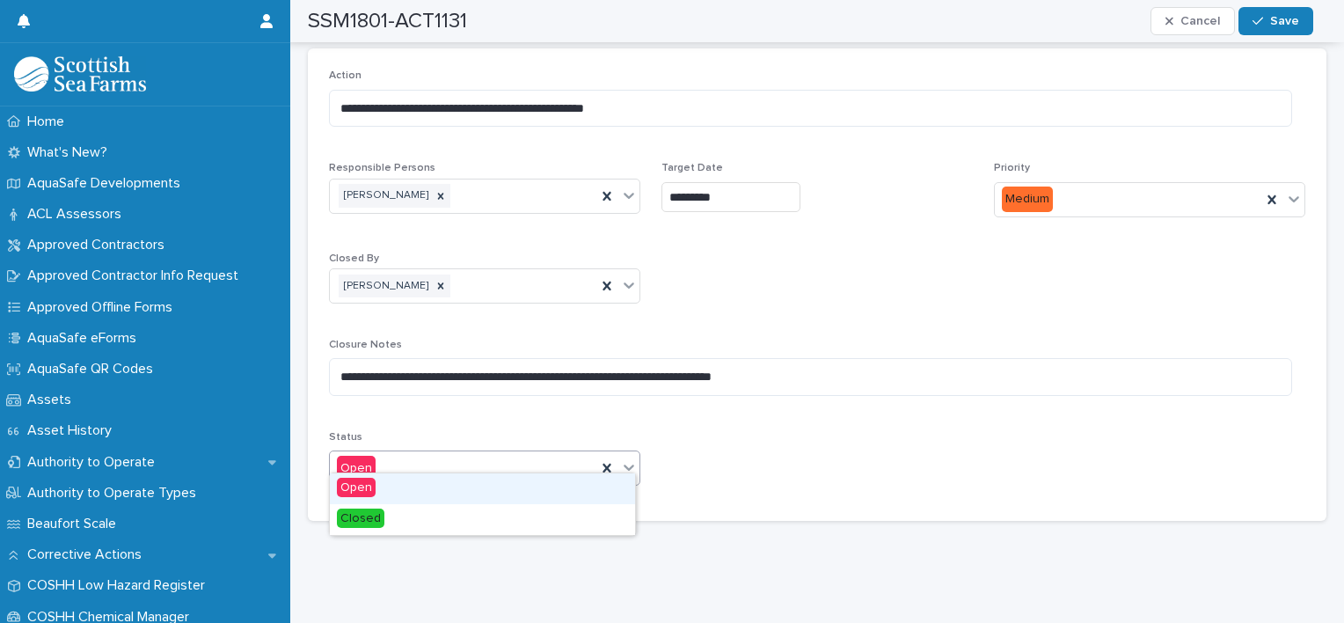
click at [630, 458] on icon at bounding box center [629, 467] width 18 height 18
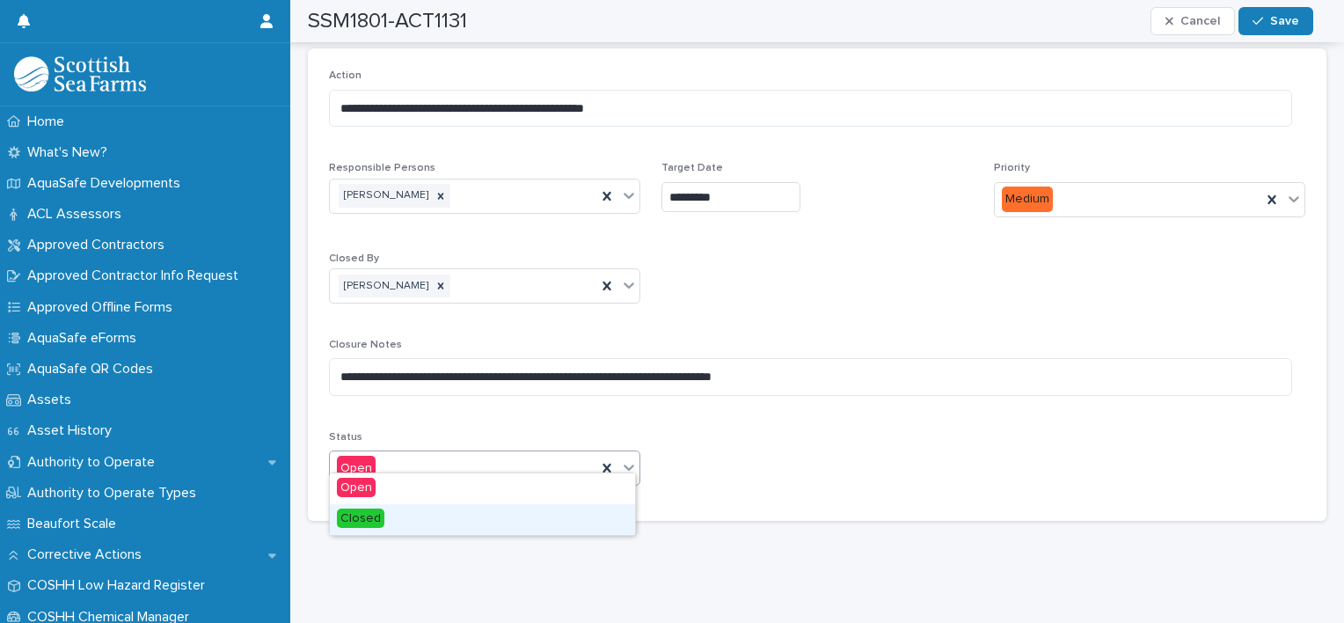
click at [465, 517] on div "Closed" at bounding box center [482, 519] width 305 height 31
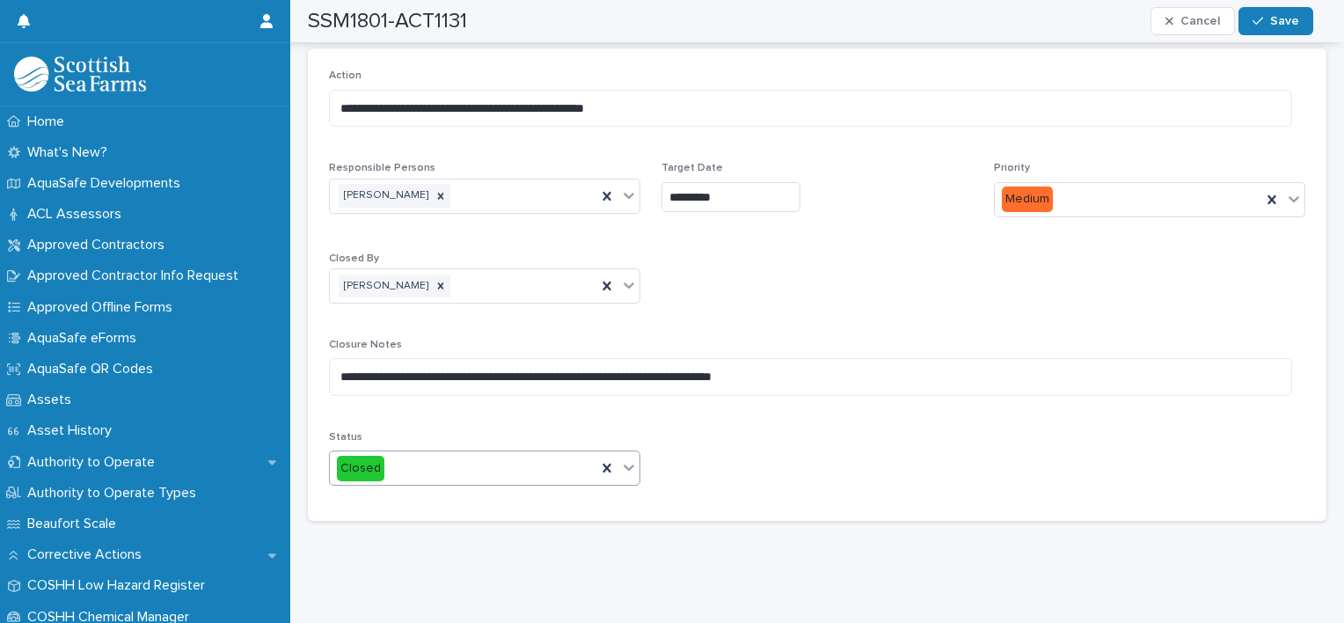
click at [721, 431] on div "**********" at bounding box center [817, 284] width 976 height 430
click at [1293, 15] on span "Save" at bounding box center [1284, 21] width 29 height 12
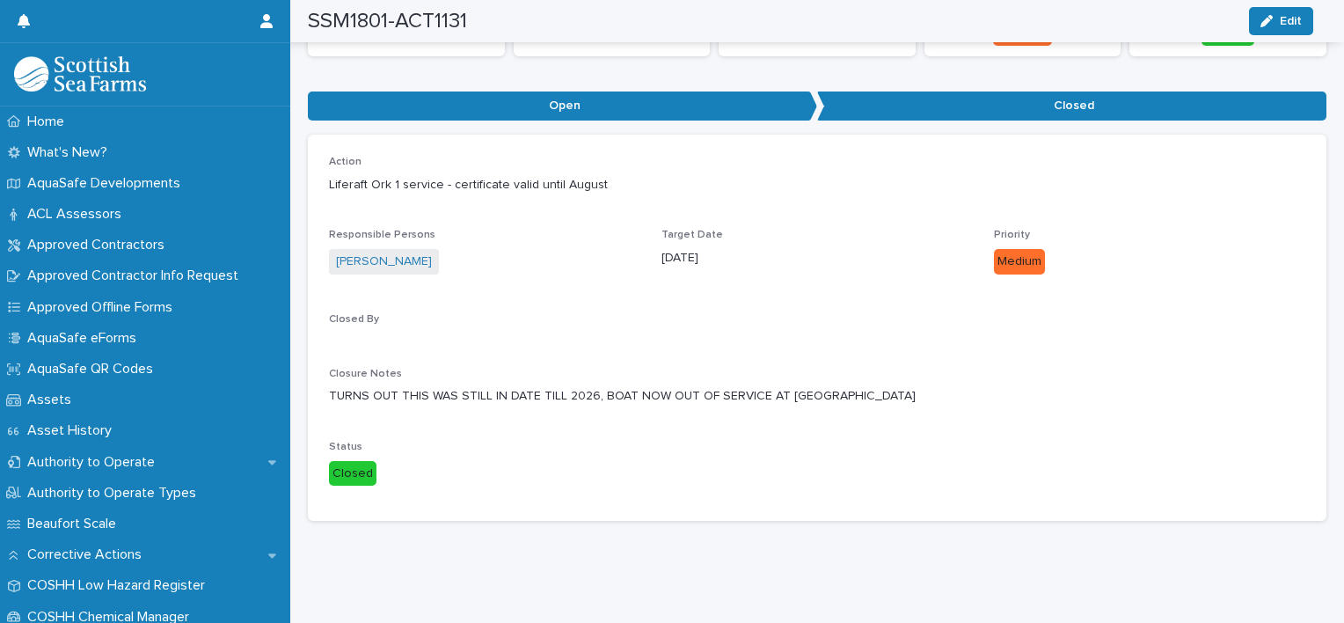
scroll to position [183, 0]
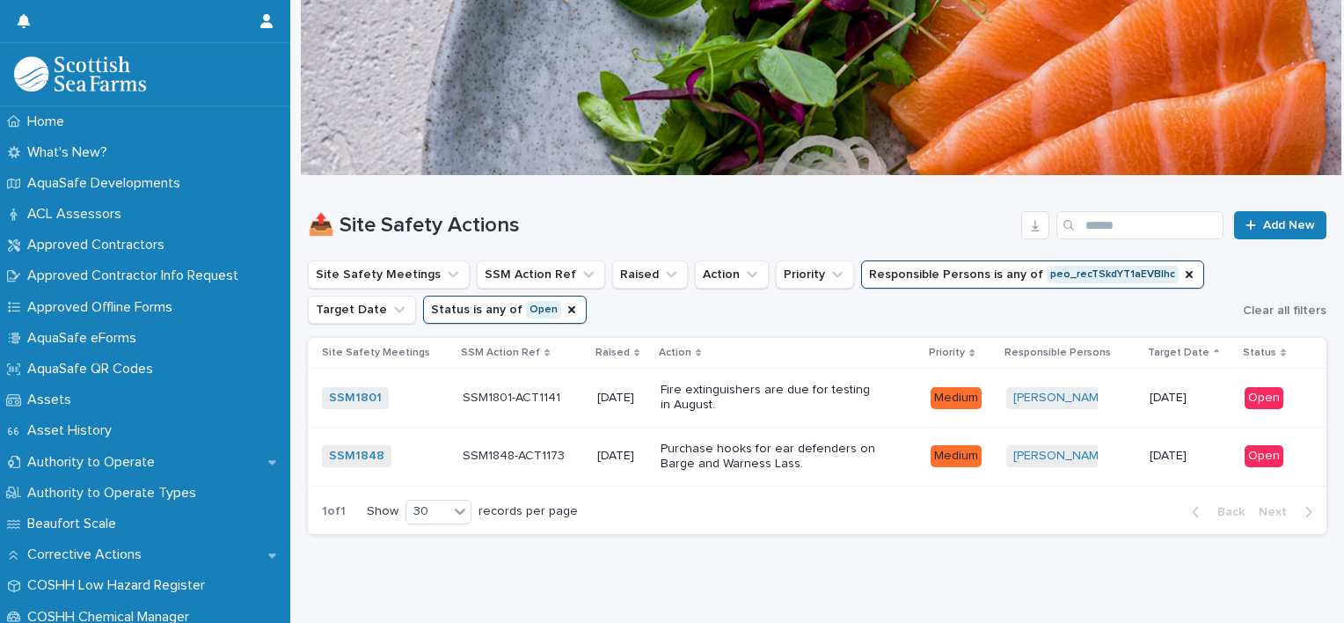
click at [728, 538] on div "📤 Site Safety Actions Add New Site Safety Meetings SSM Action Ref Raised Action…" at bounding box center [817, 362] width 1019 height 372
click at [890, 387] on div "Fire extinguishers are due for testing in August." at bounding box center [789, 398] width 257 height 44
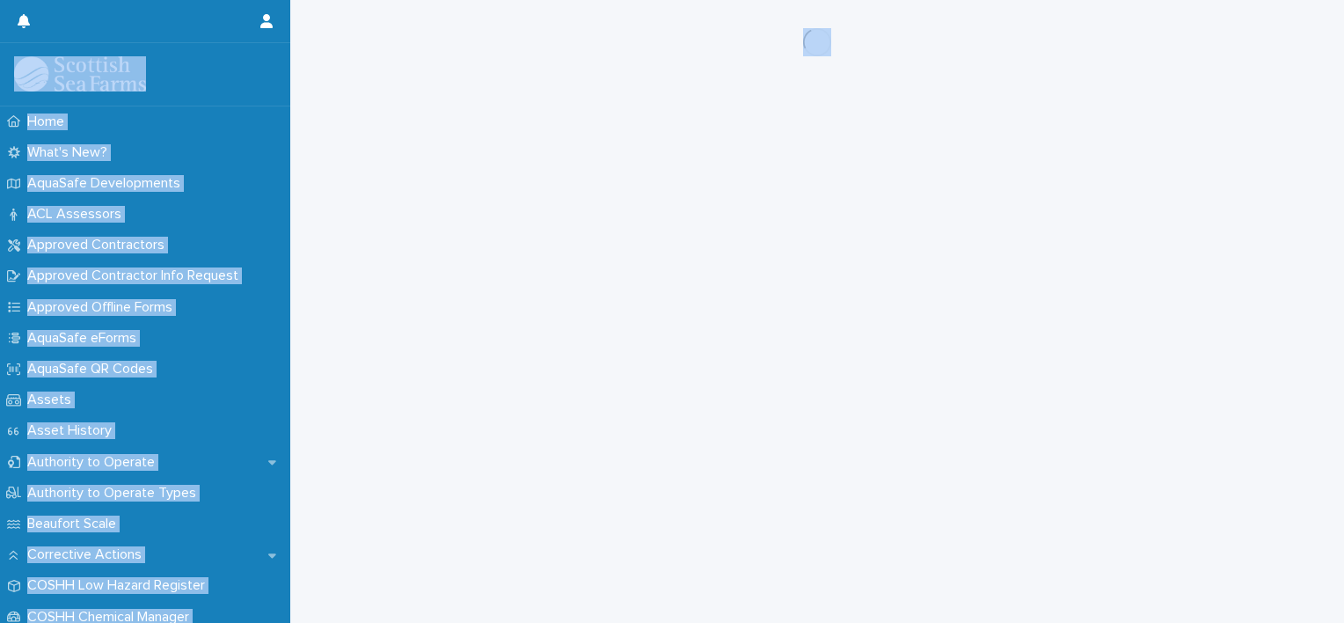
click at [890, 387] on div "Loading... Saving… Loading... Saving…" at bounding box center [817, 289] width 1036 height 579
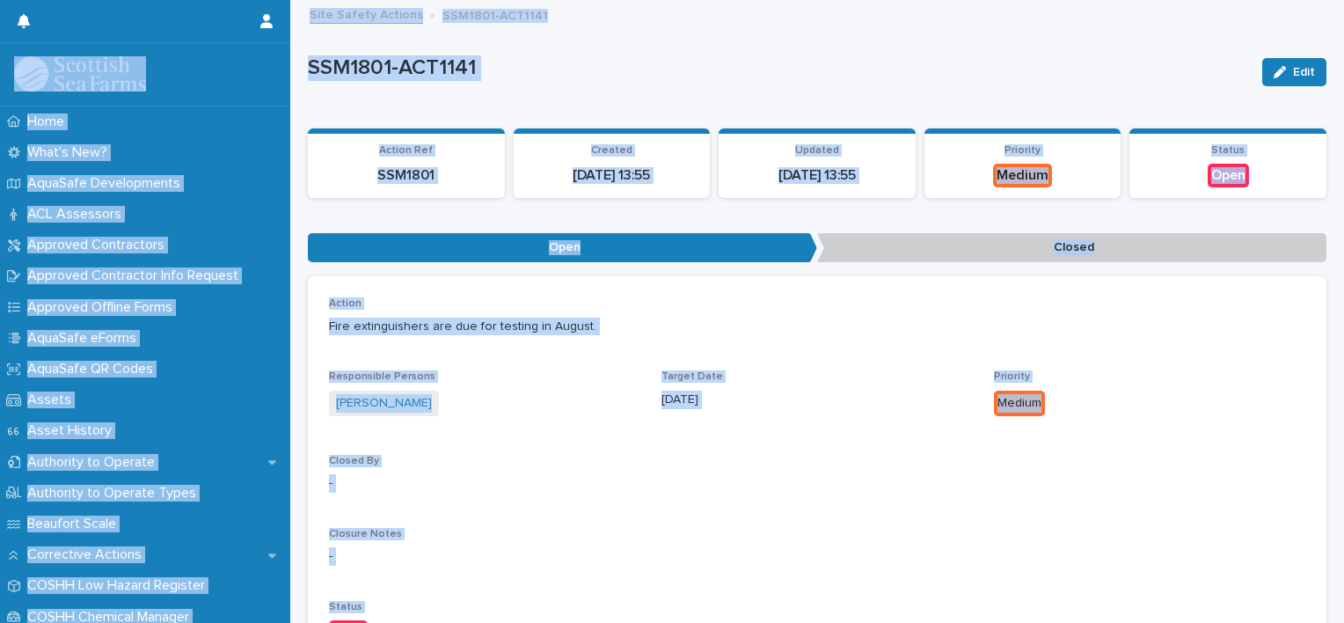
drag, startPoint x: 890, startPoint y: 387, endPoint x: 862, endPoint y: 443, distance: 62.9
click at [862, 443] on div "Action Fire extinguishers are due for testing in August. Responsible Persons [P…" at bounding box center [817, 478] width 976 height 362
